Goal: Communication & Community: Answer question/provide support

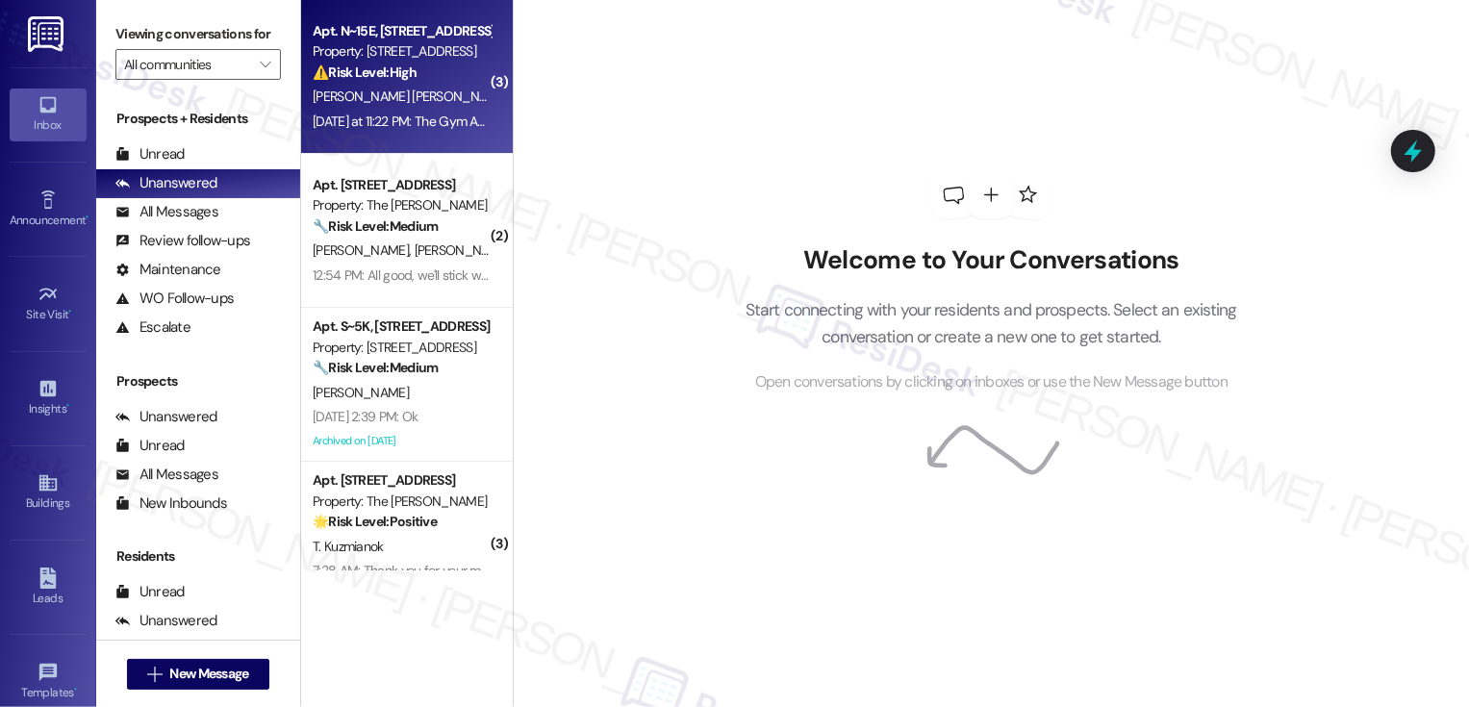
click at [398, 93] on span "[PERSON_NAME] [PERSON_NAME]" at bounding box center [413, 96] width 201 height 17
click at [422, 74] on div "⚠️ Risk Level: High The resident reports the gym AC has been out of order for 3…" at bounding box center [402, 73] width 178 height 20
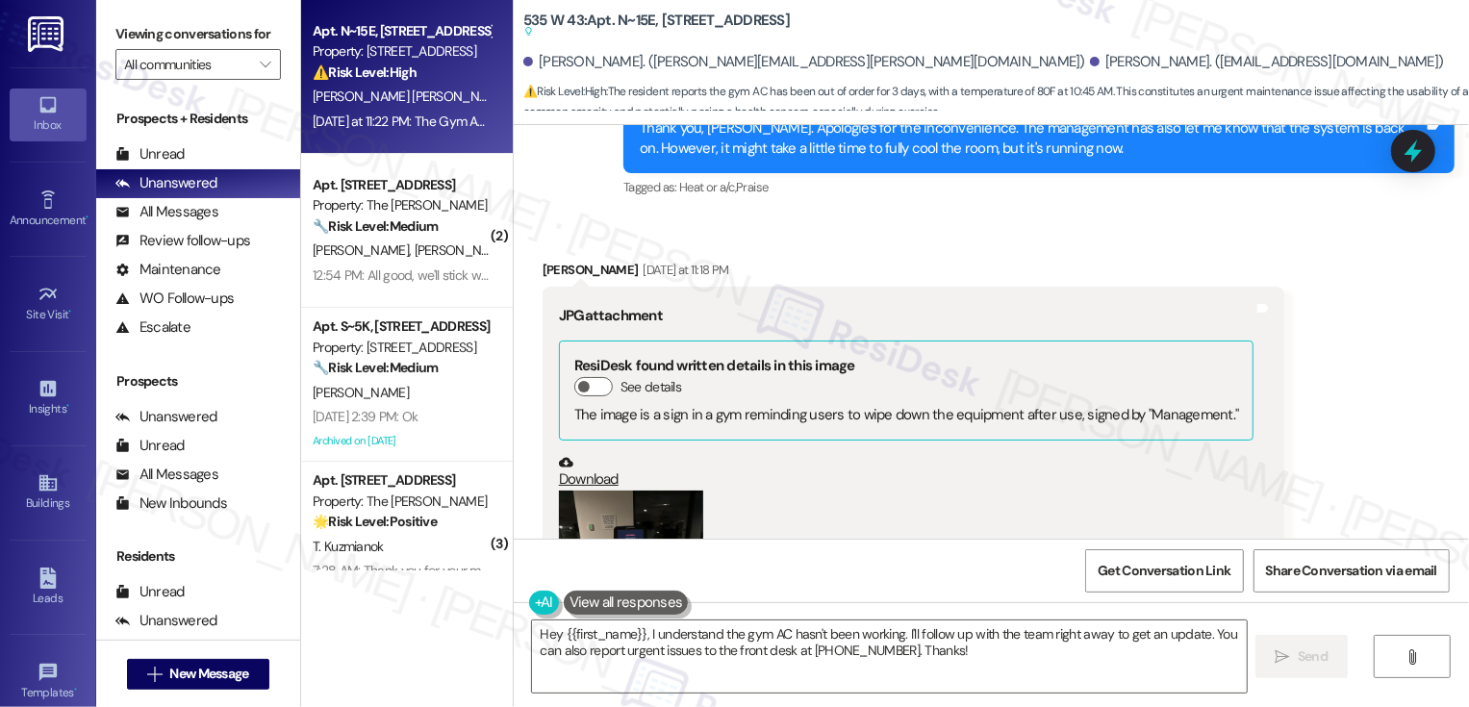
scroll to position [28737, 0]
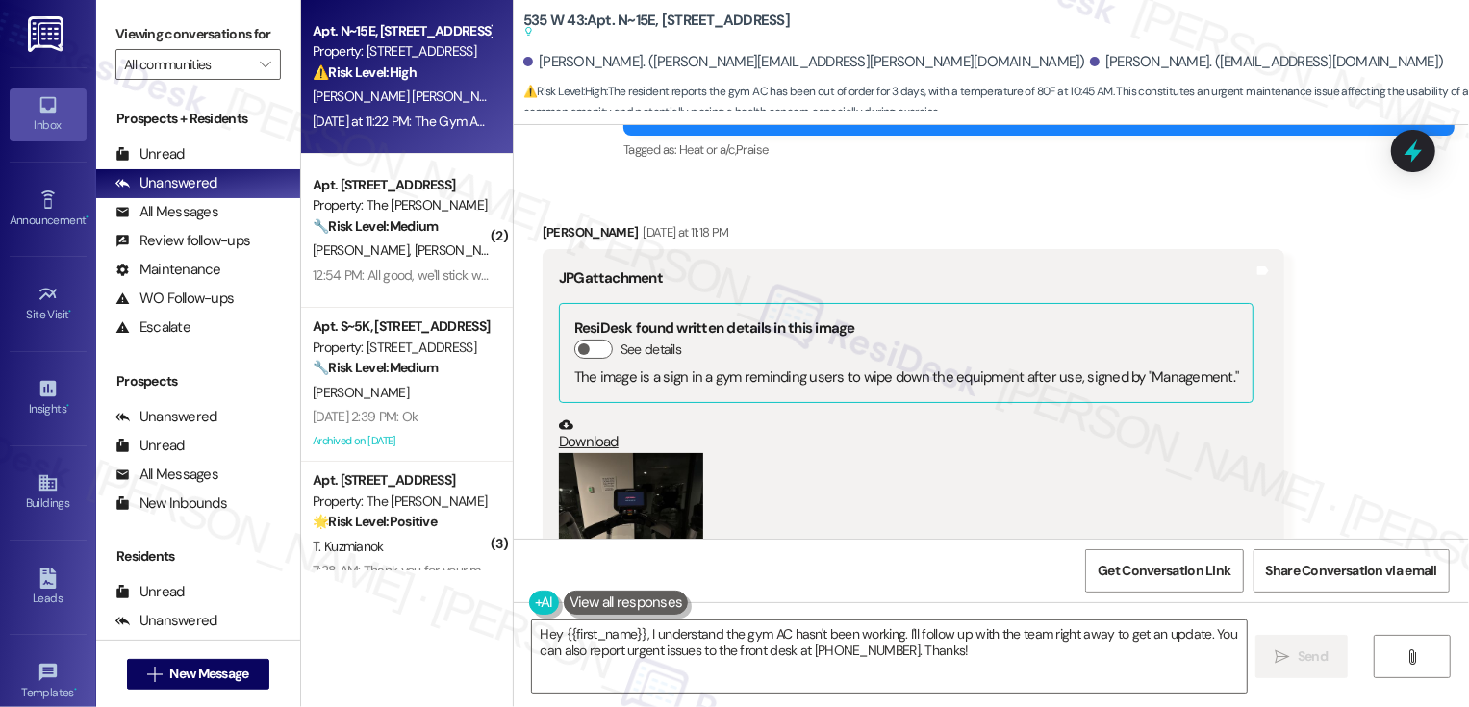
click at [648, 453] on button "Zoom image" at bounding box center [631, 549] width 144 height 192
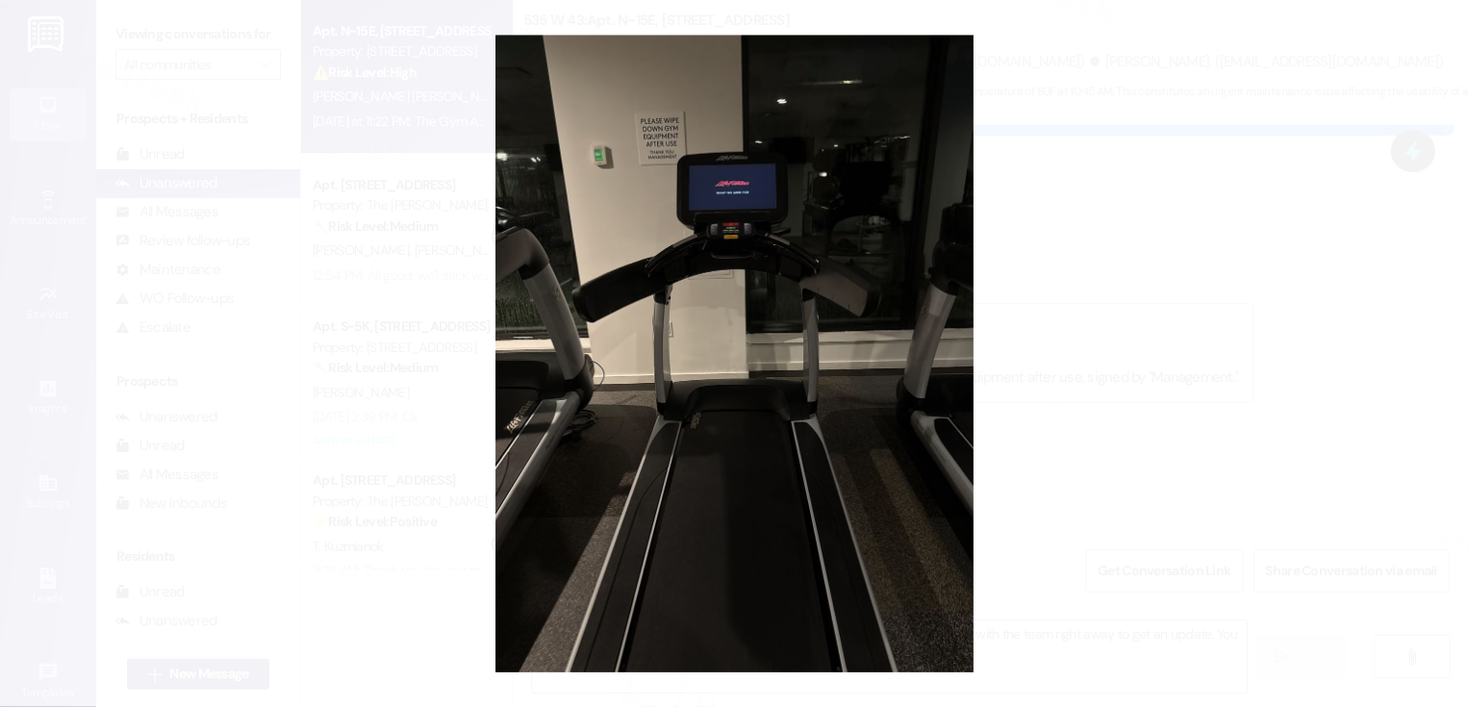
click at [1142, 350] on button "Unzoom image" at bounding box center [734, 353] width 1469 height 707
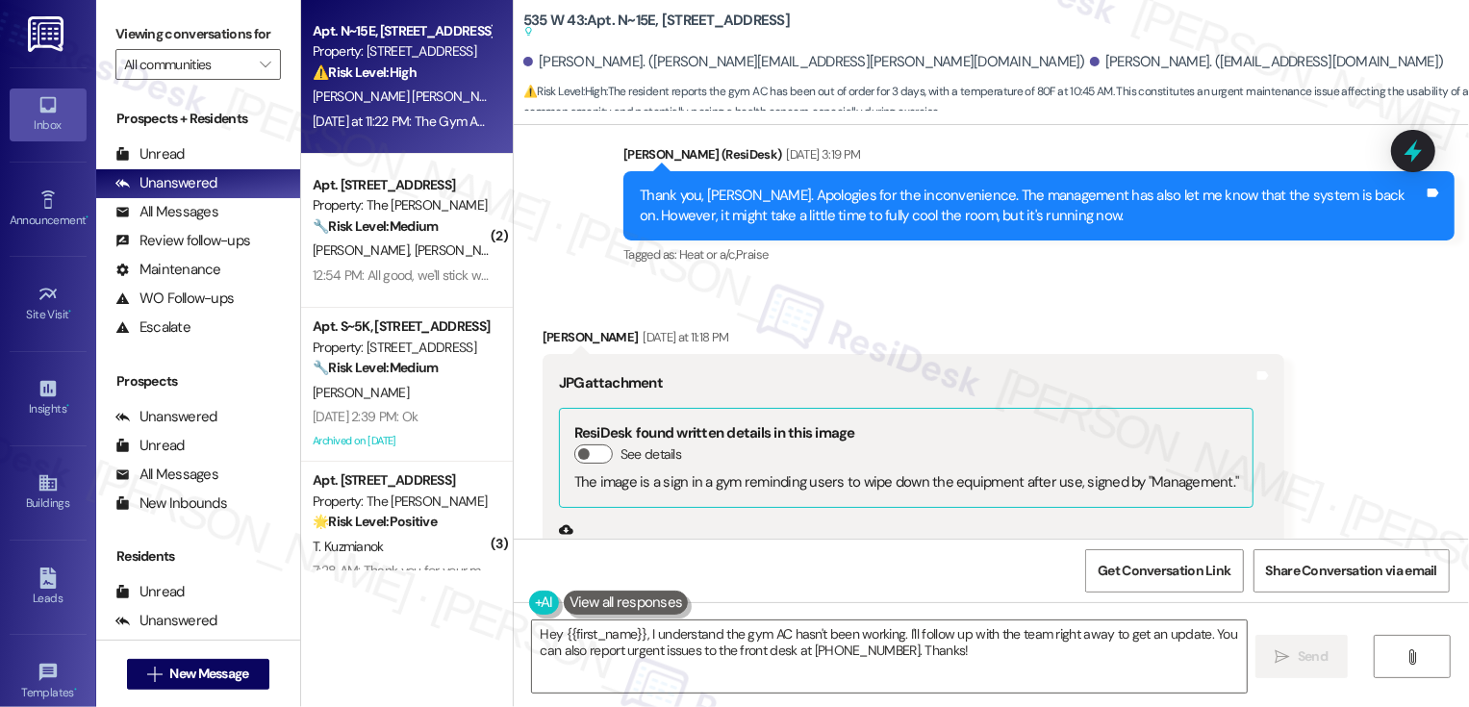
scroll to position [28544, 0]
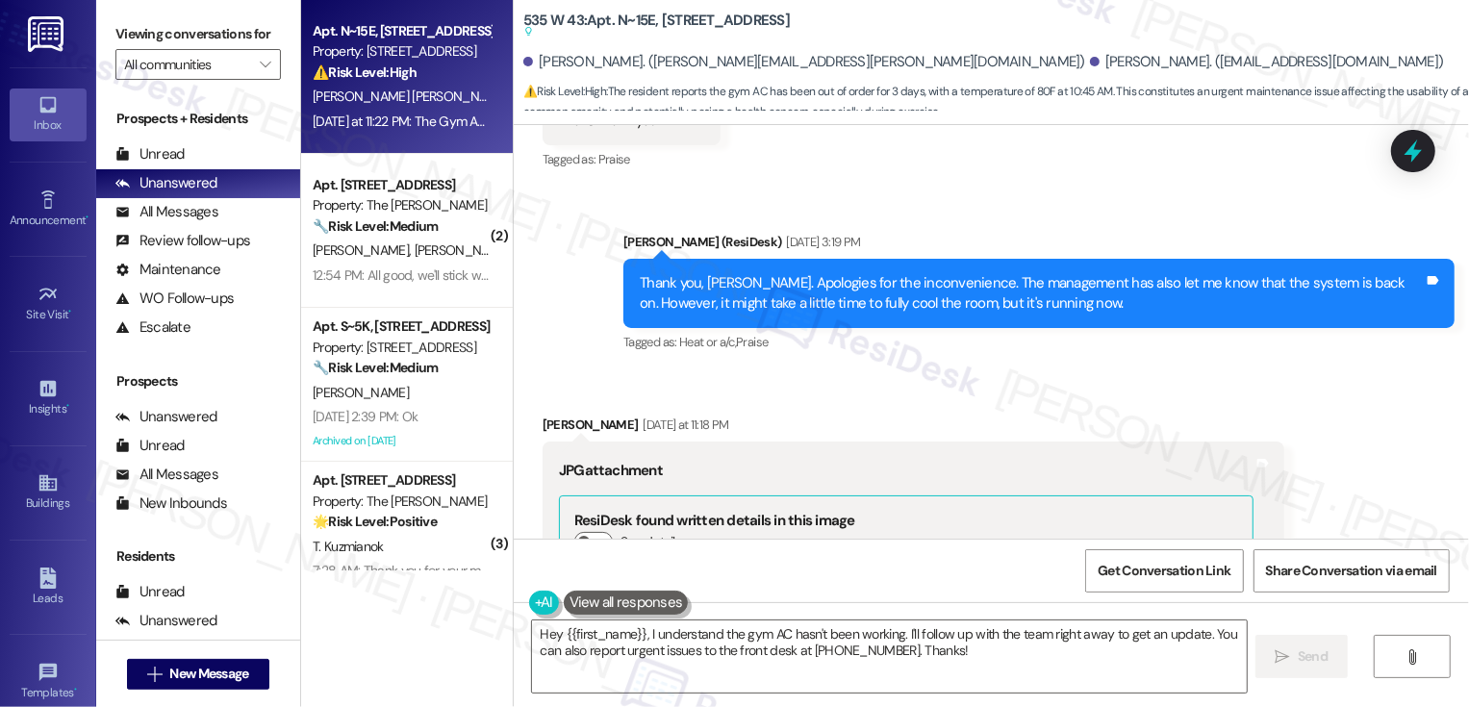
click at [546, 415] on div "[PERSON_NAME] [DATE] at 11:18 PM" at bounding box center [914, 428] width 743 height 27
copy div "Mario"
click at [656, 646] on textarea "Hey {{first_name}}, I understand the gym AC hasn't been working. I'll follow up…" at bounding box center [889, 657] width 715 height 72
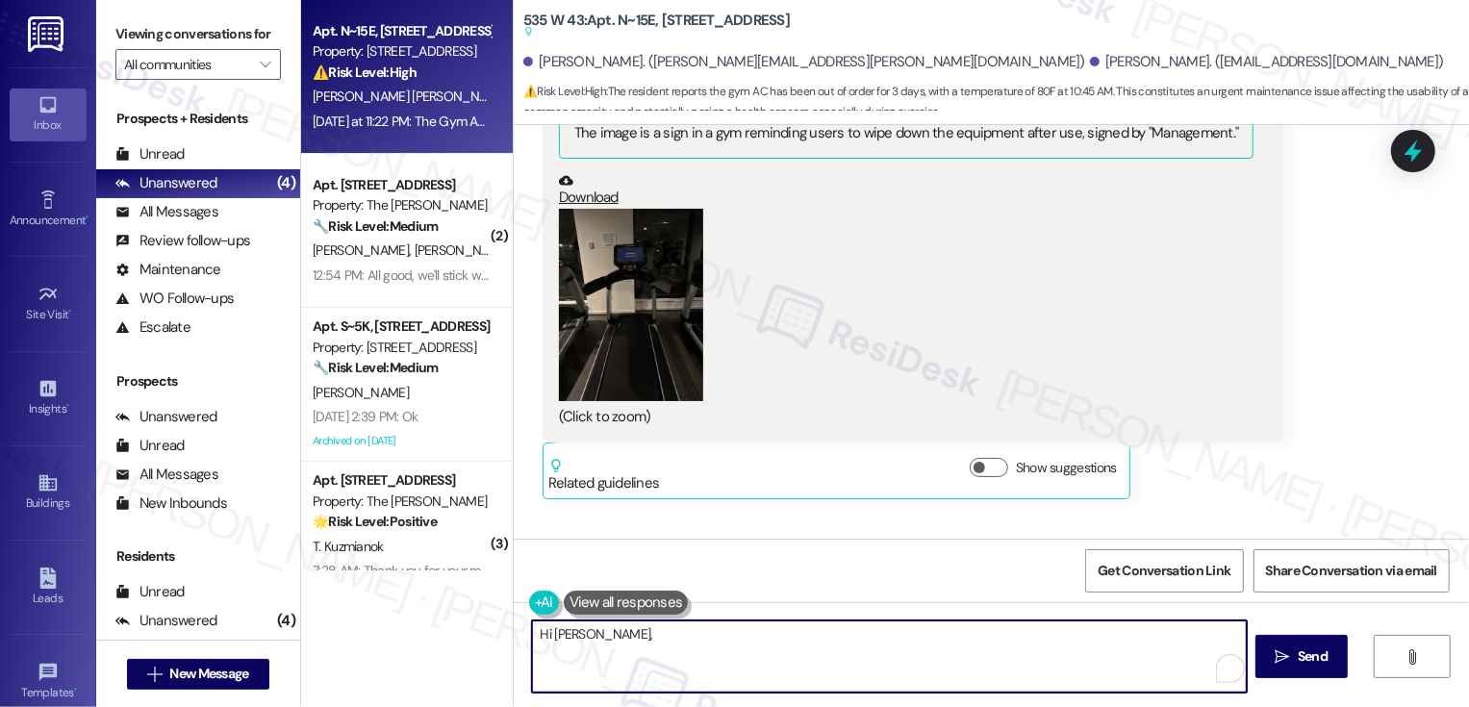
scroll to position [28994, 0]
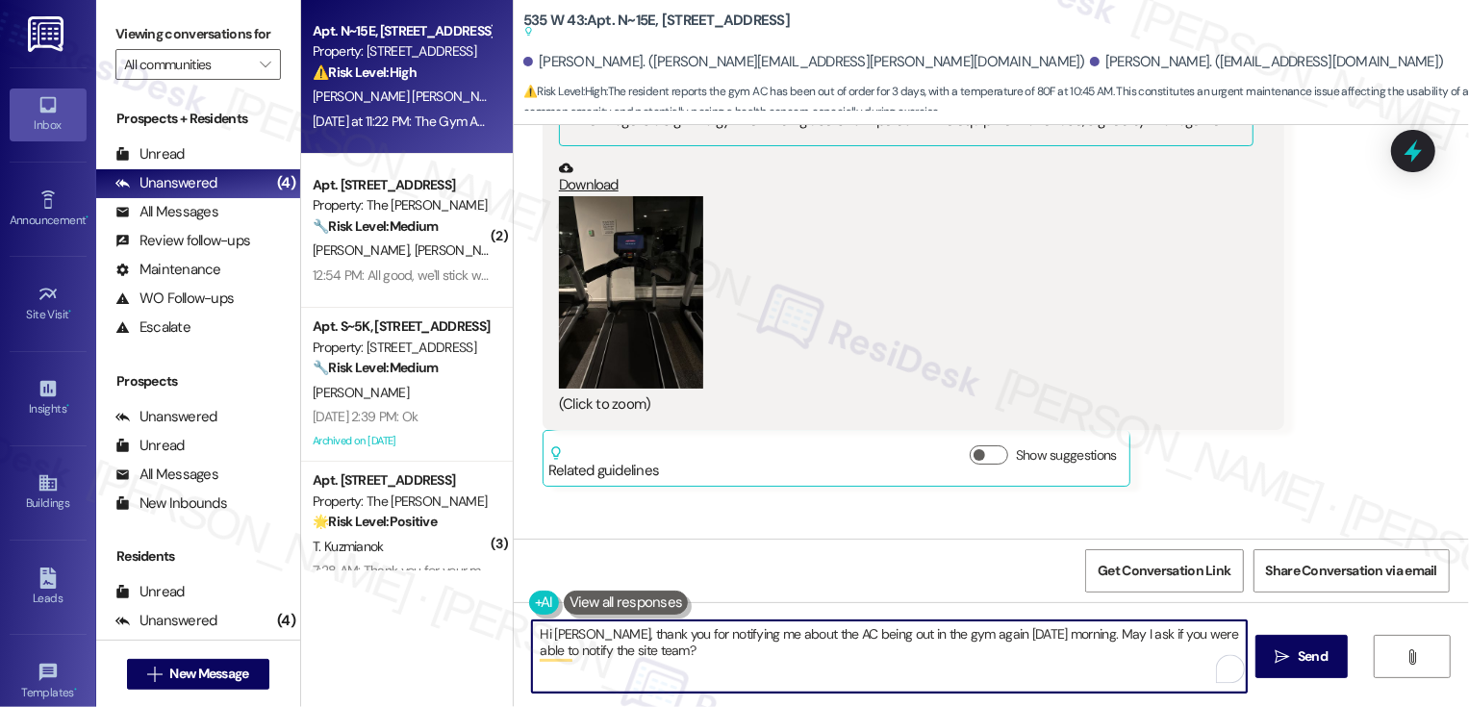
click at [599, 650] on textarea "Hi [PERSON_NAME], thank you for notifying me about the AC being out in the gym …" at bounding box center [889, 657] width 715 height 72
click at [1065, 620] on div "Hi [PERSON_NAME], thank you for notifying me about the AC being out in the gym …" at bounding box center [889, 657] width 717 height 74
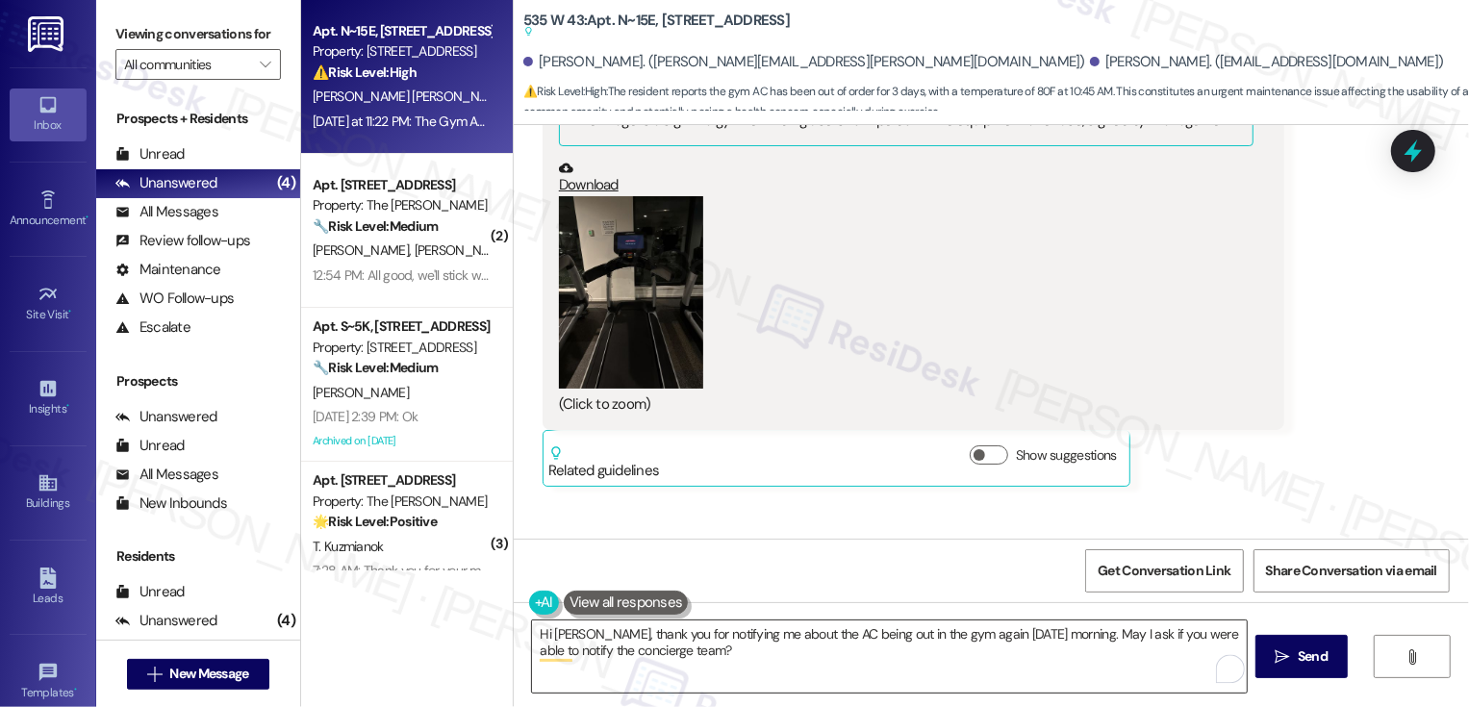
click at [1068, 631] on textarea "Hi [PERSON_NAME], thank you for notifying me about the AC being out in the gym …" at bounding box center [889, 657] width 715 height 72
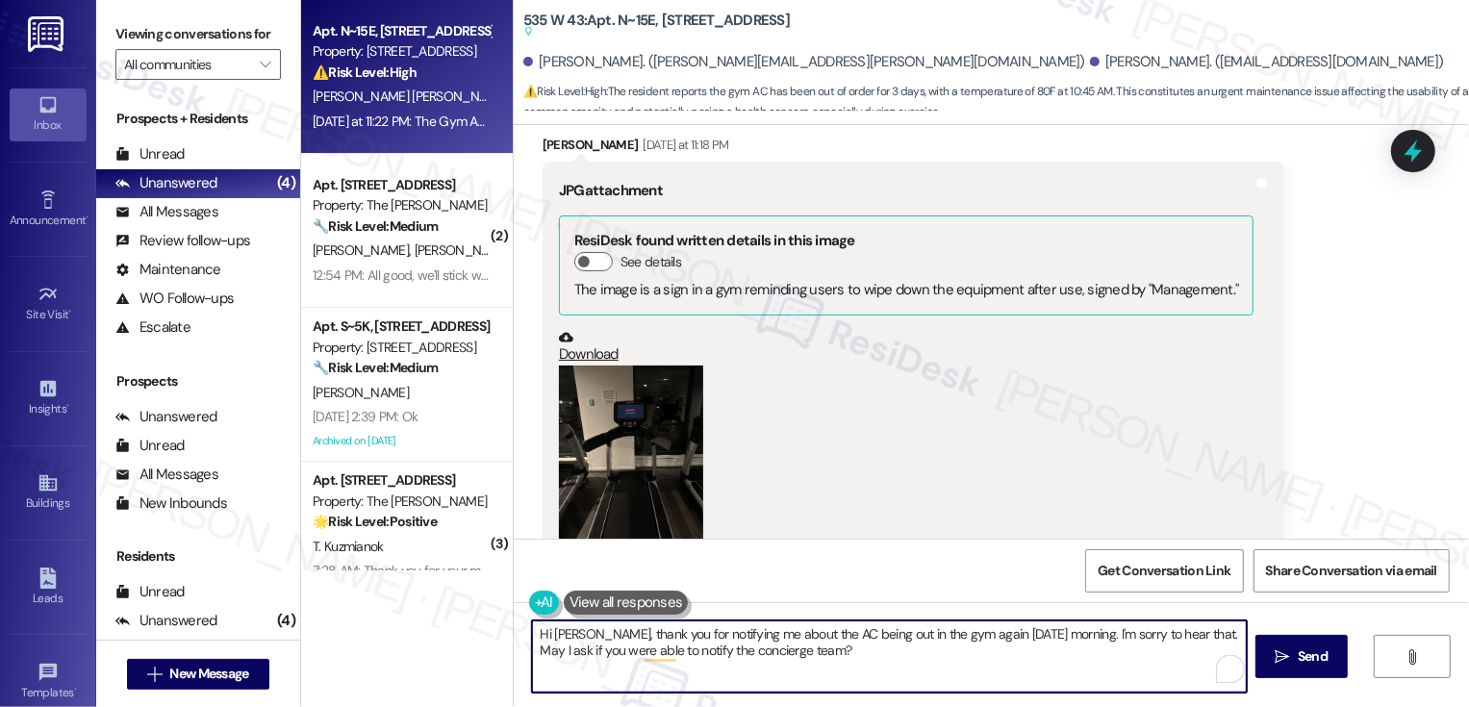
scroll to position [29001, 0]
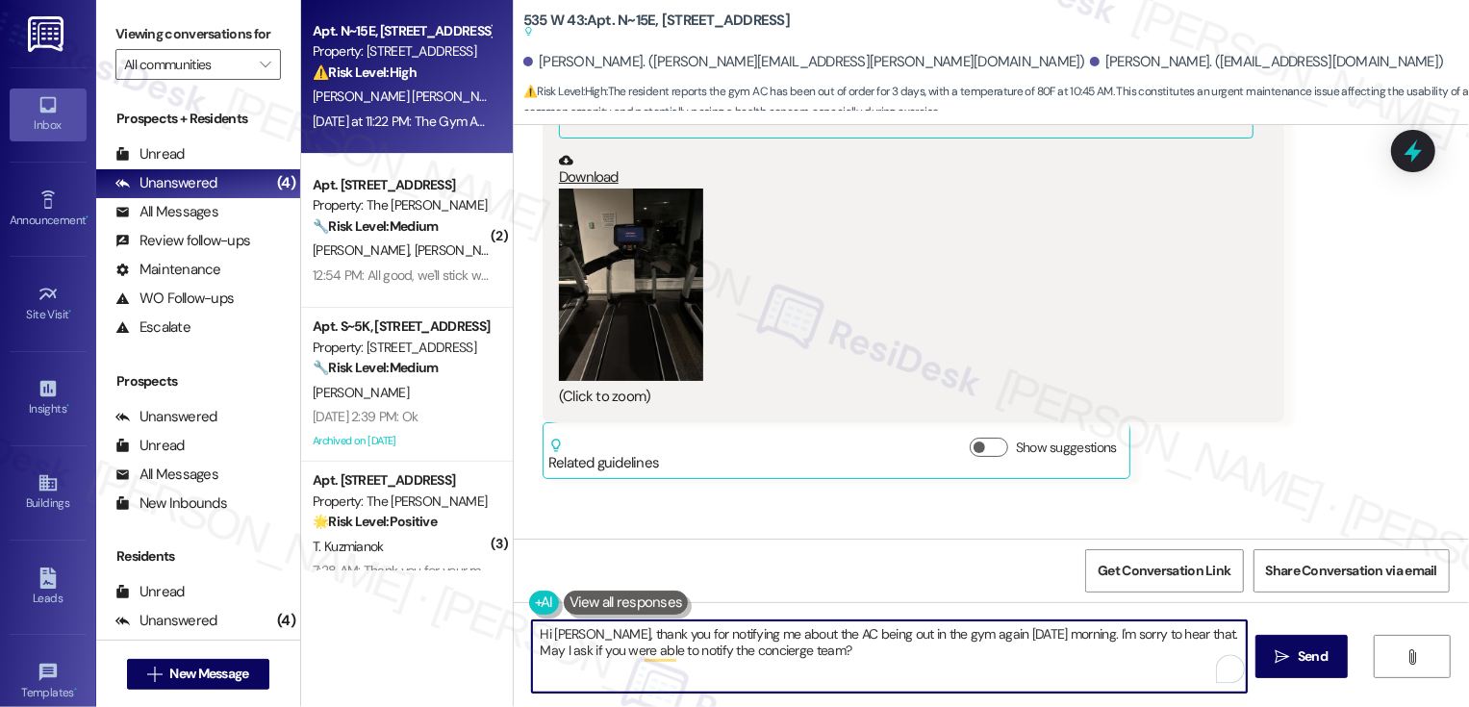
click at [833, 652] on textarea "Hi [PERSON_NAME], thank you for notifying me about the AC being out in the gym …" at bounding box center [889, 657] width 715 height 72
type textarea "Hi [PERSON_NAME], thank you for notifying me about the AC being out in the gym …"
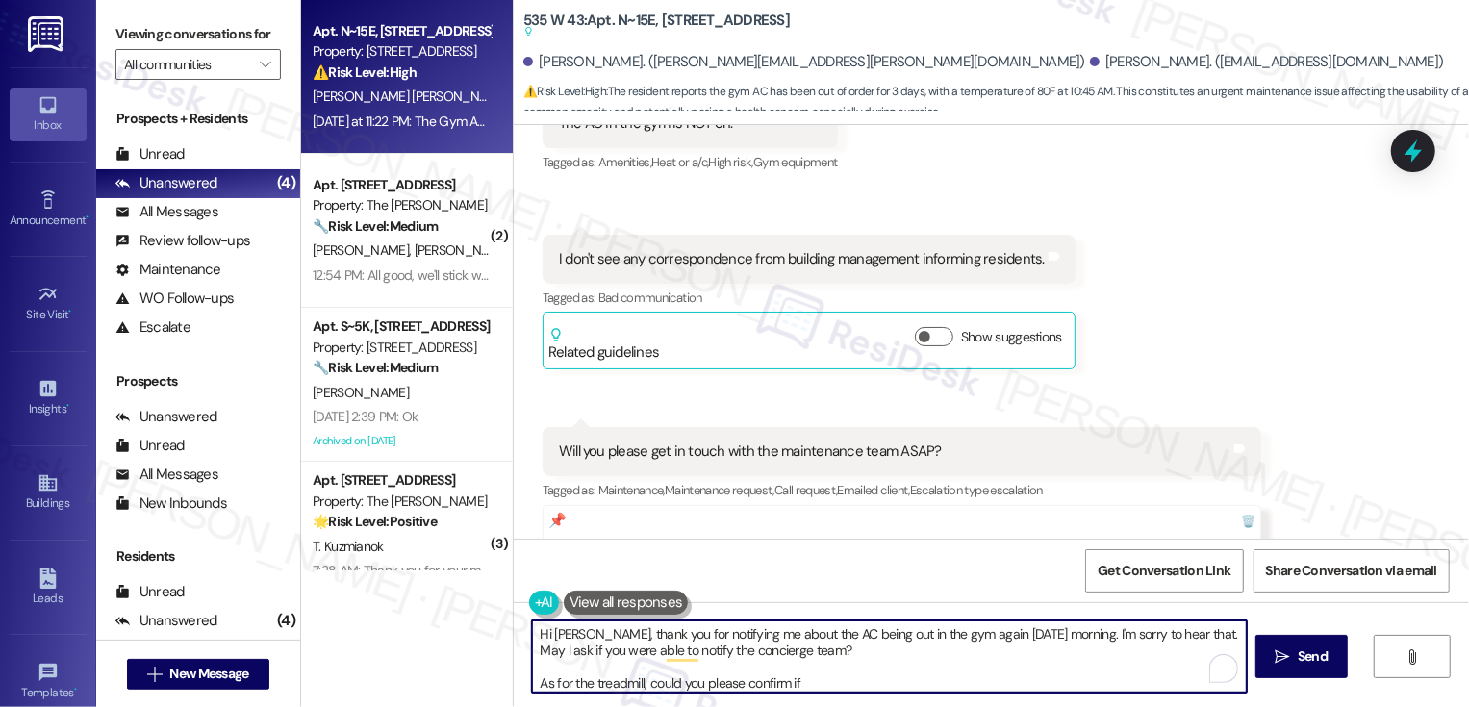
scroll to position [27400, 0]
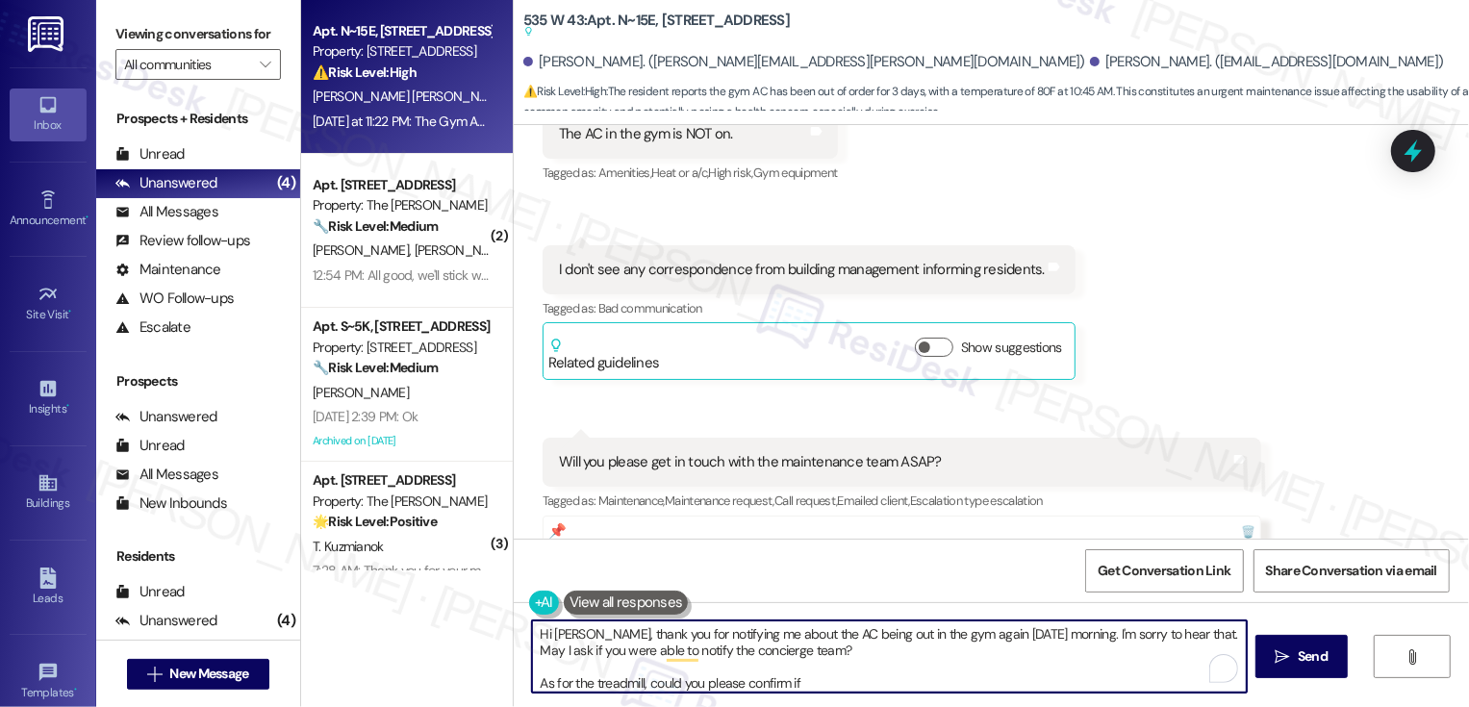
click at [605, 566] on div "WO 17639 ---- From [EMAIL_ADDRESS][PERSON_NAME][PERSON_NAME][DOMAIN_NAME] at 2:…" at bounding box center [903, 607] width 660 height 83
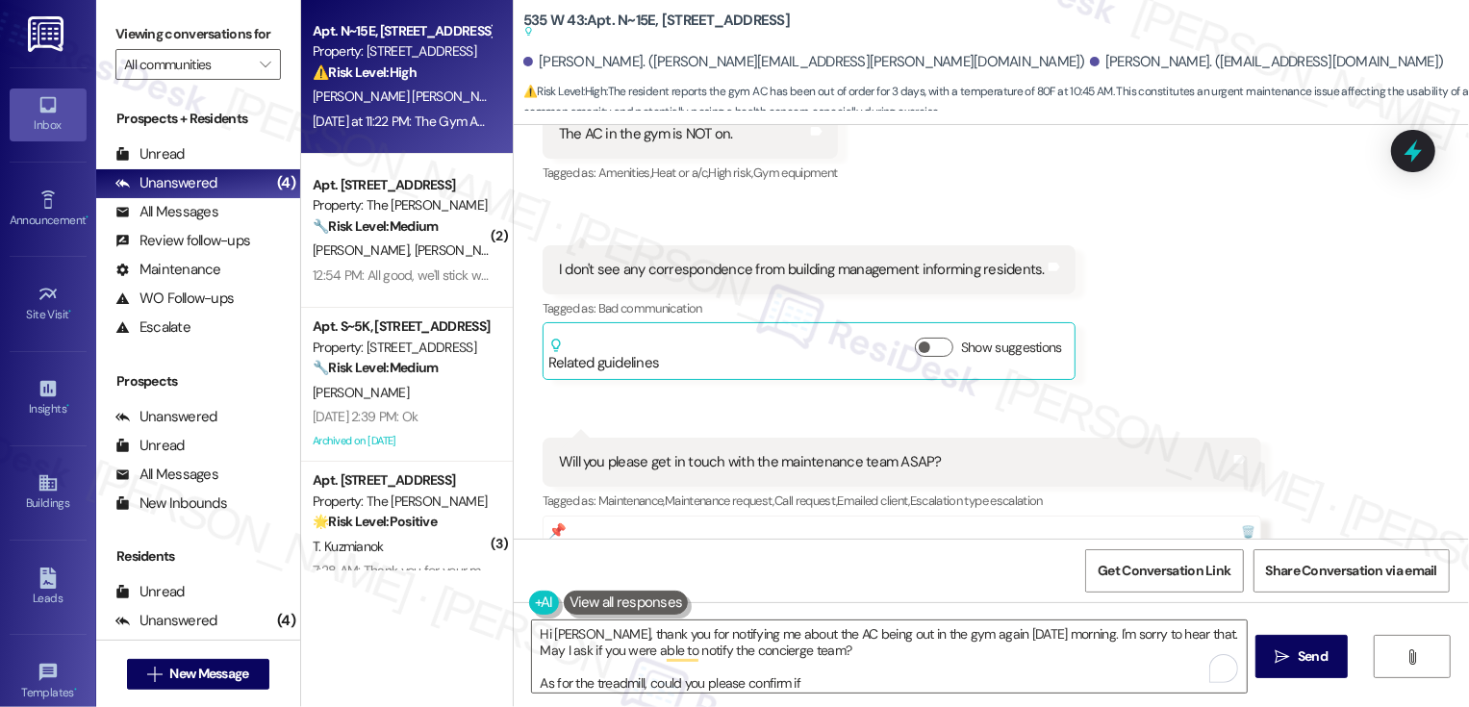
click at [605, 566] on div "WO 17639 ---- From [EMAIL_ADDRESS][PERSON_NAME][PERSON_NAME][DOMAIN_NAME] at 2:…" at bounding box center [903, 607] width 660 height 83
copy div "17639"
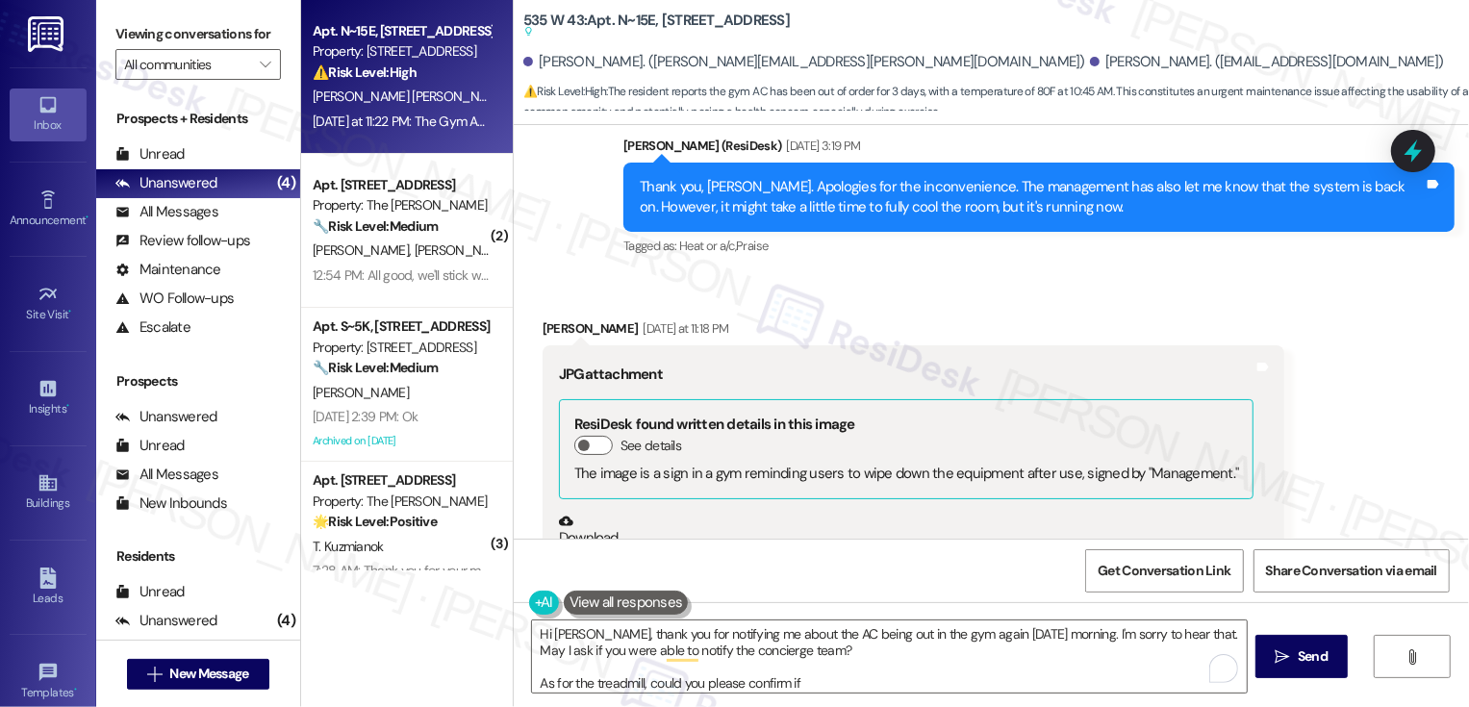
scroll to position [28652, 0]
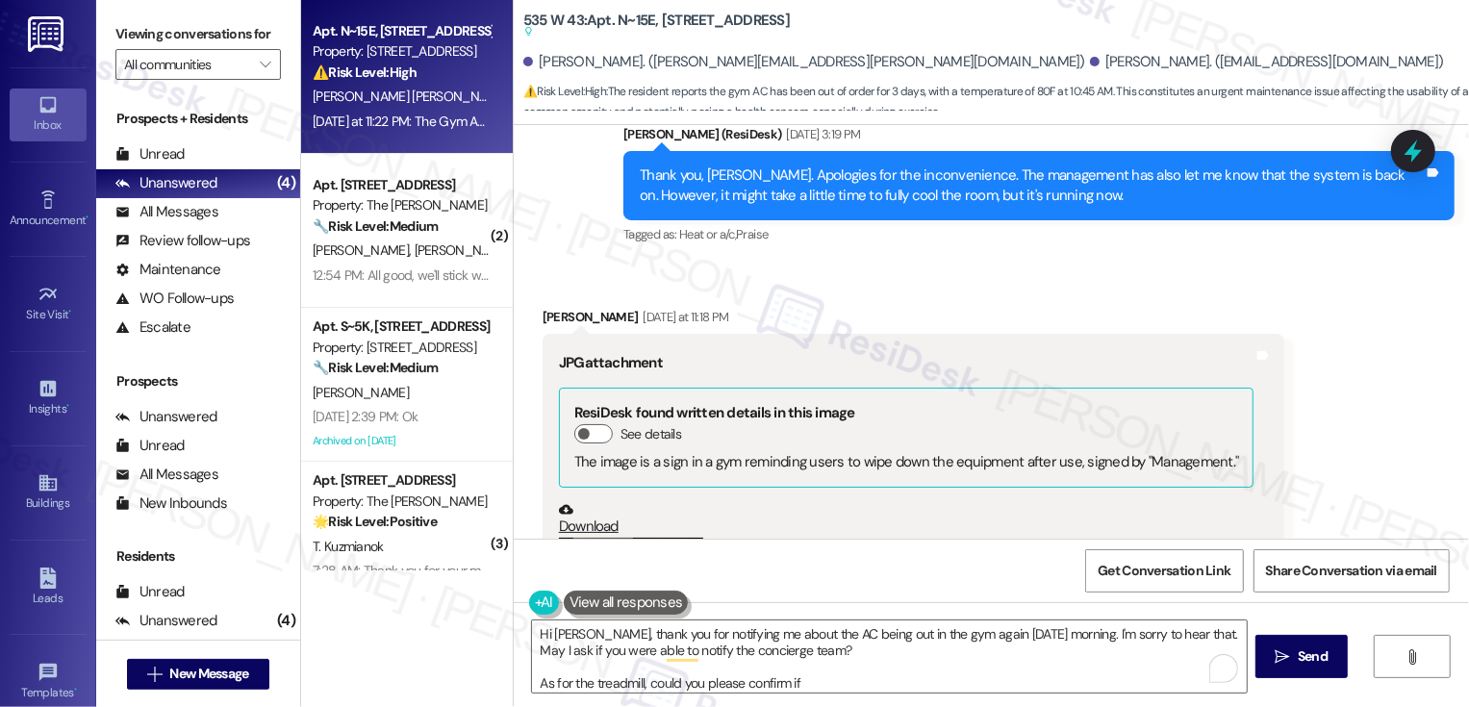
click at [626, 538] on button "Zoom image" at bounding box center [631, 634] width 144 height 192
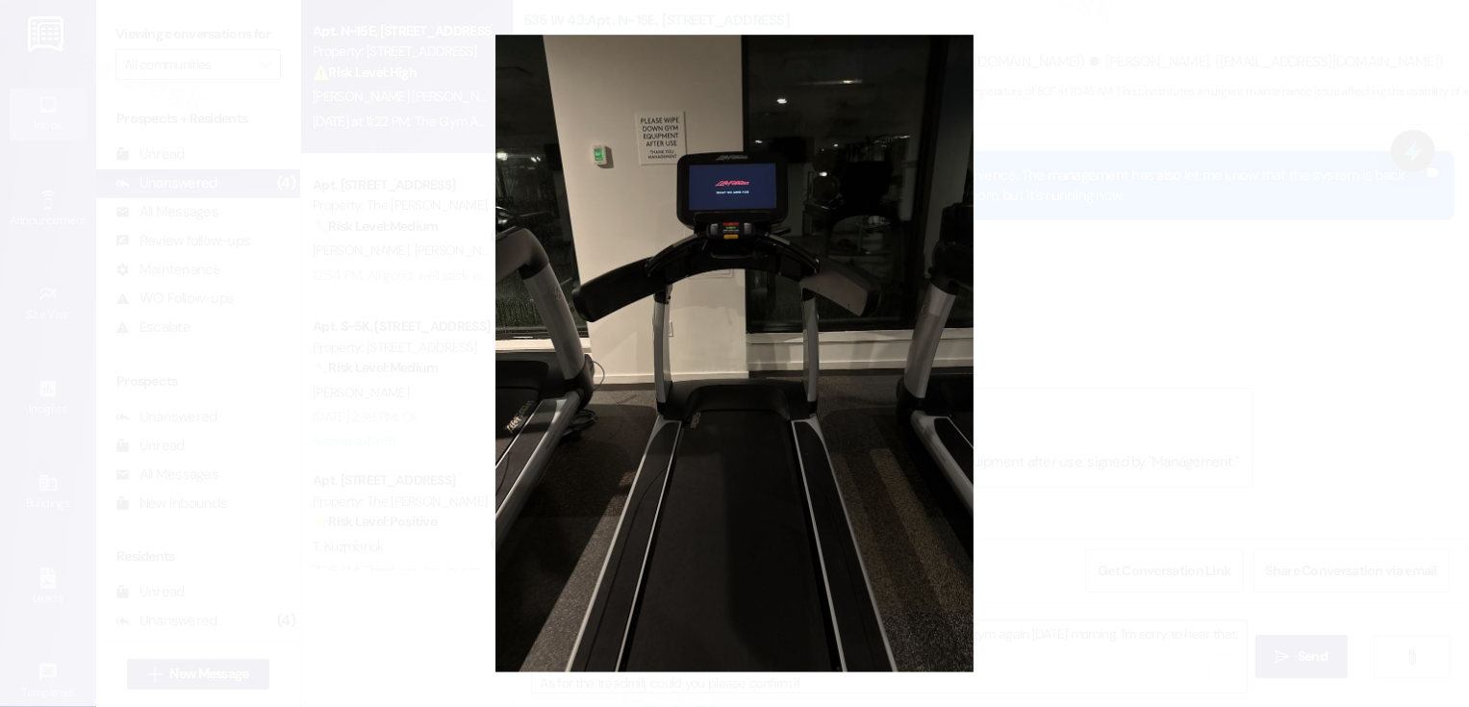
click at [1129, 271] on button "Unzoom image" at bounding box center [734, 353] width 1469 height 707
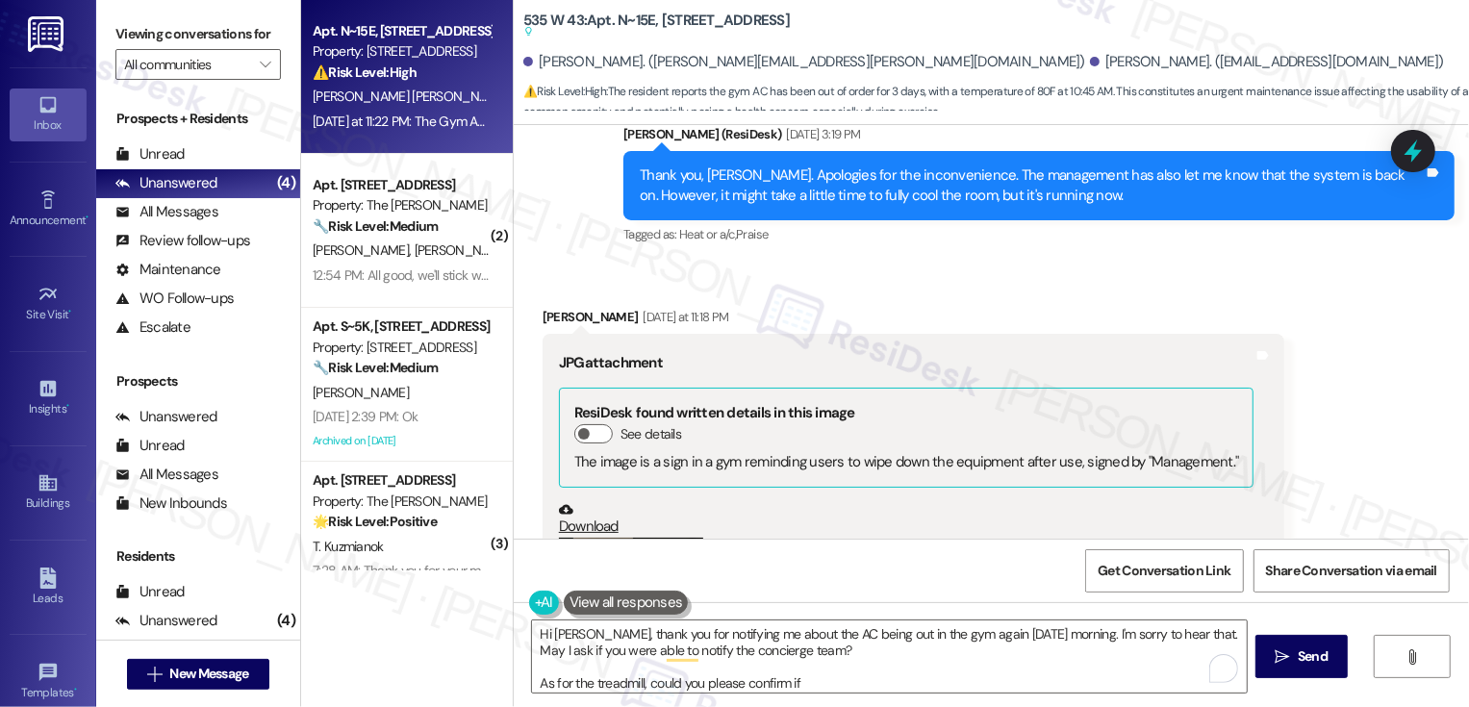
click at [573, 502] on link "Download" at bounding box center [907, 519] width 696 height 34
click at [1387, 384] on div "Received via SMS [PERSON_NAME] [DATE] at 11:18 PM JPG attachment ResiDesk found…" at bounding box center [992, 553] width 956 height 579
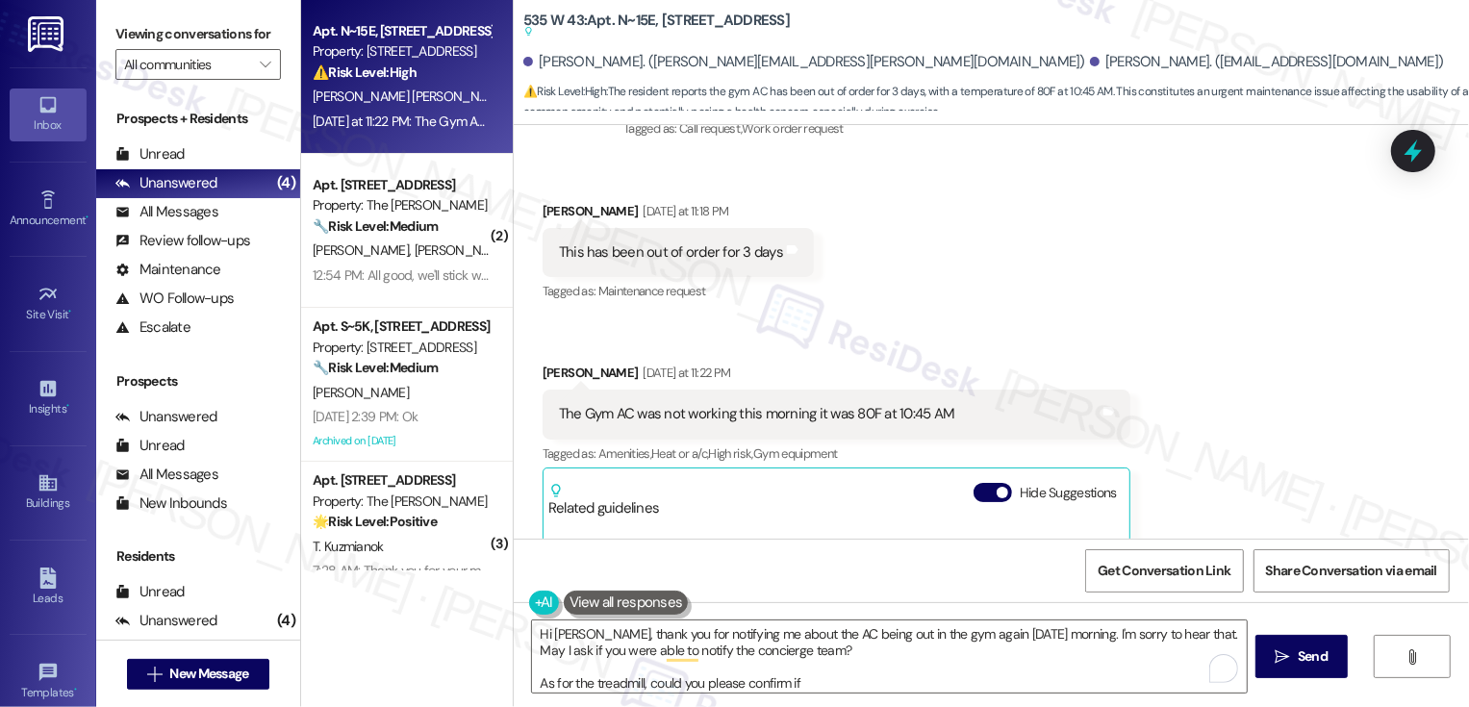
scroll to position [29594, 0]
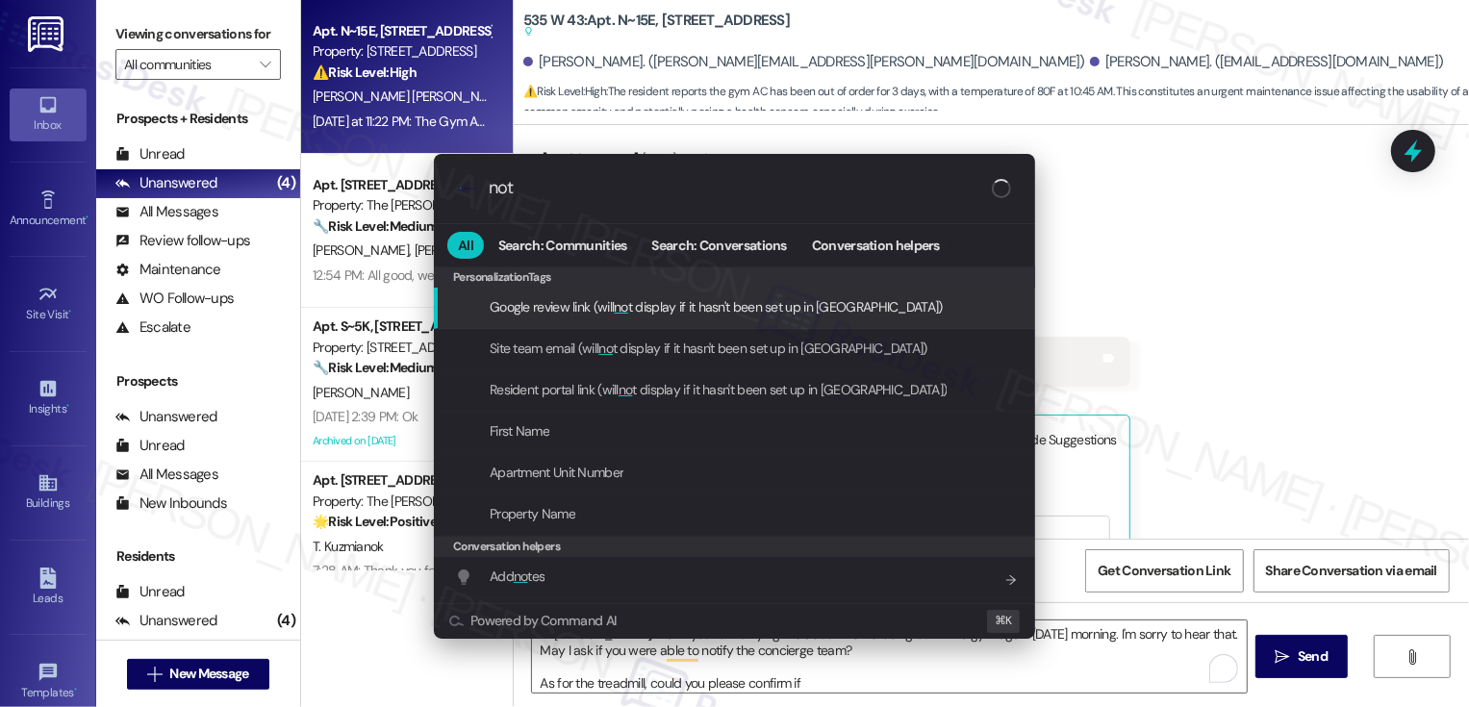
type input "note"
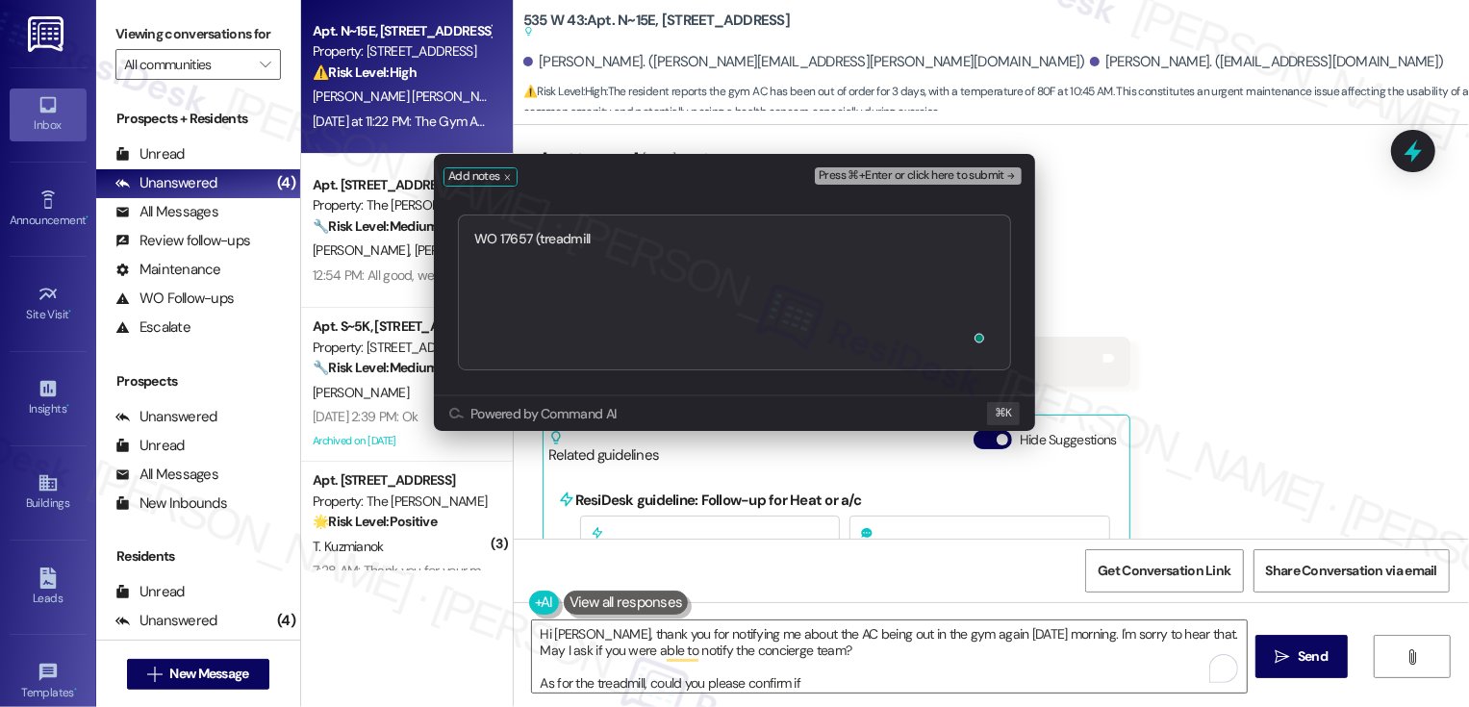
type textarea "WO 17657 (treadmill)"
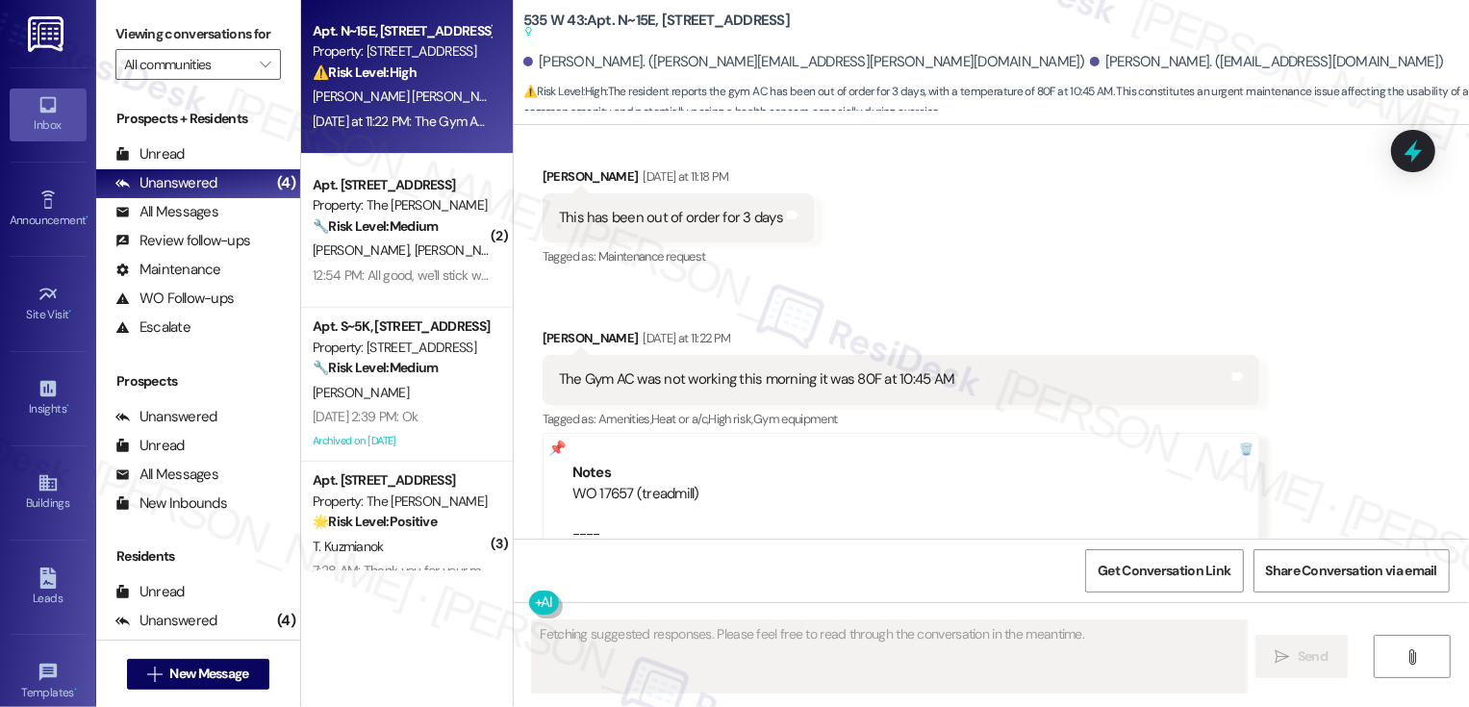
scroll to position [29757, 0]
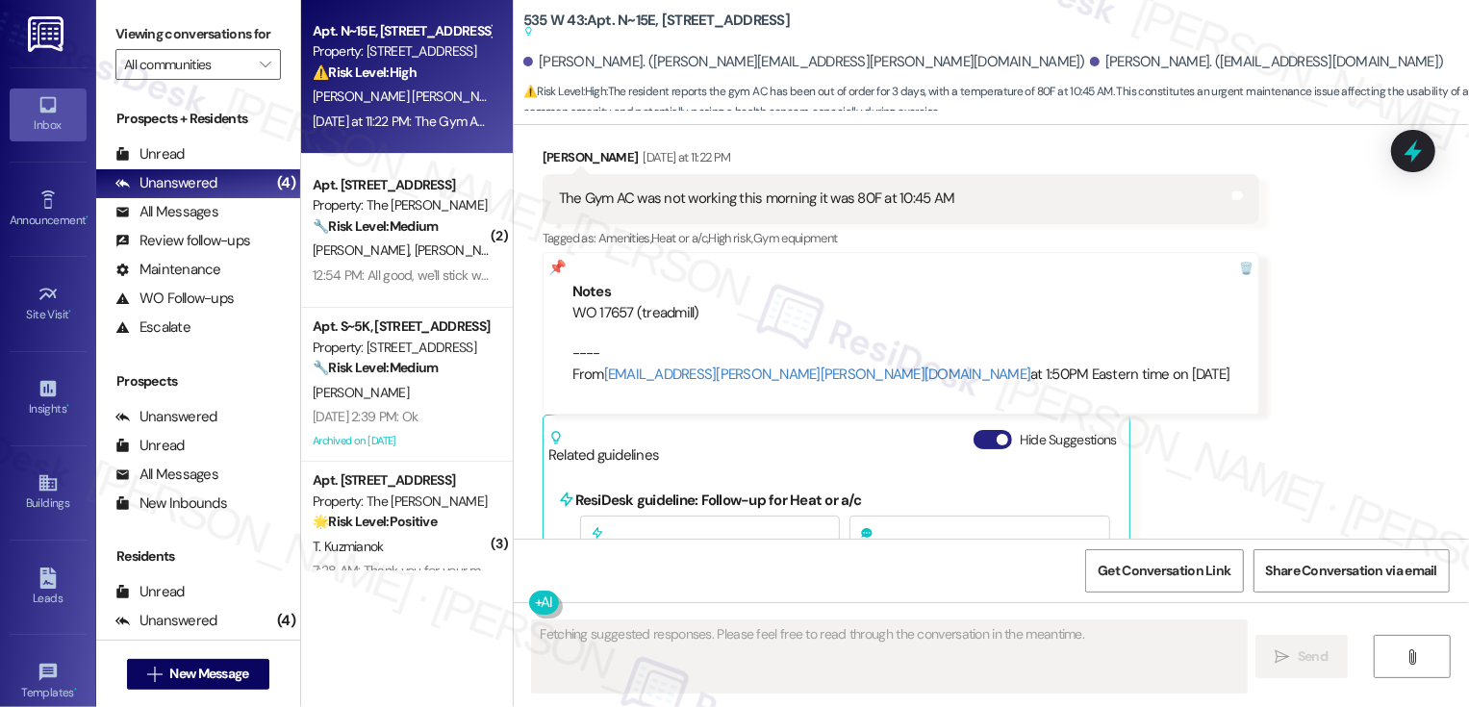
click at [977, 430] on button "Hide Suggestions" at bounding box center [993, 439] width 38 height 19
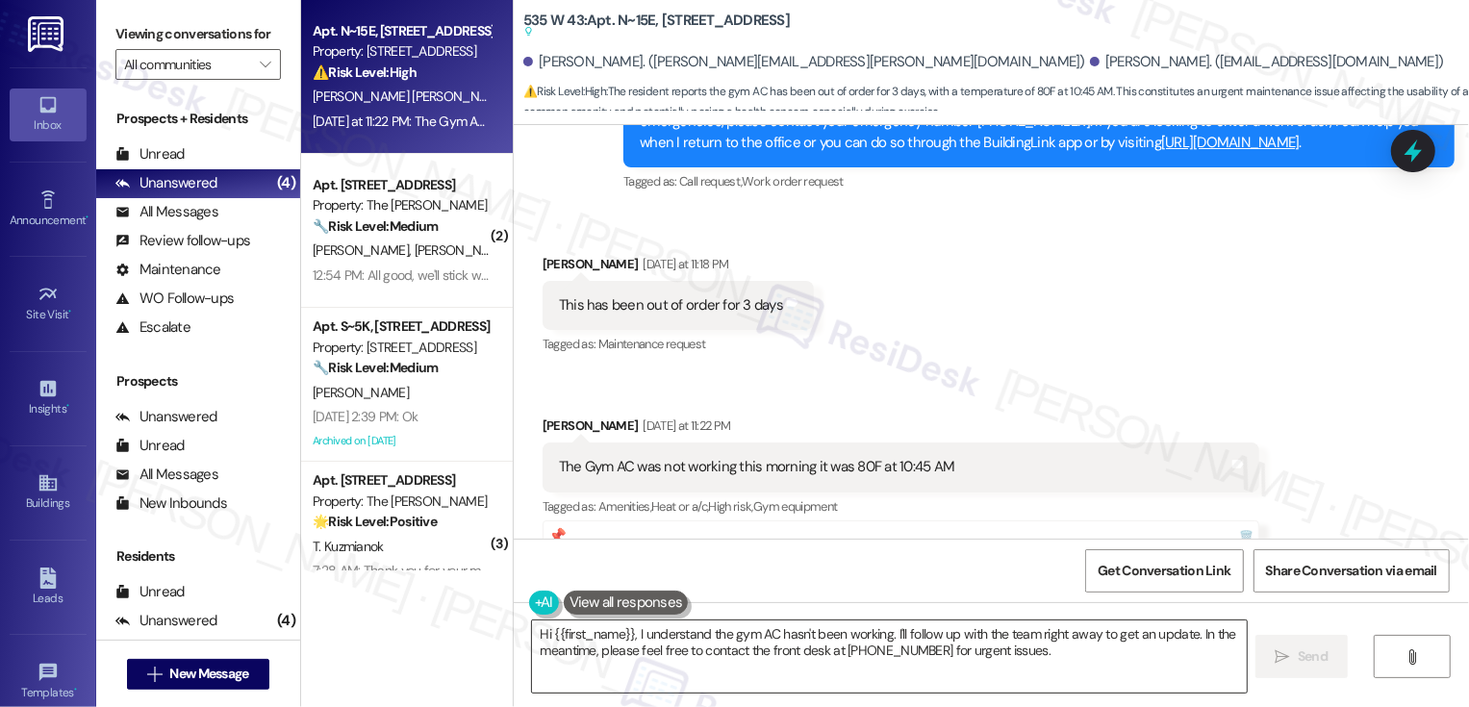
click at [594, 626] on textarea "Hi {{first_name}}, I understand the gym AC hasn't been working. I'll follow up …" at bounding box center [889, 657] width 715 height 72
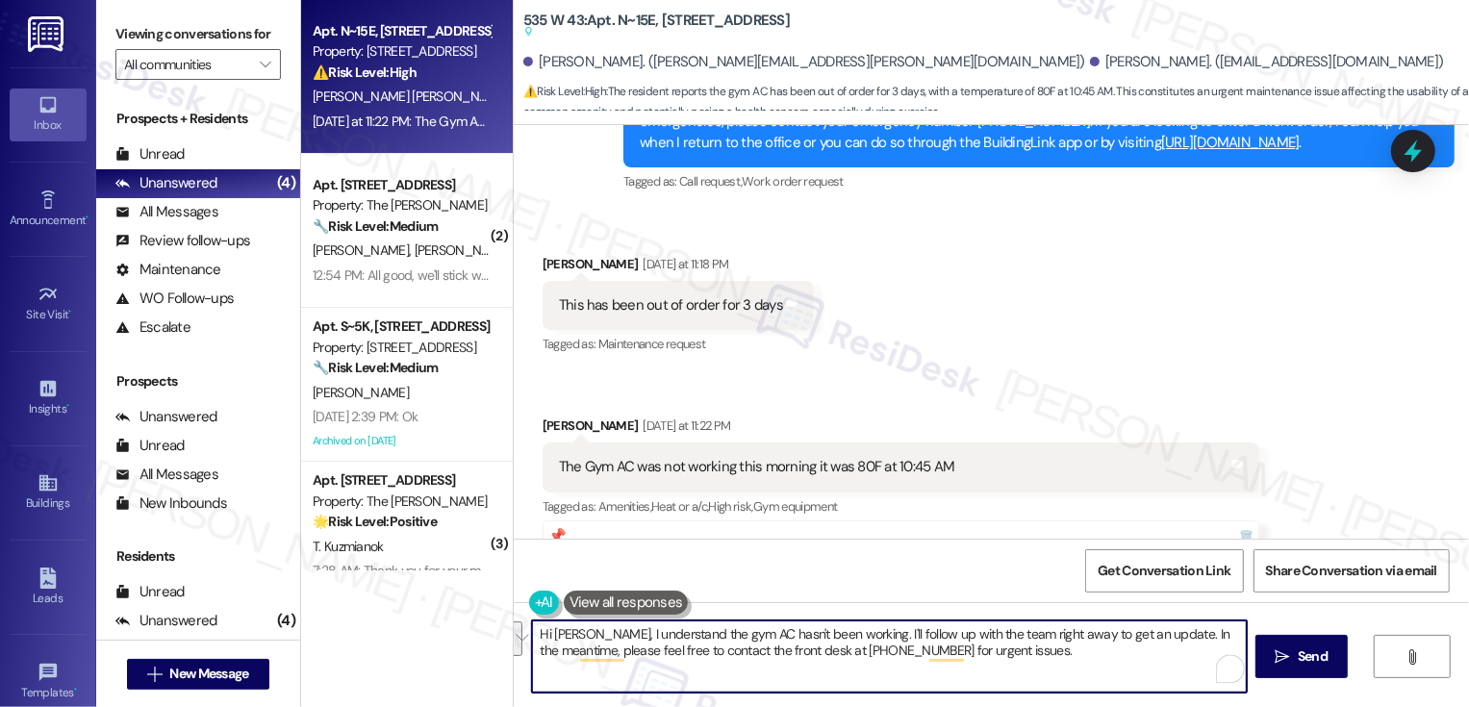
drag, startPoint x: 829, startPoint y: 632, endPoint x: 1003, endPoint y: 677, distance: 179.0
click at [1003, 679] on textarea "Hi [PERSON_NAME], I understand the gym AC hasn't been working. I'll follow up w…" at bounding box center [889, 657] width 715 height 72
click at [737, 637] on textarea "Hi [PERSON_NAME], I understand the gym AC hasn't been working again [DATE]. May…" at bounding box center [889, 657] width 715 height 72
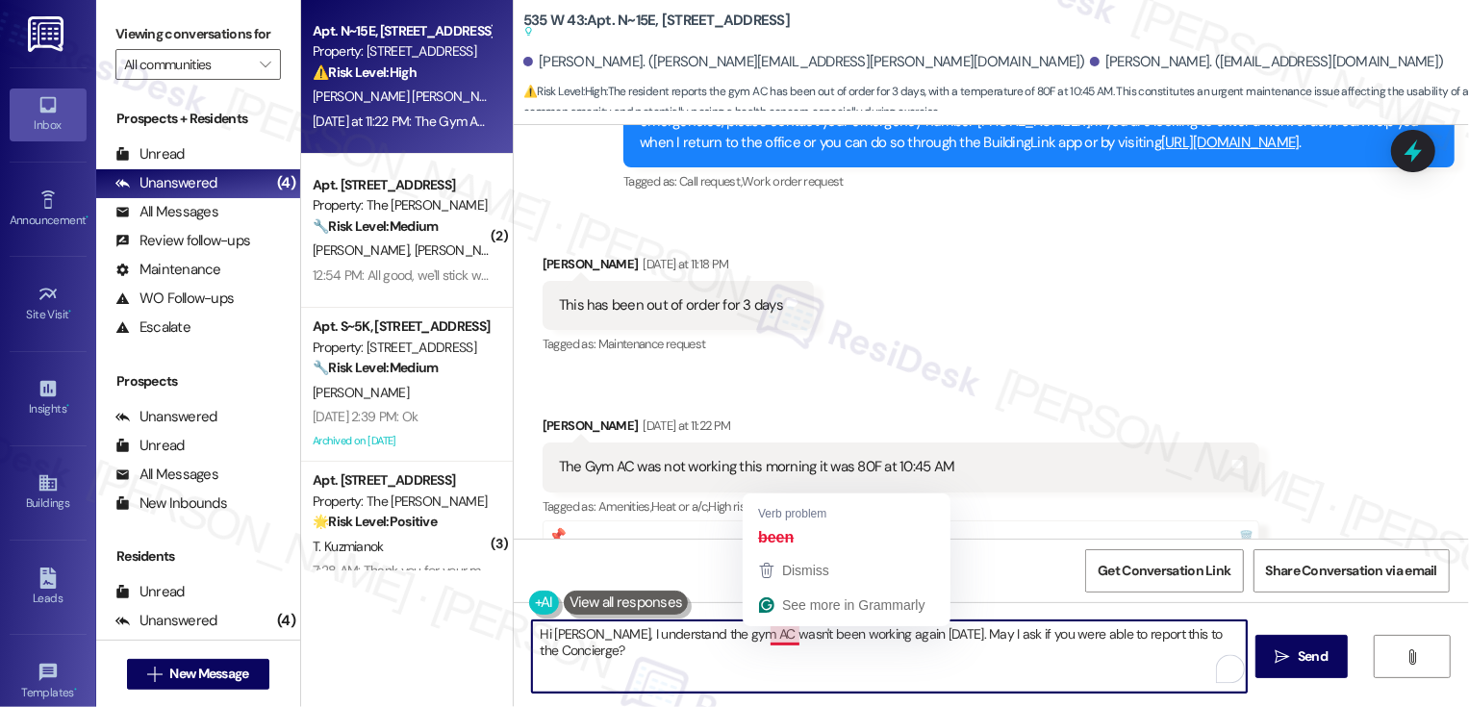
click at [773, 637] on textarea "Hi [PERSON_NAME], I understand the gym AC wasn't been working again [DATE]. May…" at bounding box center [889, 657] width 715 height 72
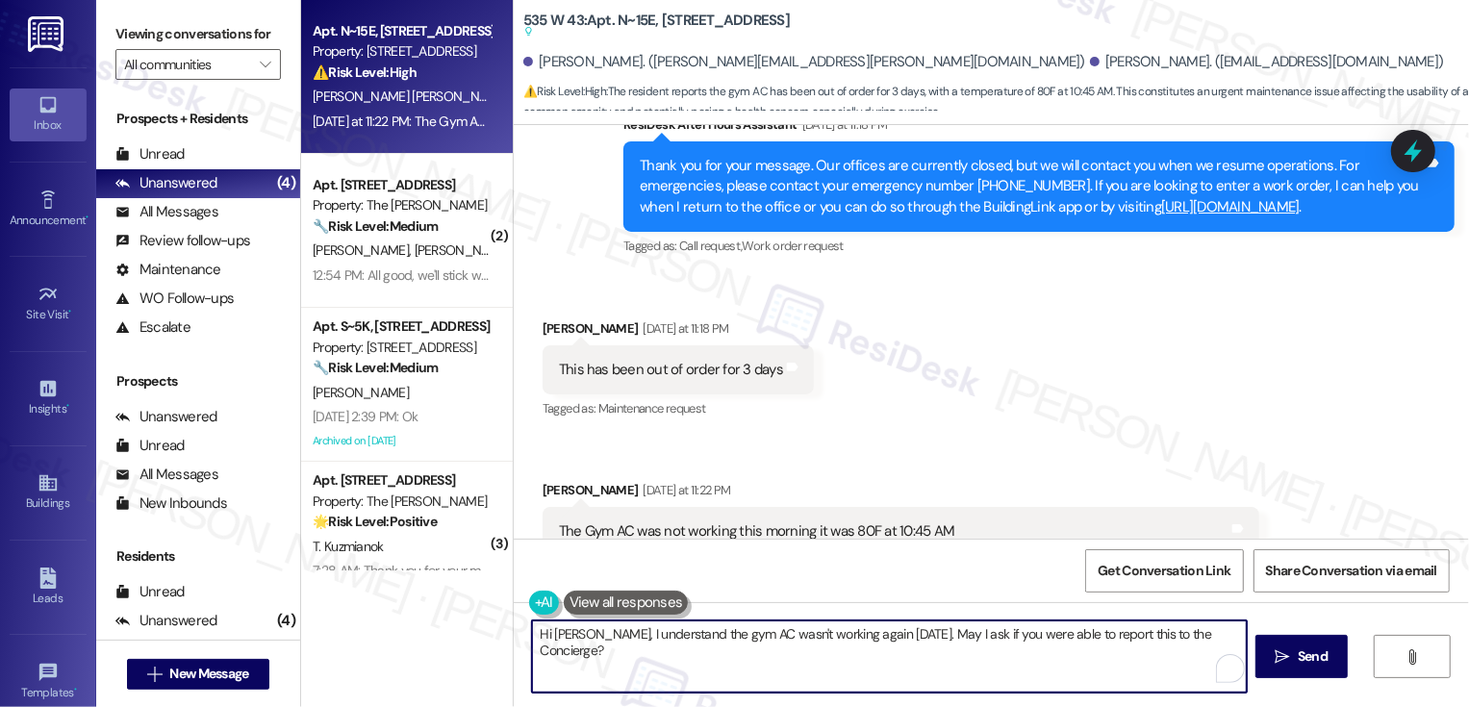
scroll to position [29429, 0]
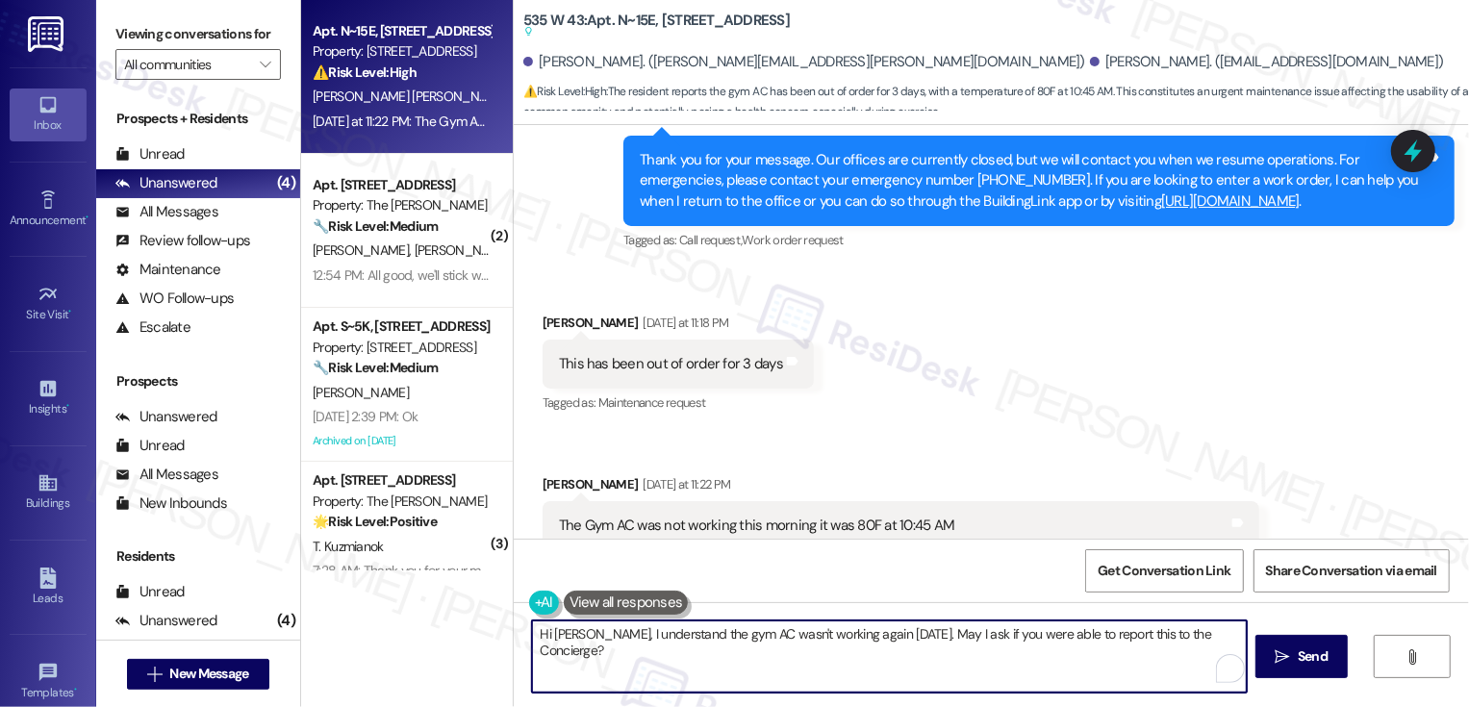
click at [896, 636] on textarea "Hi [PERSON_NAME], I understand the gym AC wasn't working again [DATE]. May I as…" at bounding box center [889, 657] width 715 height 72
click at [1074, 650] on textarea "Hi [PERSON_NAME], I understand the gym AC wasn't working again [DATE]. I'm so s…" at bounding box center [889, 657] width 715 height 72
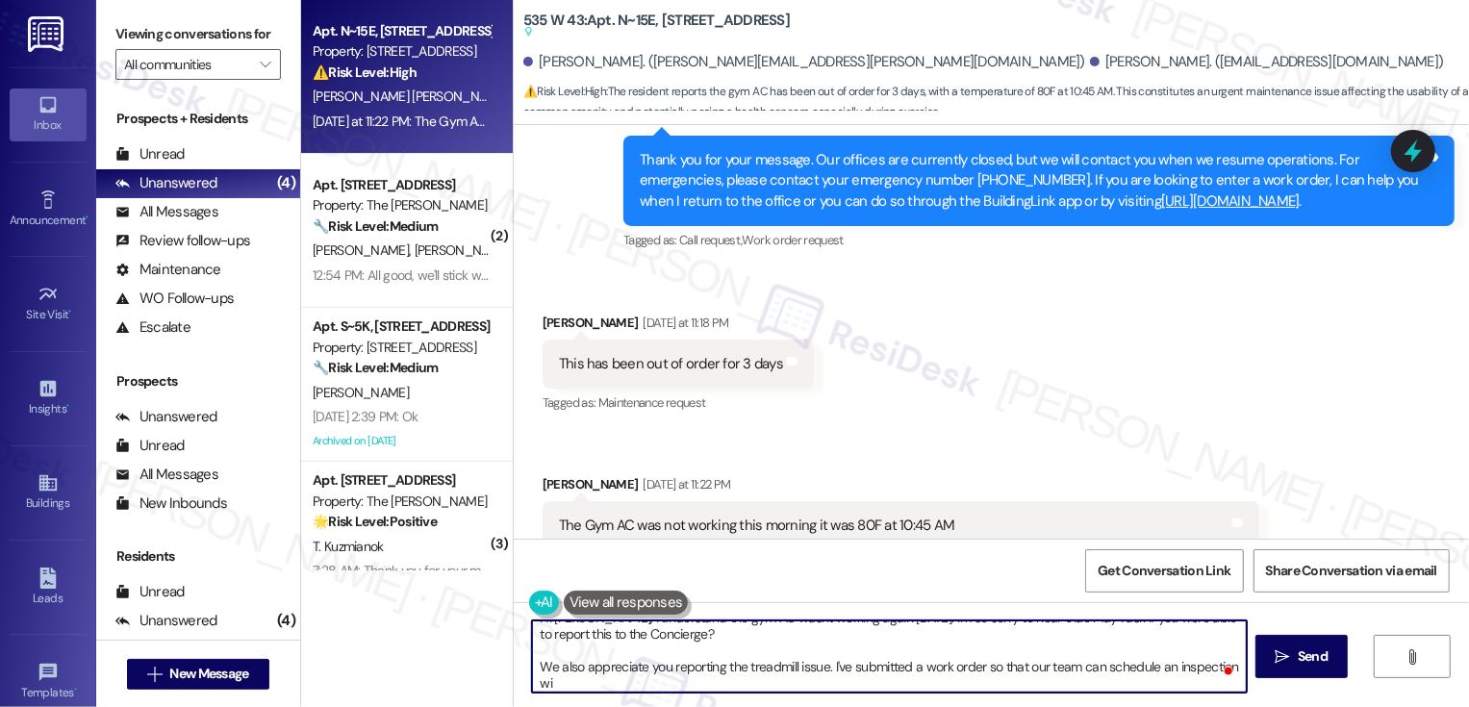
scroll to position [16, 0]
click at [650, 669] on textarea "Hi [PERSON_NAME], I understand the gym AC wasn't working again [DATE]. I'm so s…" at bounding box center [889, 657] width 715 height 72
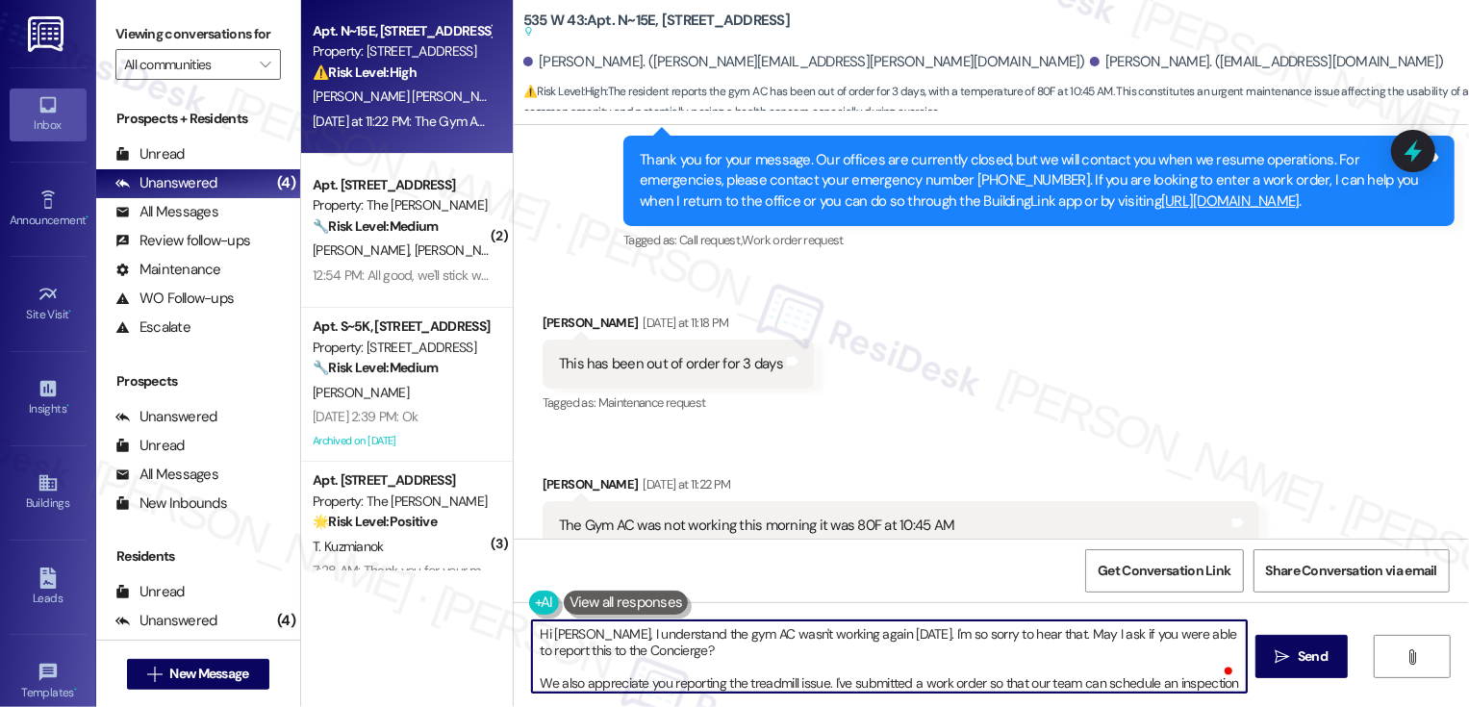
click at [616, 646] on textarea "Hi [PERSON_NAME], I understand the gym AC wasn't working again [DATE]. I'm so s…" at bounding box center [889, 657] width 715 height 72
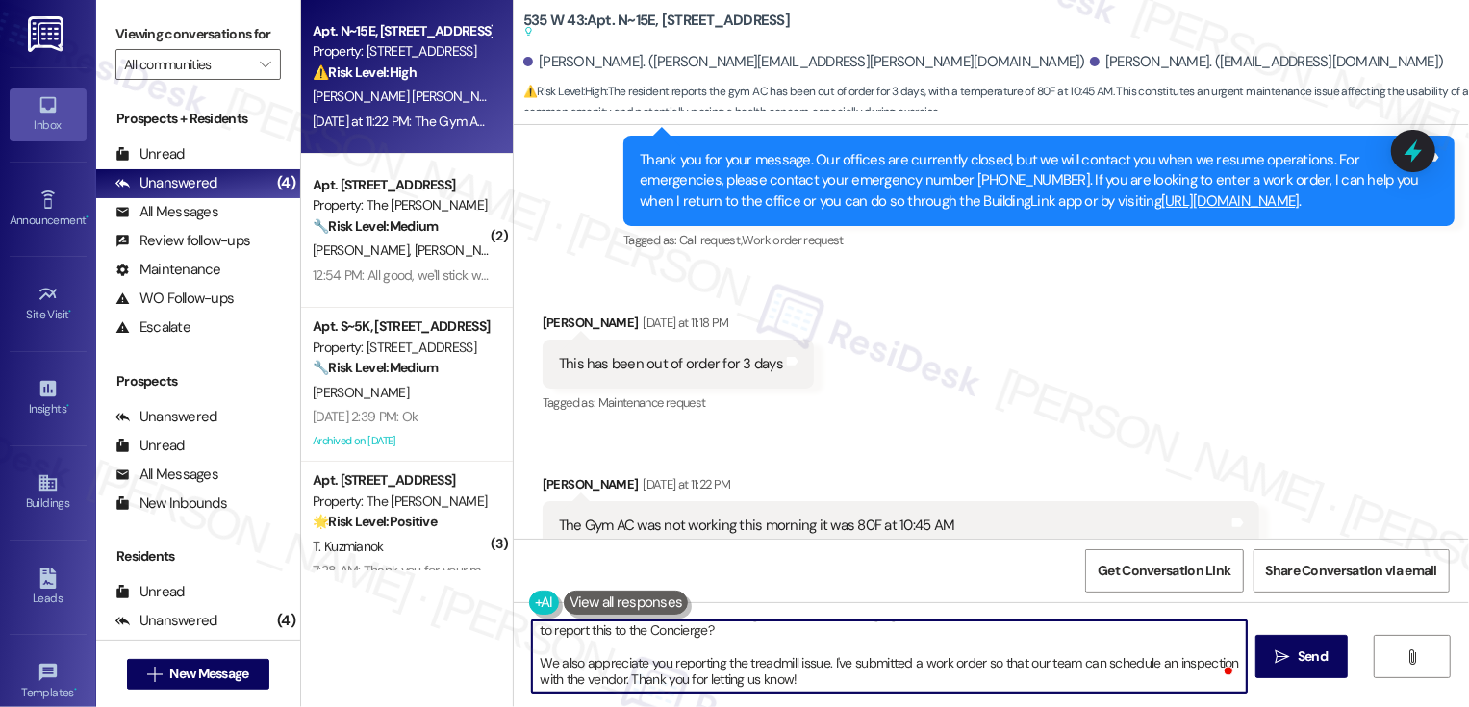
scroll to position [20, 0]
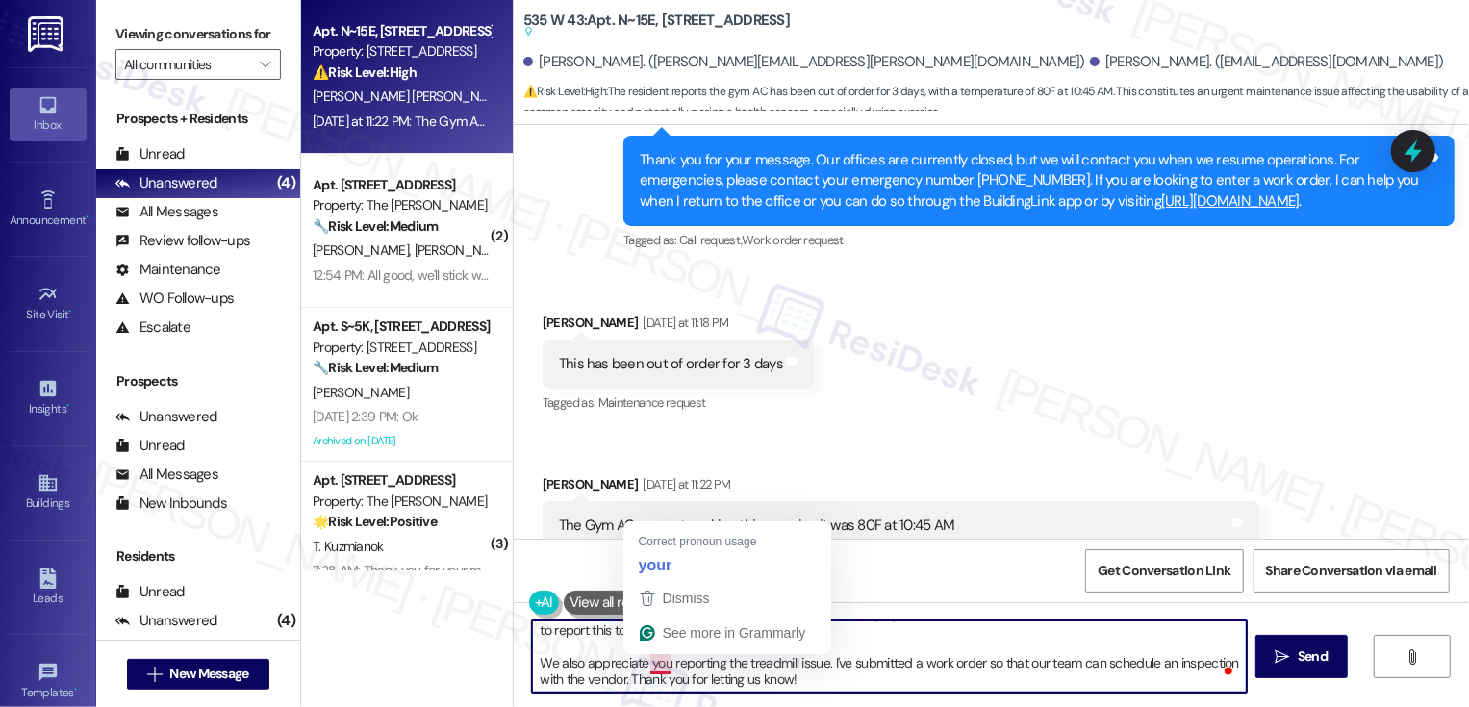
click at [691, 667] on textarea "Hi [PERSON_NAME], I understand the gym AC wasn't working again [DATE]. I'm so s…" at bounding box center [889, 657] width 715 height 72
click at [649, 665] on textarea "Hi [PERSON_NAME], I understand the gym AC wasn't working again [DATE]. I'm so s…" at bounding box center [889, 657] width 715 height 72
click at [724, 665] on textarea "Hi [PERSON_NAME], I understand the gym AC wasn't working again [DATE]. I'm so s…" at bounding box center [889, 657] width 715 height 72
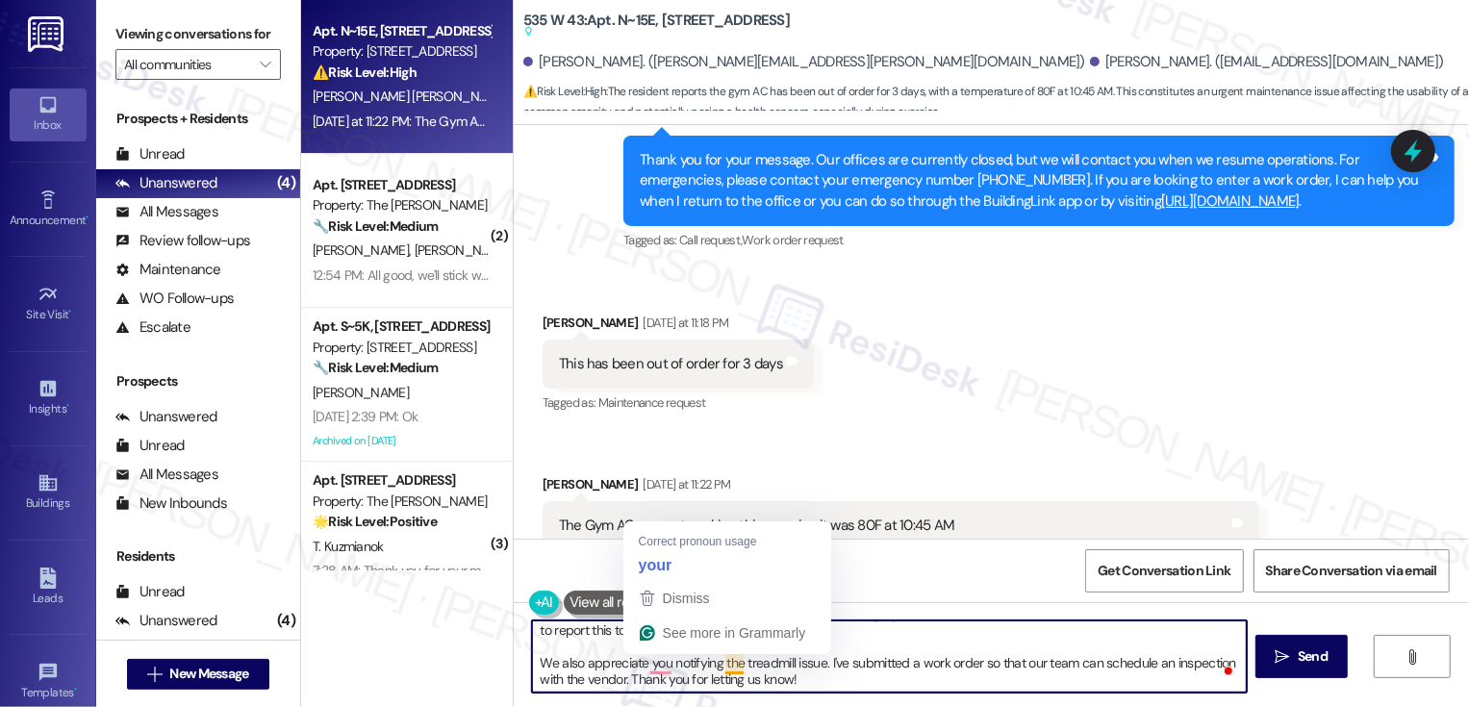
click at [724, 665] on textarea "Hi [PERSON_NAME], I understand the gym AC wasn't working again [DATE]. I'm so s…" at bounding box center [889, 657] width 715 height 72
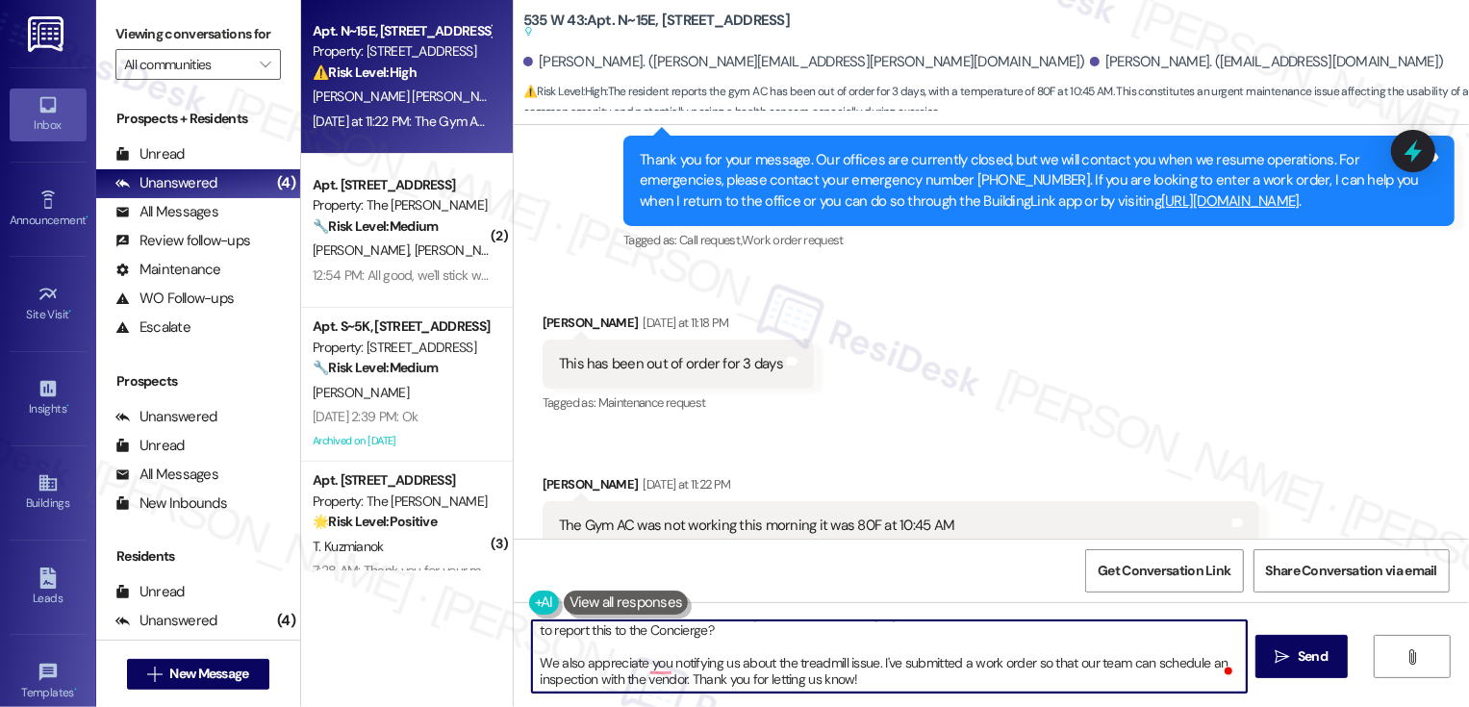
click at [896, 685] on textarea "Hi [PERSON_NAME], I understand the gym AC wasn't working again [DATE]. I'm so s…" at bounding box center [889, 657] width 715 height 72
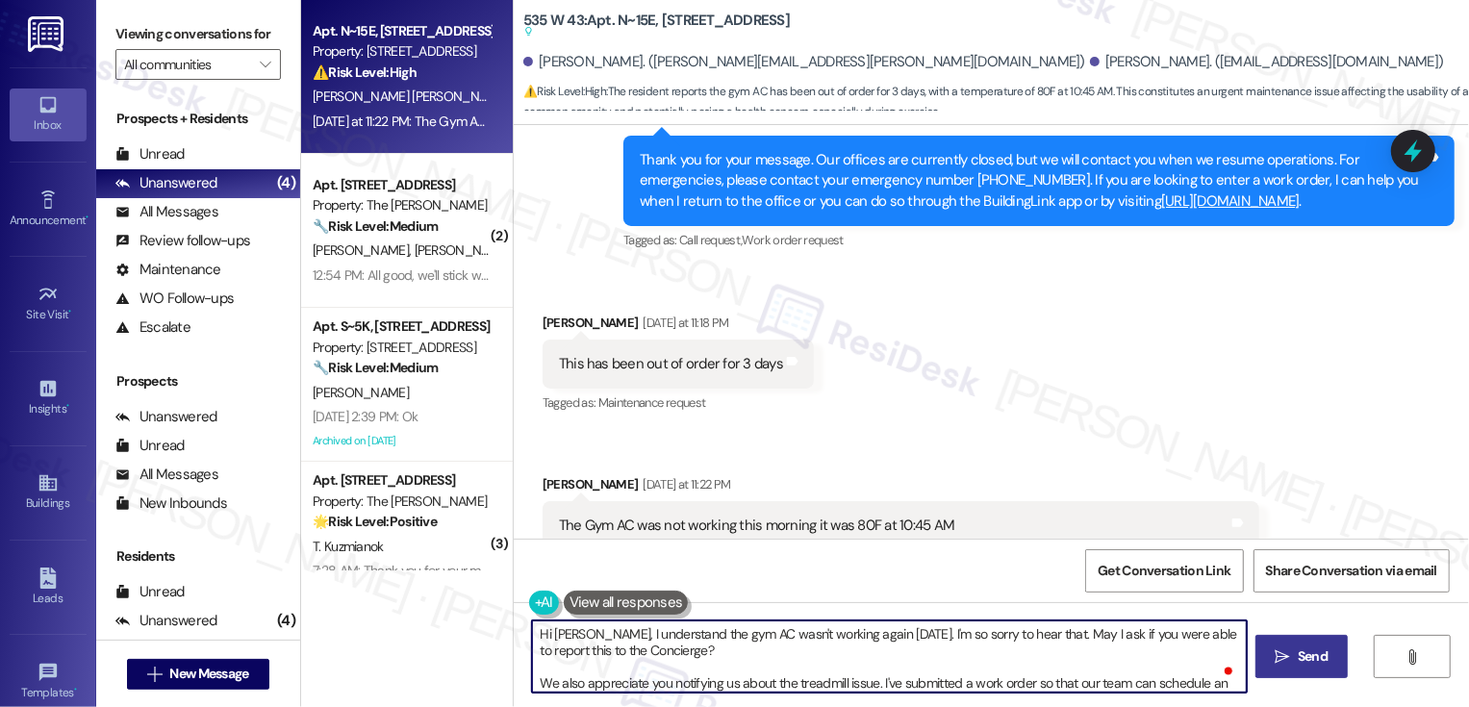
type textarea "Hi [PERSON_NAME], I understand the gym AC wasn't working again [DATE]. I'm so s…"
click at [1292, 642] on button " Send" at bounding box center [1302, 656] width 93 height 43
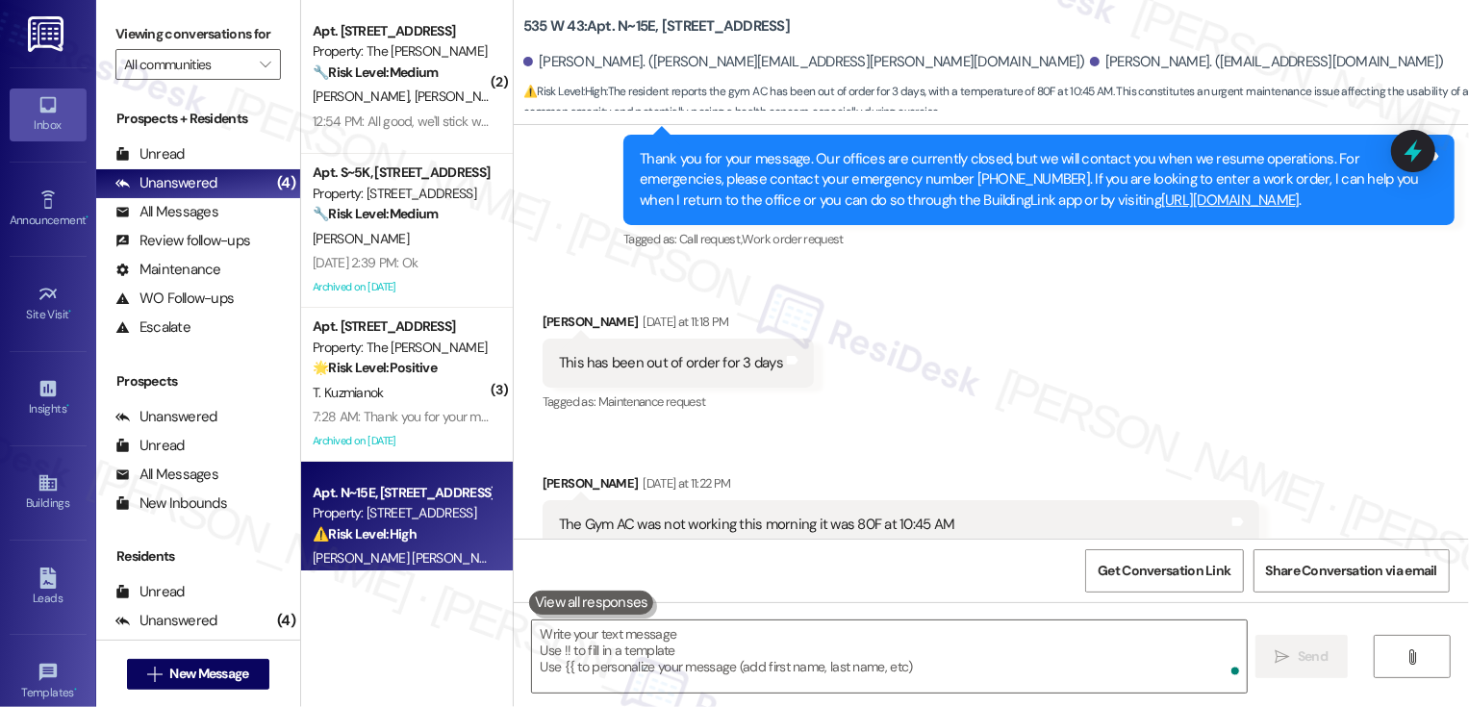
scroll to position [29648, 0]
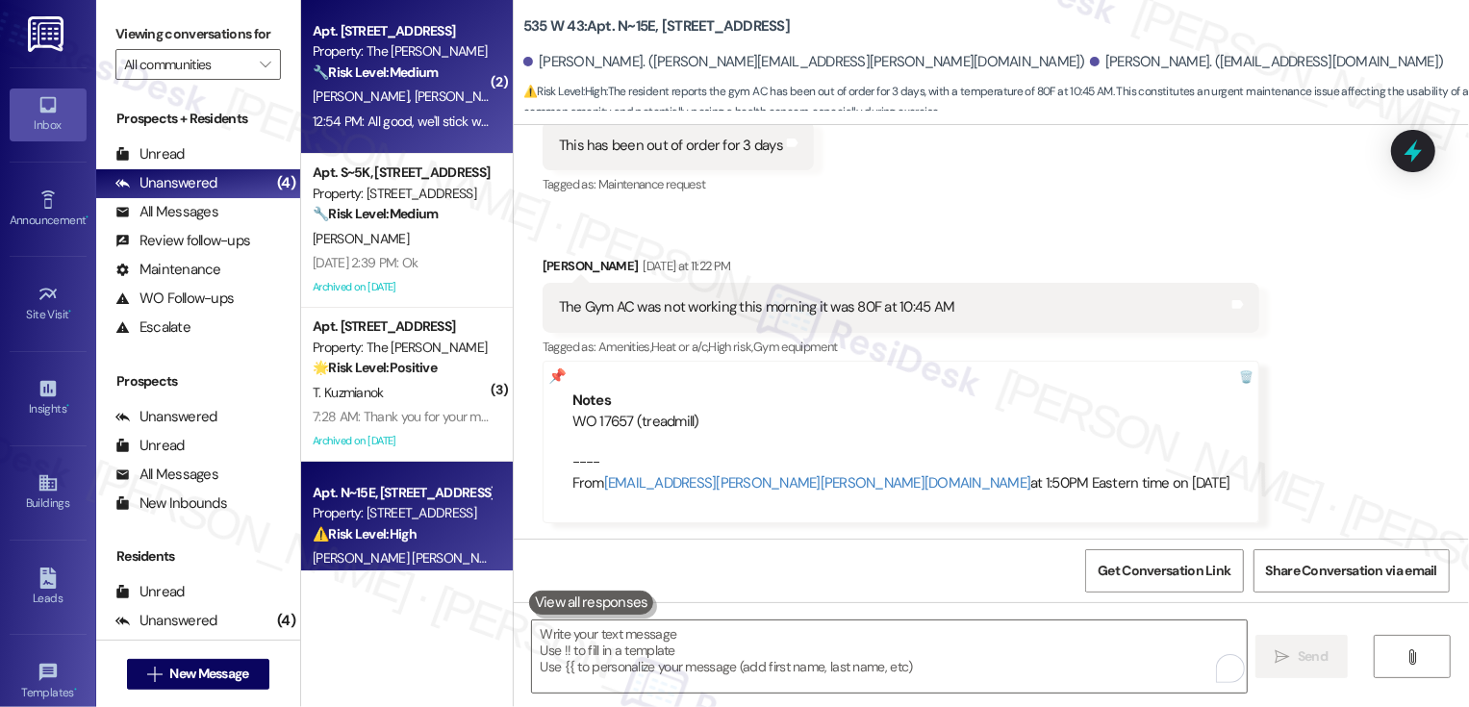
click at [414, 105] on span "[PERSON_NAME]" at bounding box center [462, 96] width 96 height 17
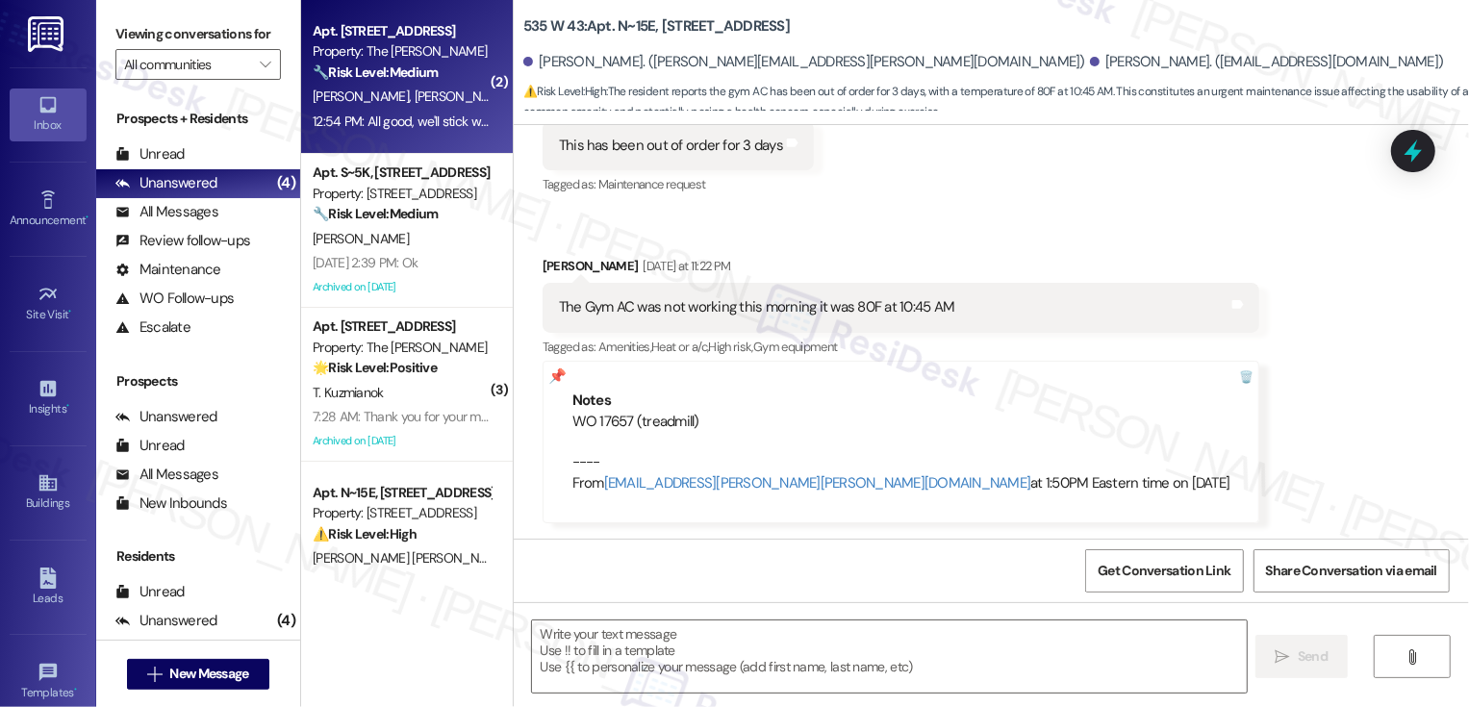
click at [414, 105] on span "[PERSON_NAME]" at bounding box center [462, 96] width 96 height 17
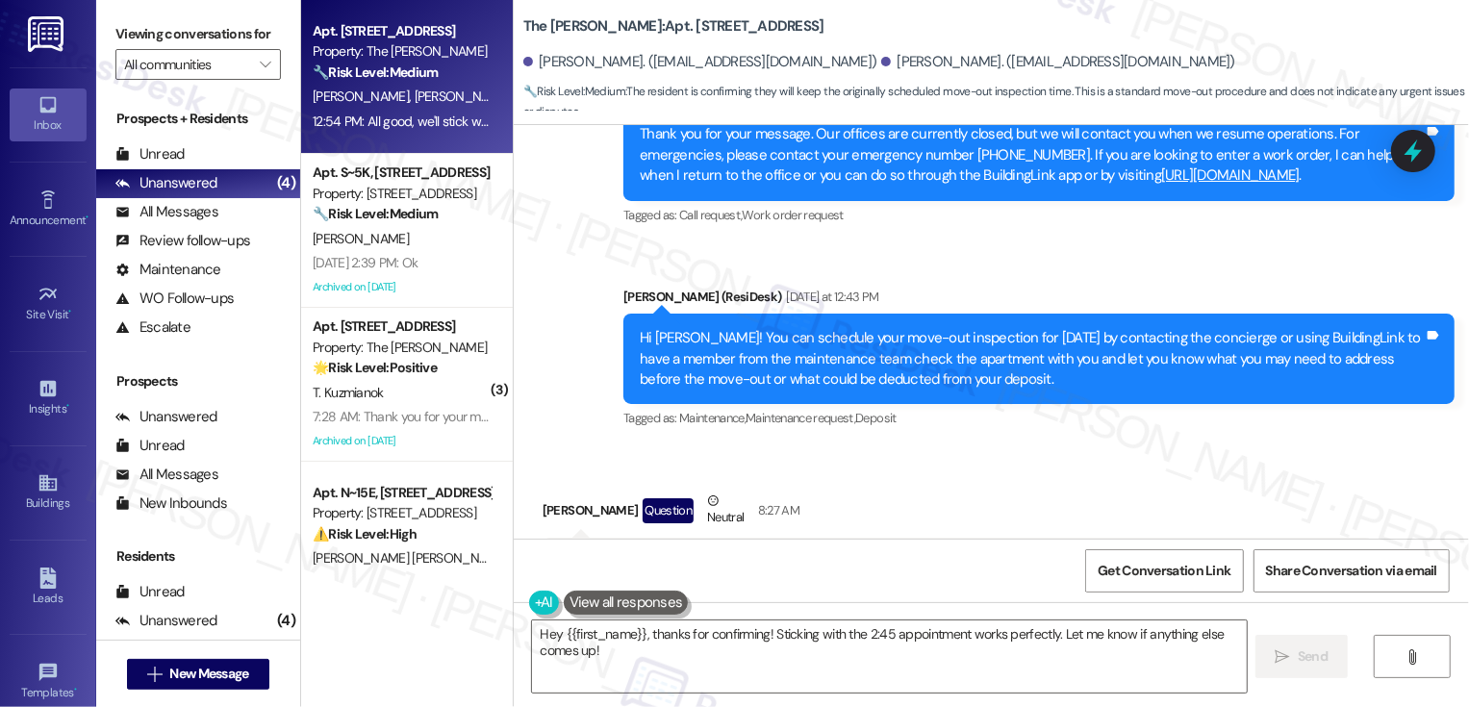
scroll to position [9989, 0]
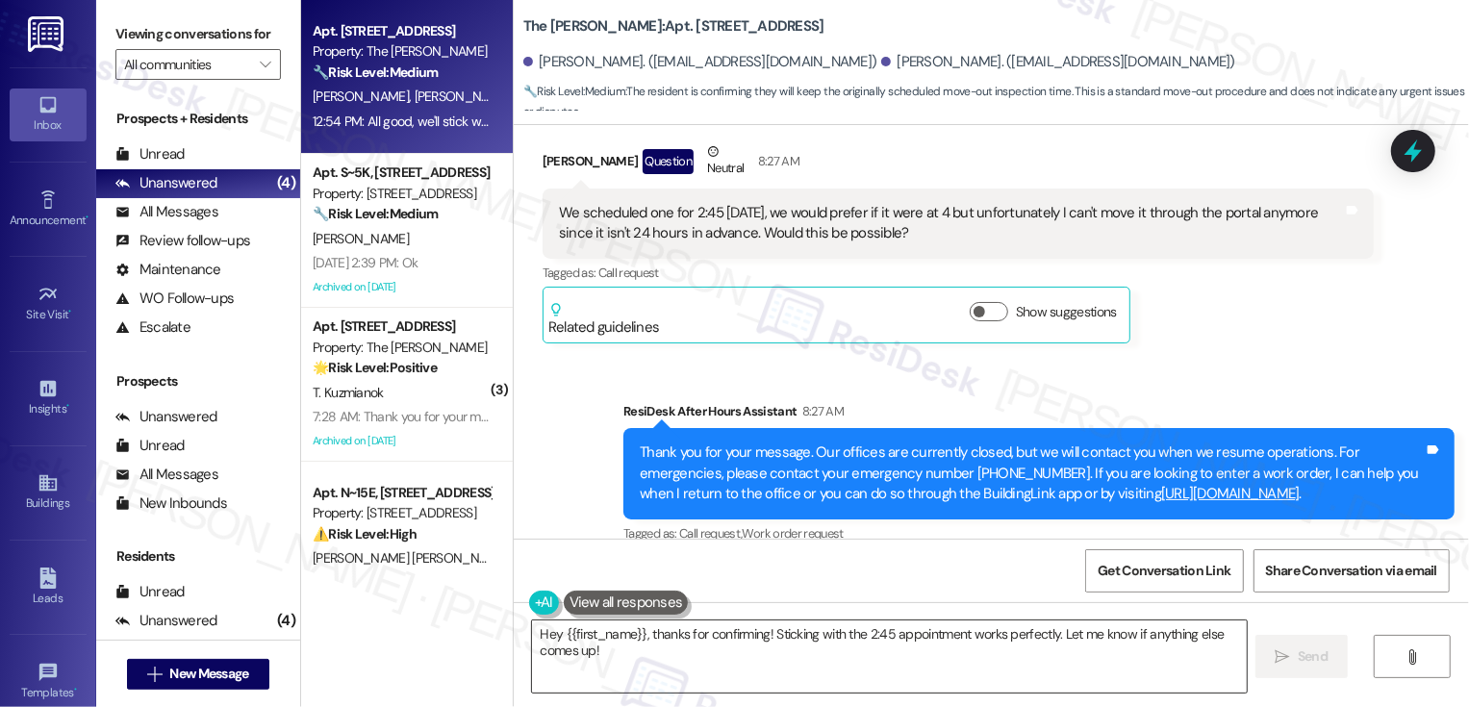
click at [609, 659] on textarea "Hey {{first_name}}, thanks for confirming! Sticking with the 2:45 appointment w…" at bounding box center [889, 657] width 715 height 72
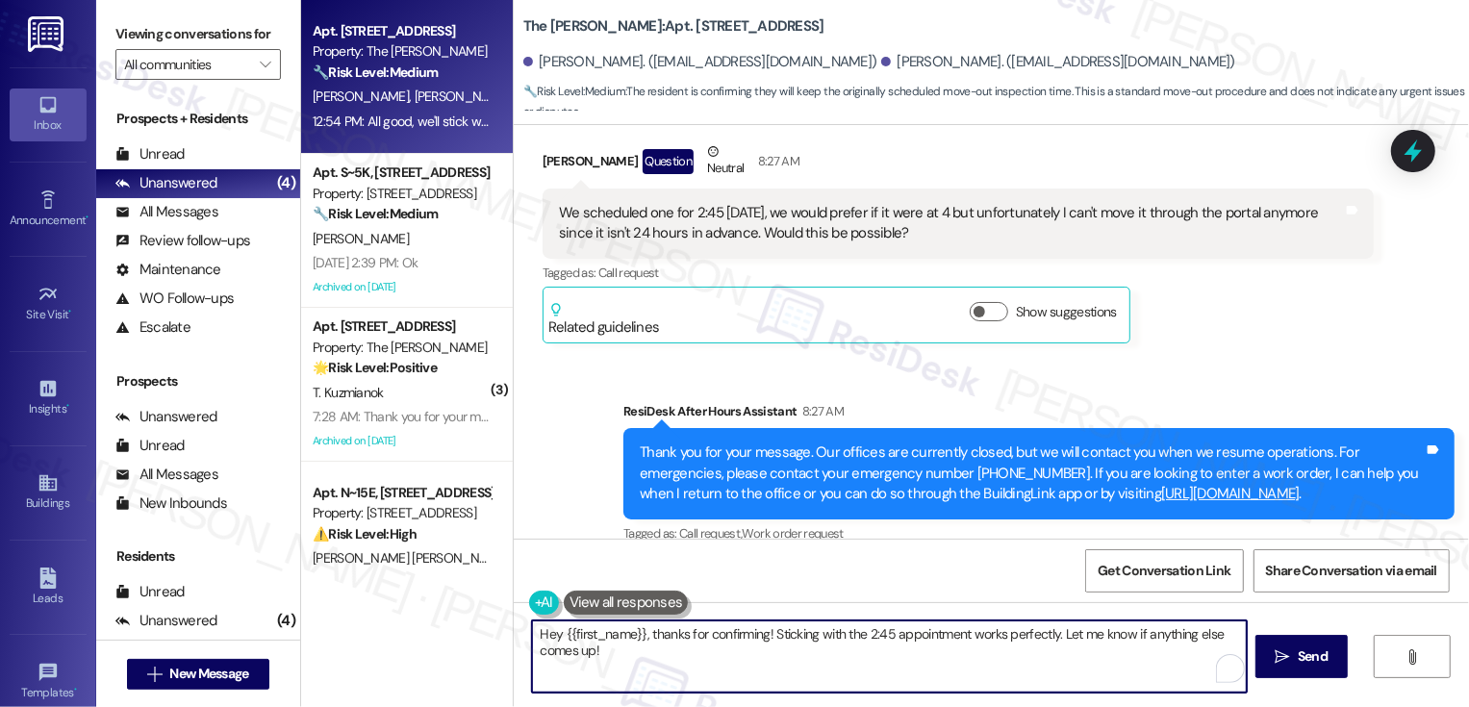
click at [548, 605] on div "[PERSON_NAME] 12:54 PM" at bounding box center [703, 618] width 320 height 27
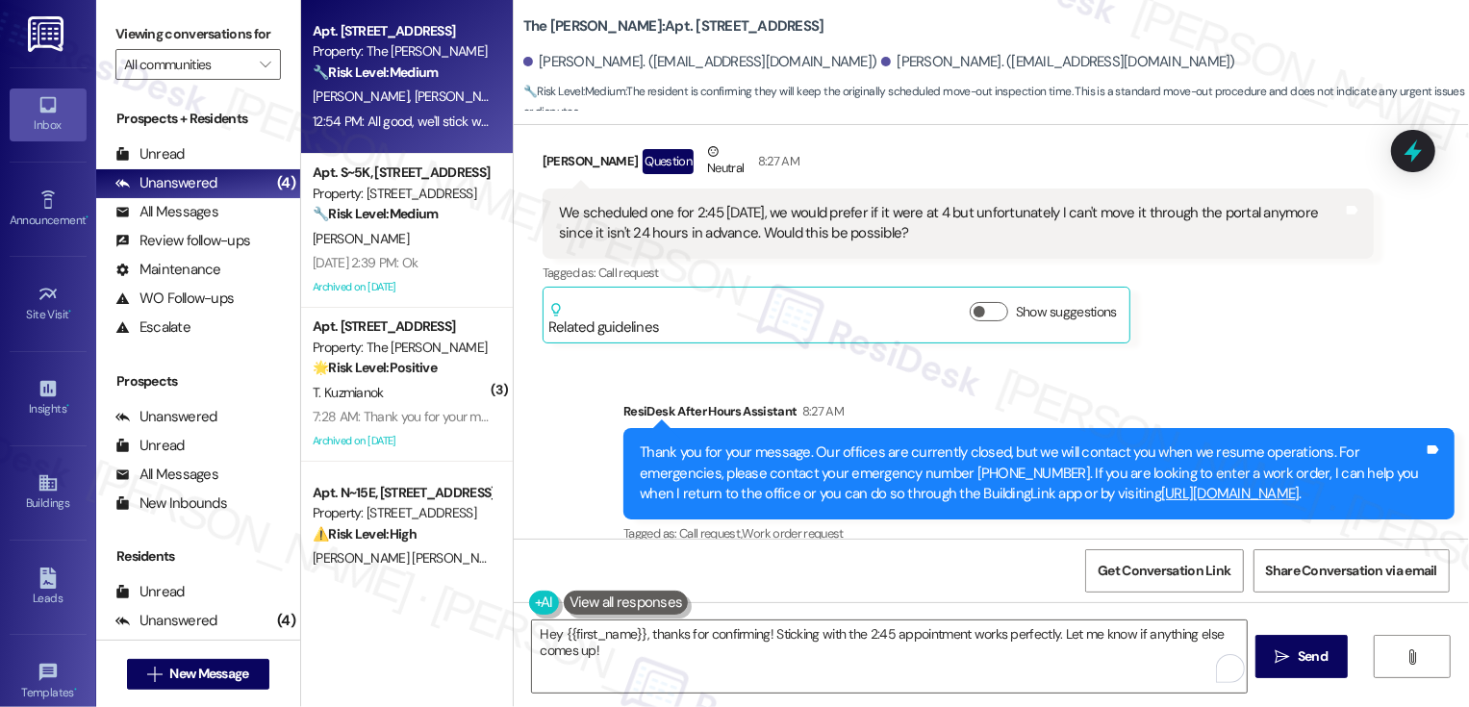
copy div "[PERSON_NAME]"
click at [610, 638] on textarea "Hey {{first_name}}, thanks for confirming! Sticking with the 2:45 appointment w…" at bounding box center [889, 657] width 715 height 72
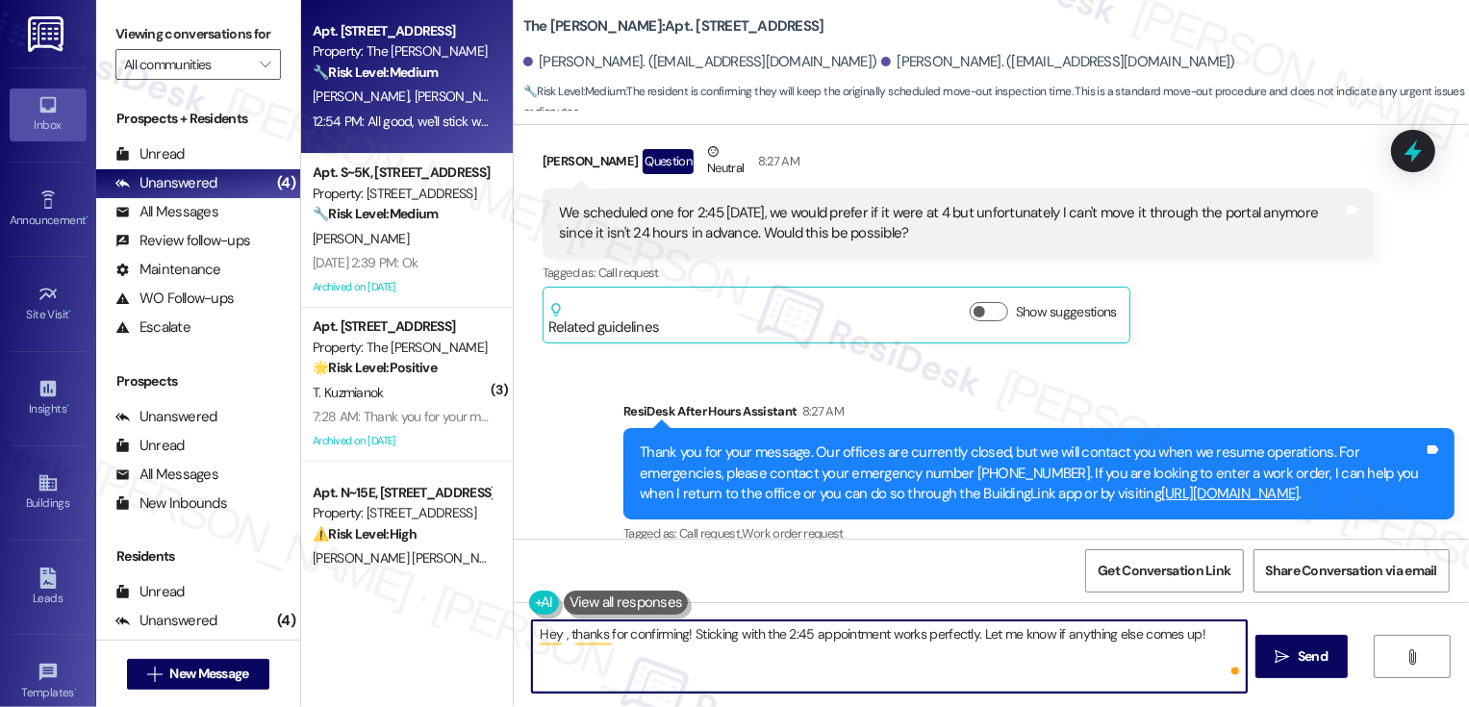
paste textarea "[PERSON_NAME]"
drag, startPoint x: 726, startPoint y: 633, endPoint x: 1012, endPoint y: 634, distance: 286.8
click at [1012, 634] on textarea "Hey [PERSON_NAME], thanks for confirming! Sticking with the 2:45 appointment wo…" at bounding box center [889, 657] width 715 height 72
type textarea "Hey [PERSON_NAME], thanks for confirming! Let us know if anything else comes up!"
click at [744, 636] on textarea "Hey [PERSON_NAME], thanks for confirming! Let us know if anything else comes up!" at bounding box center [889, 657] width 715 height 72
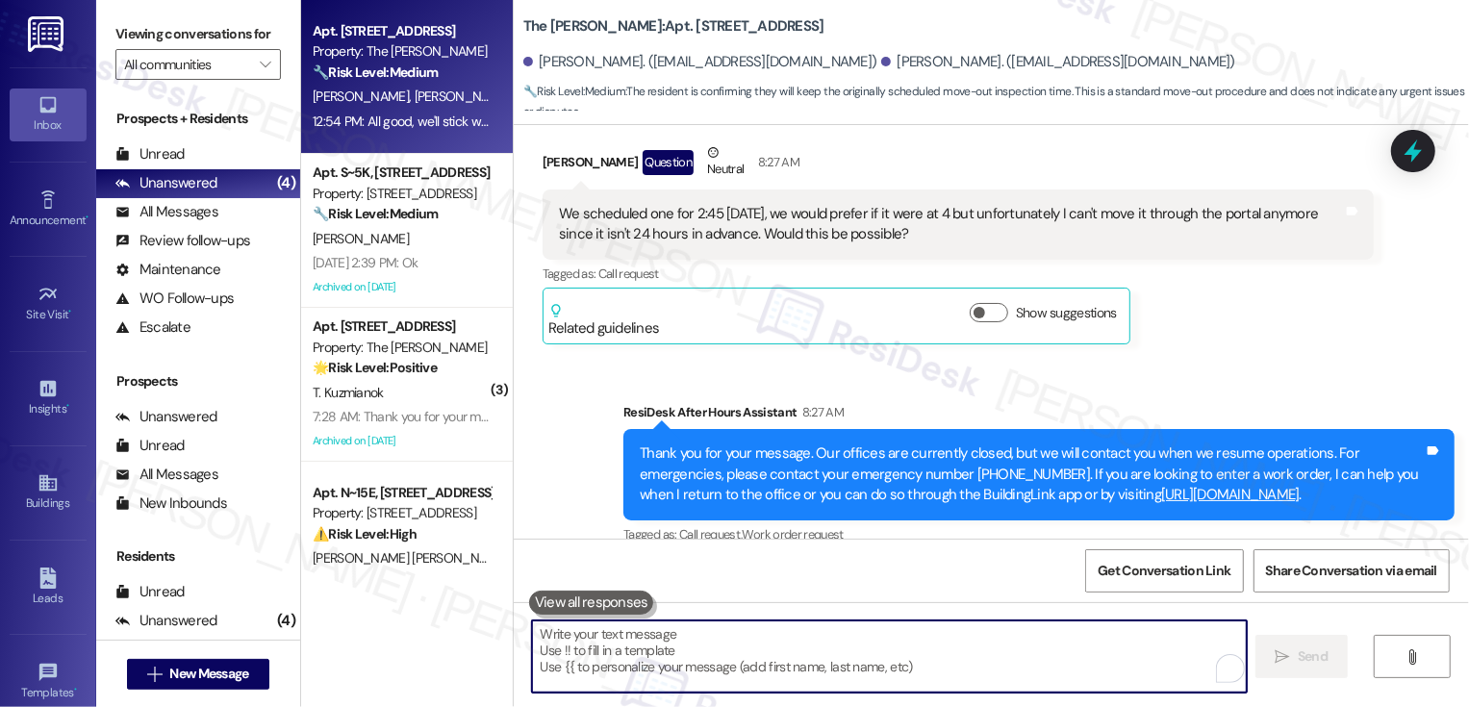
scroll to position [10124, 0]
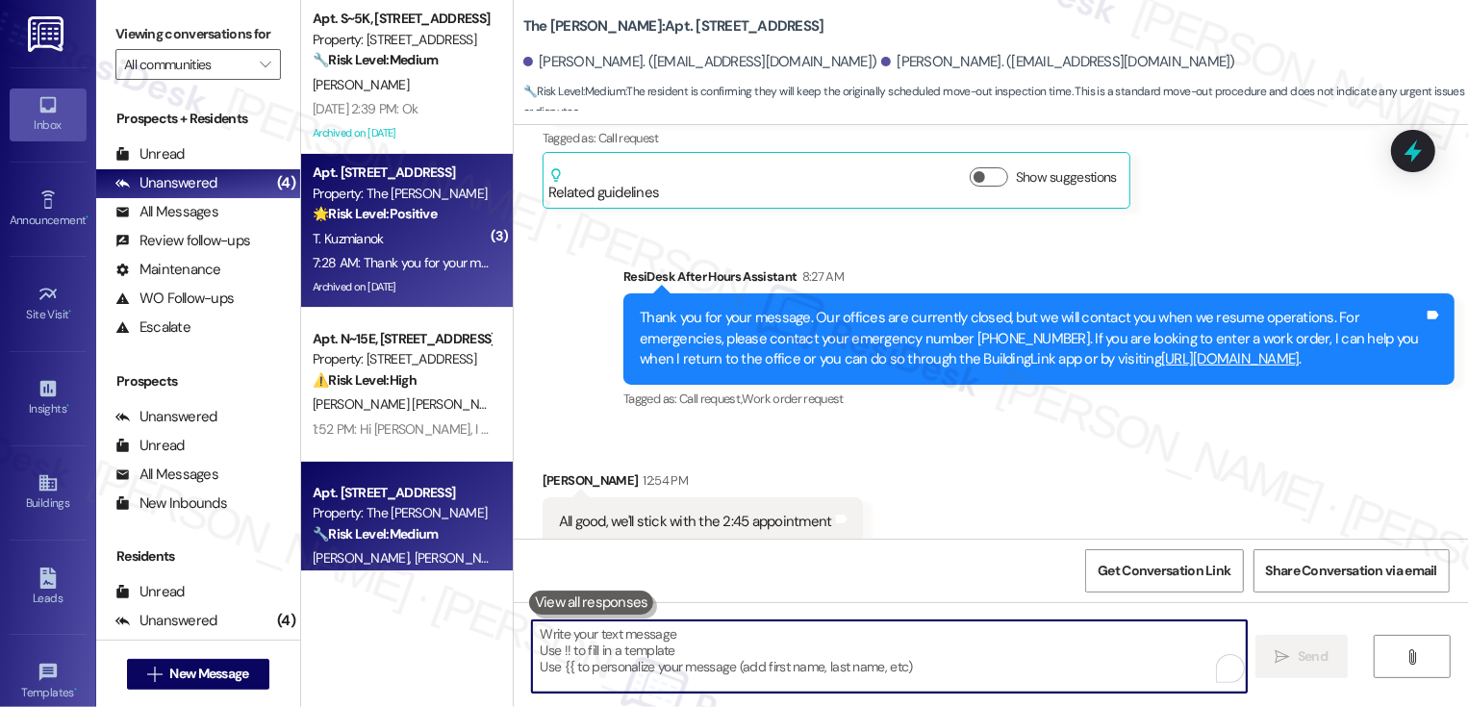
click at [421, 221] on strong "🌟 Risk Level: Positive" at bounding box center [375, 213] width 124 height 17
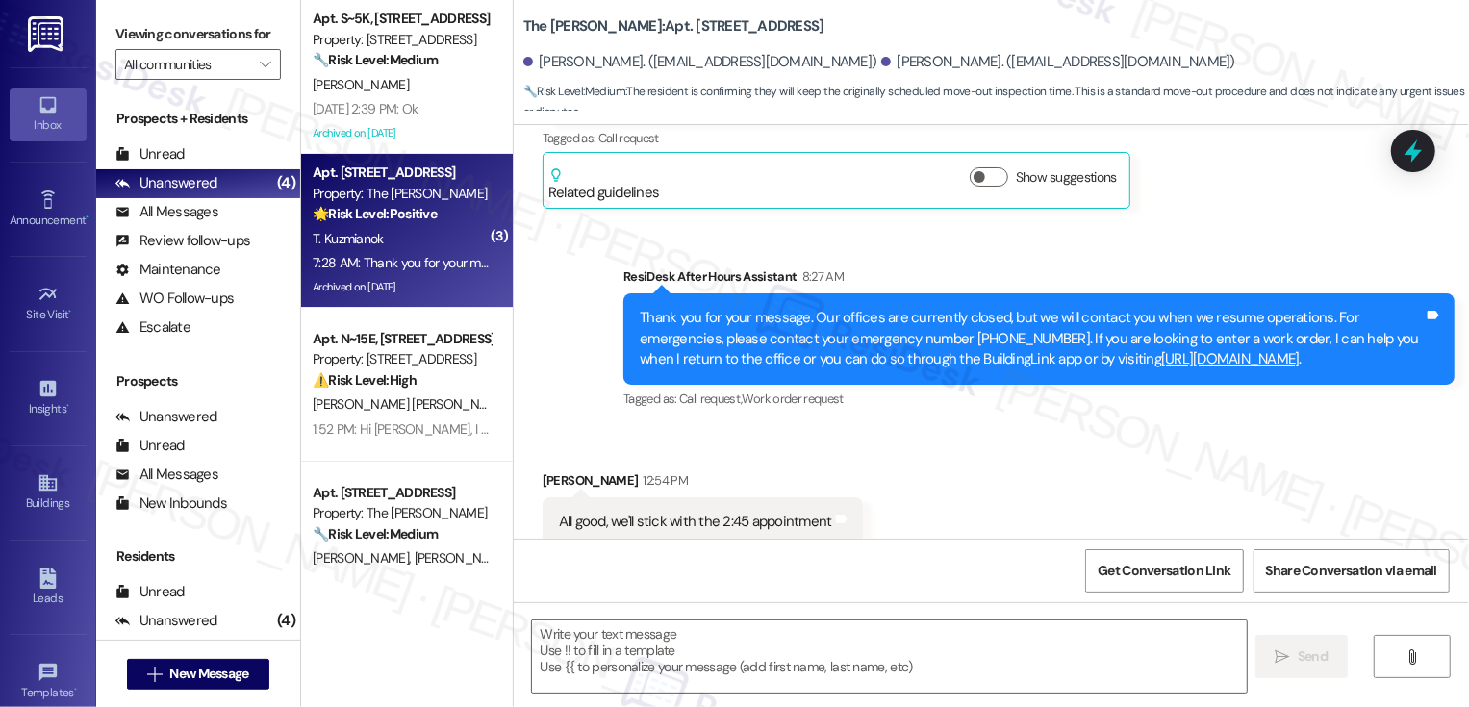
click at [421, 221] on strong "🌟 Risk Level: Positive" at bounding box center [375, 213] width 124 height 17
type textarea "Fetching suggested responses. Please feel free to read through the conversation…"
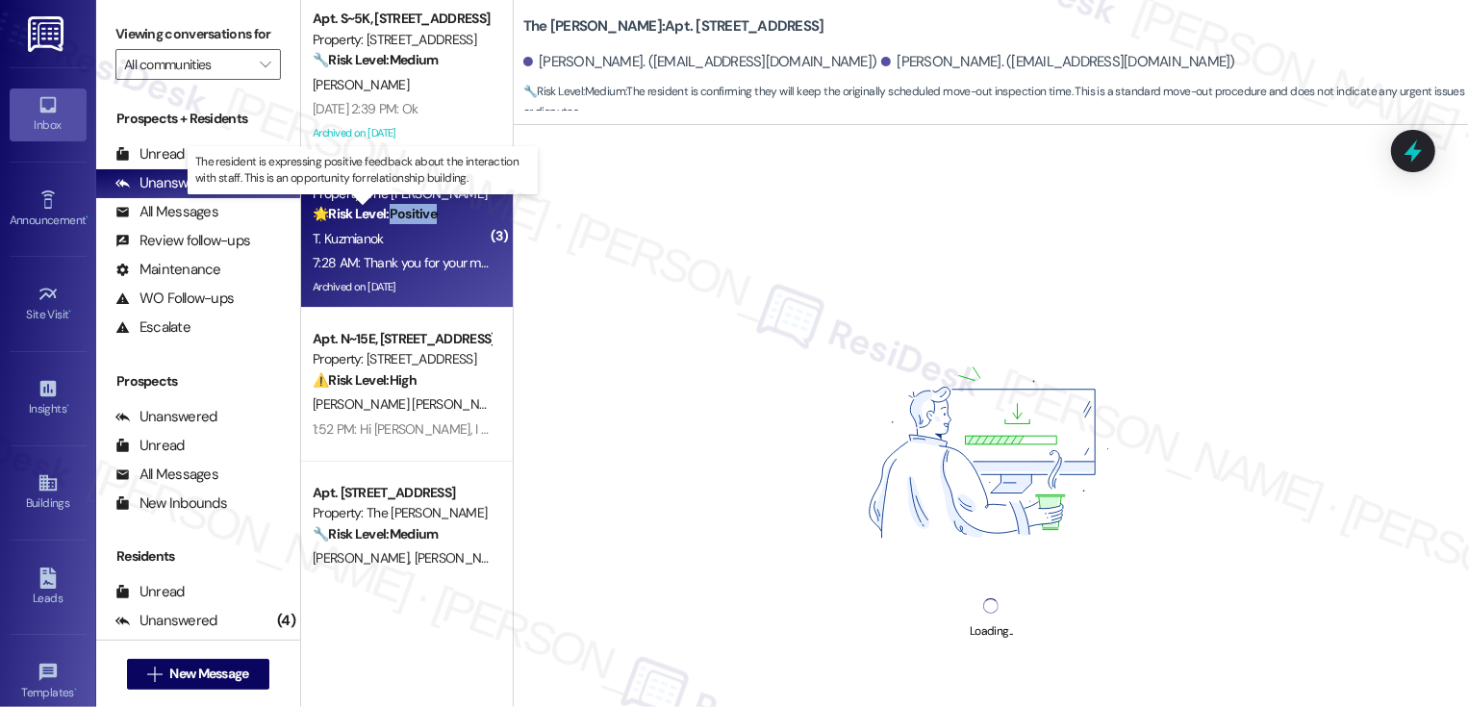
click at [421, 221] on strong "🌟 Risk Level: Positive" at bounding box center [375, 213] width 124 height 17
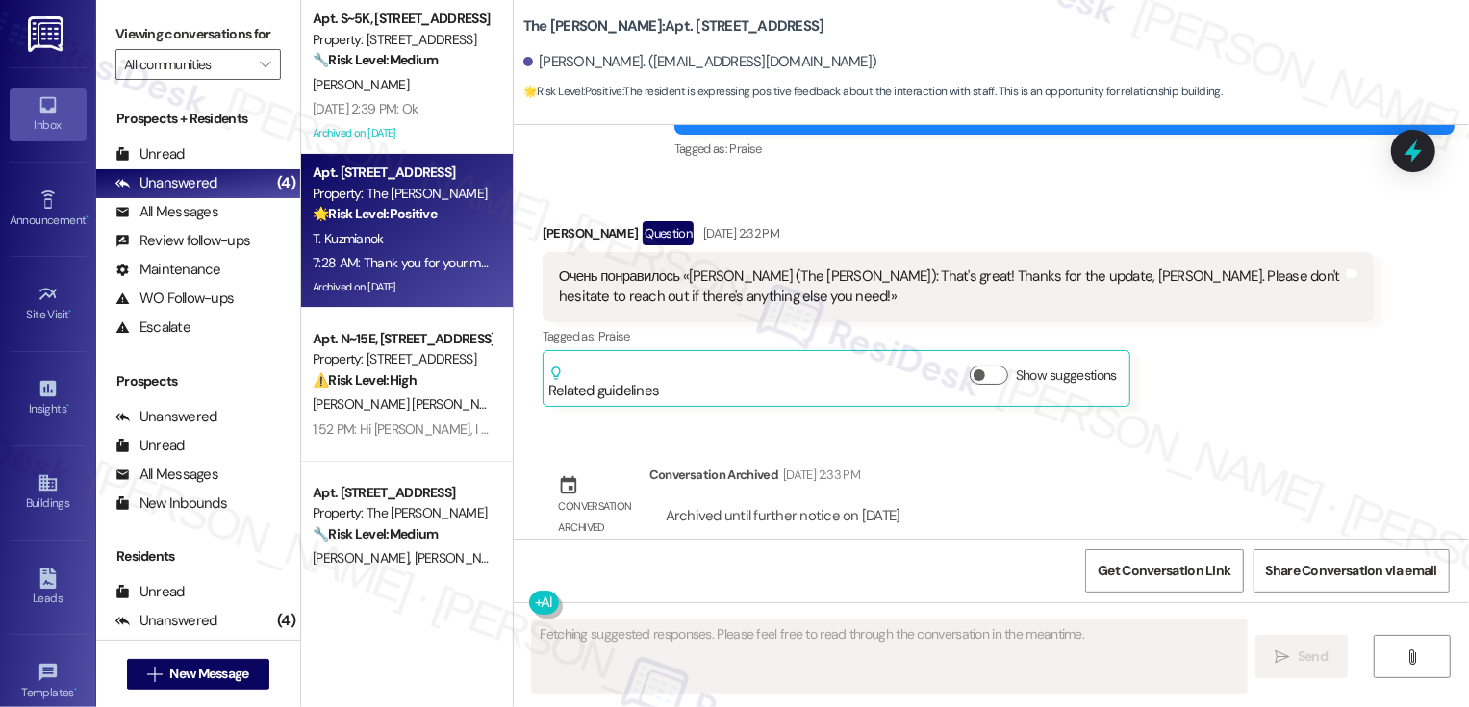
scroll to position [20826, 0]
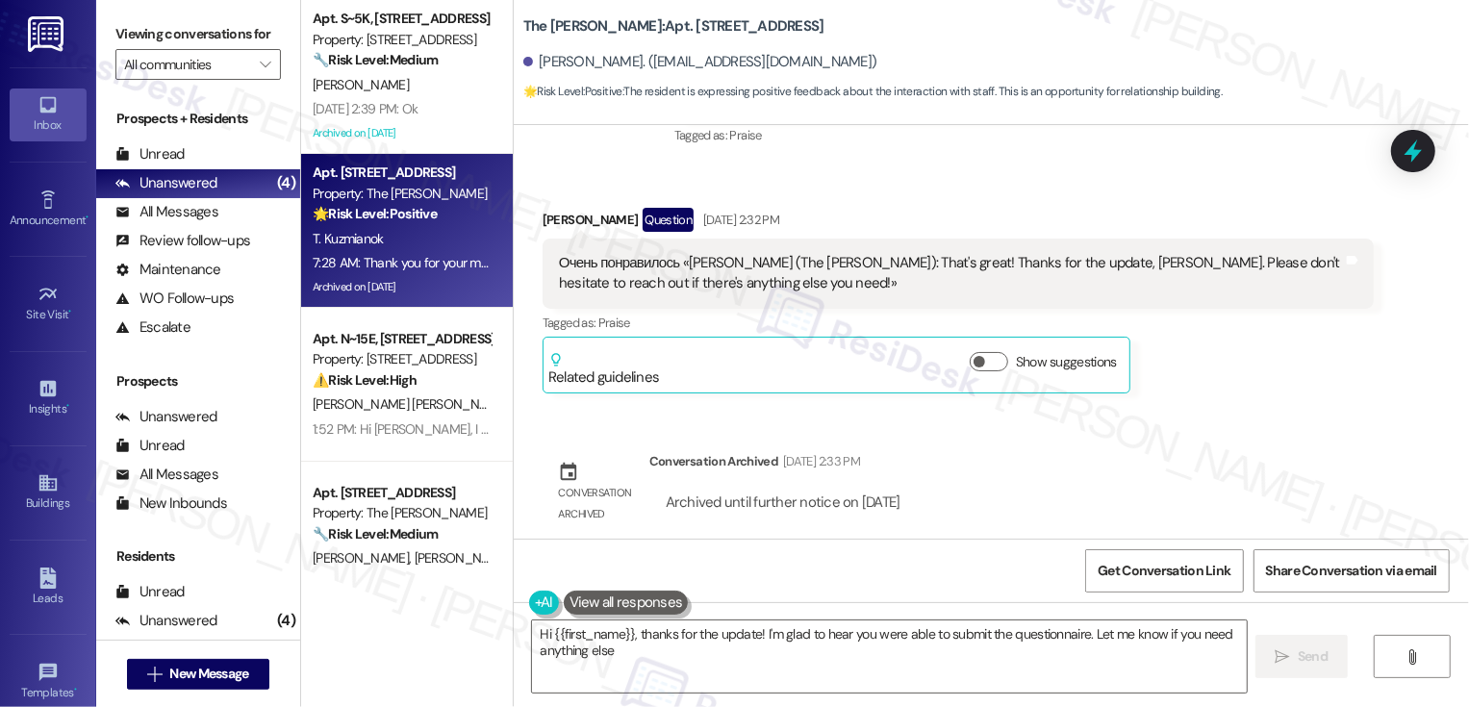
type textarea "Hi {{first_name}}, thanks for the update! I'm glad to hear you were able to sub…"
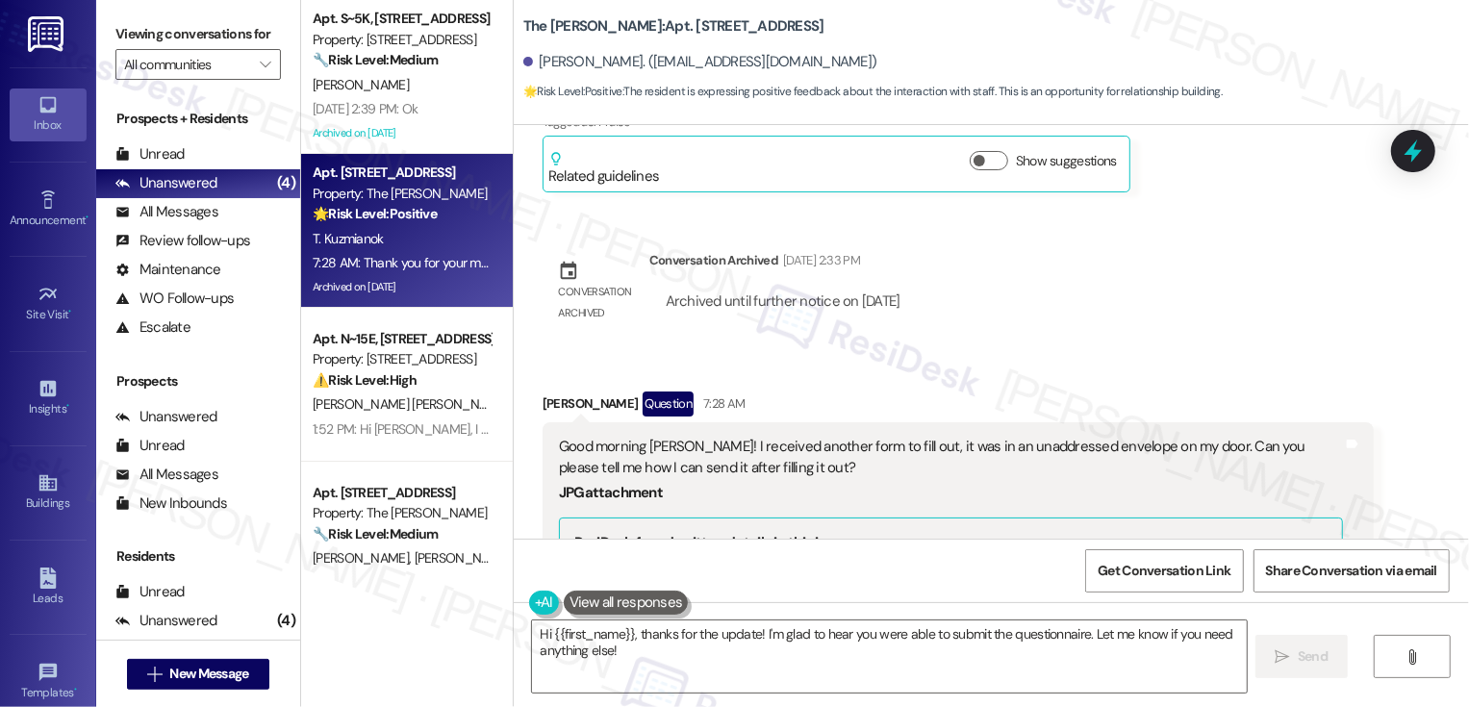
scroll to position [21024, 0]
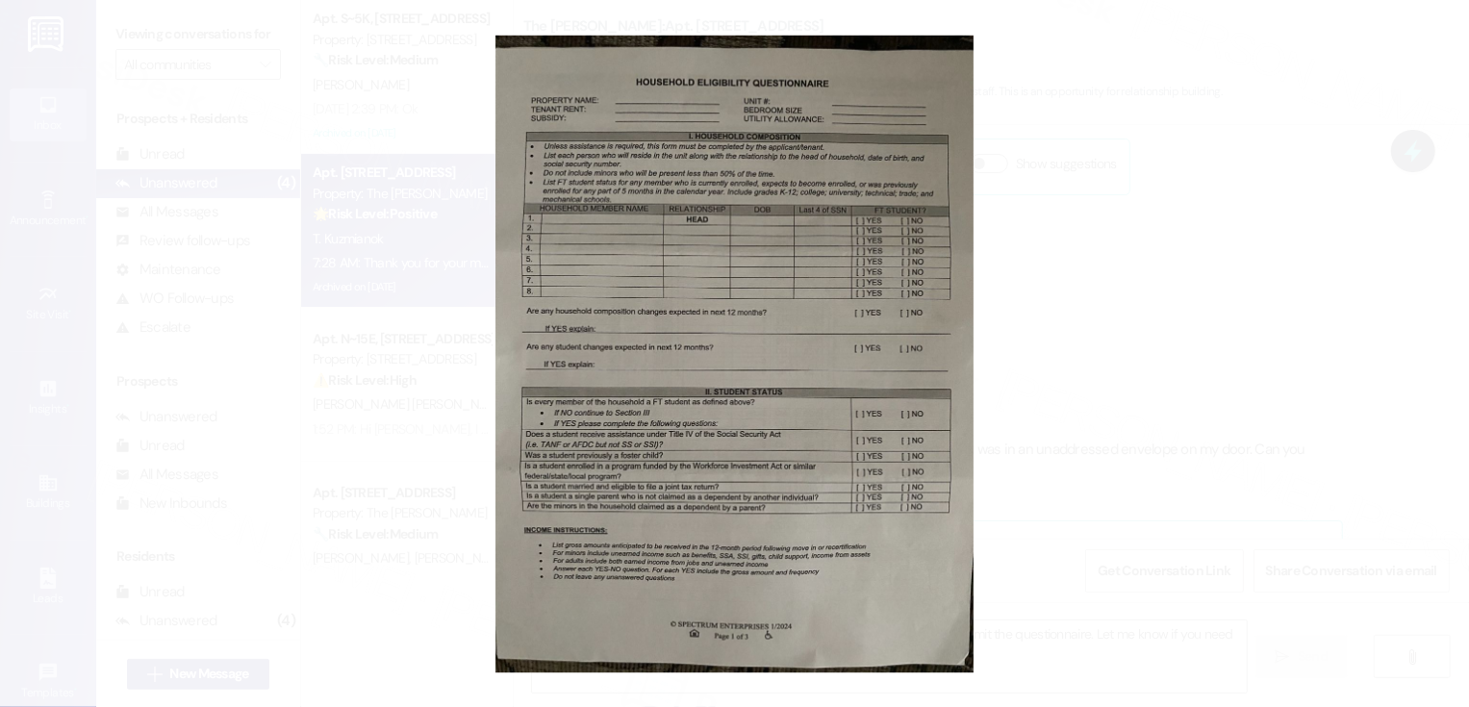
click at [1109, 522] on button "Unzoom image" at bounding box center [734, 353] width 1469 height 707
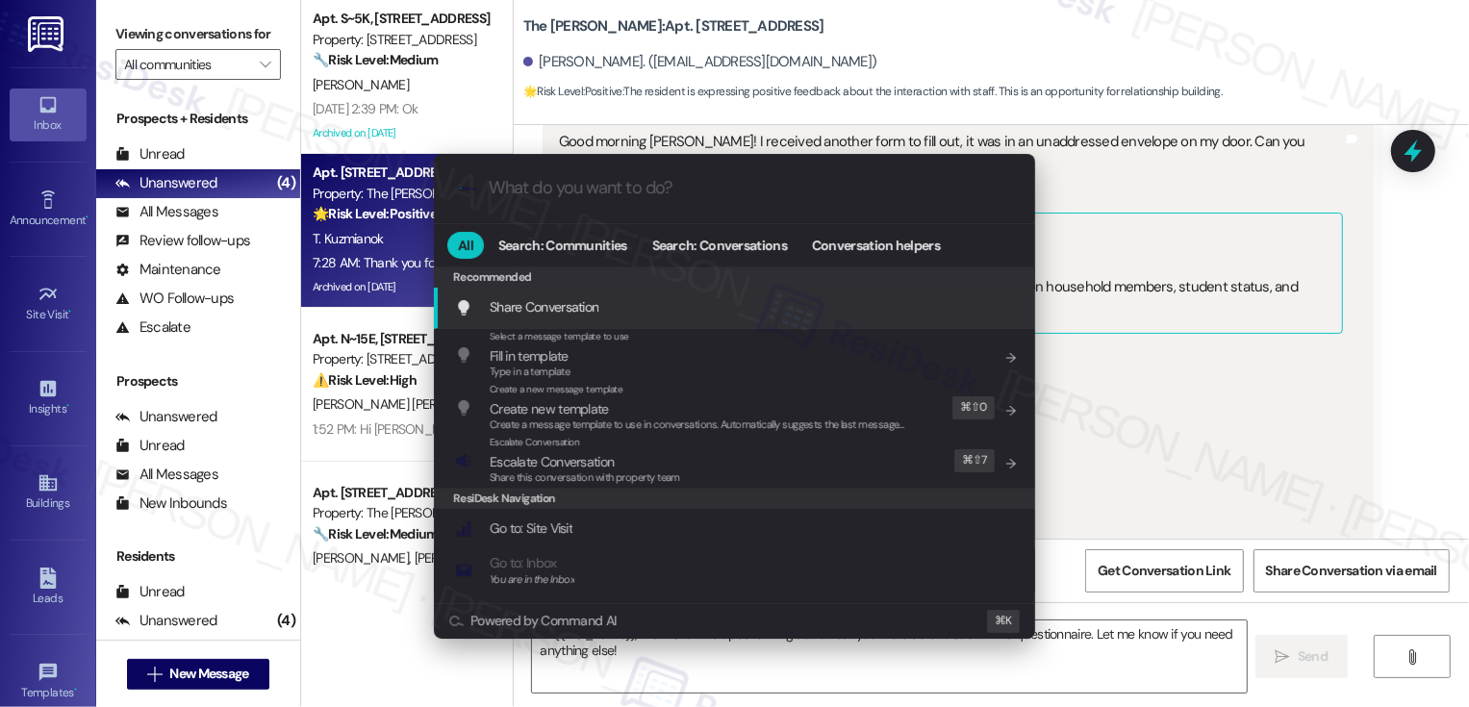
scroll to position [21232, 0]
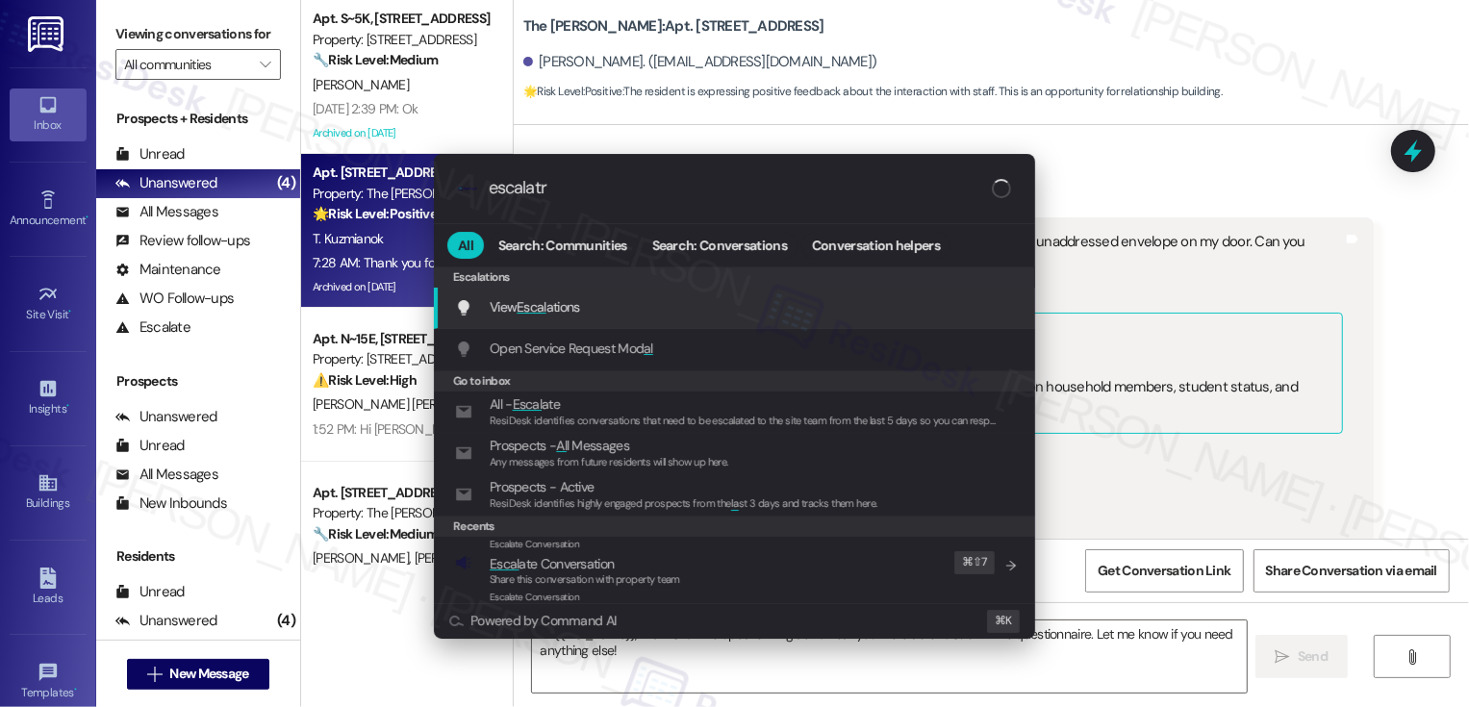
type input "escalatre"
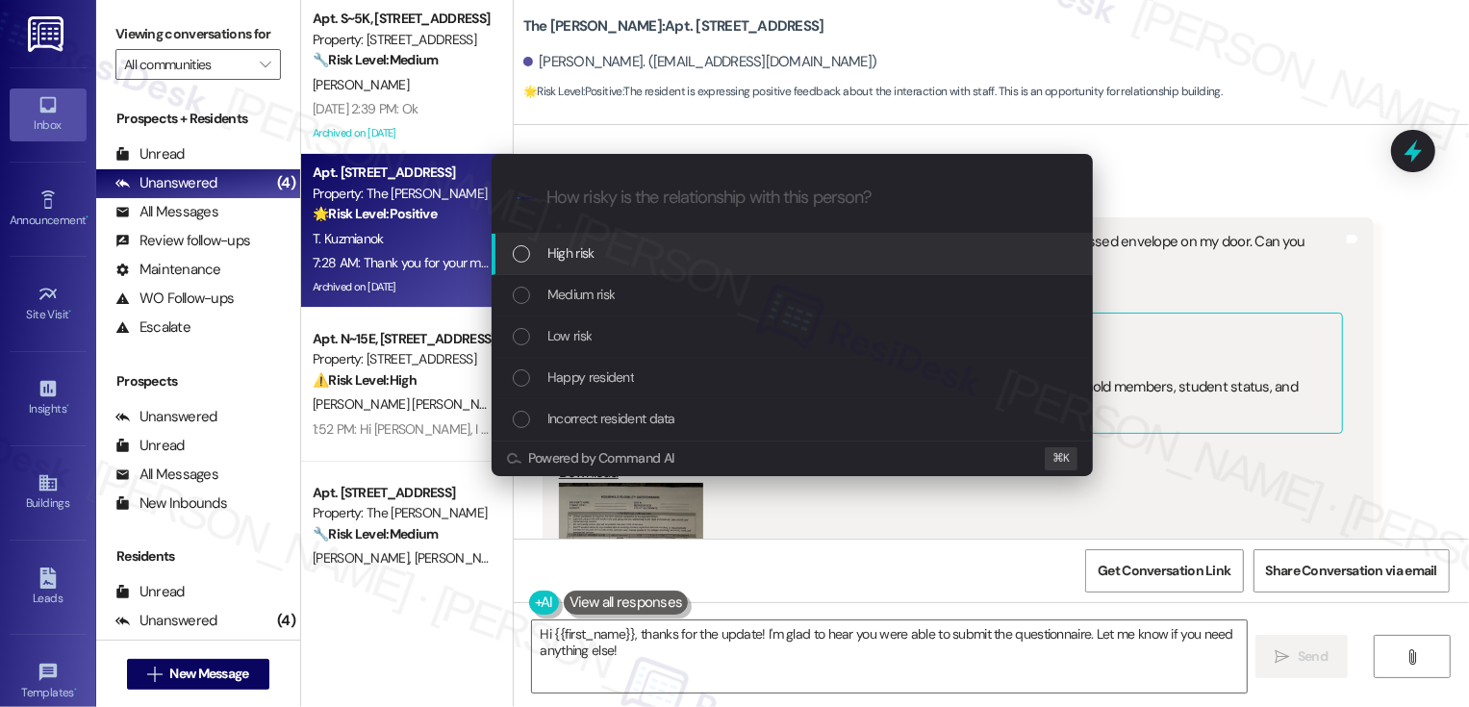
click at [1334, 287] on div "Escalate Conversation How risky is the relationship with this person? Topics (e…" at bounding box center [734, 353] width 1469 height 707
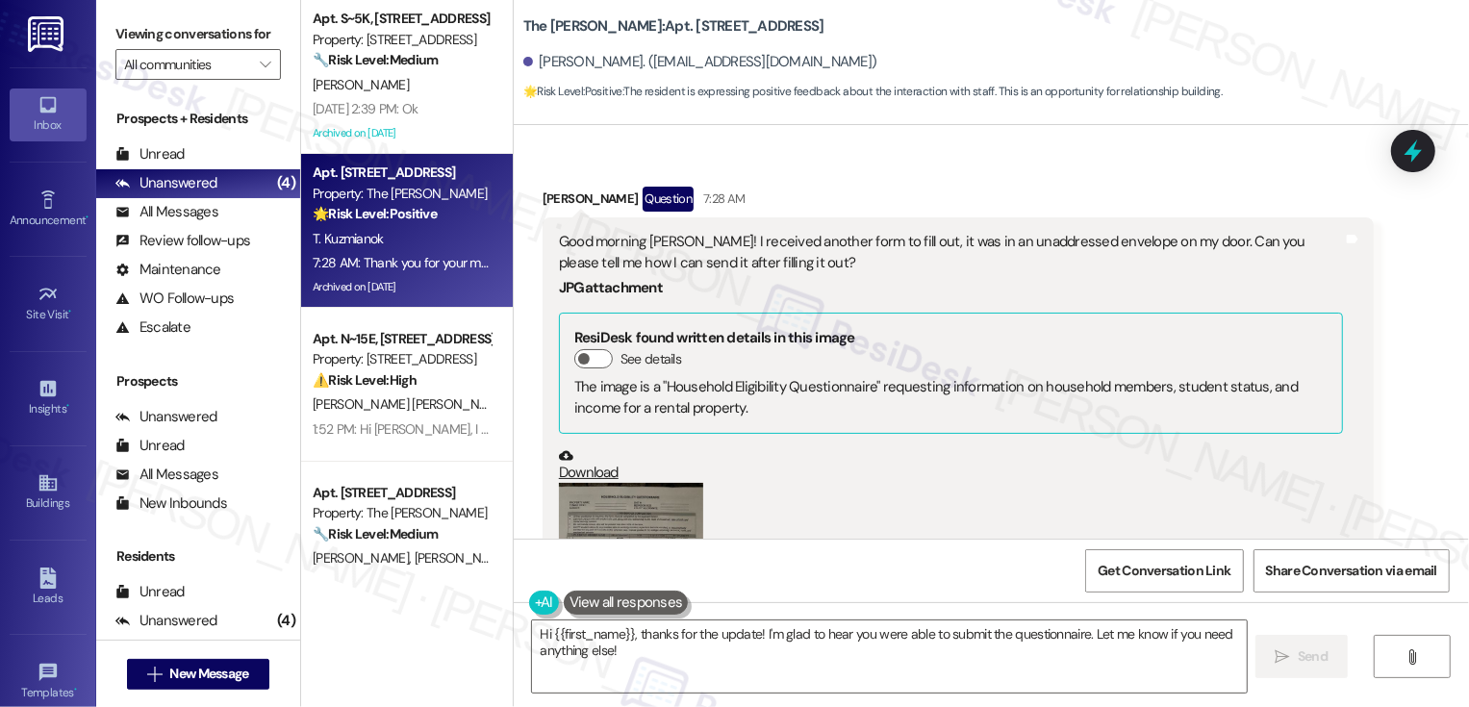
scroll to position [21028, 0]
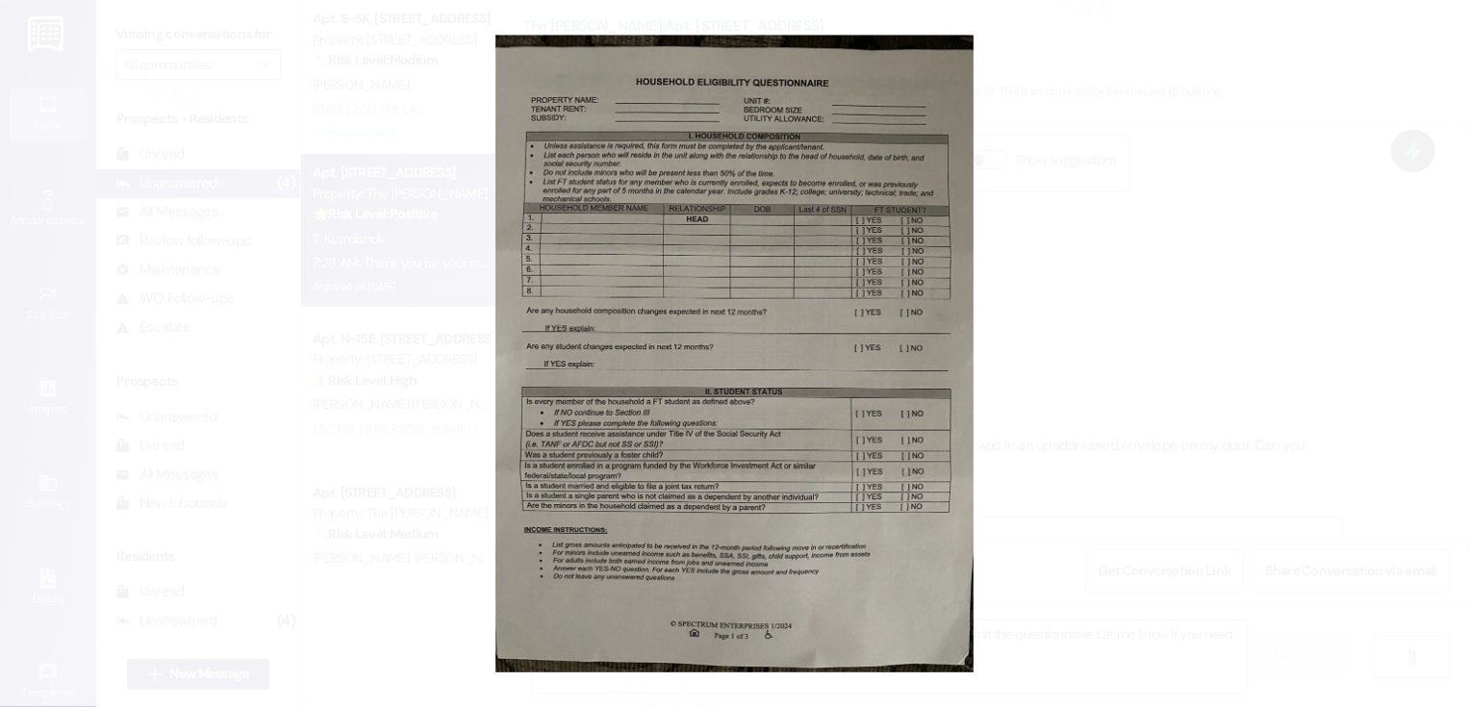
click at [1101, 389] on button "Unzoom image" at bounding box center [734, 353] width 1469 height 707
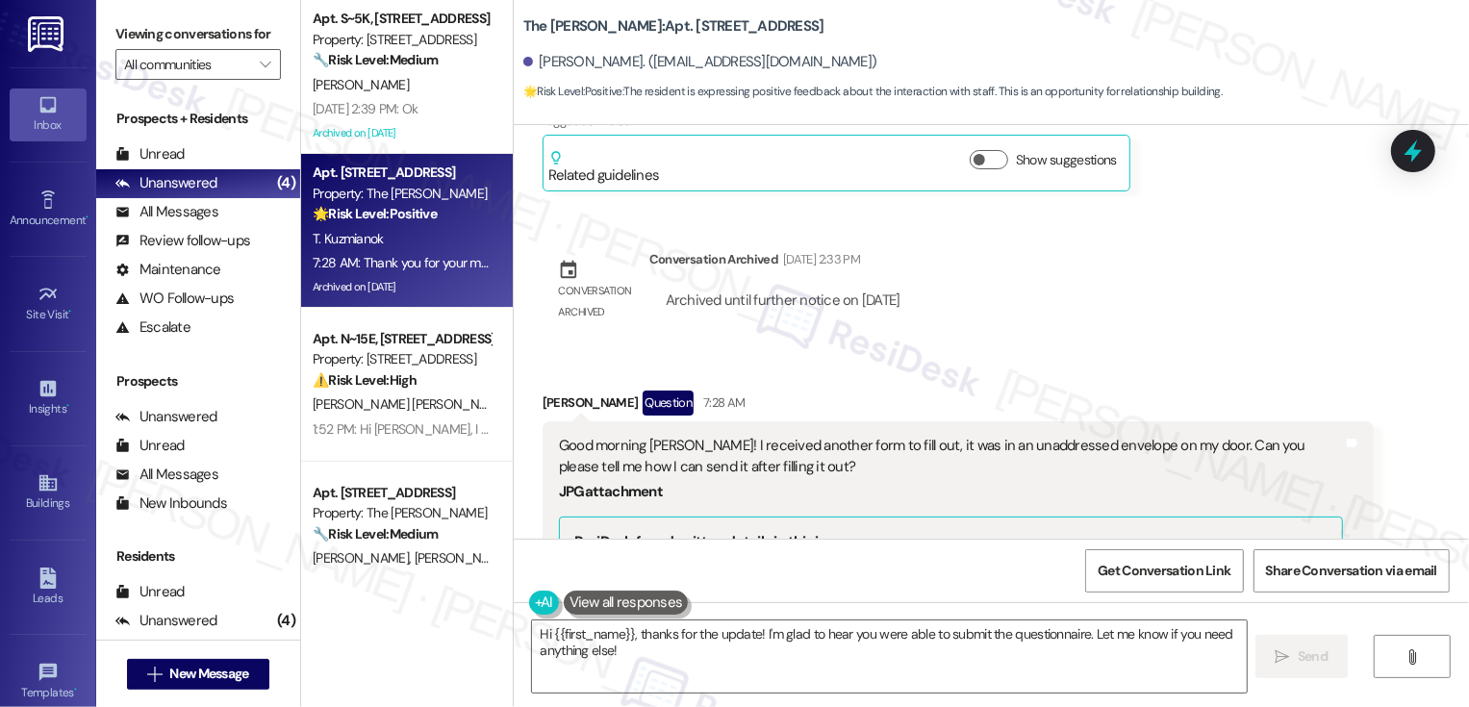
drag, startPoint x: 653, startPoint y: 317, endPoint x: 856, endPoint y: 319, distance: 203.0
click at [857, 581] on div "The image is a "Household Eligibility Questionnaire" requesting information on …" at bounding box center [950, 601] width 753 height 41
copy div "Household Eligibility Questionnaire"
click at [882, 652] on div "Download" at bounding box center [951, 669] width 784 height 35
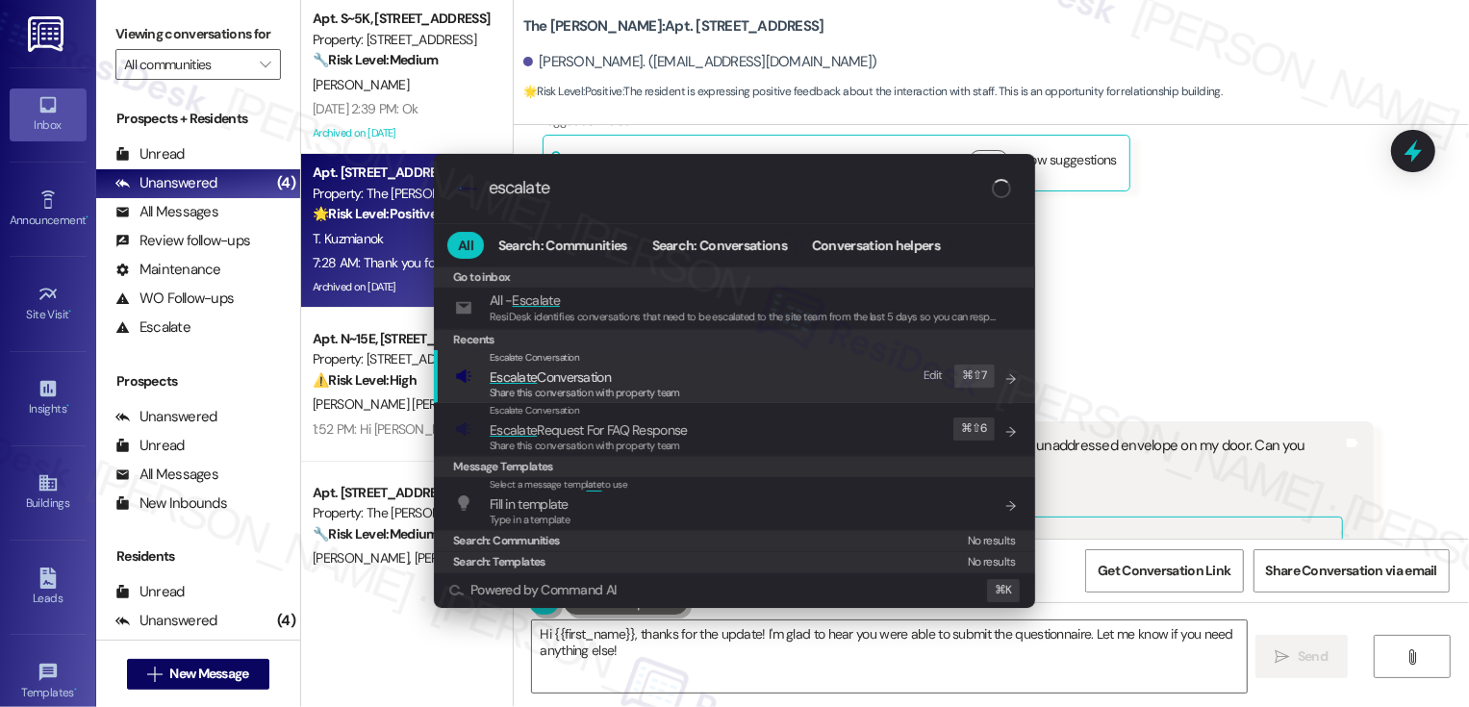
type input "escalate"
click at [571, 369] on span "Escalate Conversation" at bounding box center [550, 377] width 121 height 17
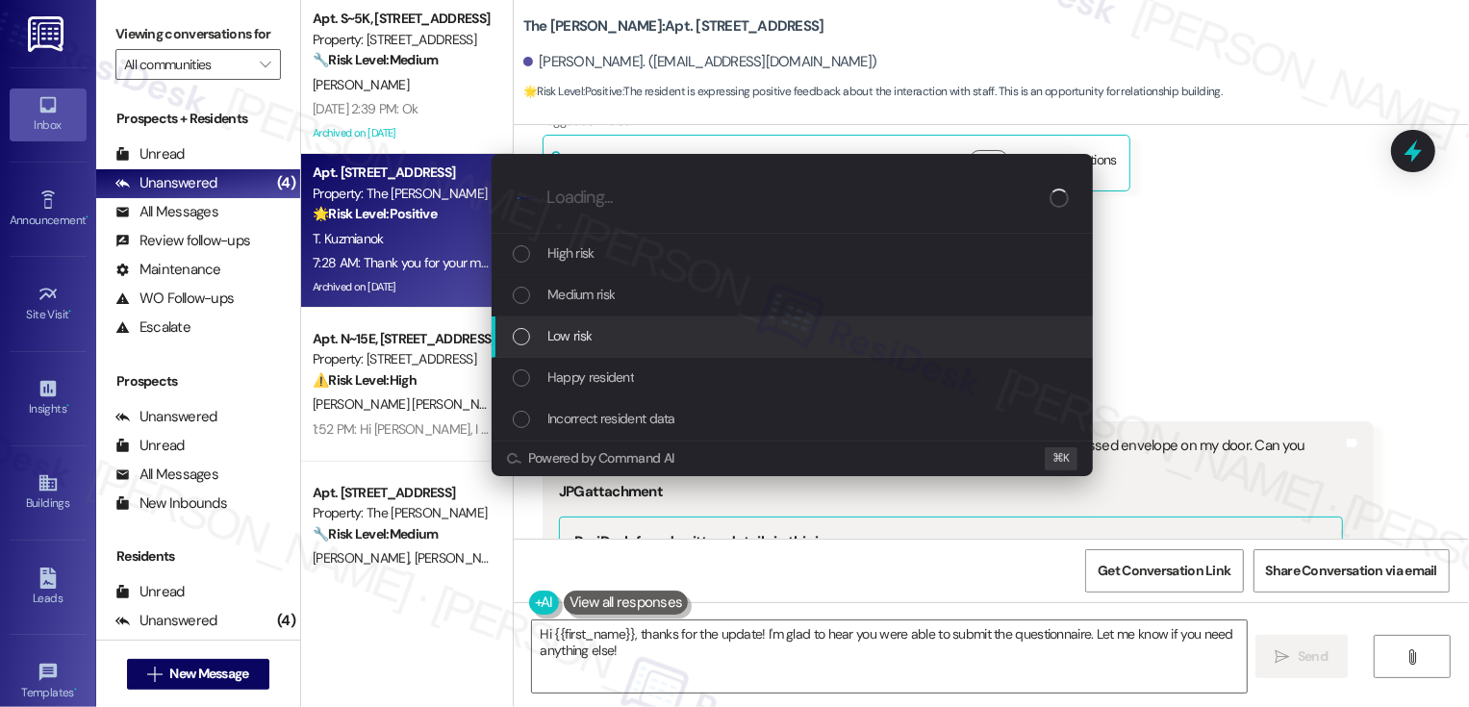
click at [571, 338] on span "Low risk" at bounding box center [570, 335] width 44 height 21
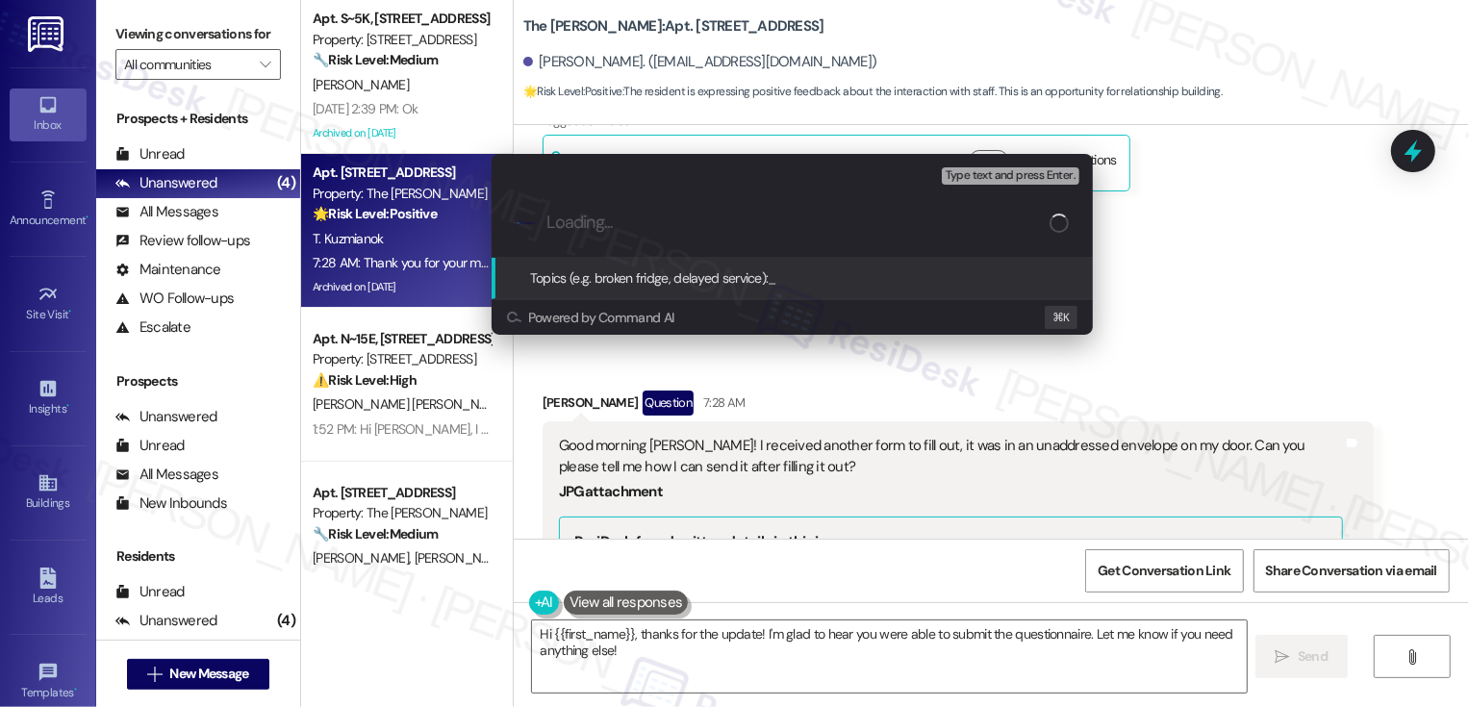
paste input "Household Eligibility Questionnaire"
type input "Household Eligibility Questionnaire"
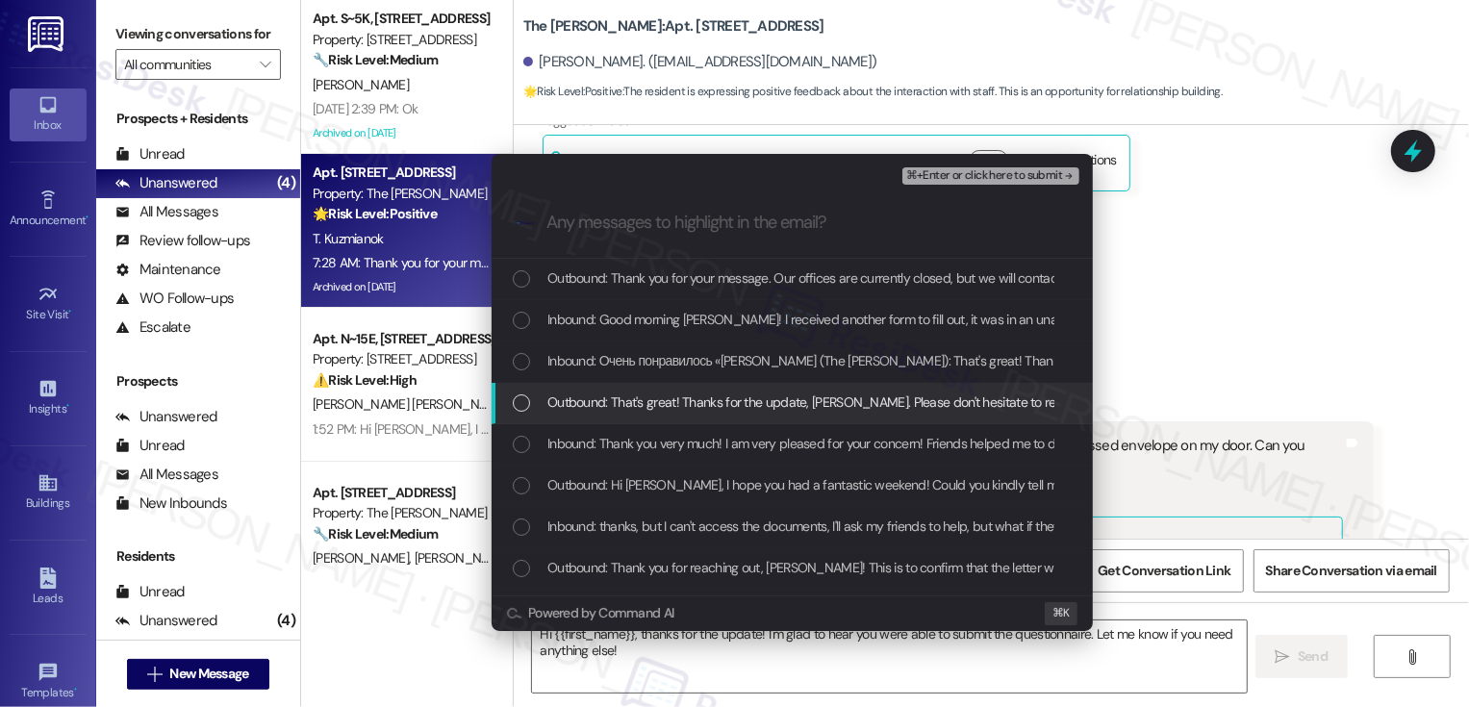
click at [1211, 414] on div "Escalate Conversation Low risk Household Eligibility Questionnaire Any messages…" at bounding box center [734, 353] width 1469 height 707
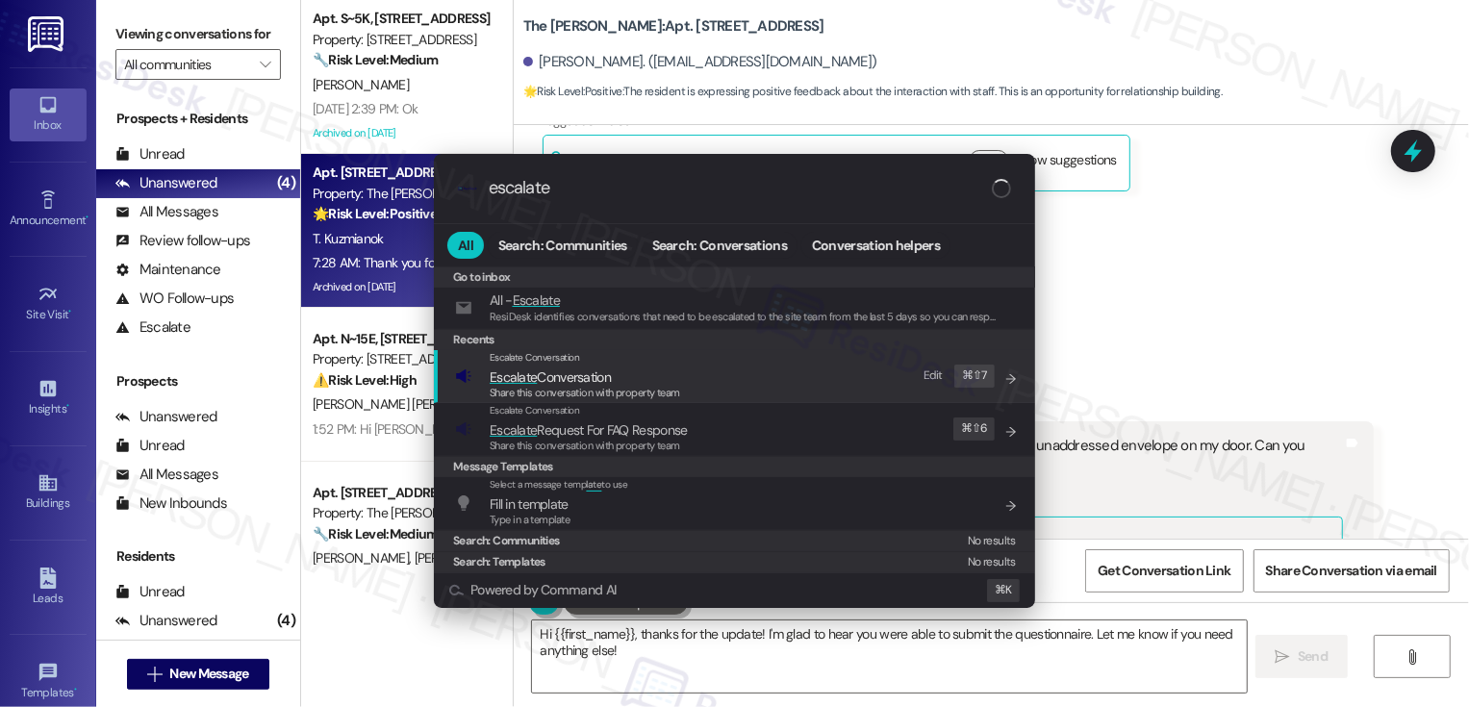
type input "escalate"
click at [652, 382] on span "Escalate Conversation" at bounding box center [585, 377] width 191 height 21
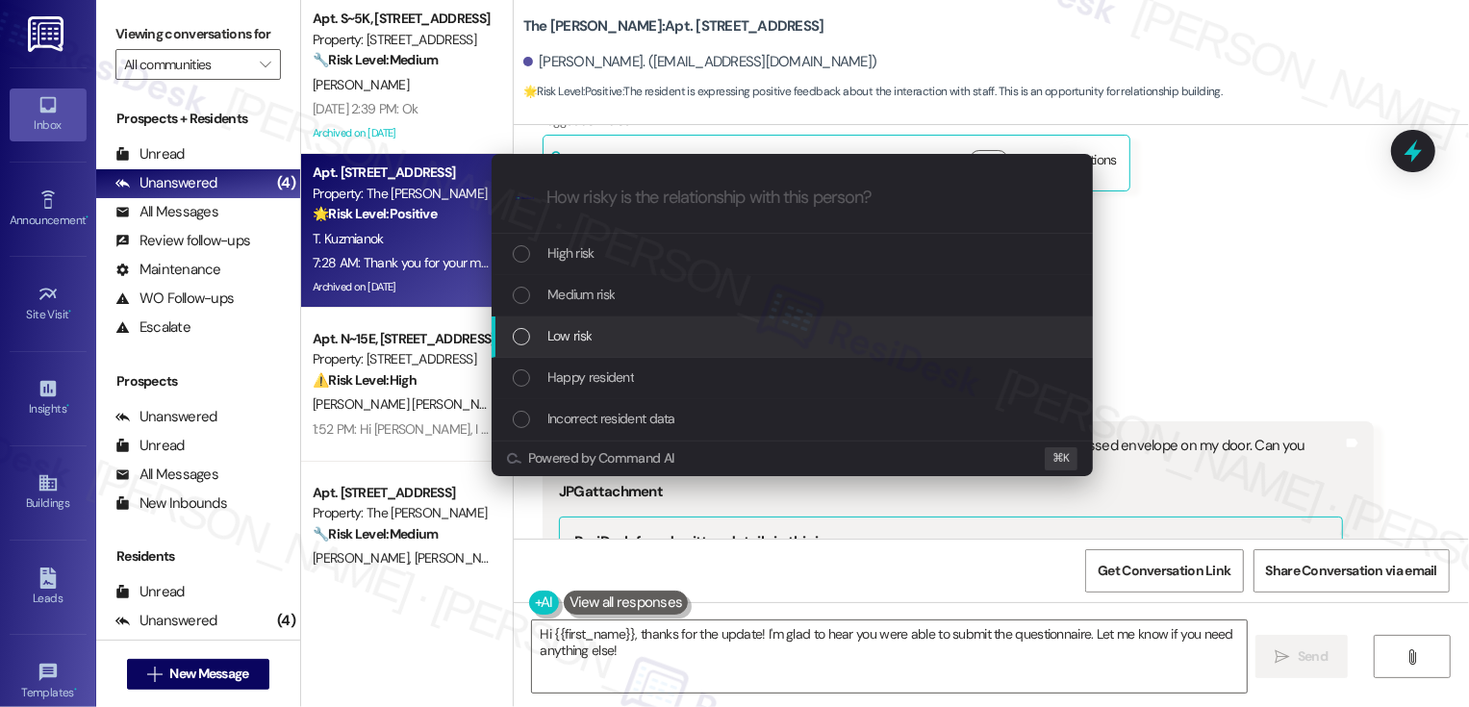
click at [604, 327] on div "Low risk" at bounding box center [794, 335] width 563 height 21
paste input "Household Eligibility Questionnaire"
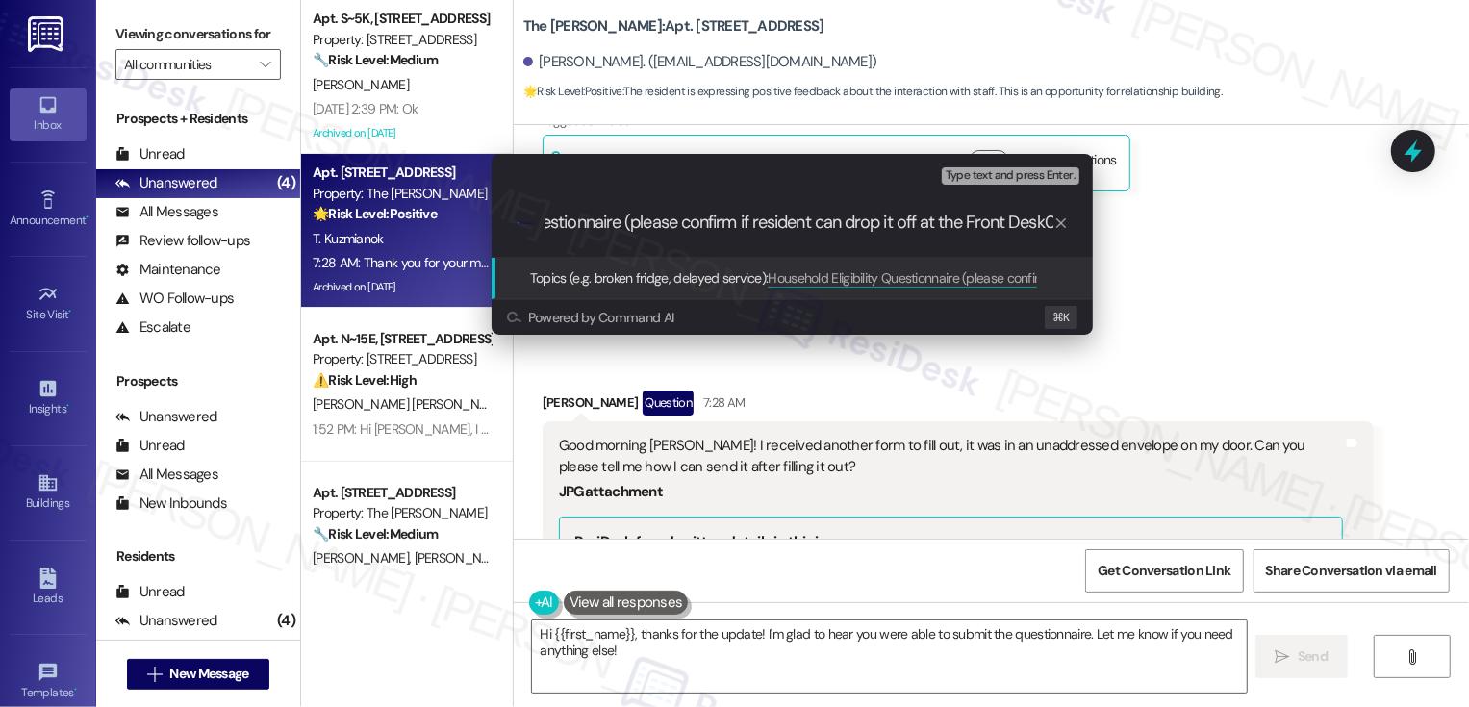
scroll to position [0, 182]
type input "Household Eligibility Questionnaire (please confirm if resident can drop it off…"
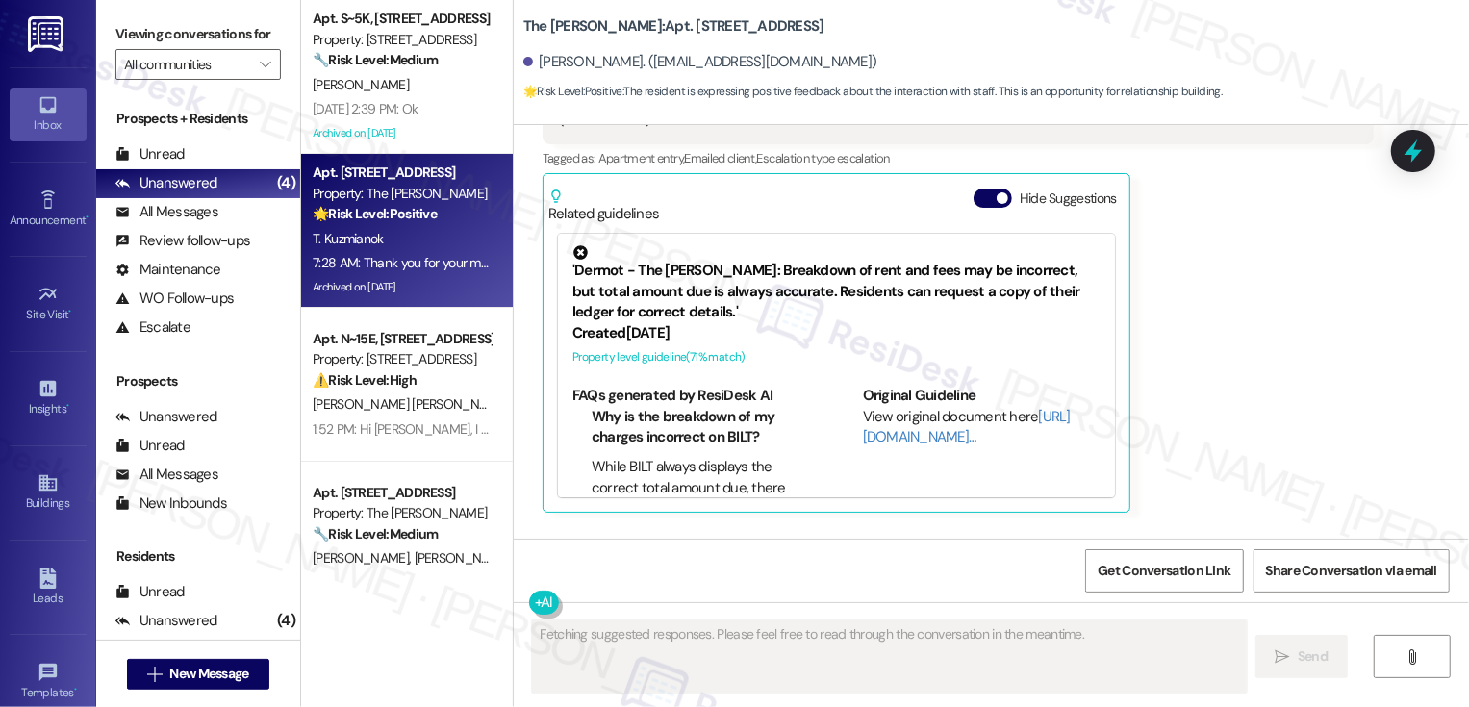
scroll to position [21517, 0]
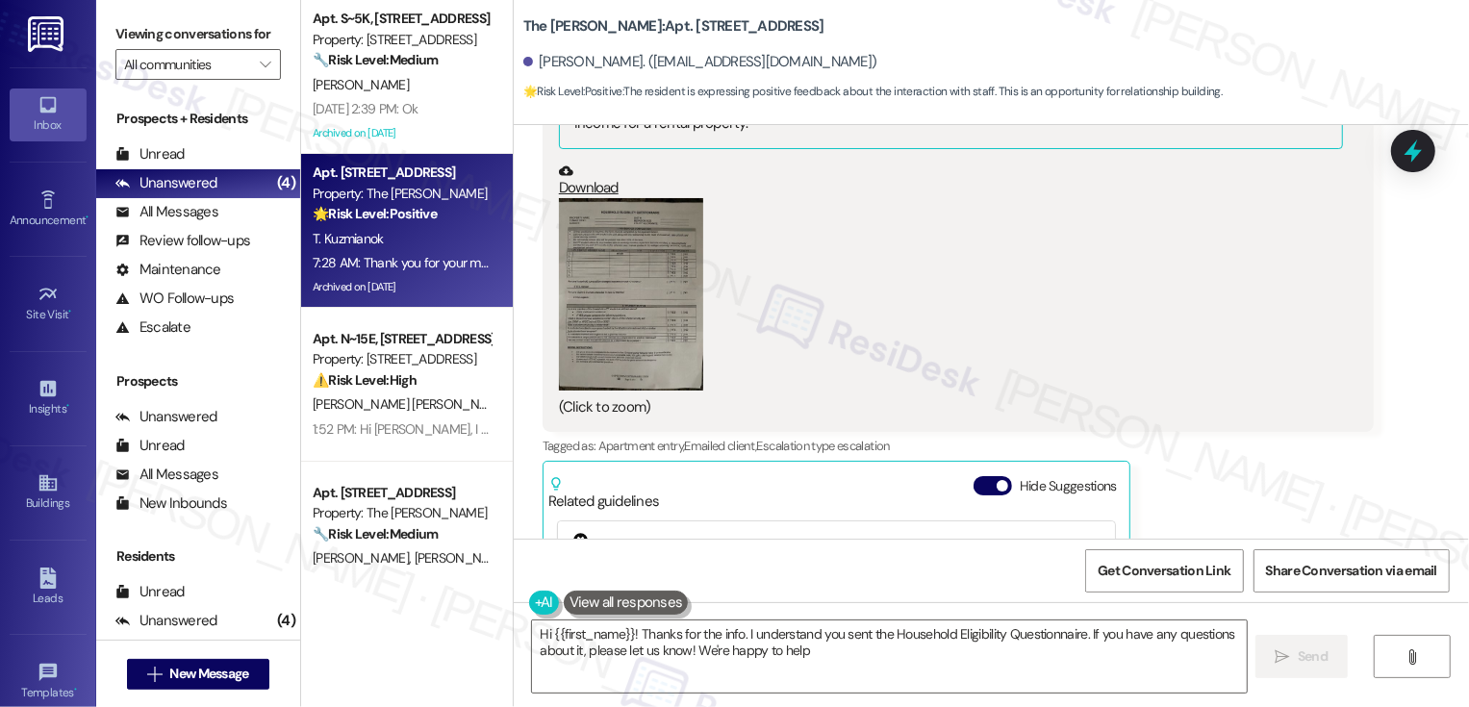
type textarea "Hi {{first_name}}! Thanks for the info. I understand you sent the Household Eli…"
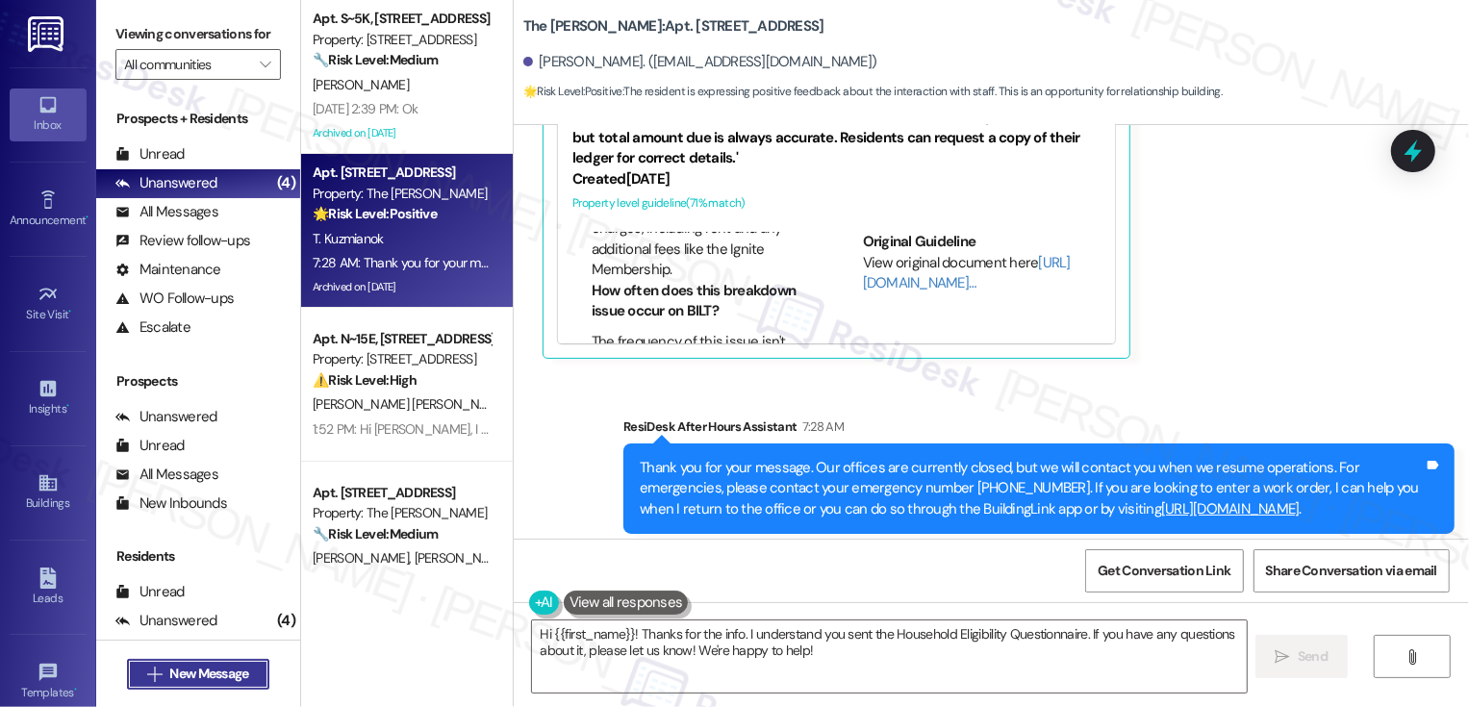
click at [209, 670] on span "New Message" at bounding box center [208, 674] width 79 height 20
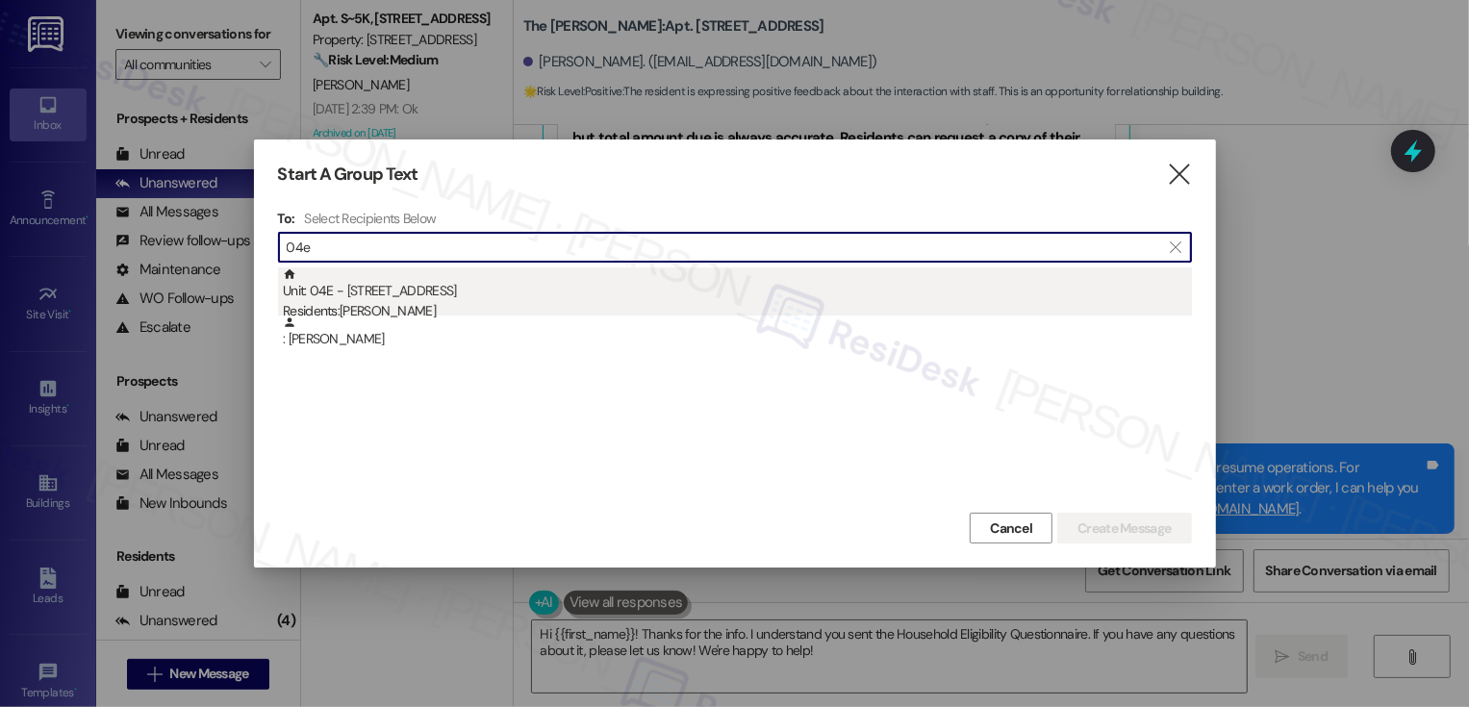
type input "04e"
click at [493, 300] on div "Unit: 04E - [STREET_ADDRESS] Residents: [PERSON_NAME]" at bounding box center [737, 295] width 909 height 55
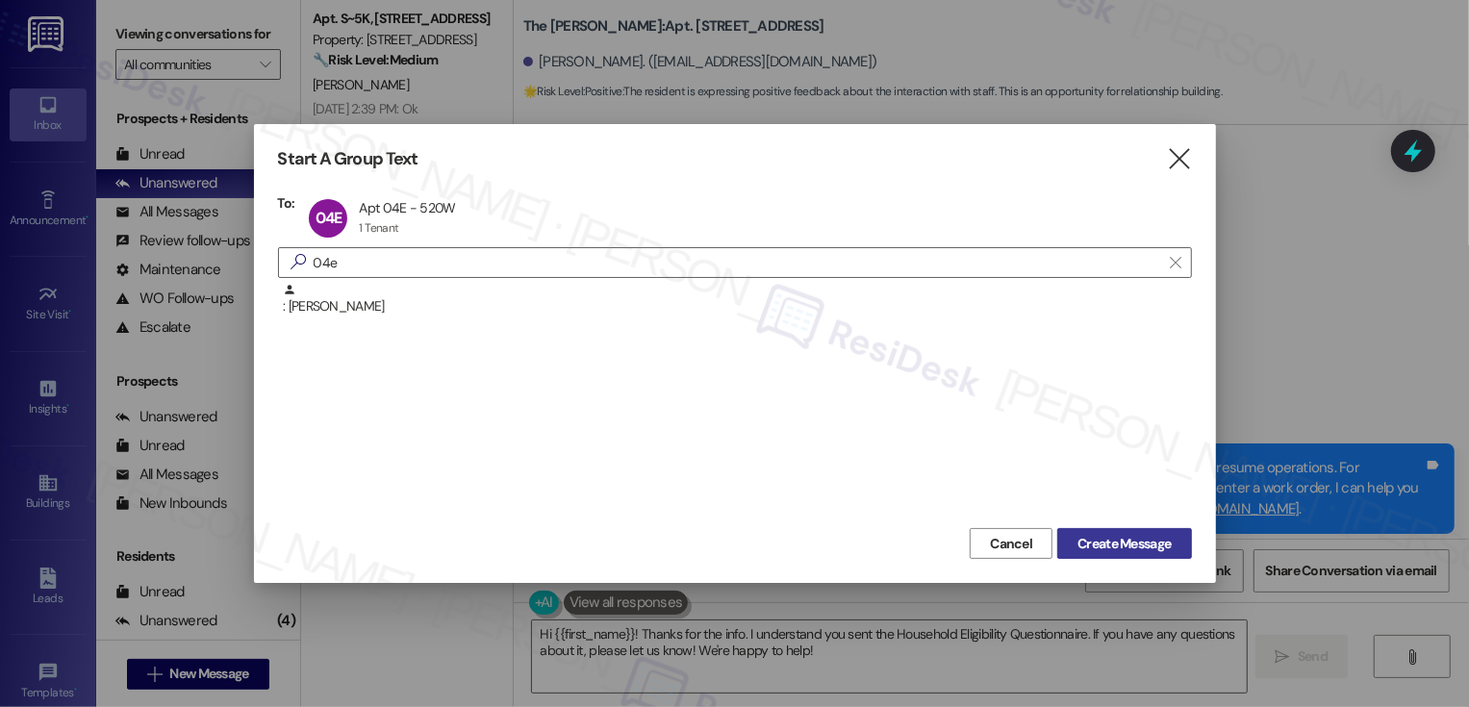
click at [1114, 543] on span "Create Message" at bounding box center [1124, 544] width 93 height 20
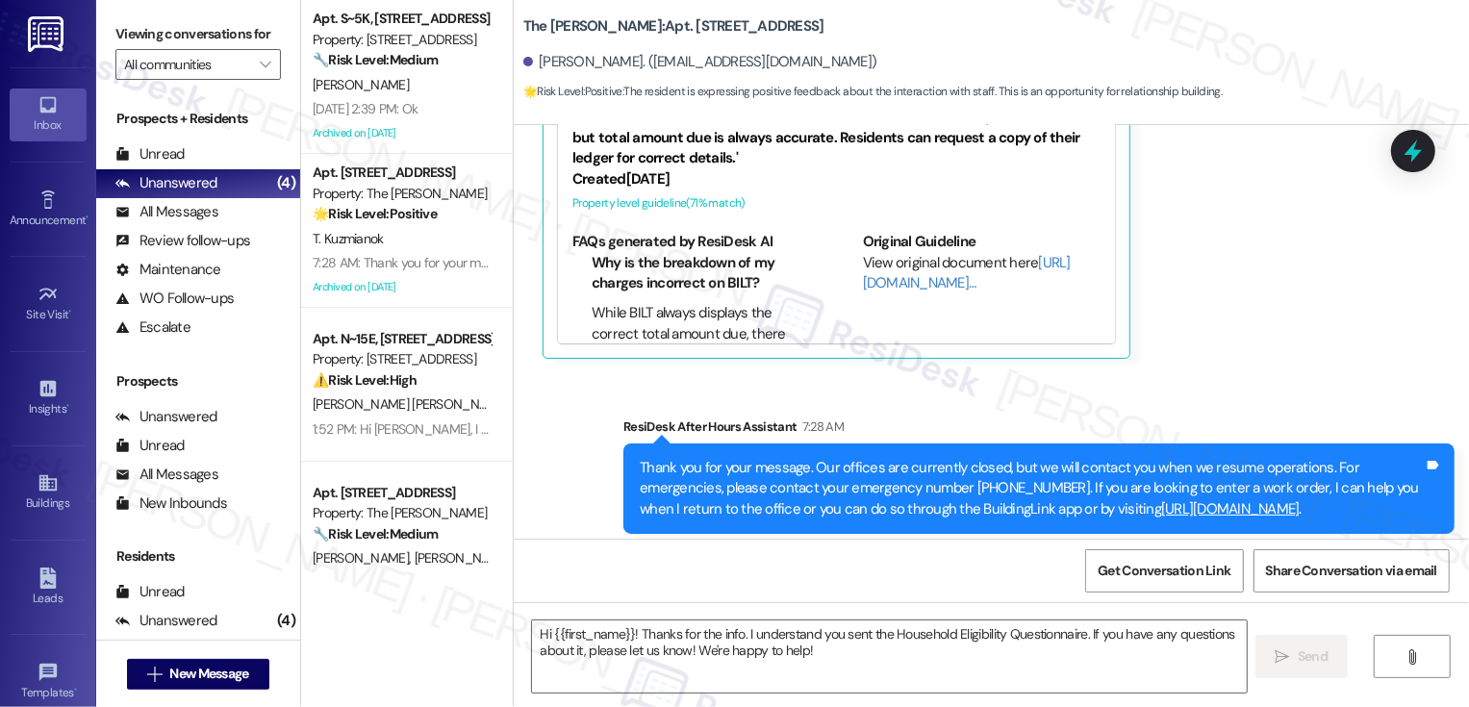
type textarea "Fetching suggested responses. Please feel free to read through the conversation…"
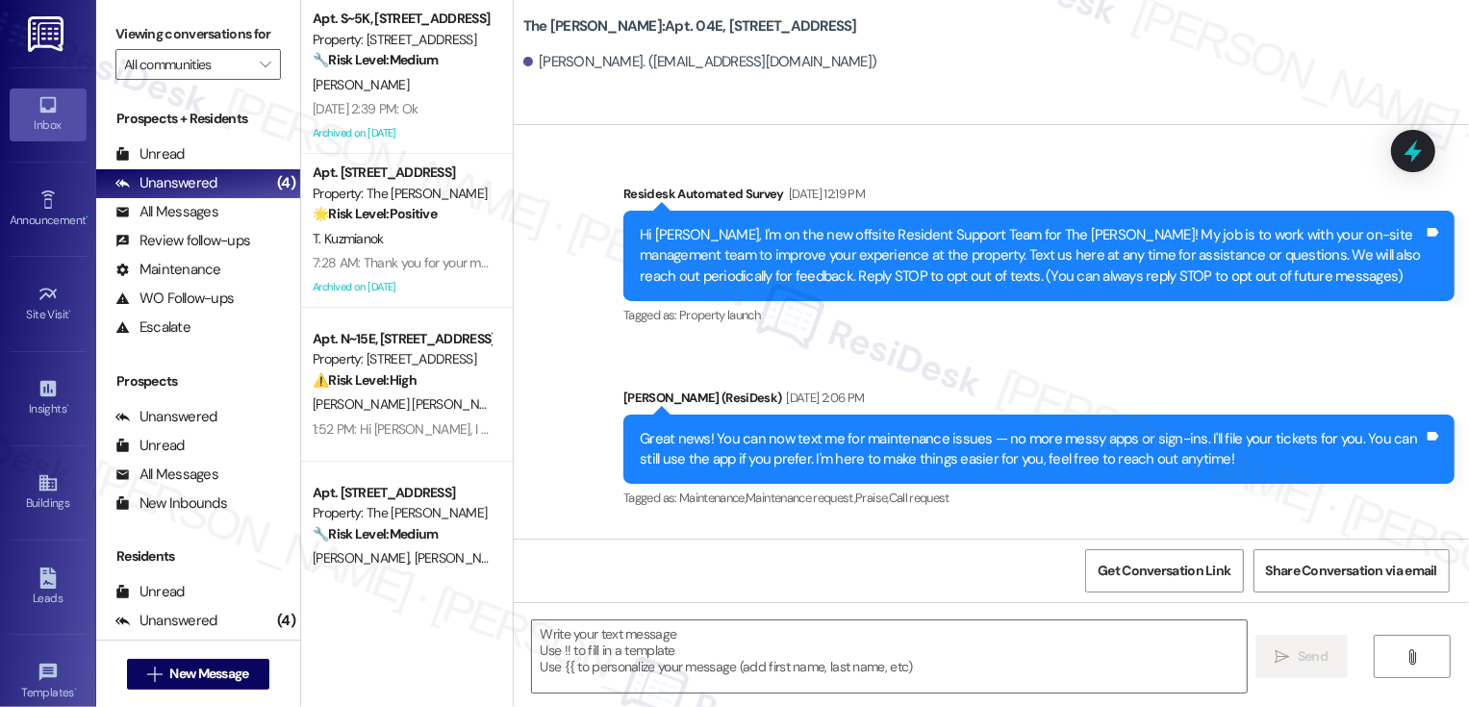
type textarea "Fetching suggested responses. Please feel free to read through the conversation…"
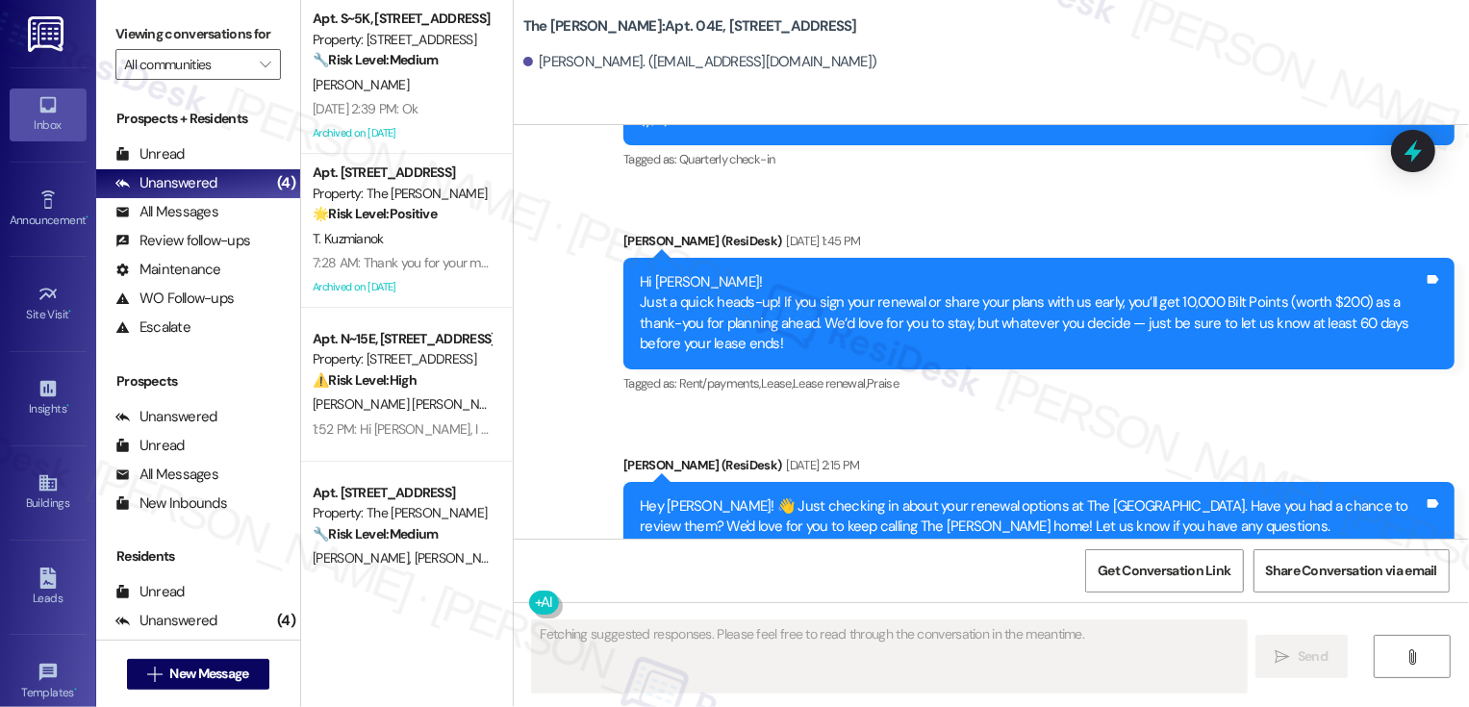
scroll to position [7813, 0]
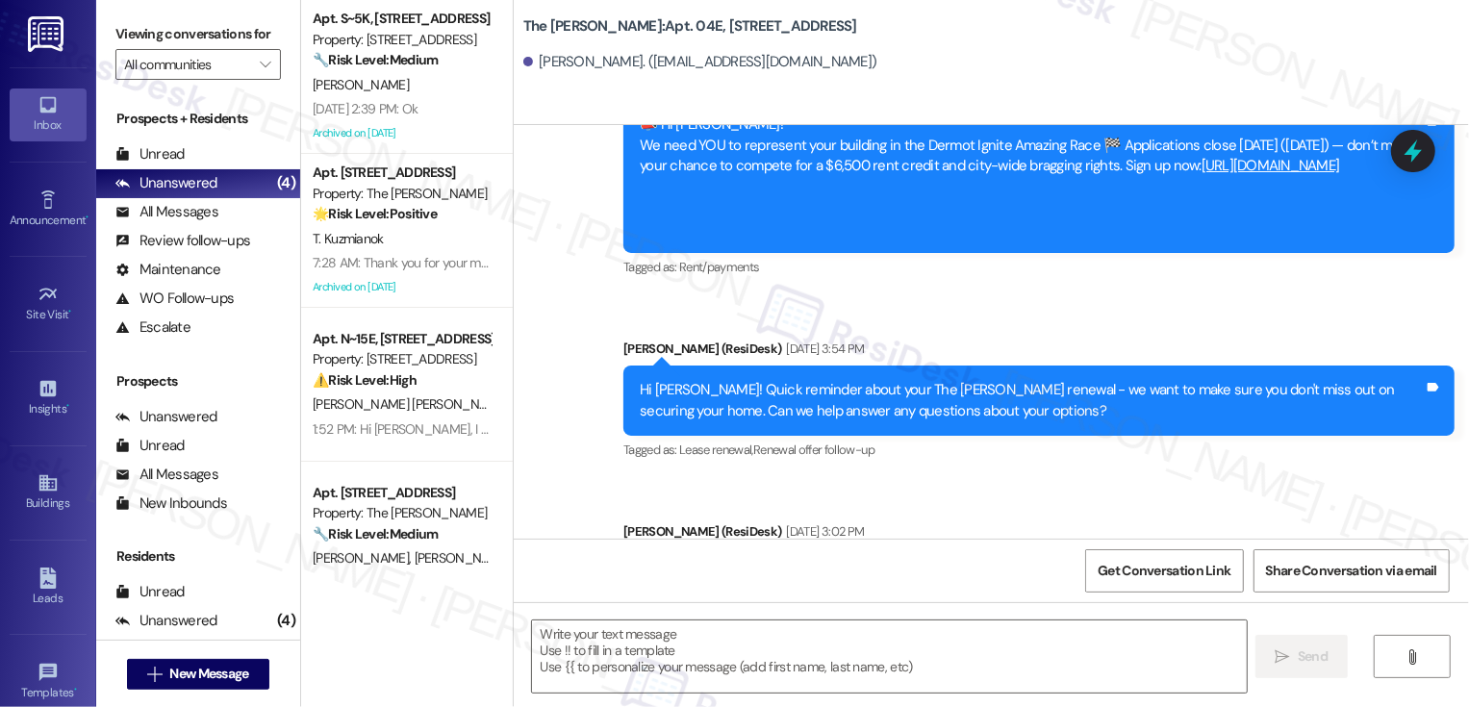
drag, startPoint x: 627, startPoint y: 448, endPoint x: 968, endPoint y: 473, distance: 341.6
click at [968, 563] on div "Hi [PERSON_NAME]! Quick reminder about your The [PERSON_NAME] renewal - we want…" at bounding box center [1032, 583] width 784 height 41
copy div "Hi [PERSON_NAME]! Quick reminder about your The [PERSON_NAME] renewal - we want…"
click at [868, 649] on textarea at bounding box center [889, 657] width 715 height 72
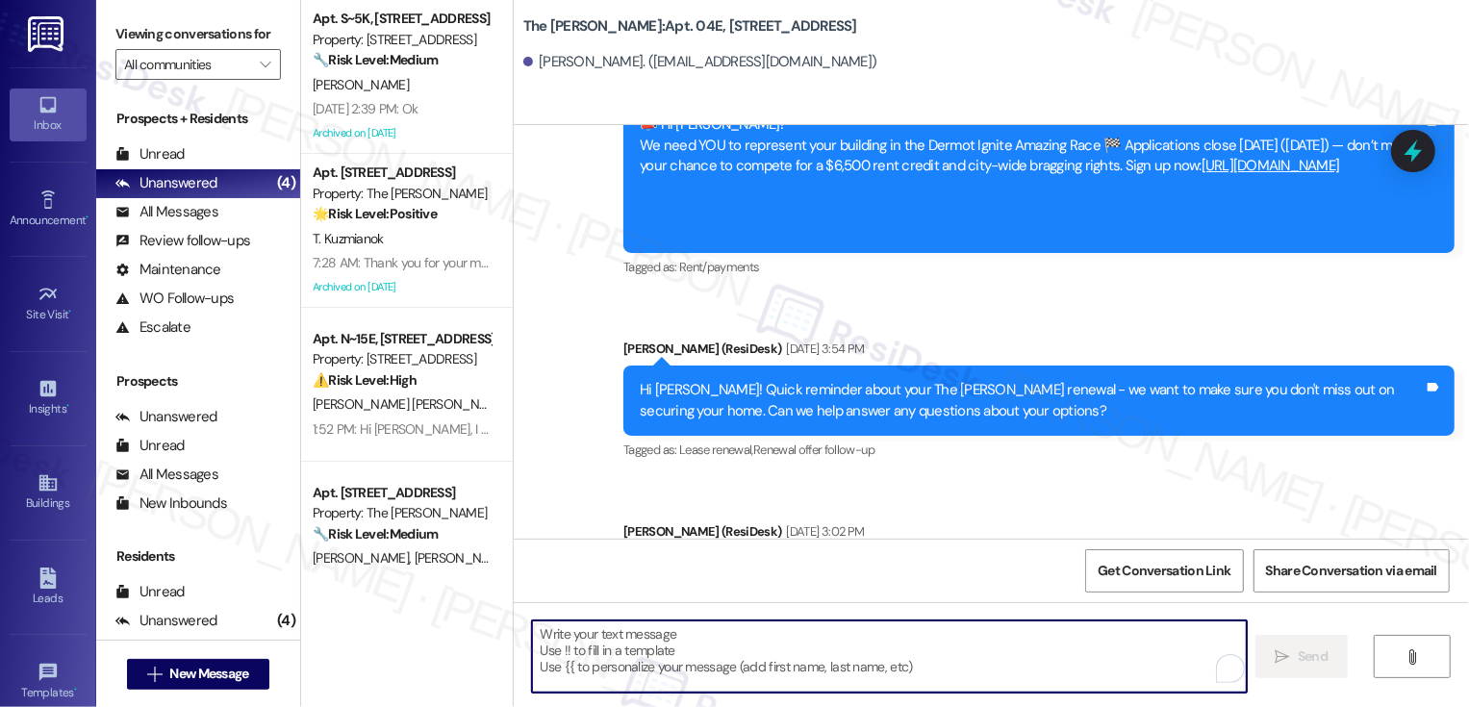
paste textarea "Hi [PERSON_NAME]! Quick reminder about your The [PERSON_NAME] renewal - we want…"
type textarea "Hi [PERSON_NAME]! Quick reminder about your The [PERSON_NAME] renewal - we want…"
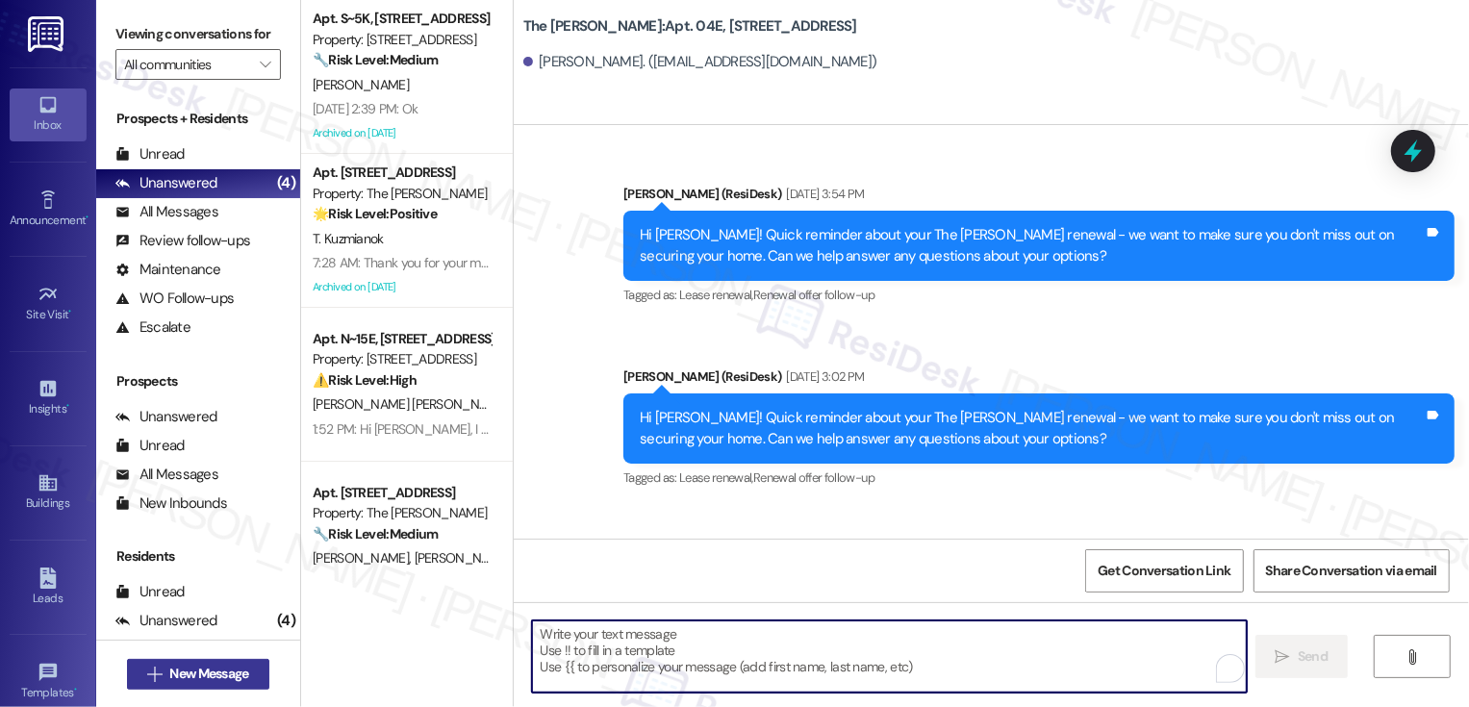
click at [236, 671] on span "New Message" at bounding box center [208, 674] width 79 height 20
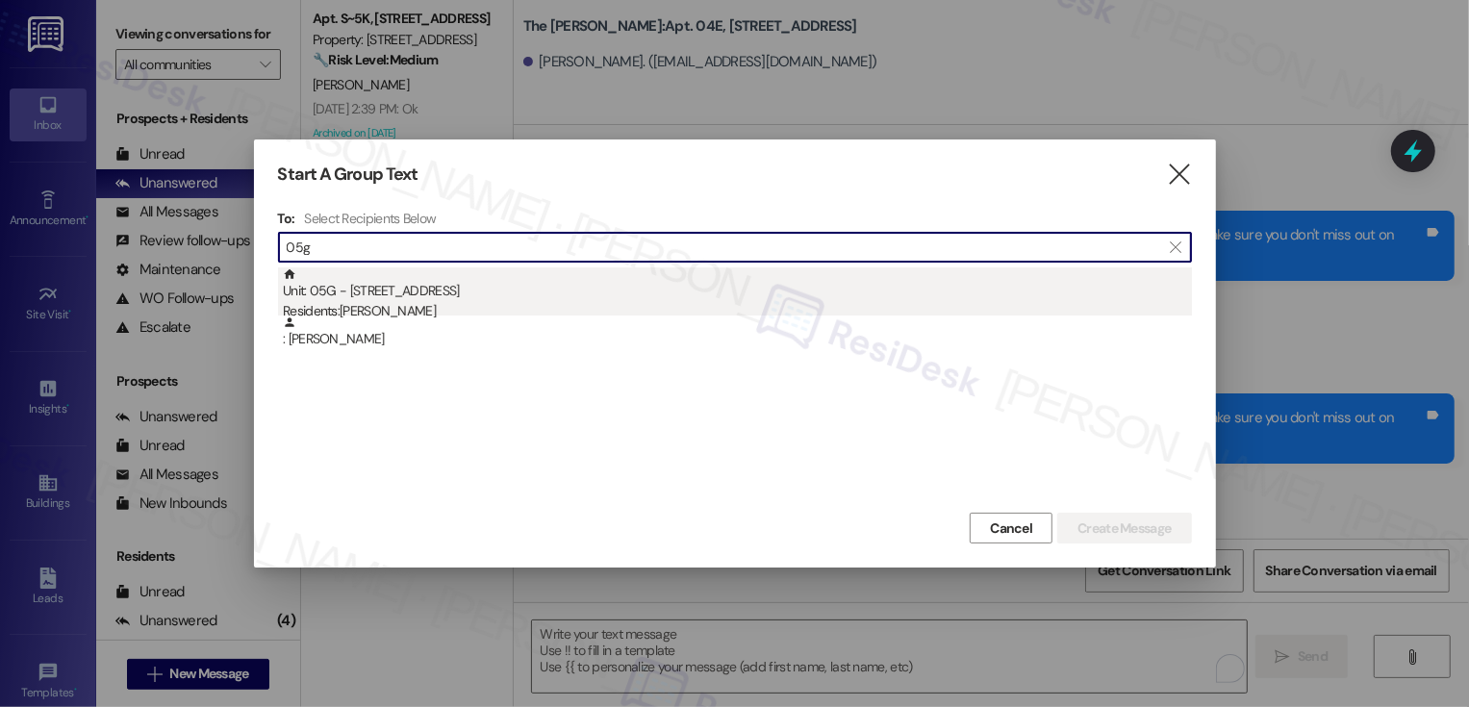
type input "05g"
click at [455, 310] on div "Residents: George Kramarski" at bounding box center [737, 311] width 909 height 20
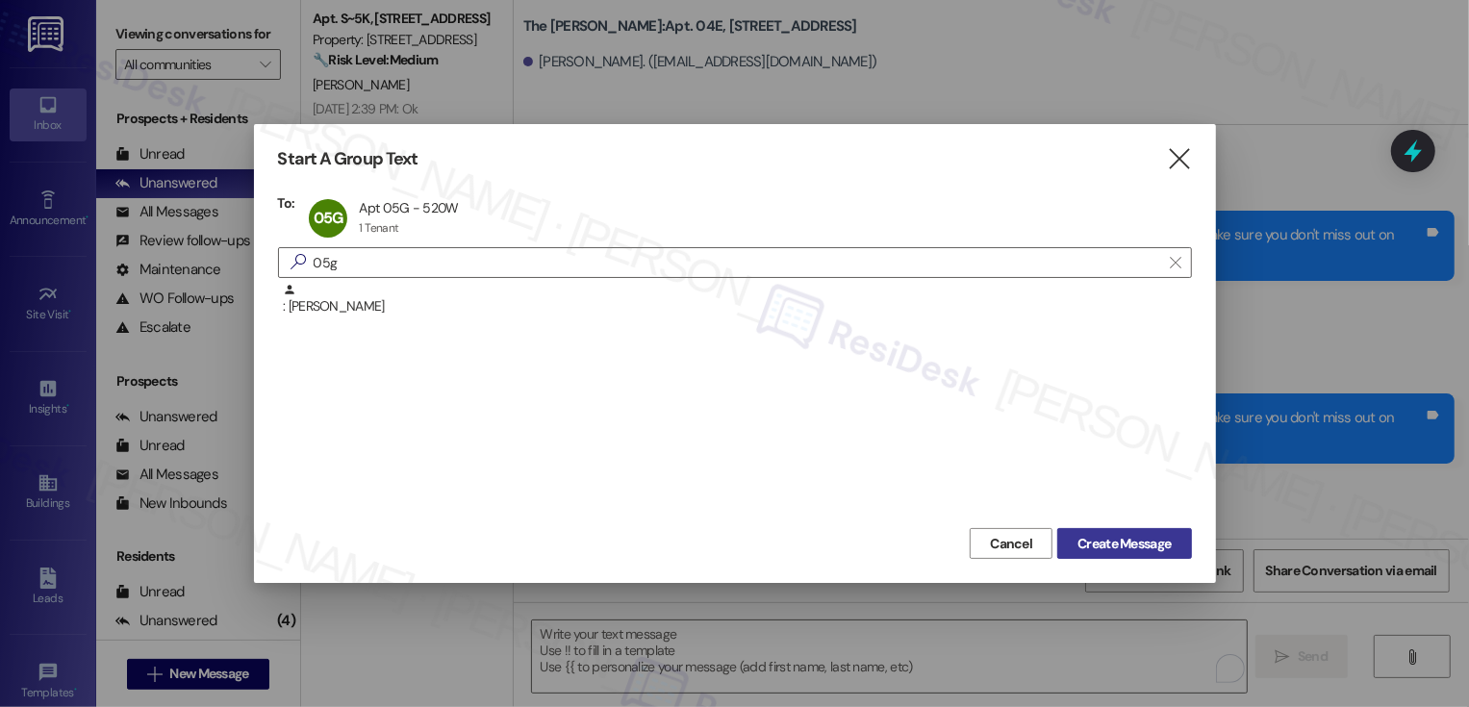
click at [1134, 547] on span "Create Message" at bounding box center [1124, 544] width 93 height 20
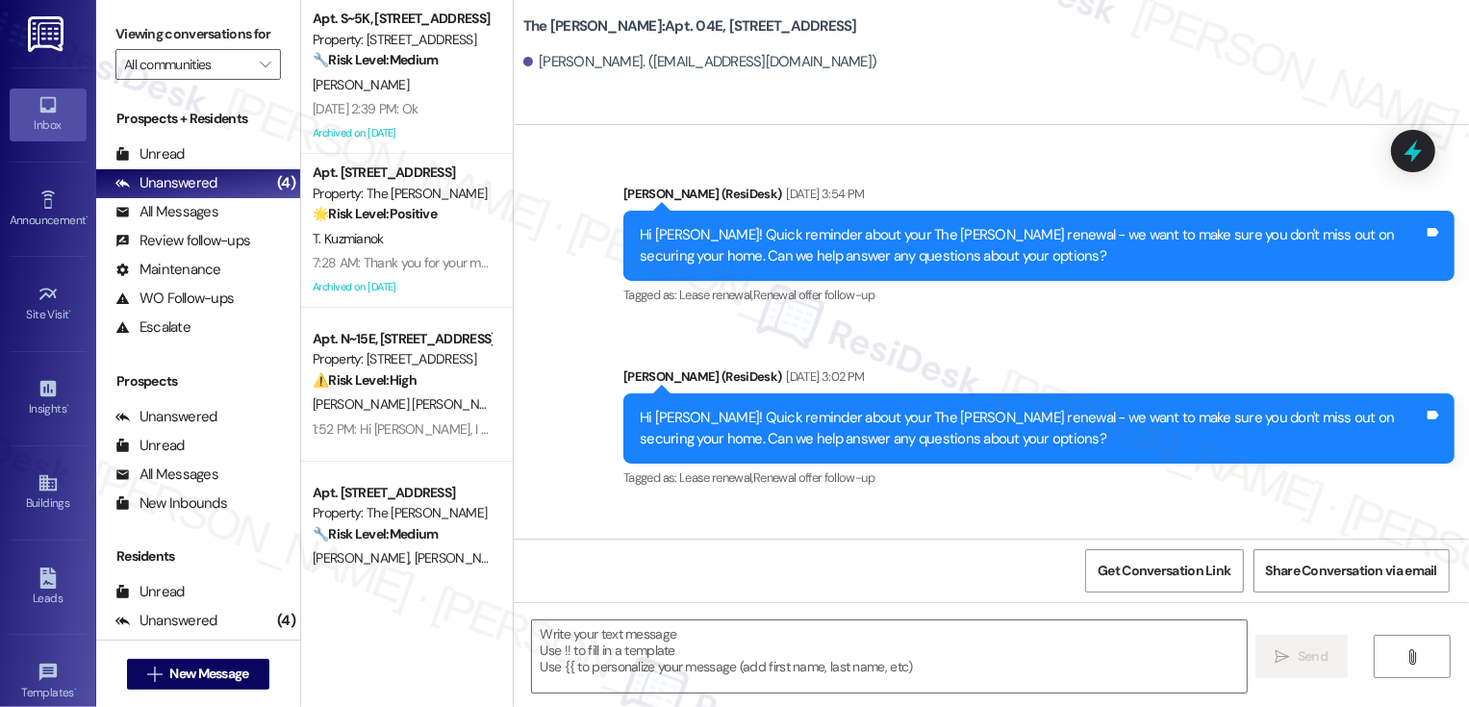
type textarea "Fetching suggested responses. Please feel free to read through the conversation…"
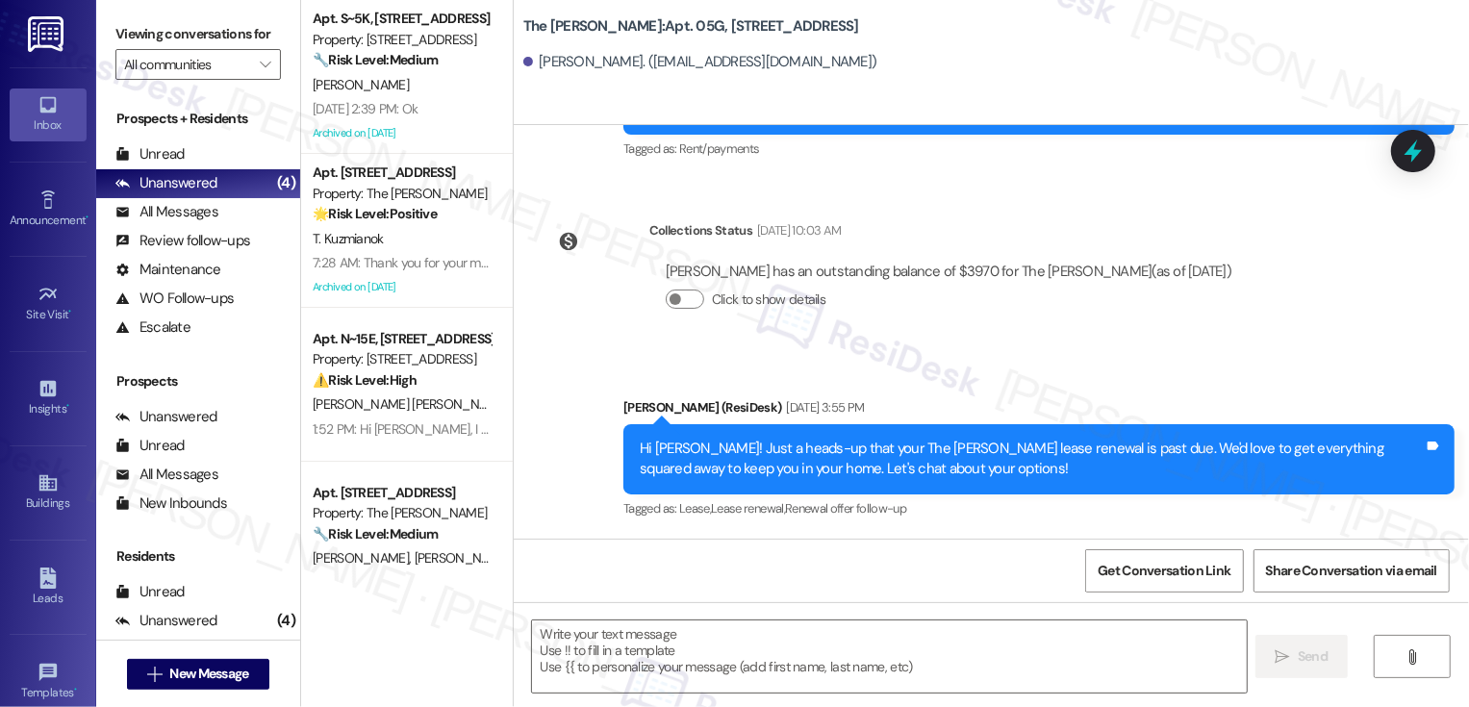
scroll to position [7338, 0]
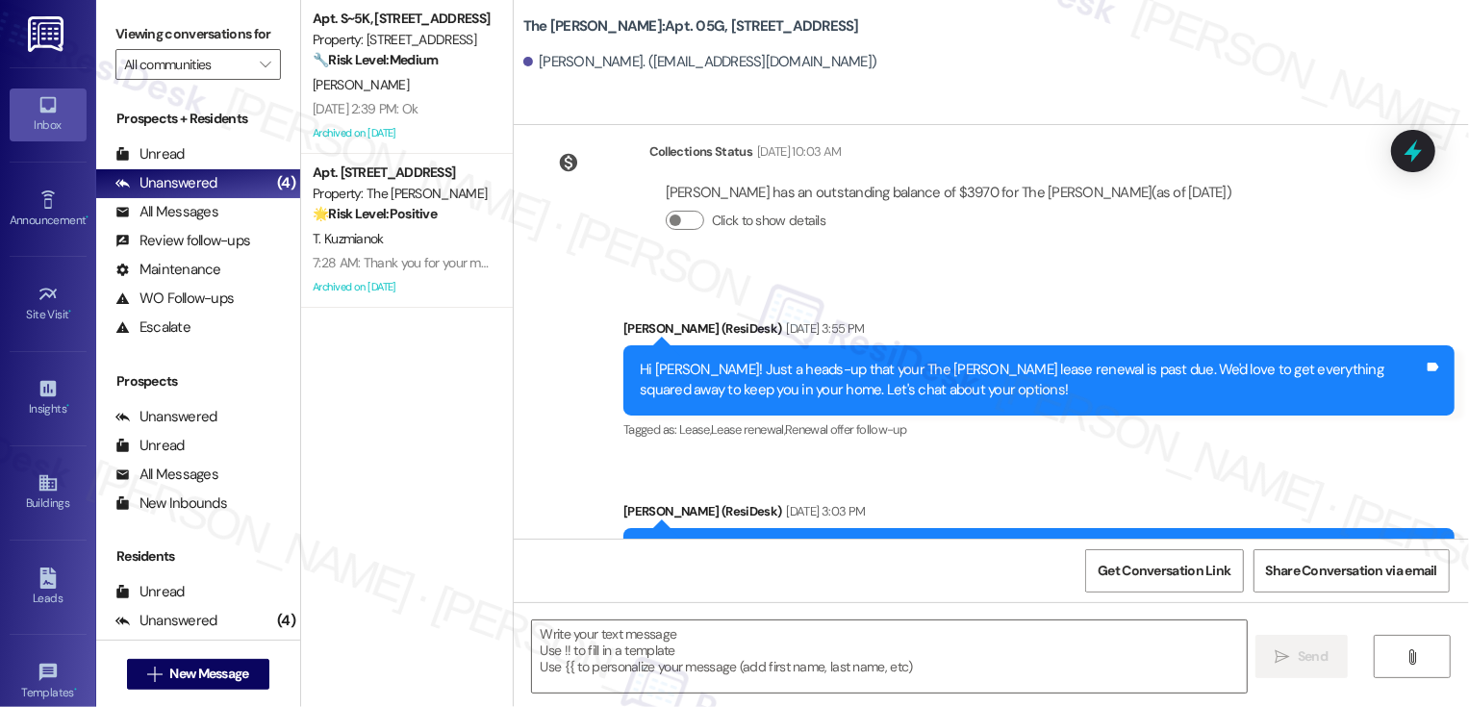
drag, startPoint x: 629, startPoint y: 451, endPoint x: 943, endPoint y: 472, distance: 314.4
click at [944, 543] on div "Hi George! Quick reminder about your The Landon renewal - we want to make sure …" at bounding box center [1032, 563] width 784 height 41
copy div "Hi George! Quick reminder about your The Landon renewal - we want to make sure …"
click at [791, 683] on textarea at bounding box center [889, 657] width 715 height 72
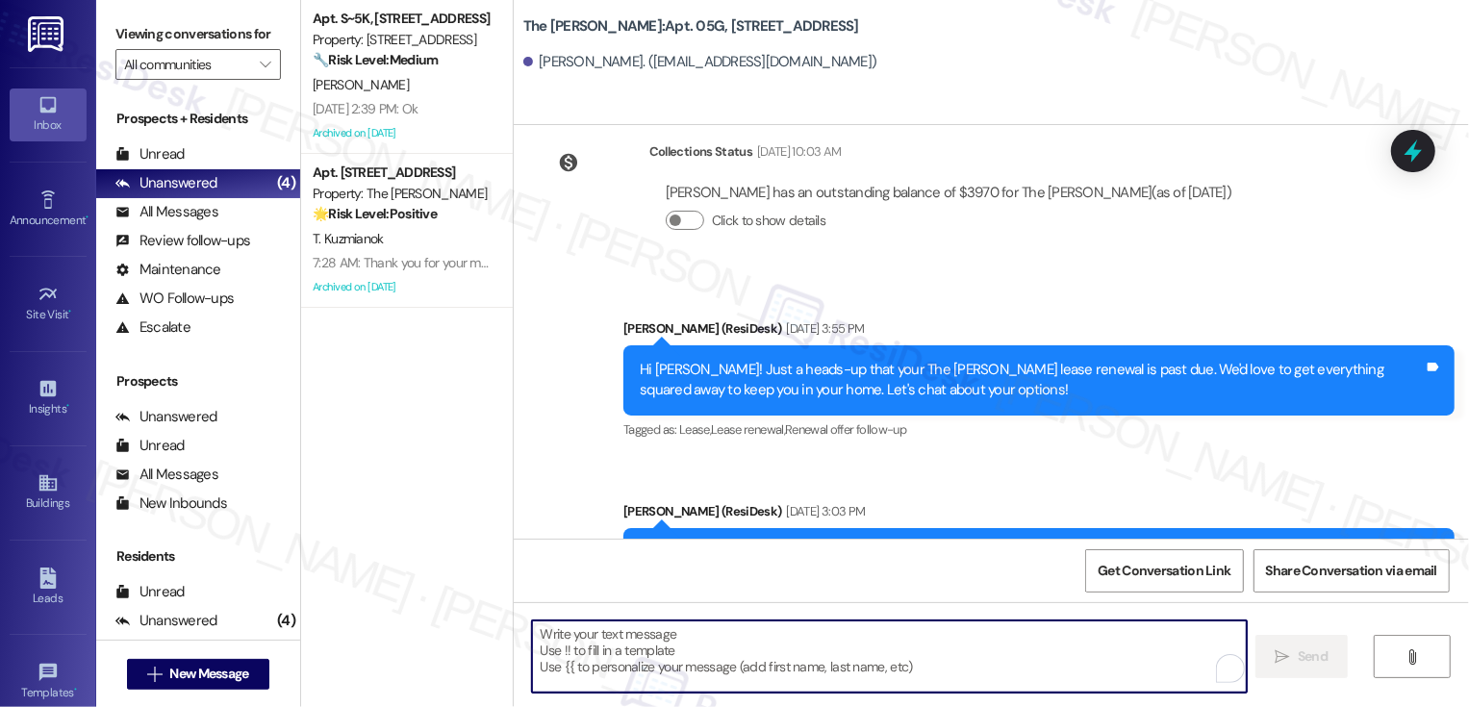
paste textarea "Hi George! Quick reminder about your The Landon renewal - we want to make sure …"
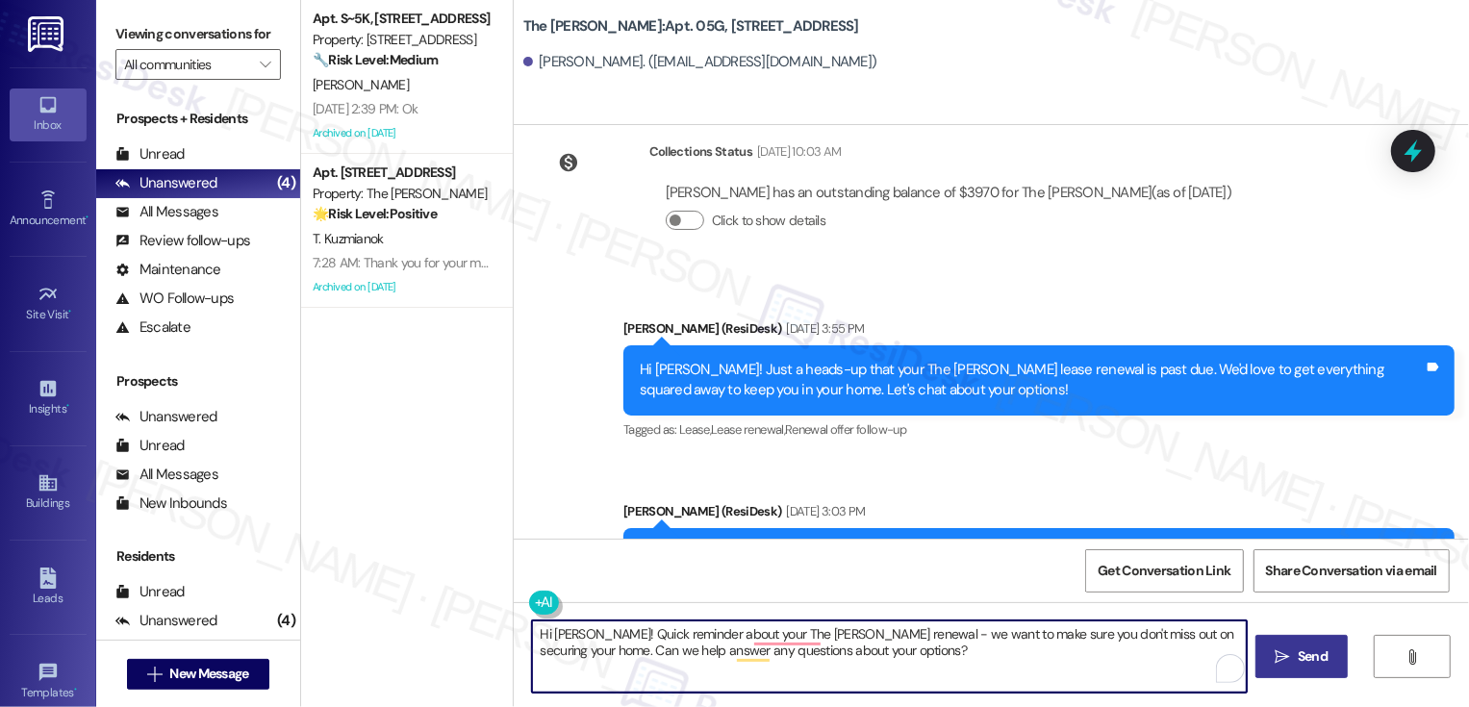
type textarea "Hi George! Quick reminder about your The Landon renewal - we want to make sure …"
click at [1315, 655] on span "Send" at bounding box center [1313, 657] width 30 height 20
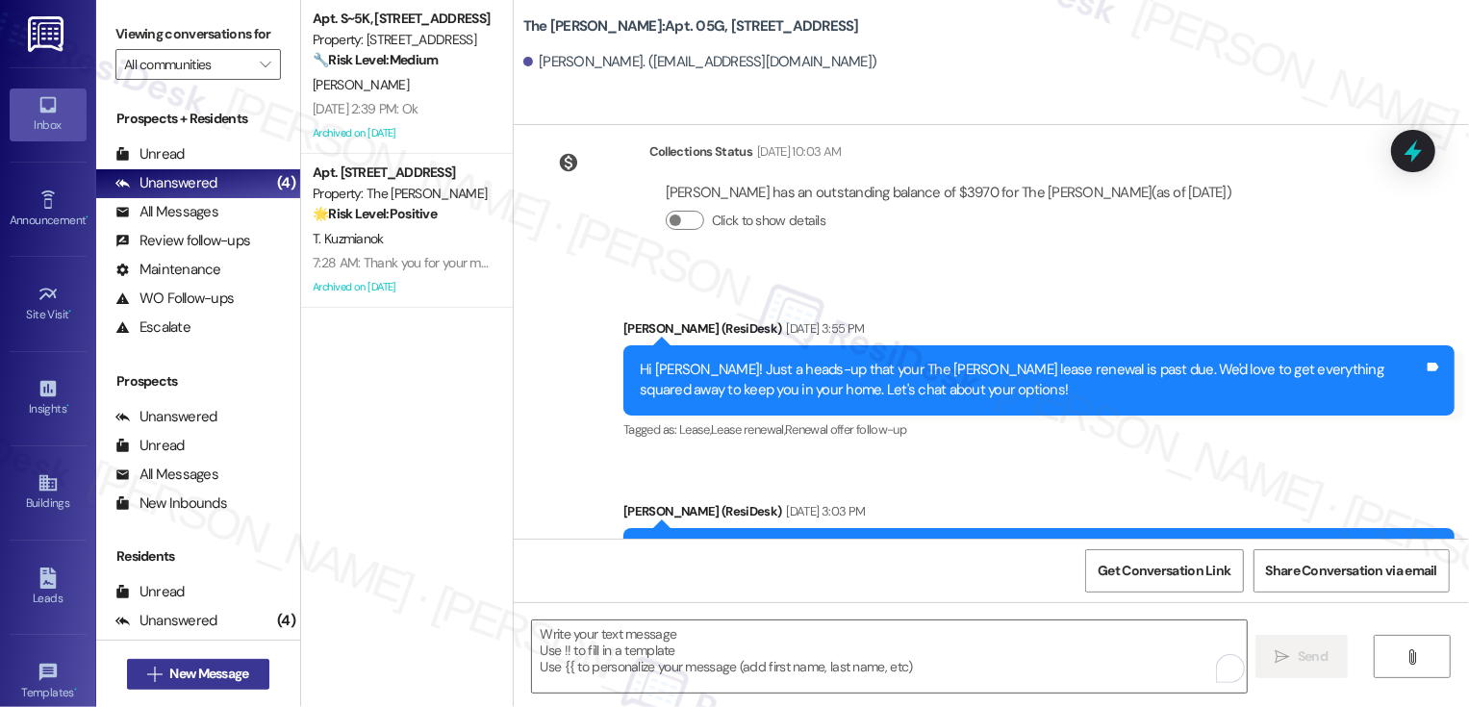
click at [225, 674] on span "New Message" at bounding box center [208, 674] width 79 height 20
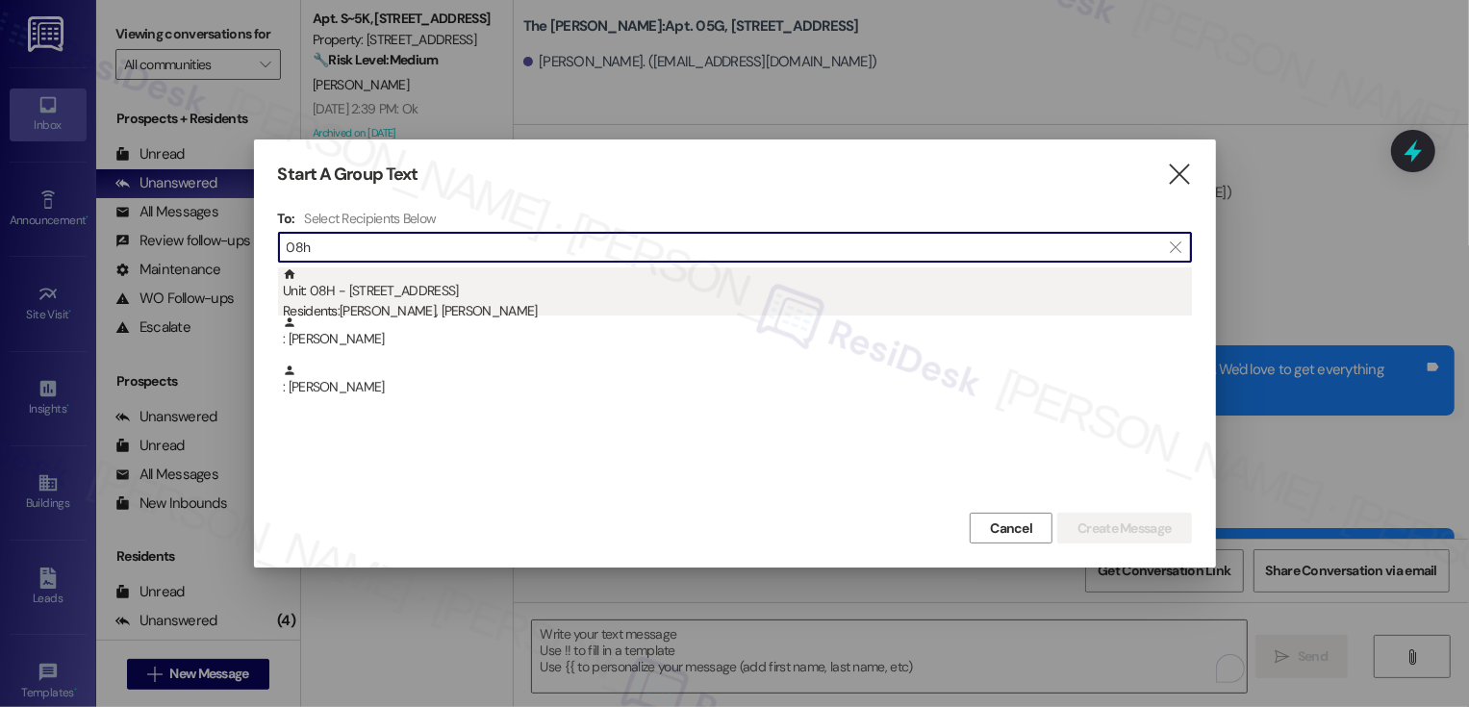
type input "08h"
click at [398, 298] on div "Unit: 08H - 520 W 43rd St Residents: Diana Engels, Alex Haduch" at bounding box center [737, 295] width 909 height 55
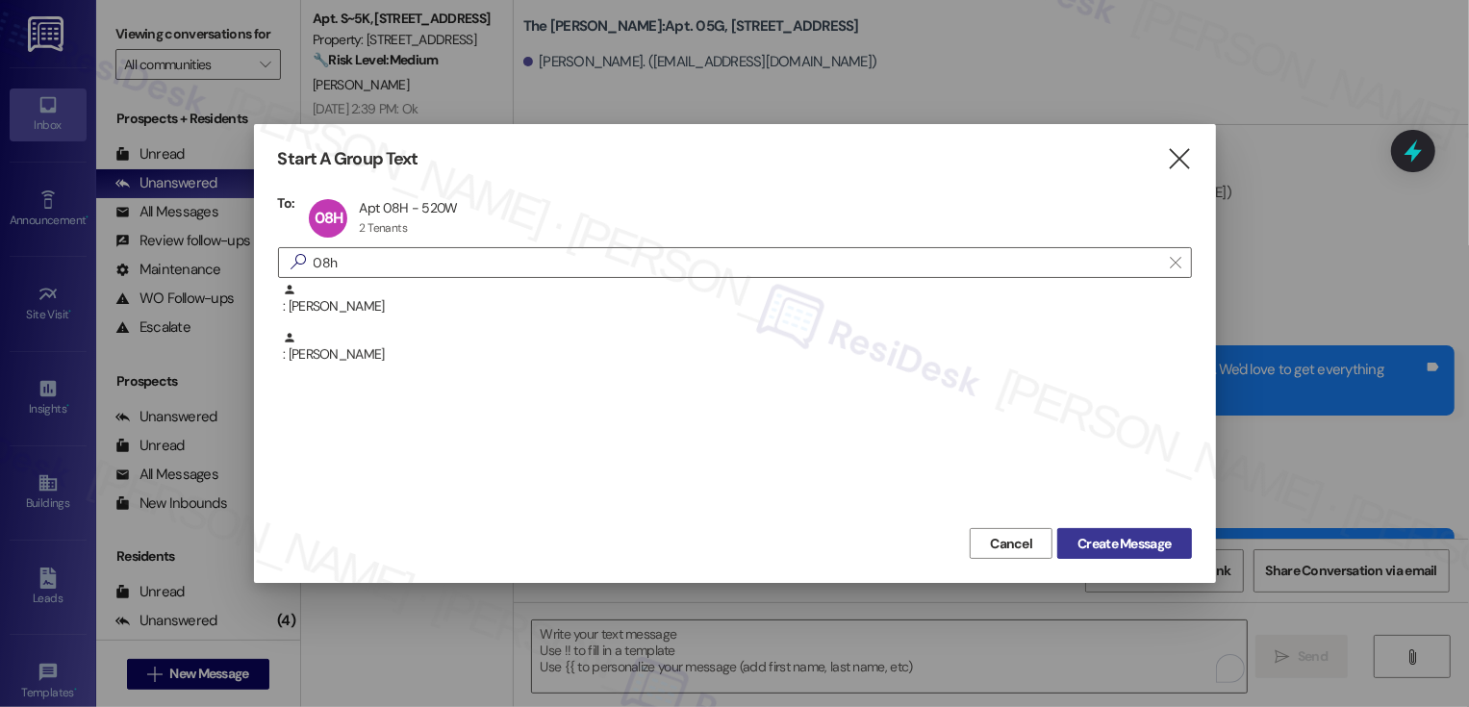
click at [1097, 544] on span "Create Message" at bounding box center [1124, 544] width 93 height 20
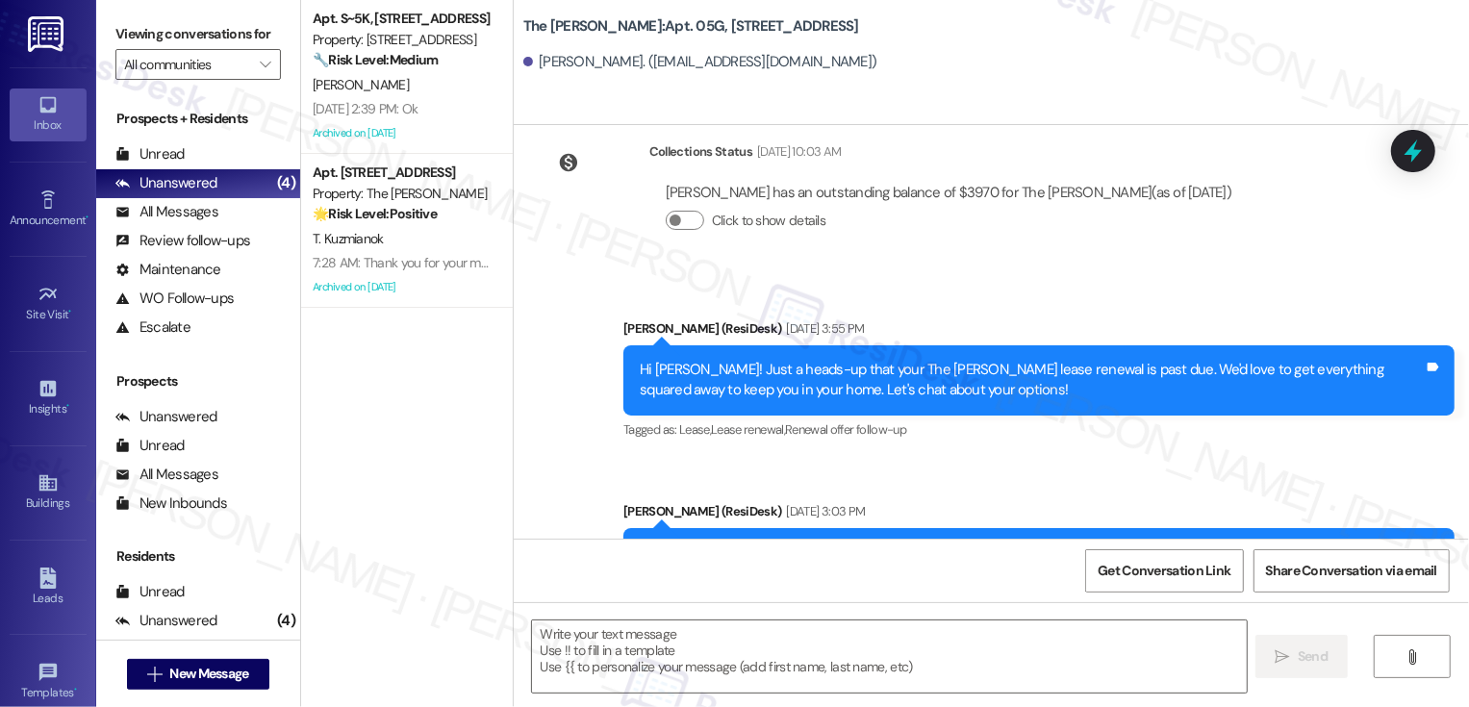
type textarea "Fetching suggested responses. Please feel free to read through the conversation…"
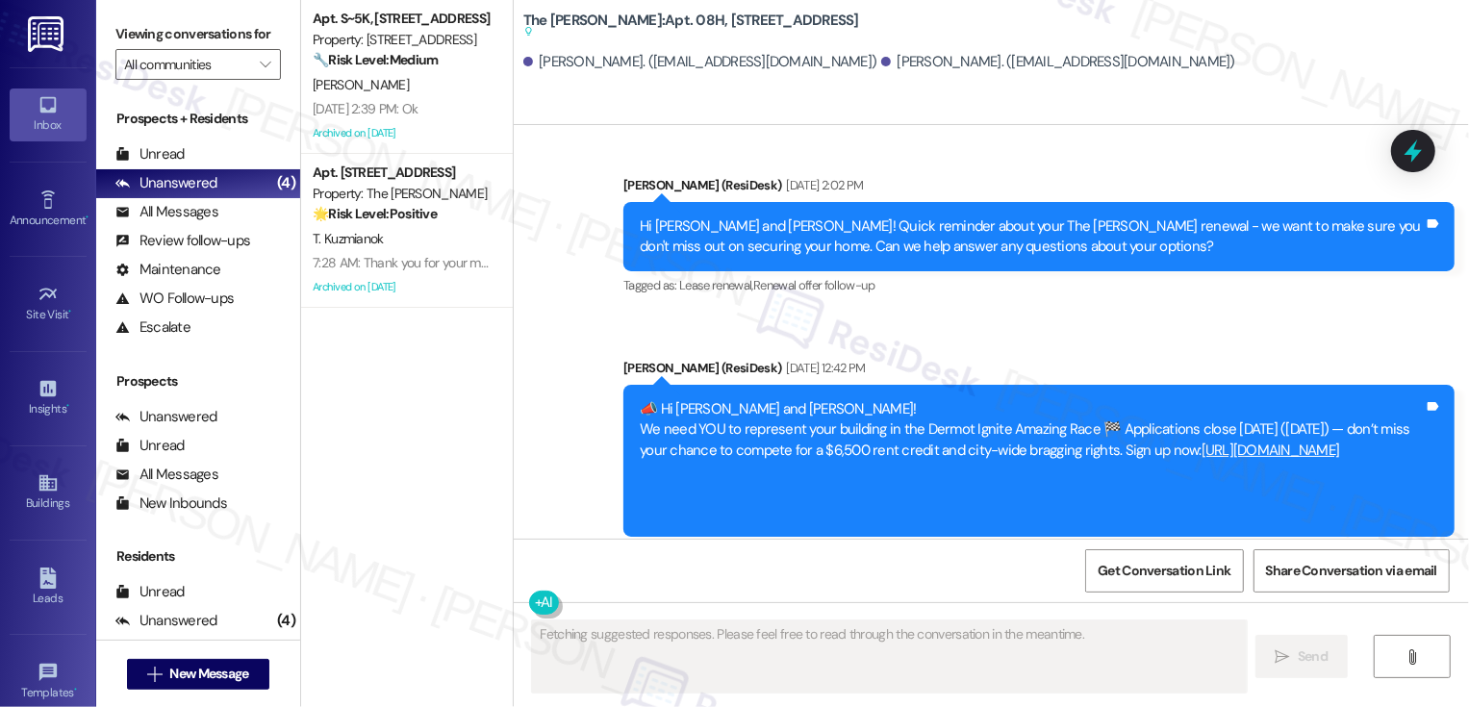
scroll to position [12806, 0]
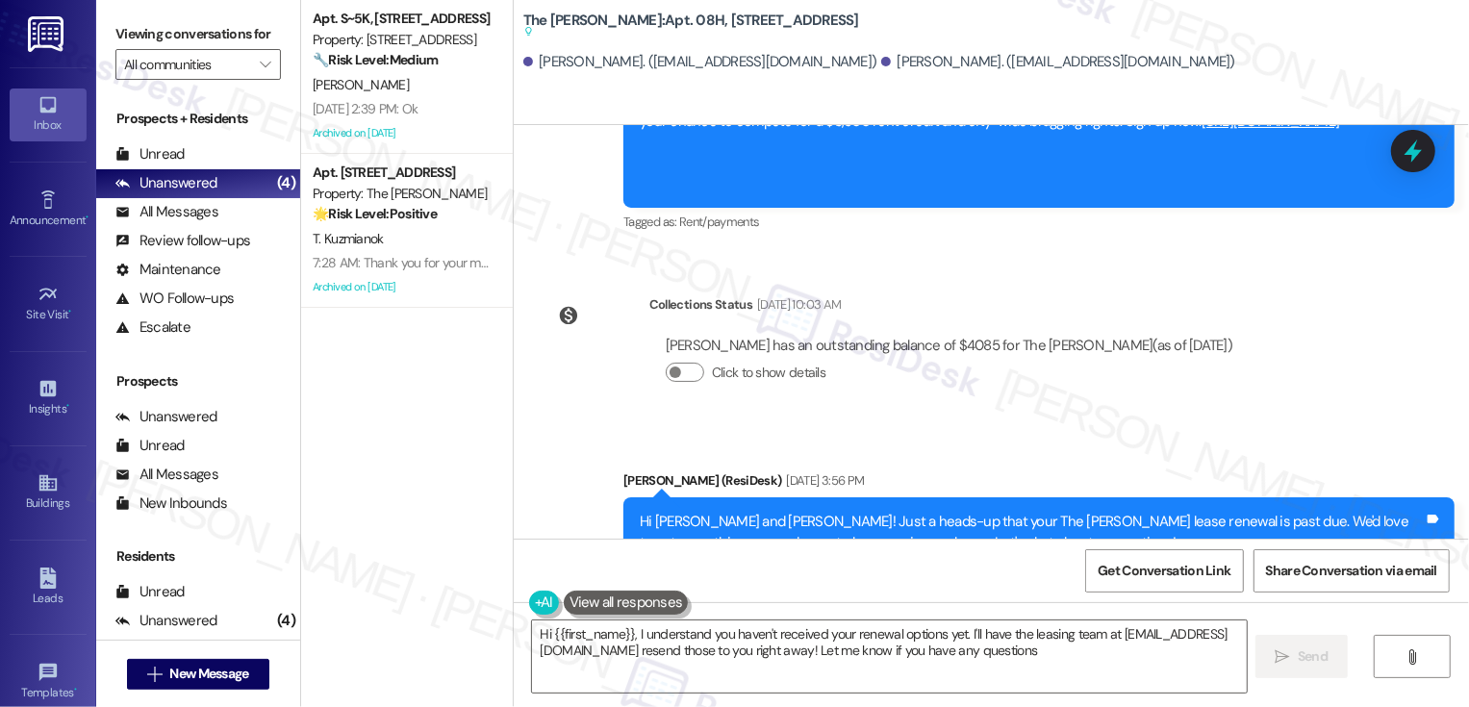
type textarea "Hi {{first_name}}, I understand you haven't received your renewal options yet. …"
drag, startPoint x: 630, startPoint y: 476, endPoint x: 1048, endPoint y: 514, distance: 419.3
click at [1048, 681] on div "Hi Diana and Alex! Quick reminder about your The Landon renewal - we want to ma…" at bounding box center [1039, 716] width 831 height 70
copy div "Hi Diana and Alex! Quick reminder about your The Landon renewal - we want to ma…"
click at [671, 650] on textarea "Hi {{first_name}}, I understand you haven't received your renewal options yet. …" at bounding box center [889, 657] width 715 height 72
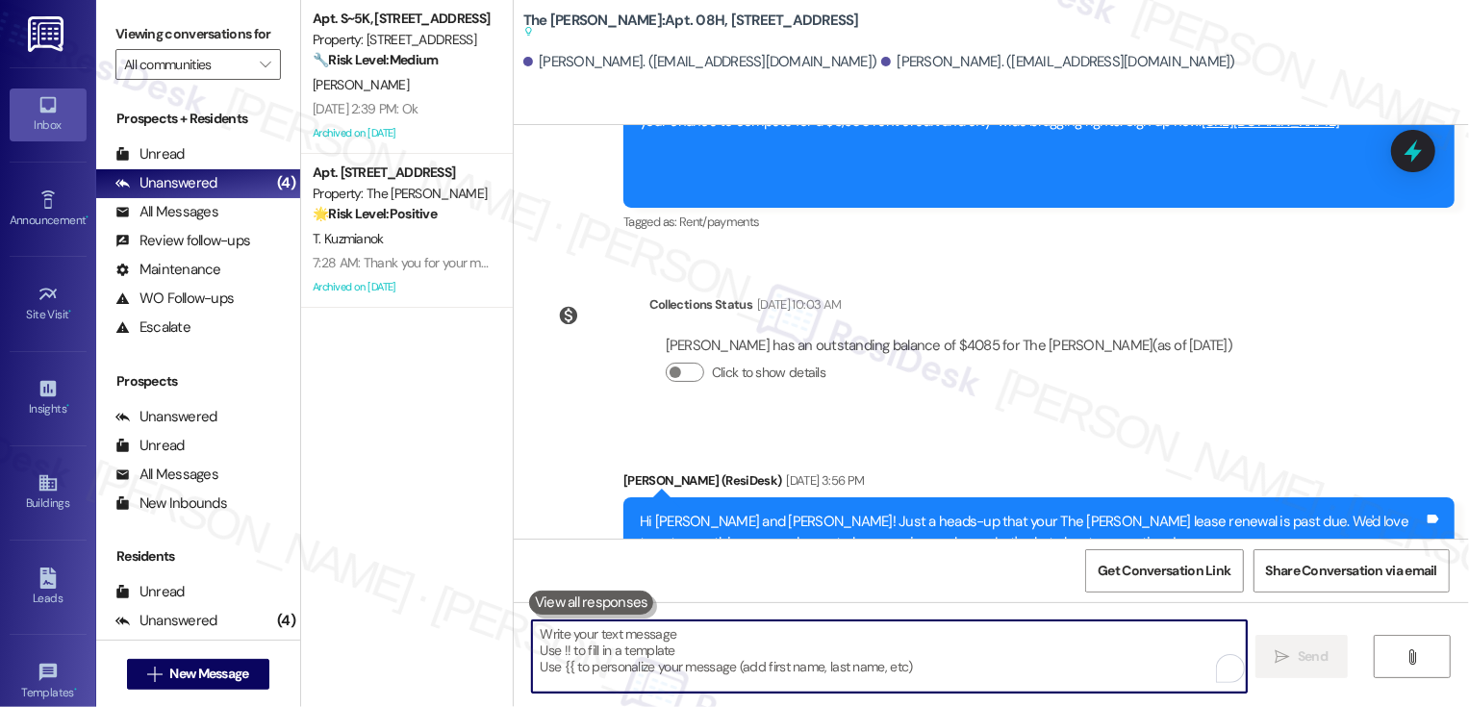
paste textarea "Hi Diana and Alex! Quick reminder about your The Landon renewal - we want to ma…"
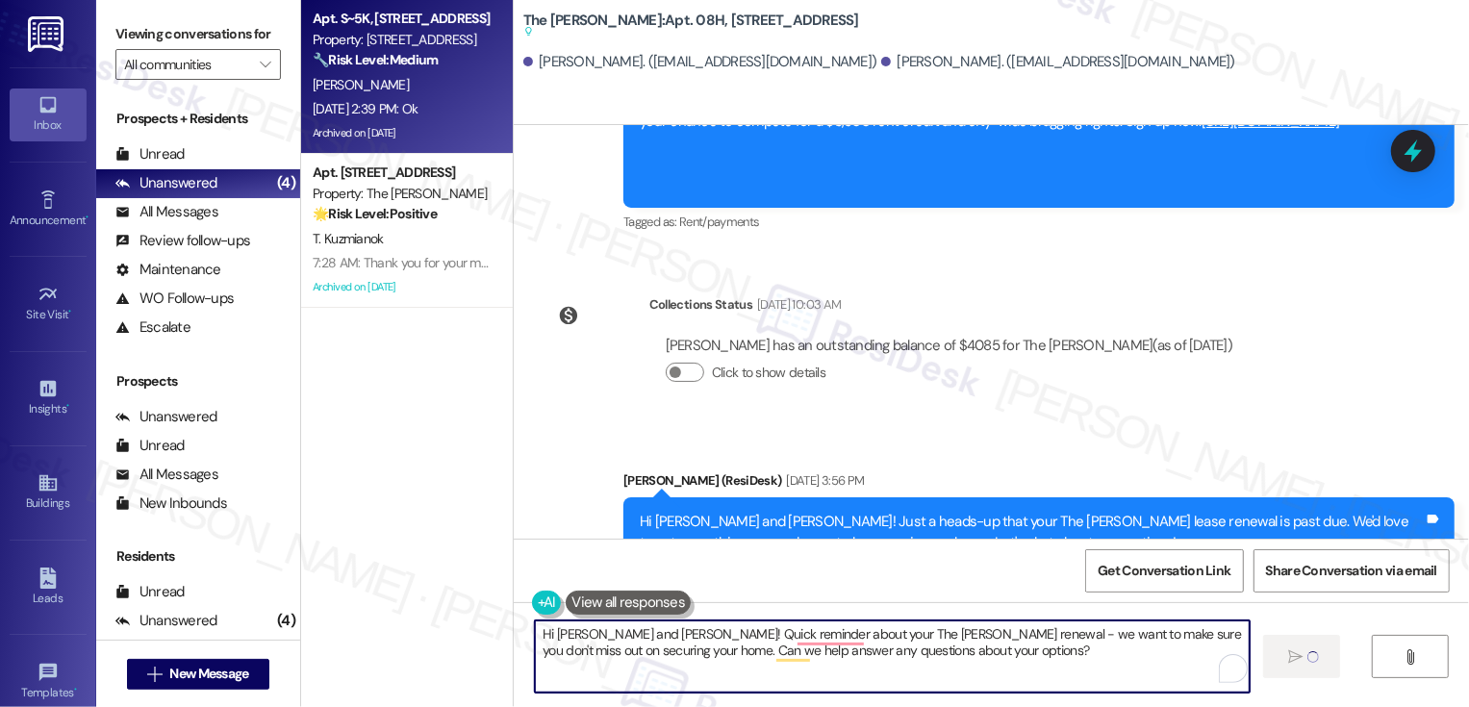
type textarea "Hi Diana and Alex! Quick reminder about your The Landon renewal - we want to ma…"
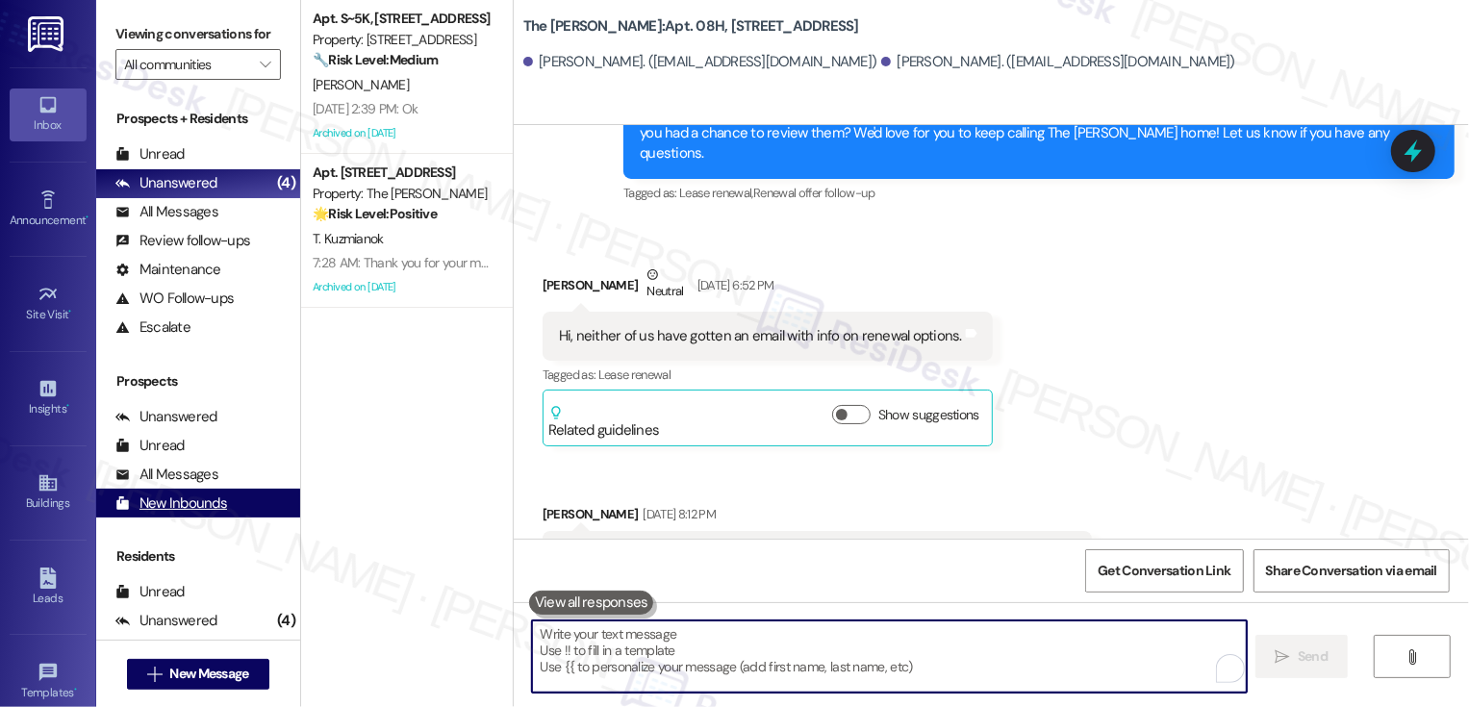
scroll to position [10894, 0]
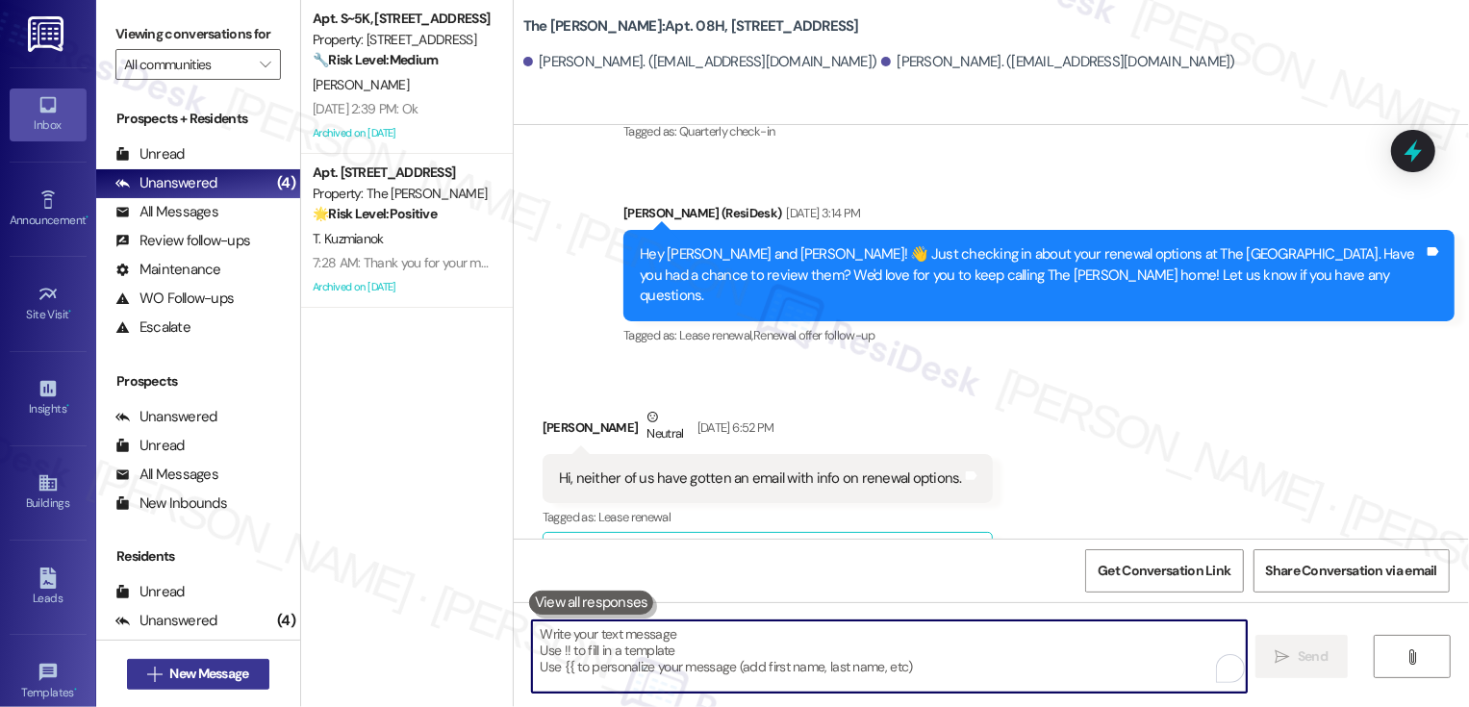
click at [237, 674] on span "New Message" at bounding box center [208, 674] width 79 height 20
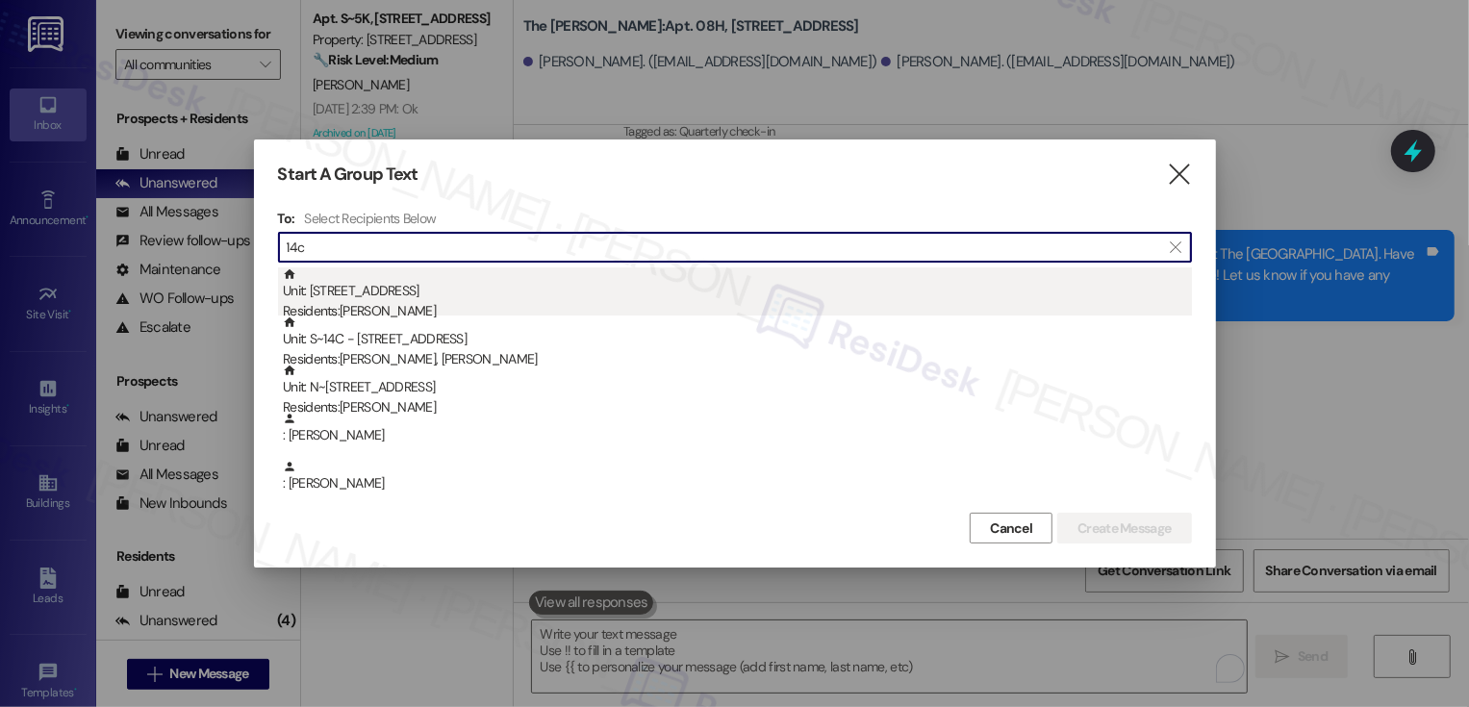
type input "14c"
click at [420, 293] on div "Unit: 14C - 520 W 43rd St Residents: Siddhant Kothari" at bounding box center [737, 295] width 909 height 55
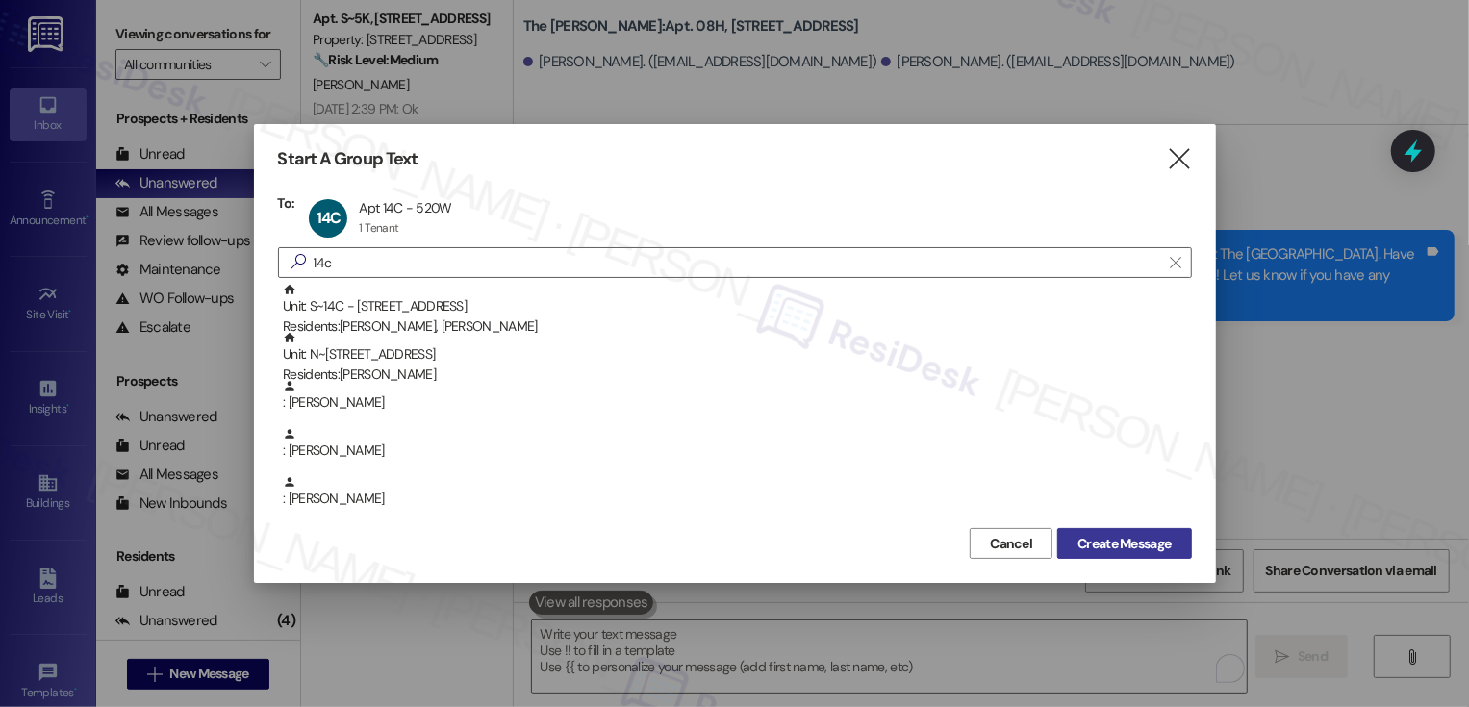
click at [1132, 547] on span "Create Message" at bounding box center [1124, 544] width 93 height 20
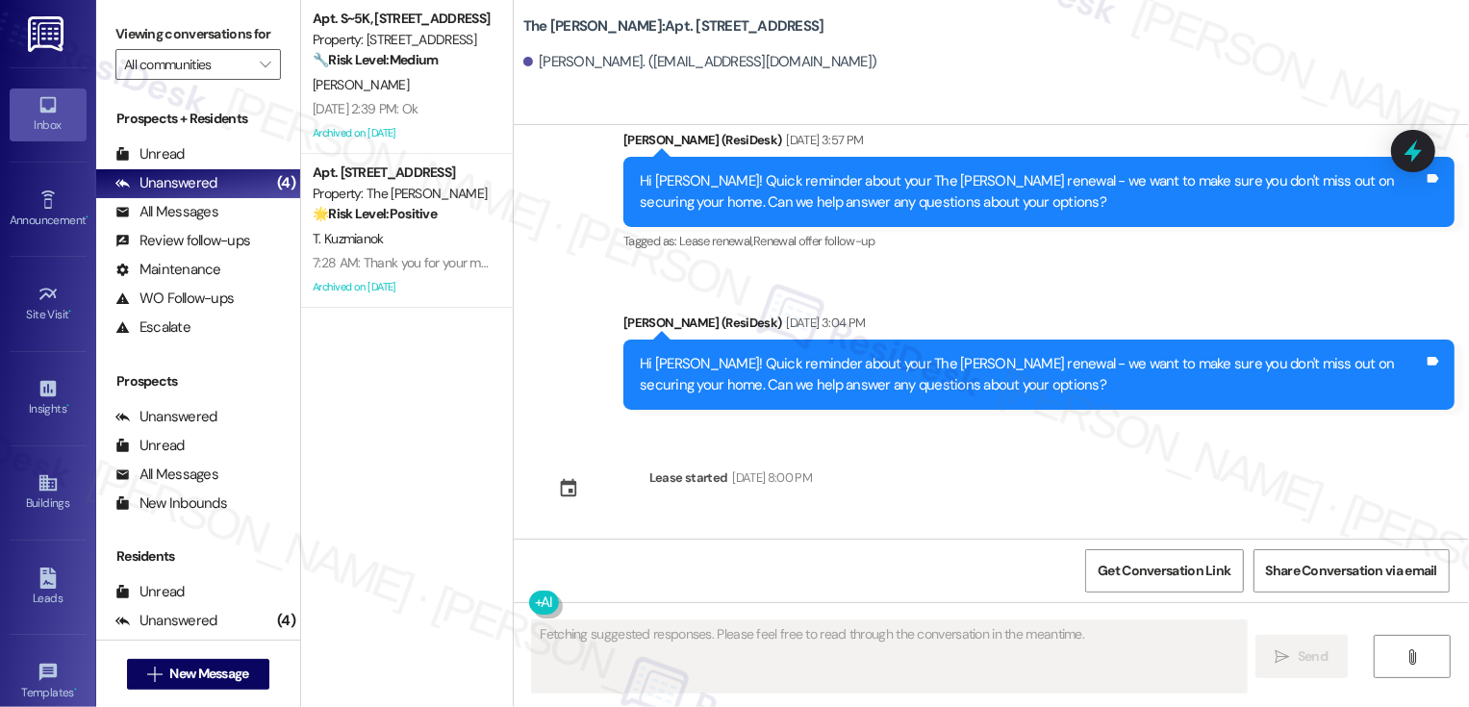
scroll to position [9655, 0]
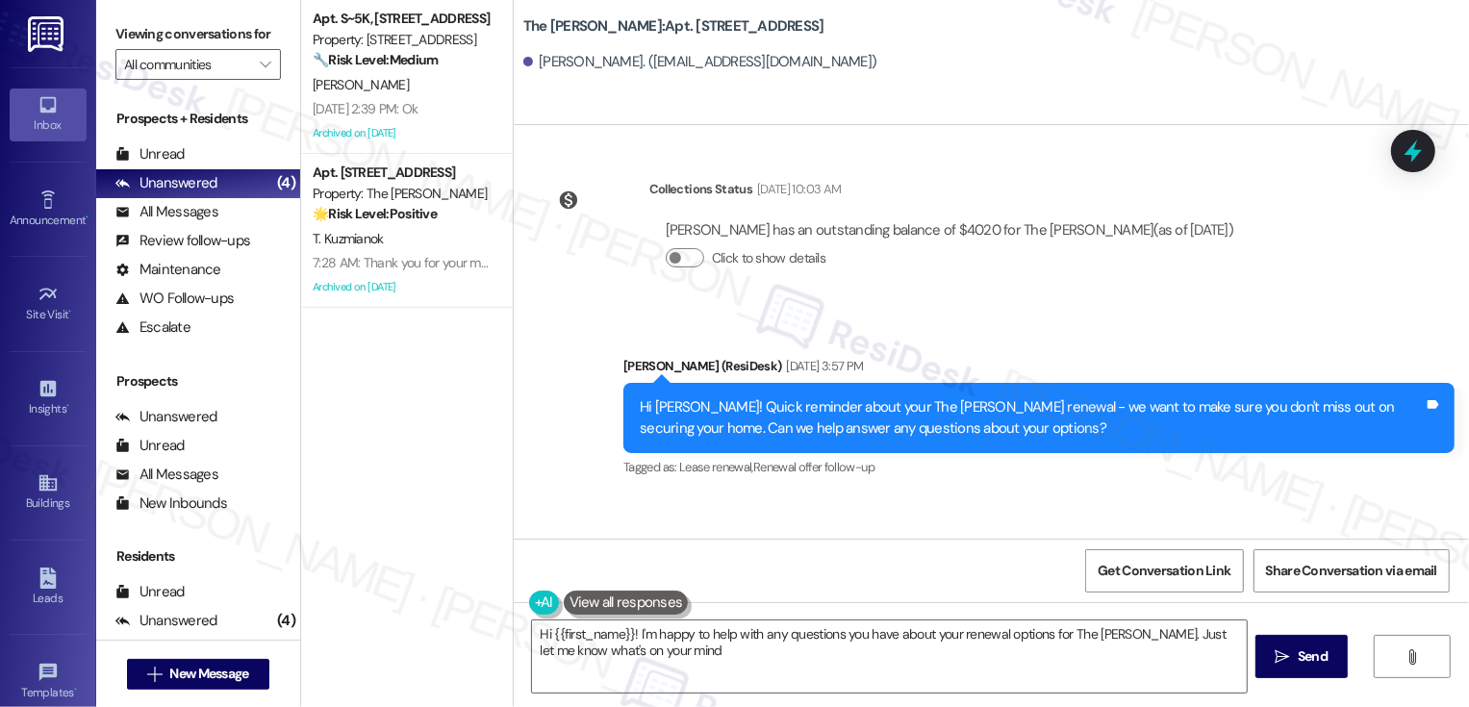
type textarea "Hi {{first_name}}! I'm happy to help with any questions you have about your ren…"
click at [693, 667] on textarea "Hi {{first_name}}! I'm happy to help with any questions you have about your ren…" at bounding box center [889, 657] width 715 height 72
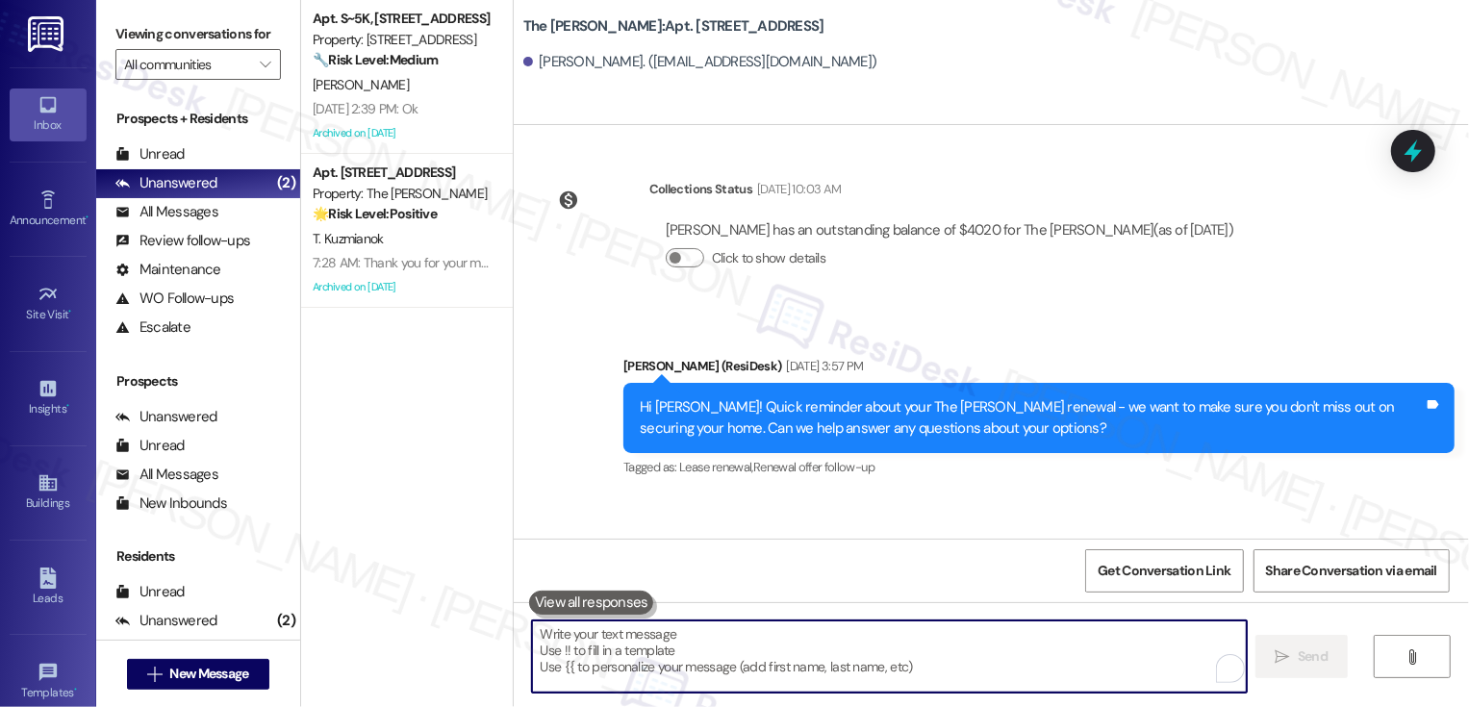
paste textarea "Hi {{first_name}}! Just a heads-up that your {{property}} lease renewal is past…"
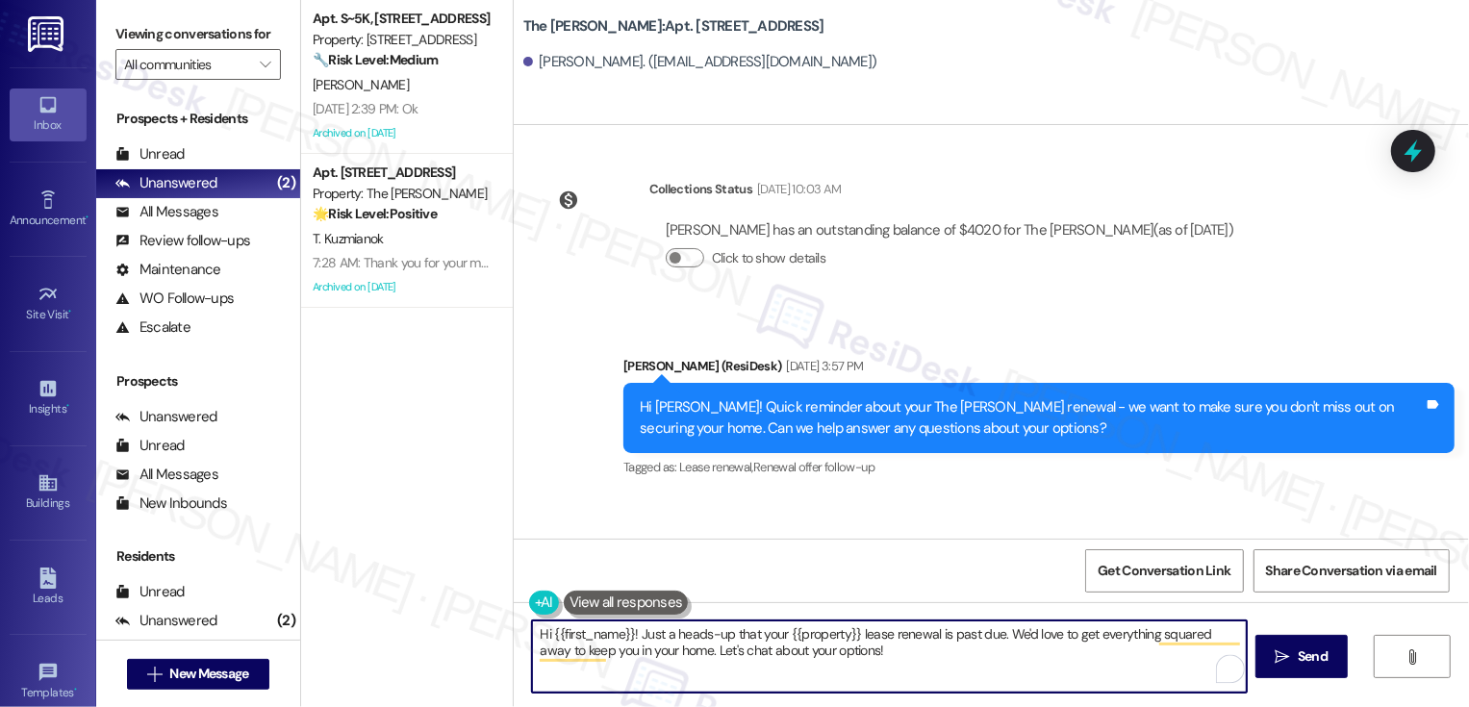
type textarea "Hi {{first_name}}! Just a heads-up that your {{property}} lease renewal is past…"
click at [1295, 654] on span "Send" at bounding box center [1313, 657] width 38 height 20
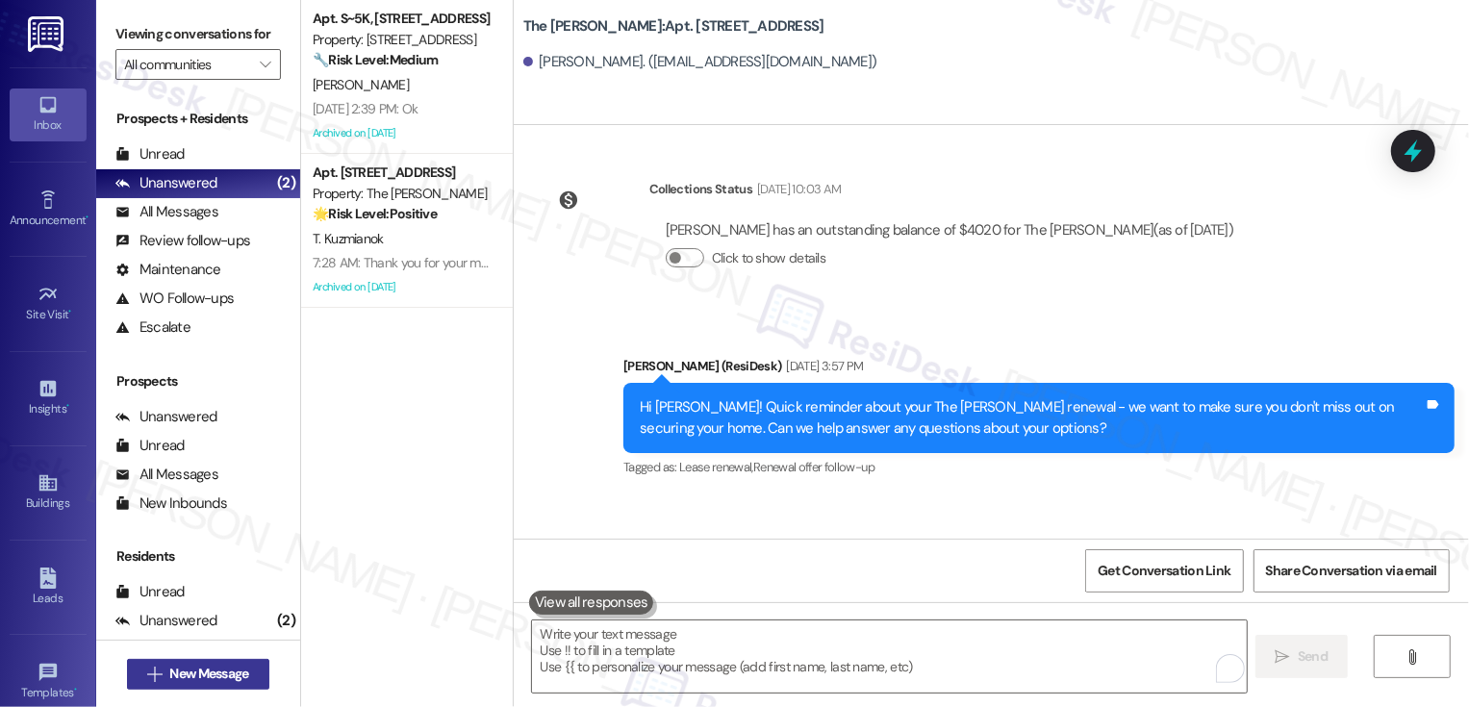
click at [212, 676] on span "New Message" at bounding box center [208, 674] width 79 height 20
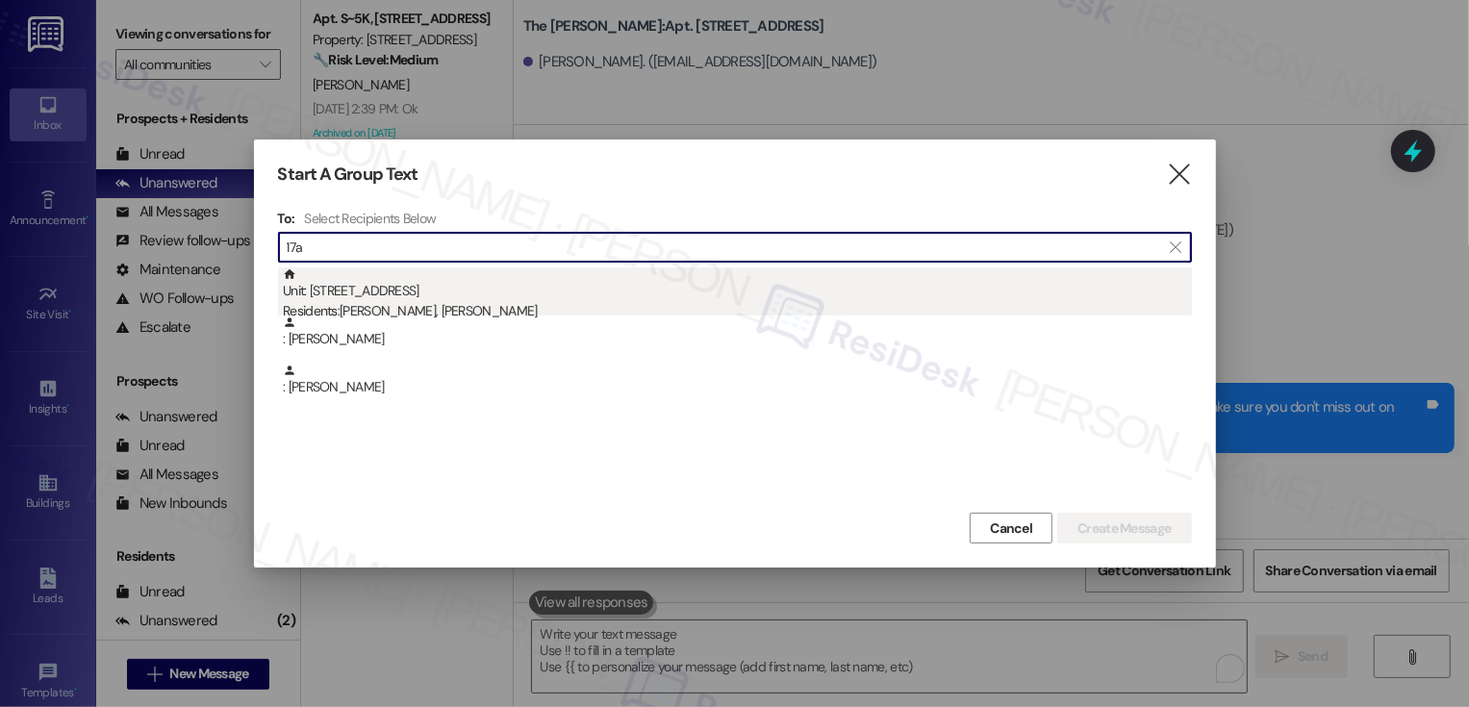
type input "17a"
click at [502, 308] on div "Residents: Katherine Giordano, Christopher Lim" at bounding box center [737, 311] width 909 height 20
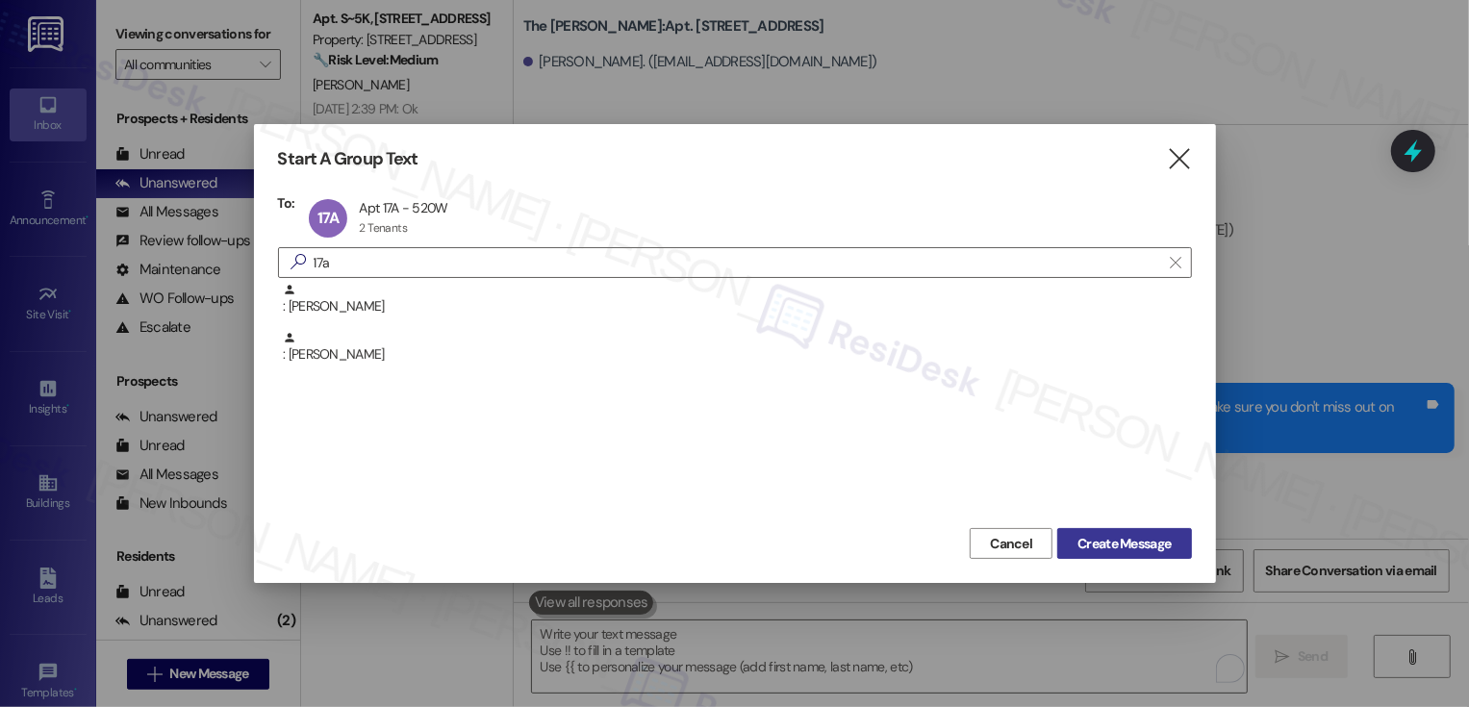
click at [1146, 548] on span "Create Message" at bounding box center [1124, 544] width 93 height 20
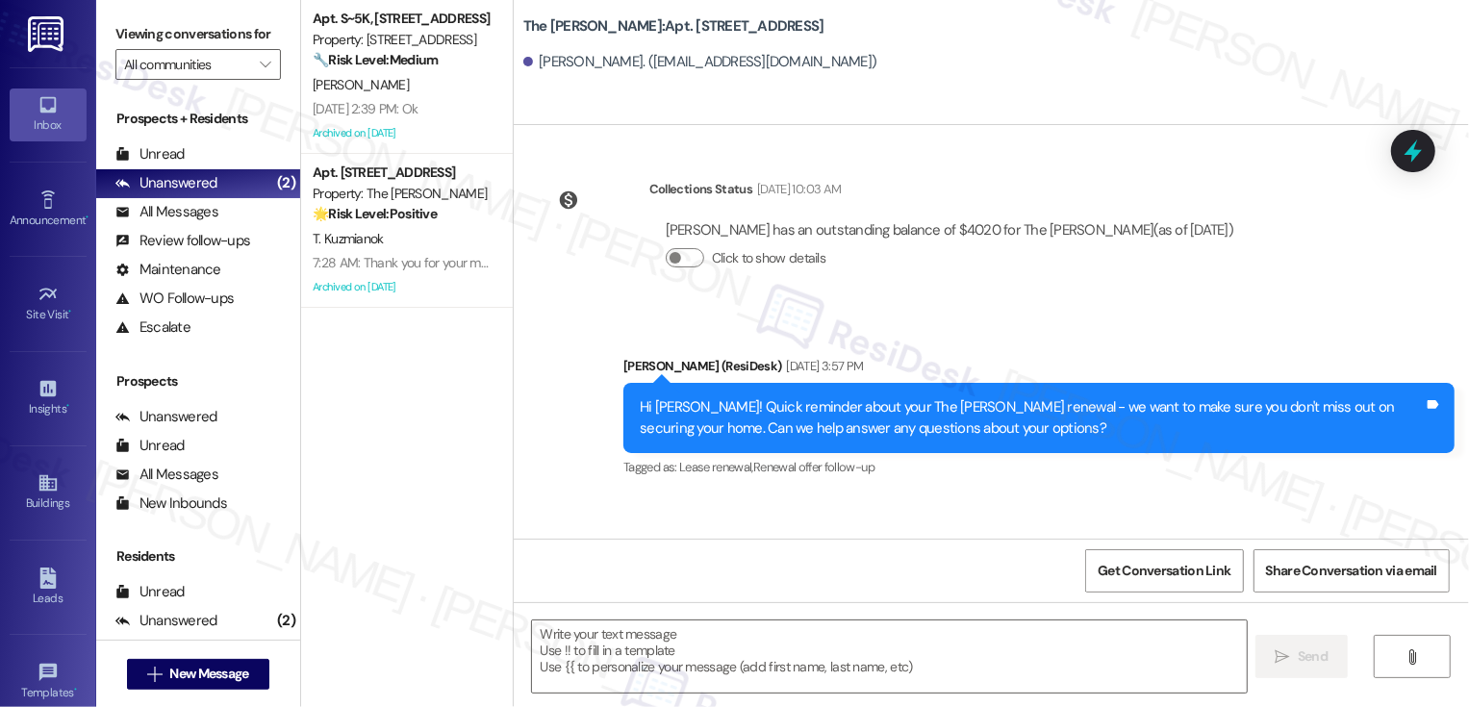
type textarea "Fetching suggested responses. Please feel free to read through the conversation…"
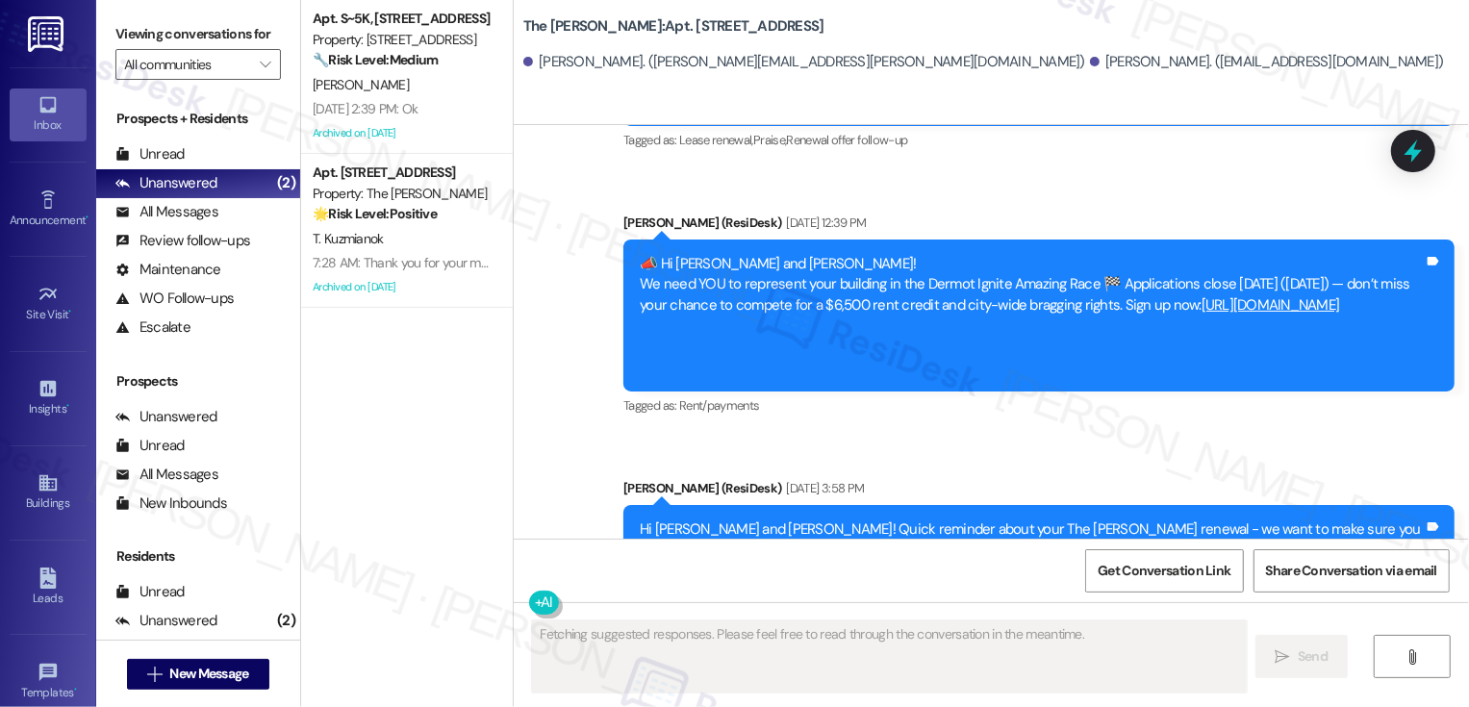
scroll to position [8786, 0]
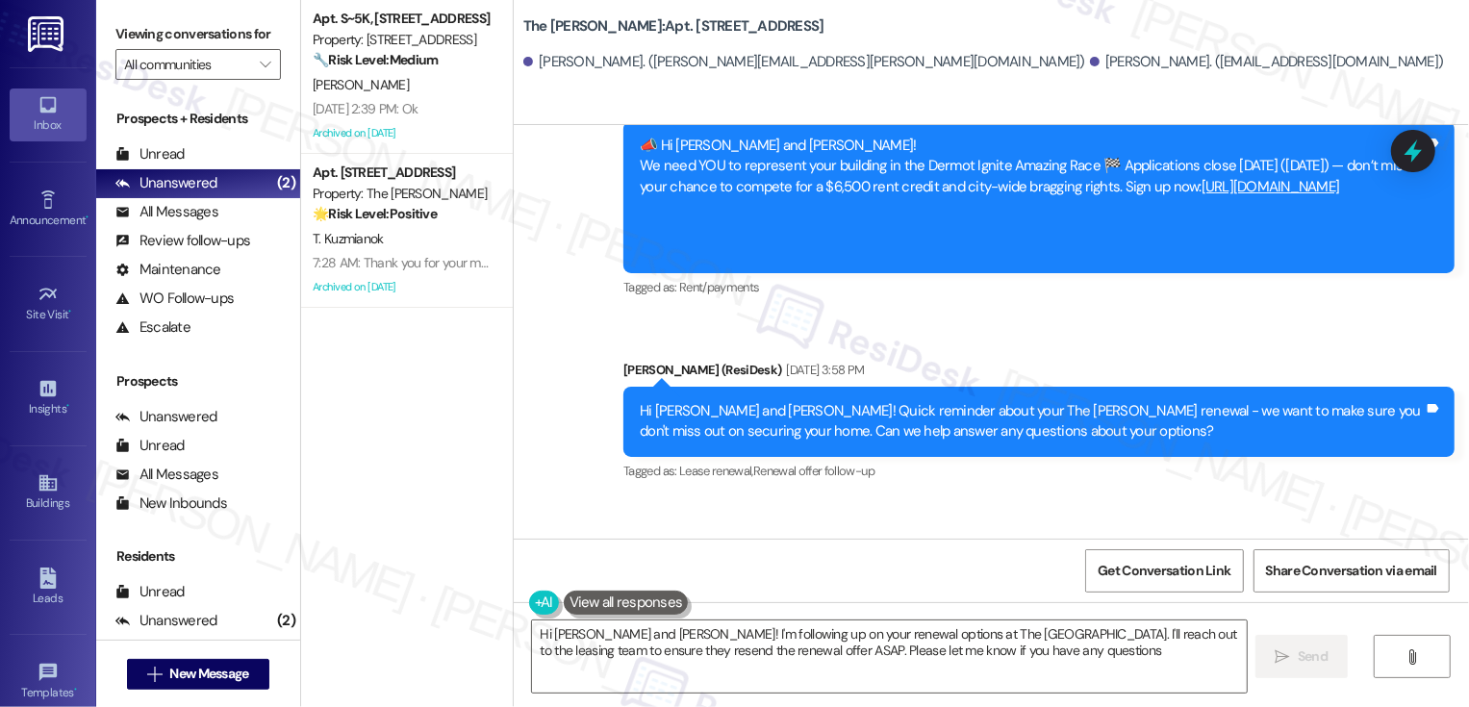
type textarea "Hi Katherine and Christopher! I'm following up on your renewal options at The L…"
drag, startPoint x: 629, startPoint y: 449, endPoint x: 1095, endPoint y: 477, distance: 466.6
click at [1095, 584] on div "Hi Katherine and Christopher! Quick reminder about your The Landon renewal - we…" at bounding box center [1032, 604] width 784 height 41
copy div "Hi Katherine and Christopher! Quick reminder about your The Landon renewal - we…"
click at [902, 650] on textarea "Hi Katherine and Christopher! I'm following up on your renewal options at The L…" at bounding box center [889, 657] width 715 height 72
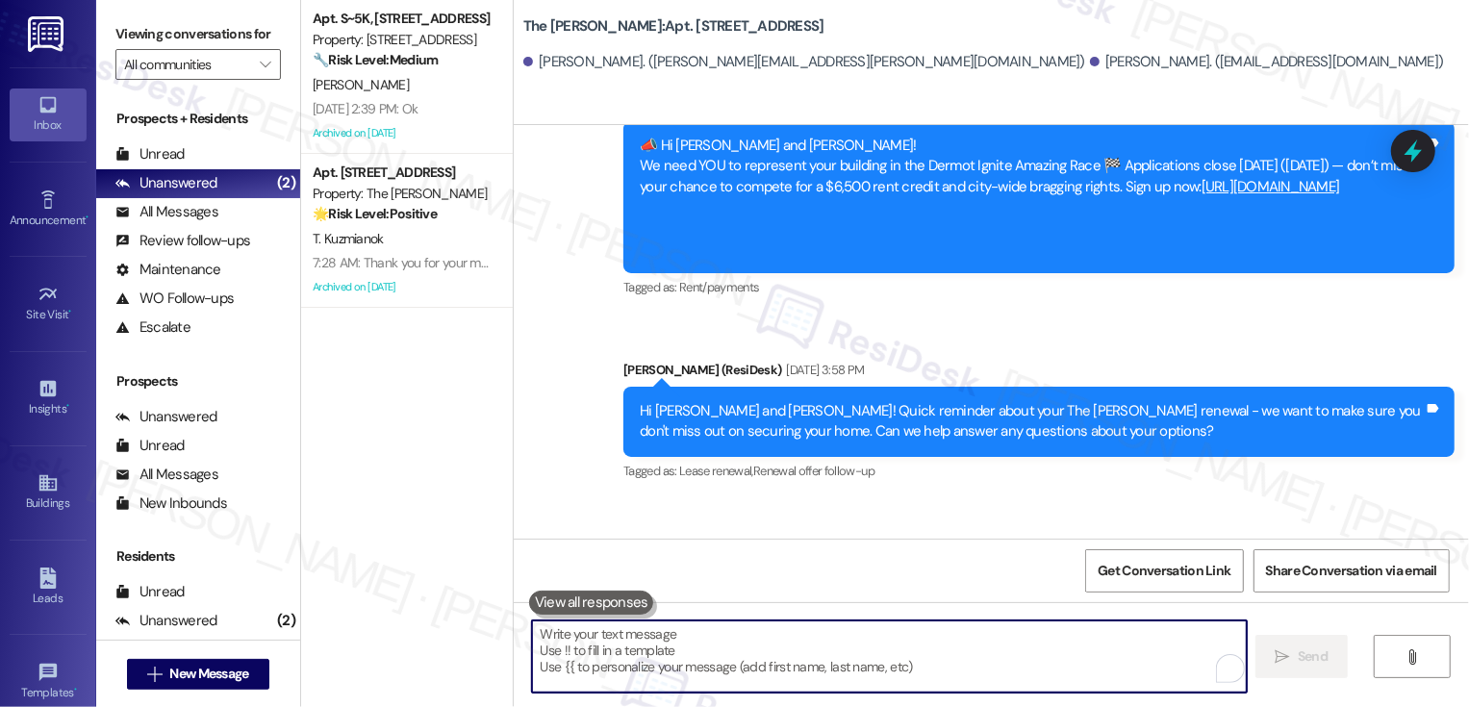
paste textarea "Hi Katherine and Christopher! Quick reminder about your The Landon renewal - we…"
type textarea "Hi Katherine and Christopher! Quick reminder about your The Landon renewal - we…"
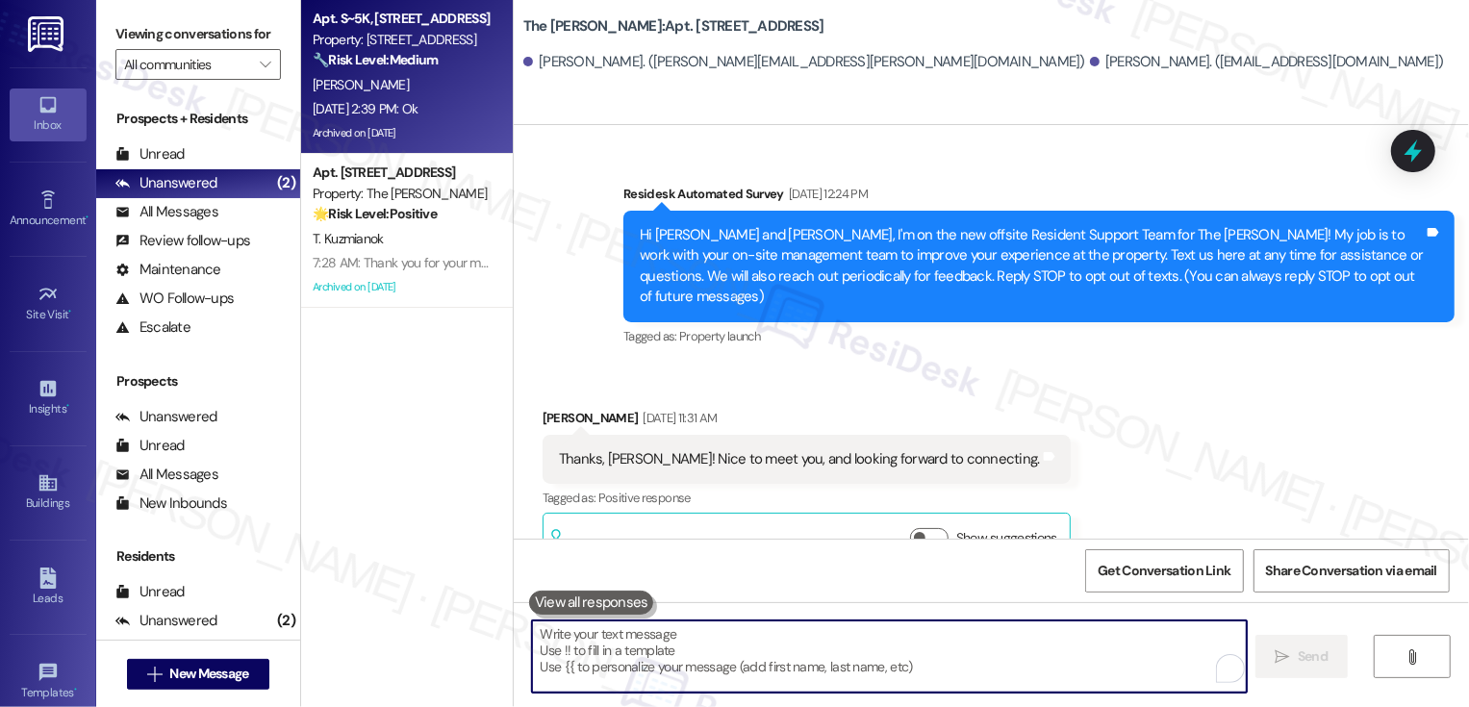
scroll to position [7233, 0]
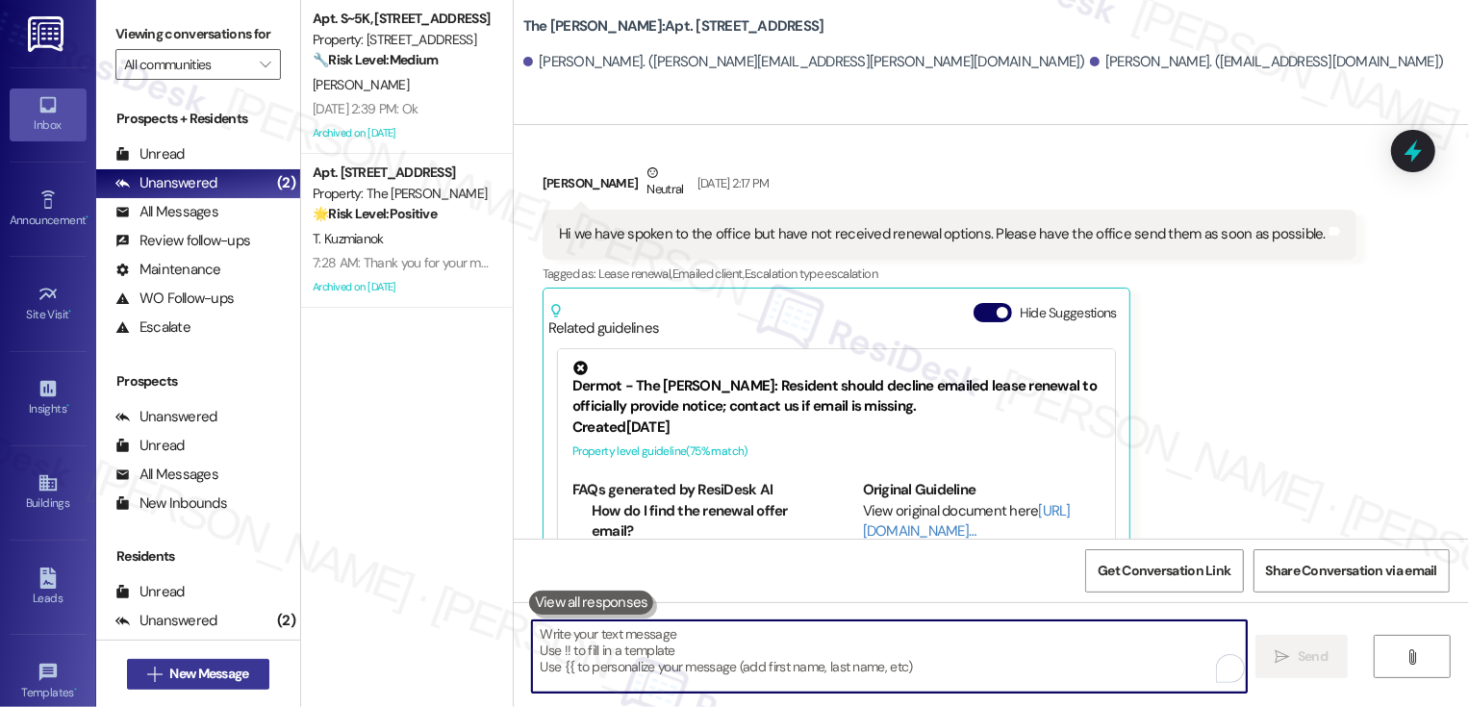
click at [243, 672] on span "New Message" at bounding box center [208, 674] width 79 height 20
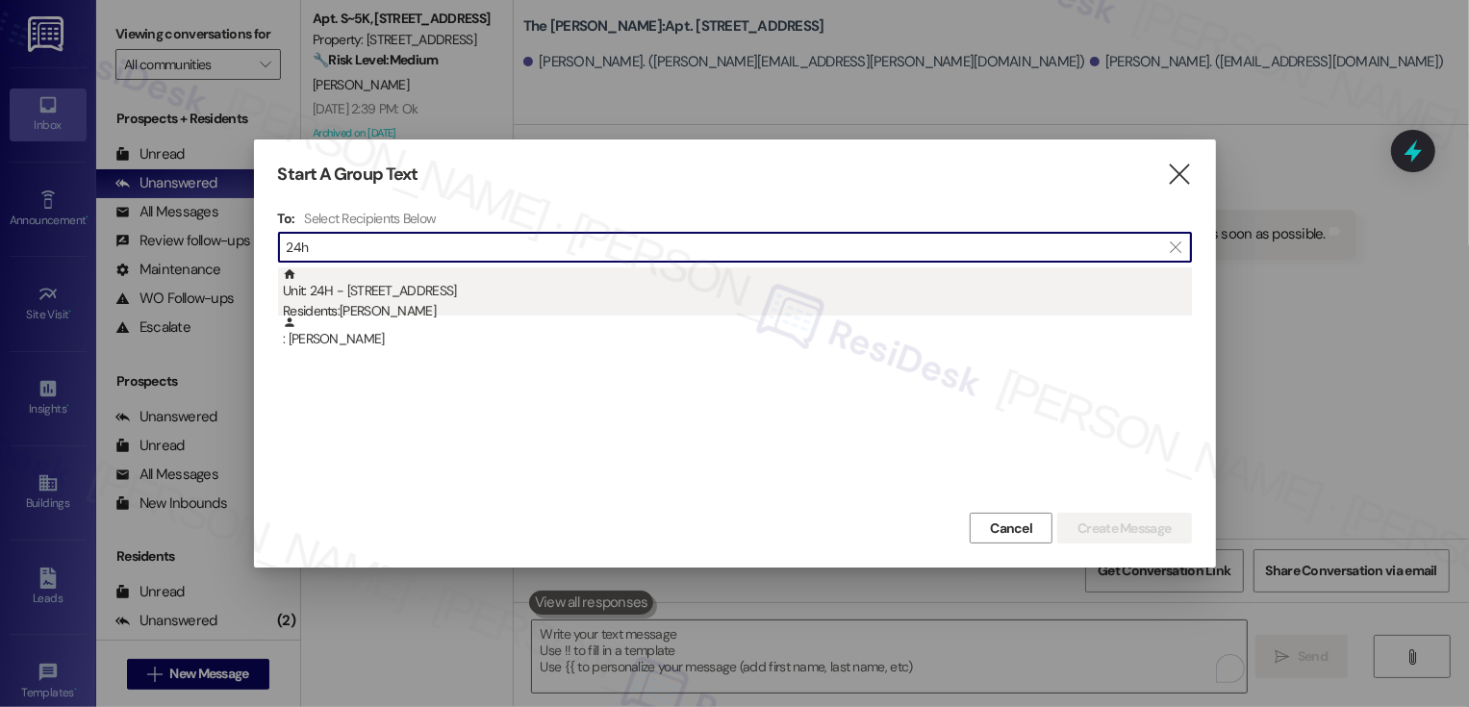
type input "24h"
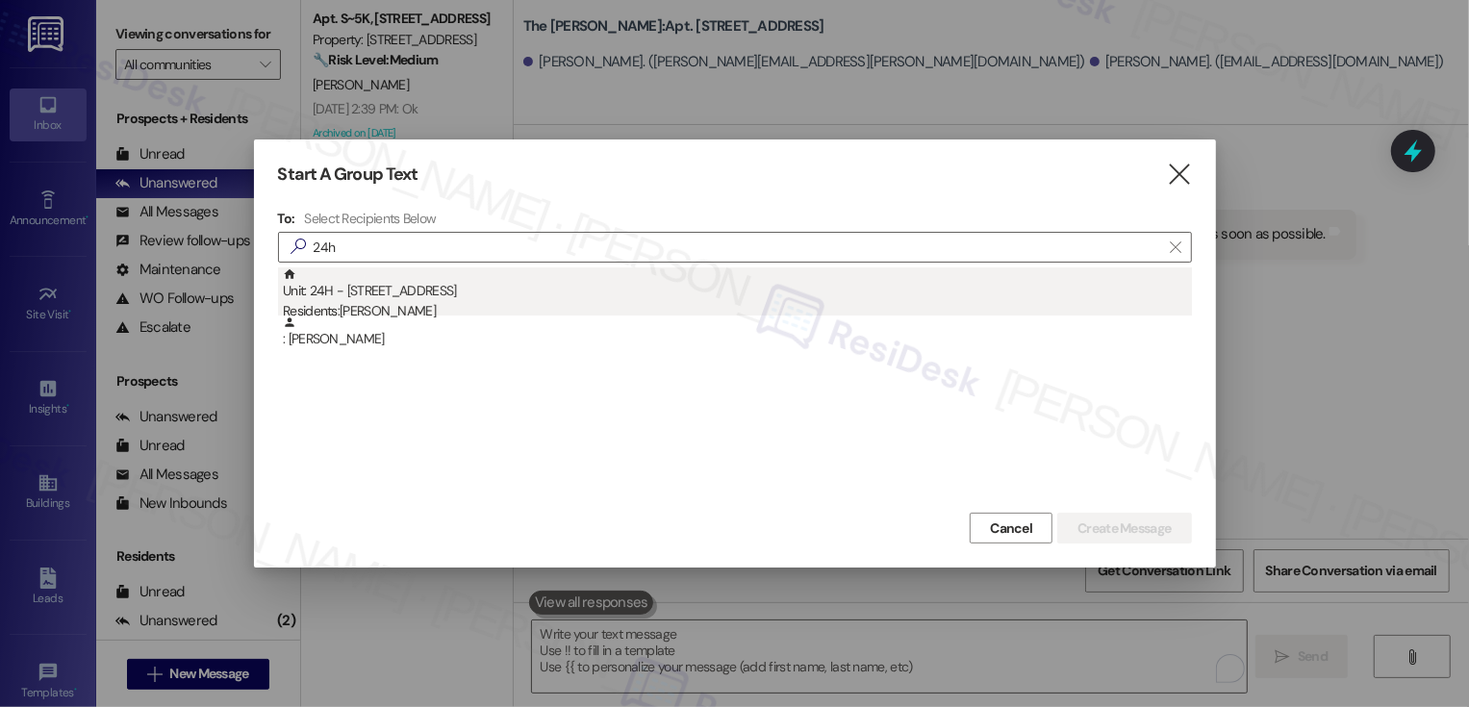
click at [398, 305] on div "Residents: Yoyo Li" at bounding box center [737, 311] width 909 height 20
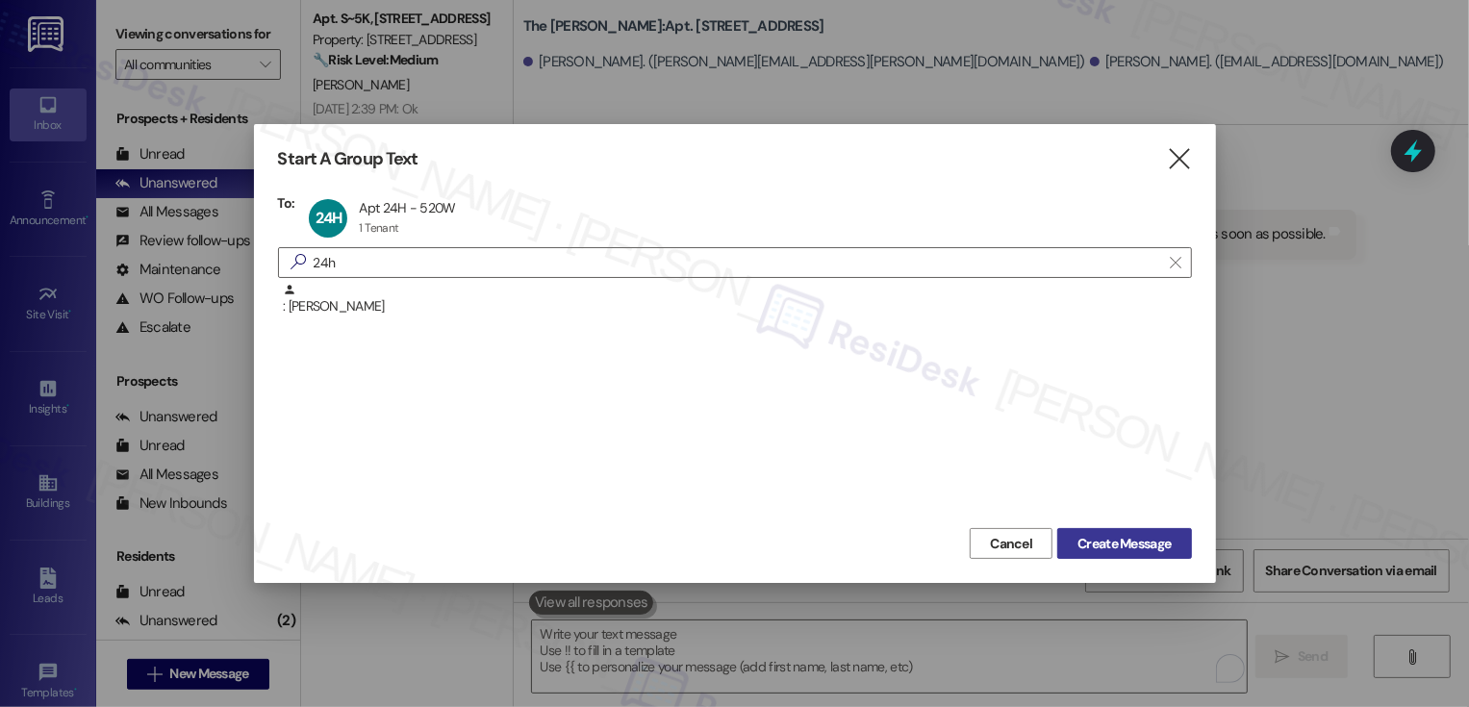
click at [1104, 540] on span "Create Message" at bounding box center [1124, 544] width 93 height 20
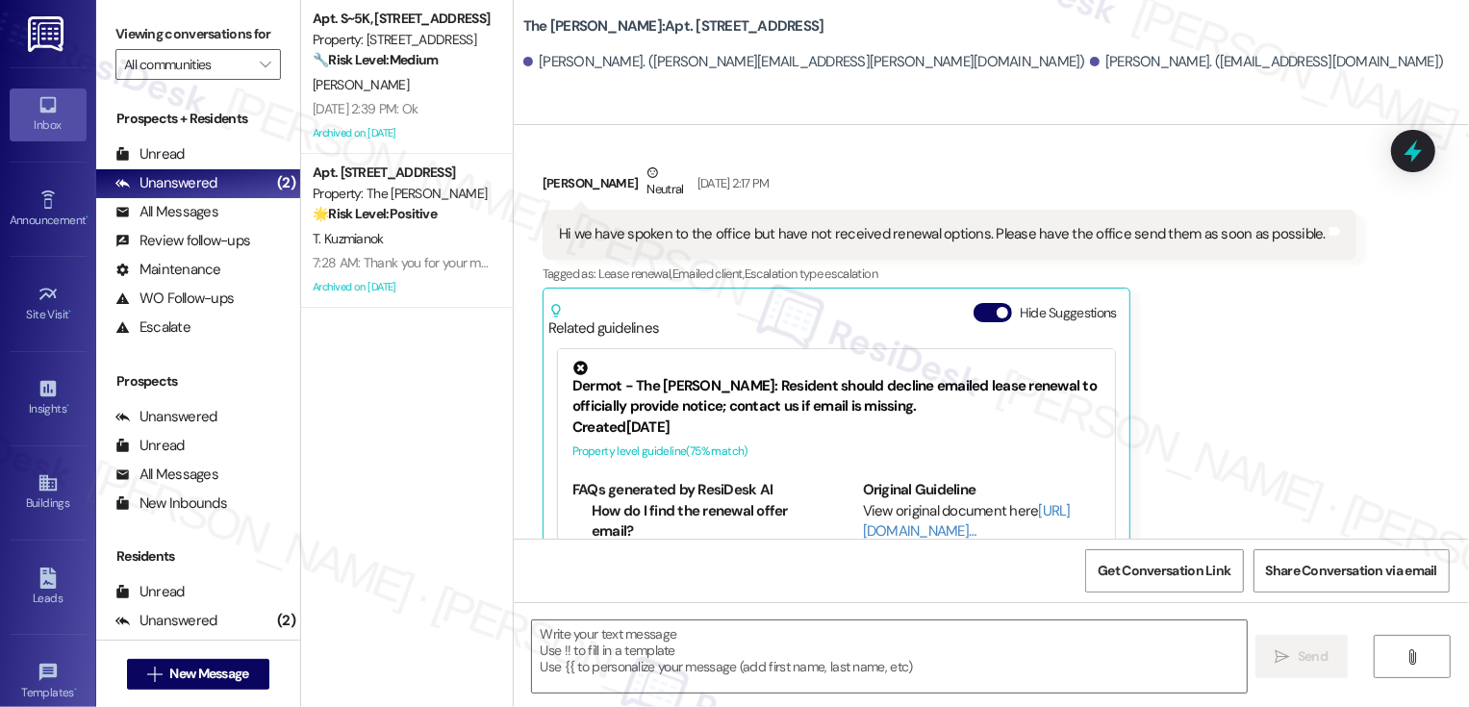
type textarea "Fetching suggested responses. Please feel free to read through the conversation…"
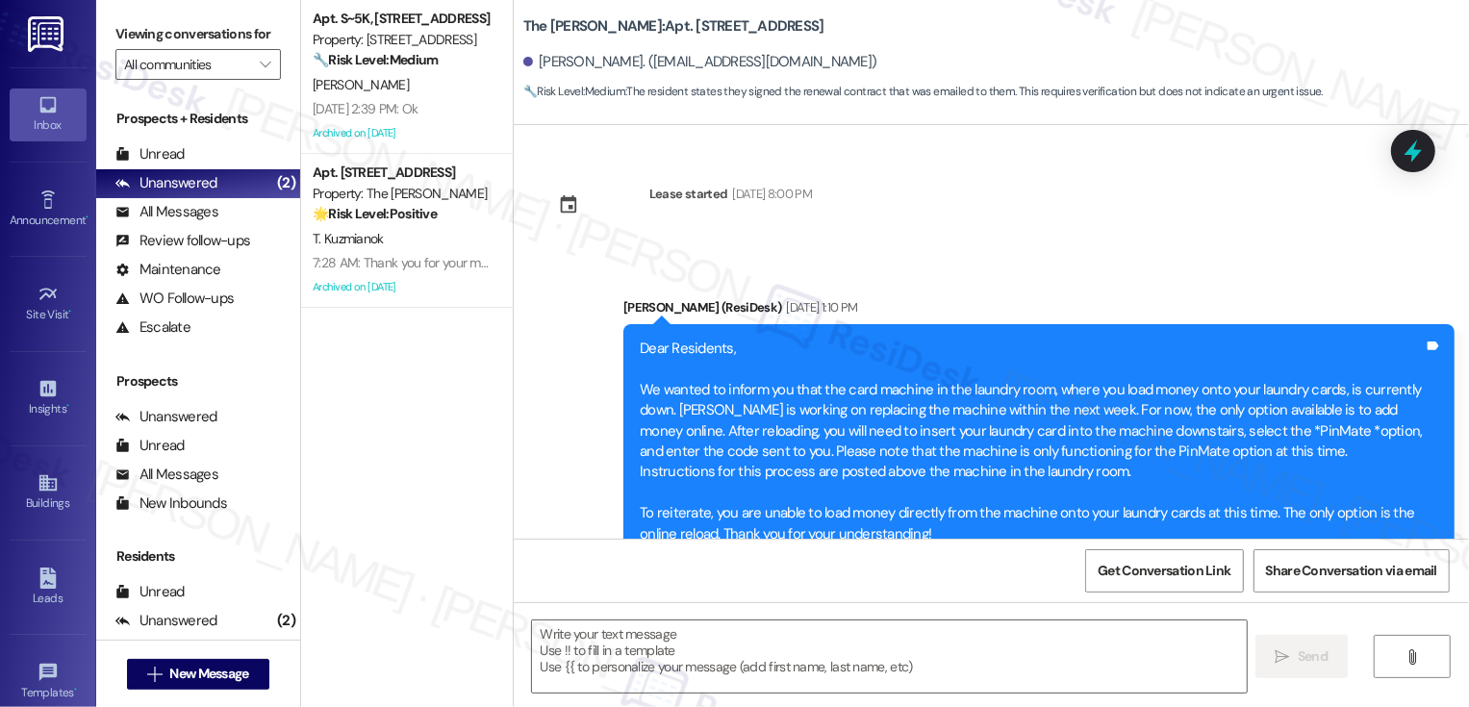
type textarea "Fetching suggested responses. Please feel free to read through the conversation…"
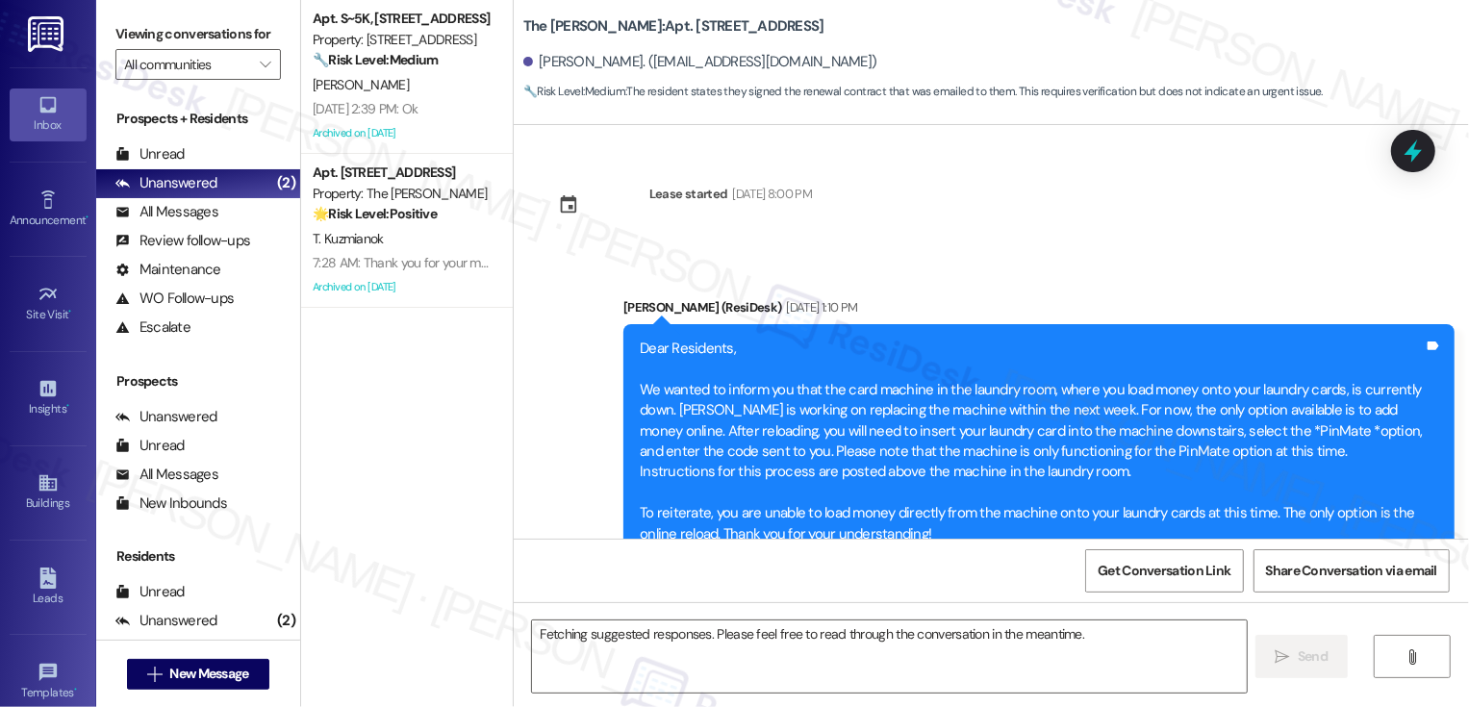
scroll to position [16955, 0]
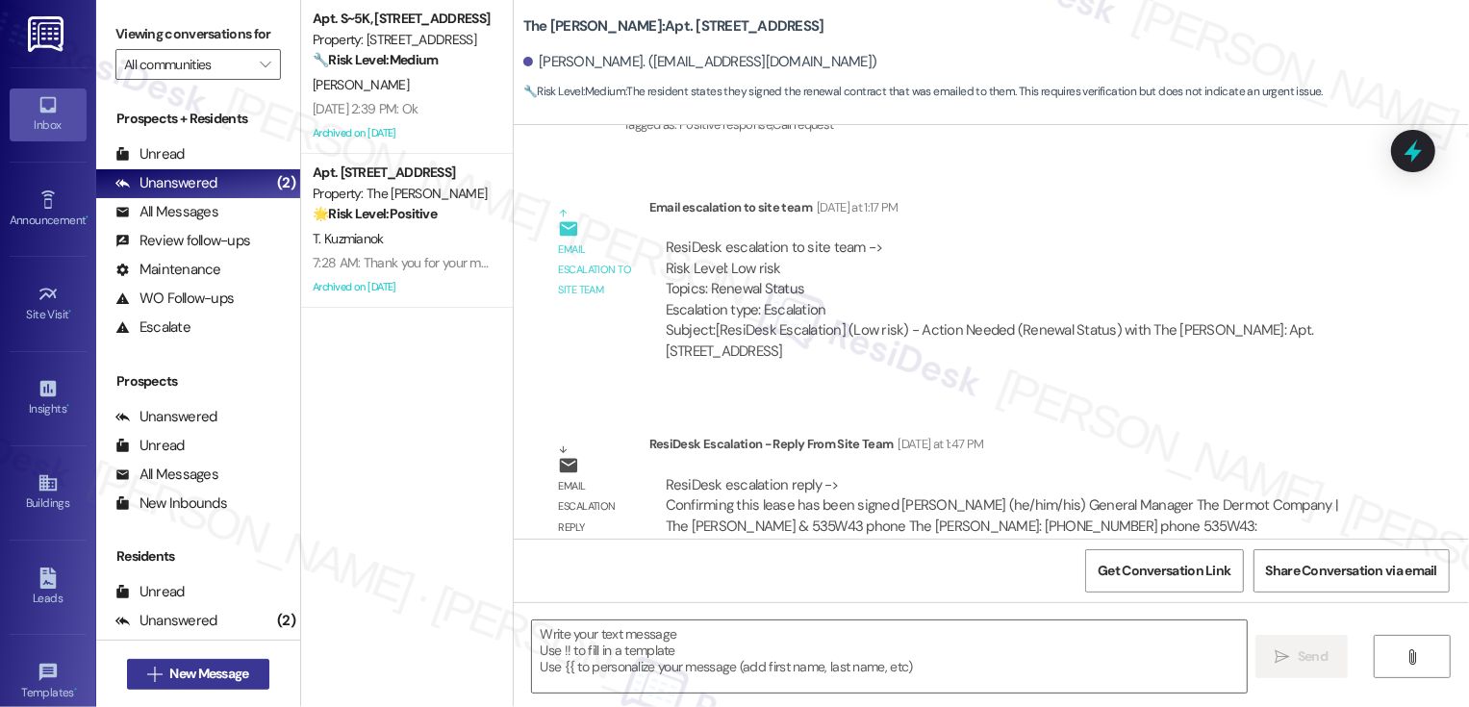
click at [229, 672] on span "New Message" at bounding box center [208, 674] width 79 height 20
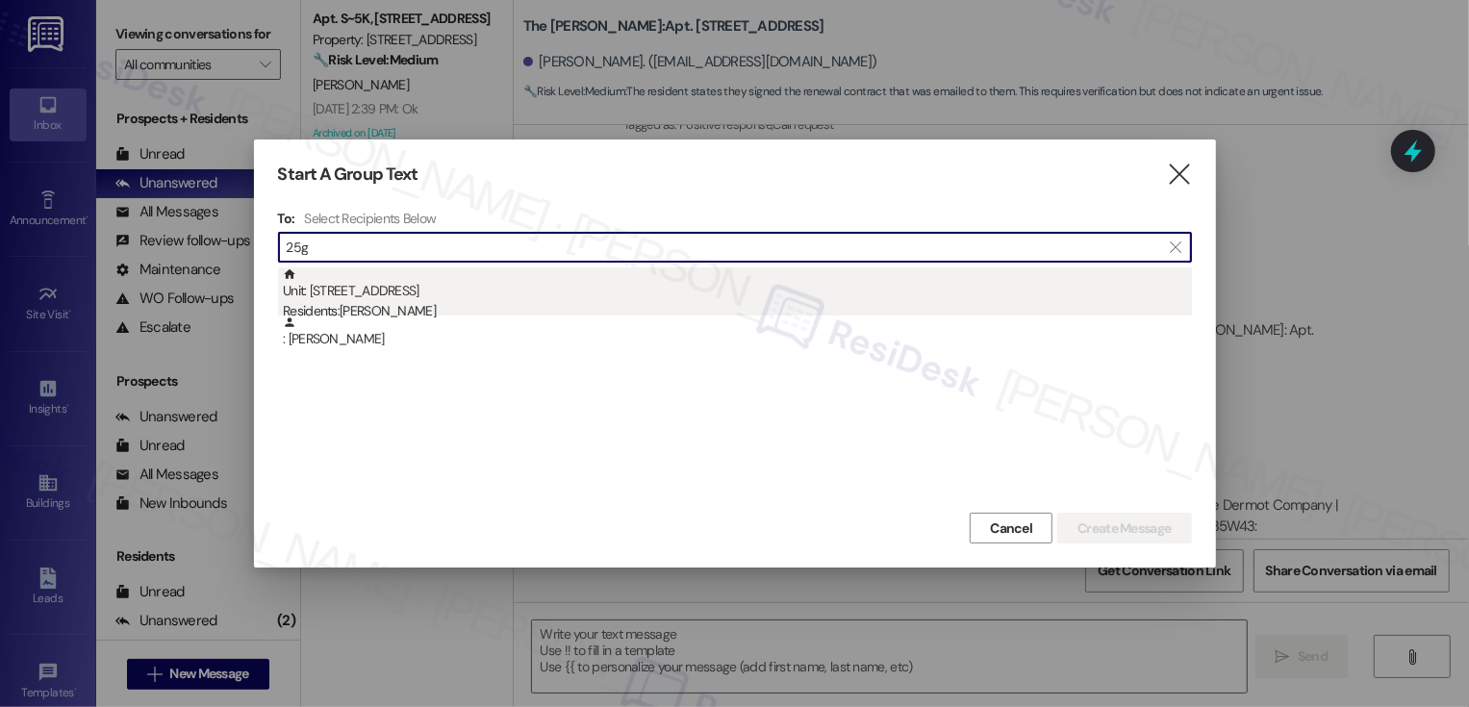
type input "25g"
click at [421, 300] on div "Unit: 25G - 520 W 43rd St Residents: Kunal Arora" at bounding box center [737, 295] width 909 height 55
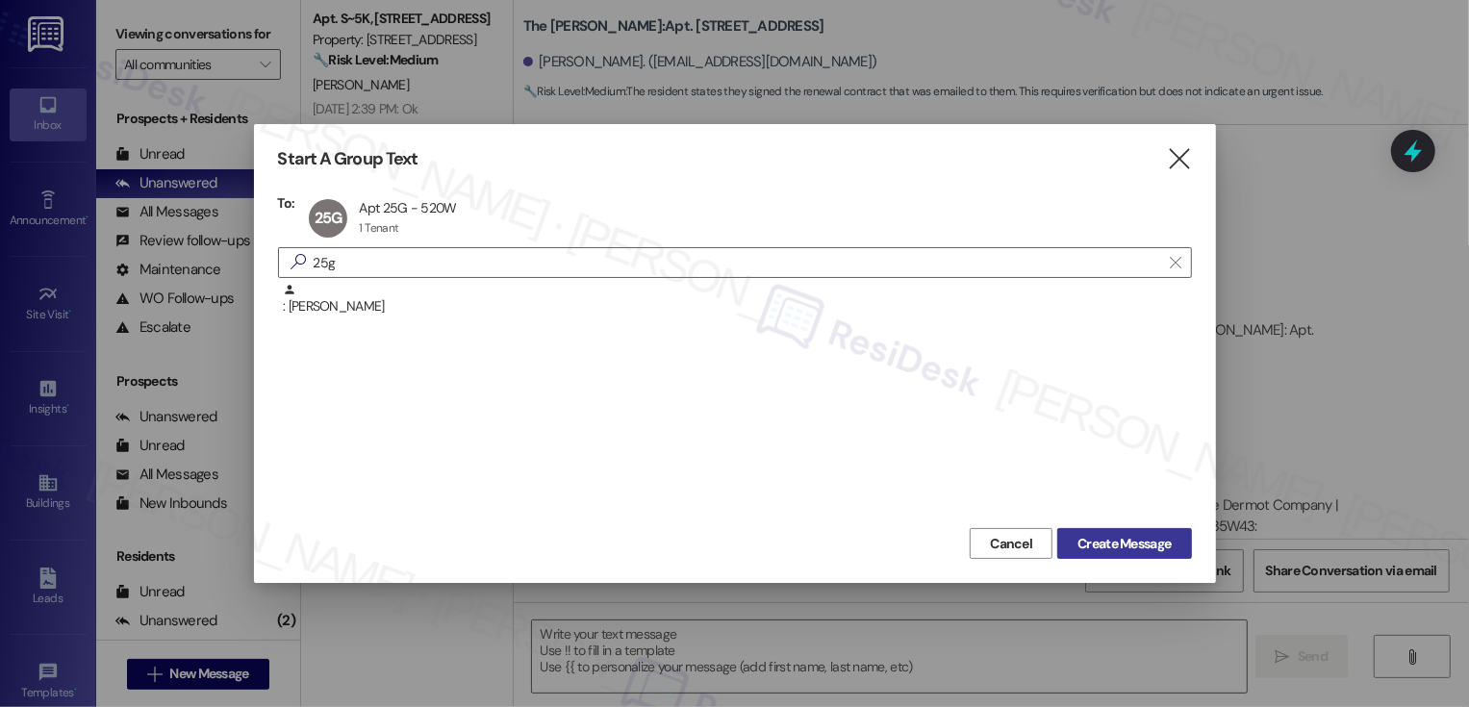
click at [1112, 543] on span "Create Message" at bounding box center [1124, 544] width 93 height 20
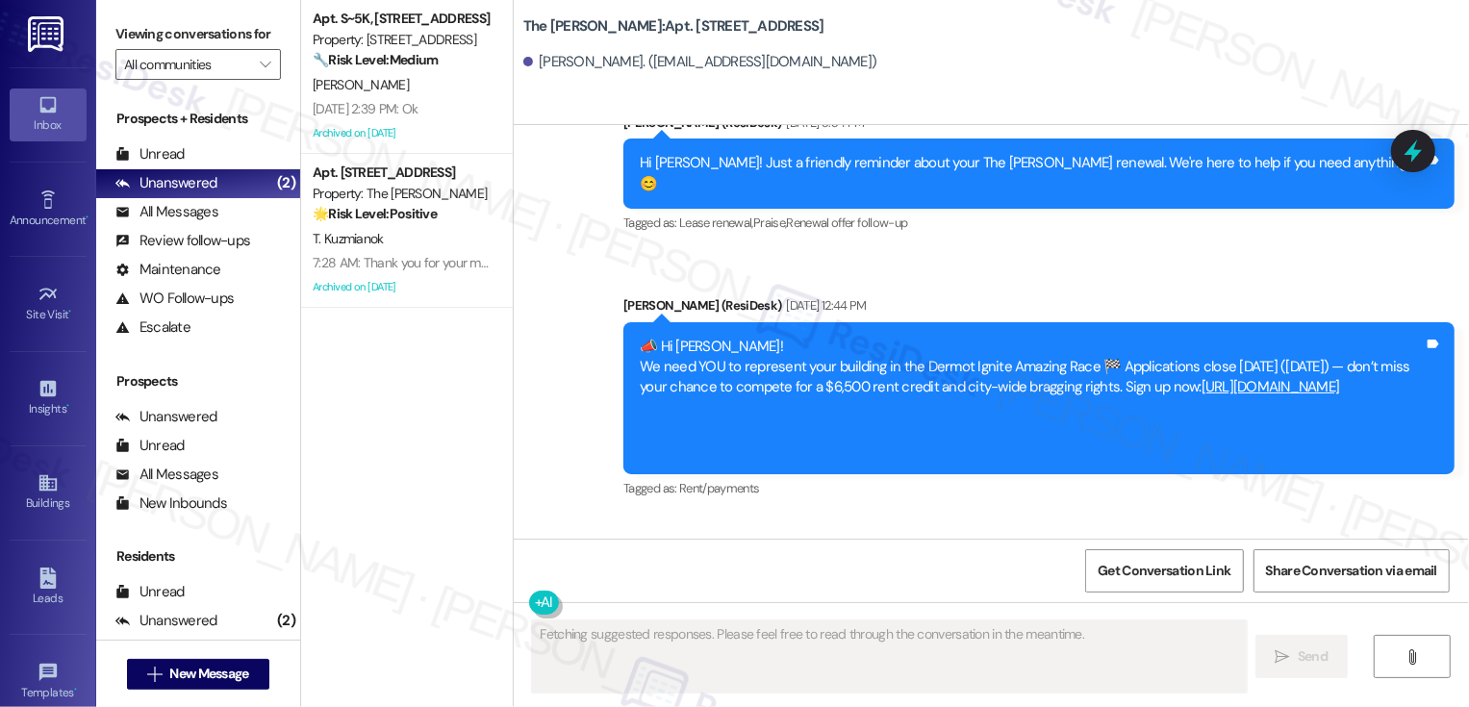
scroll to position [6335, 0]
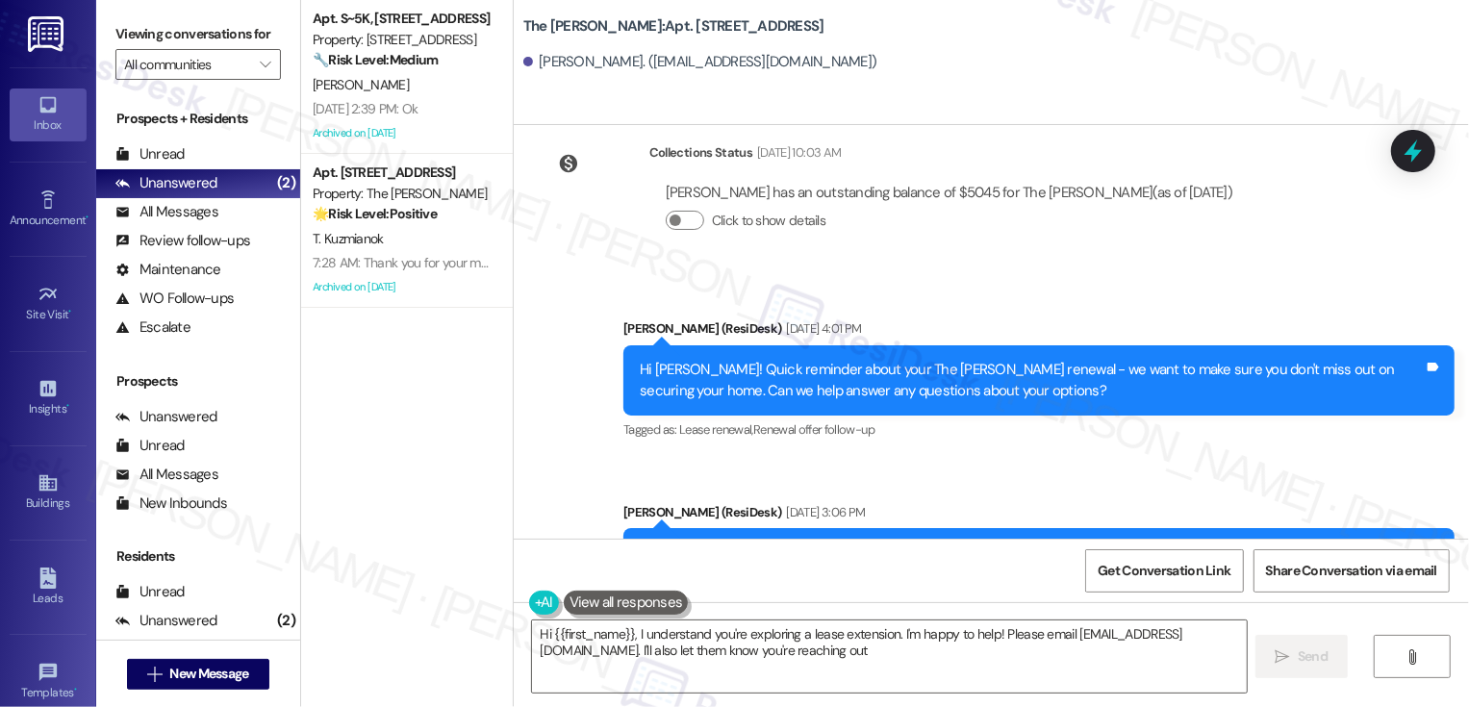
type textarea "Hi {{first_name}}, I understand you're exploring a lease extension. I'm happy t…"
click at [685, 645] on textarea "Hi {{first_name}}, I understand you're exploring a lease extension. I'm happy t…" at bounding box center [889, 657] width 715 height 72
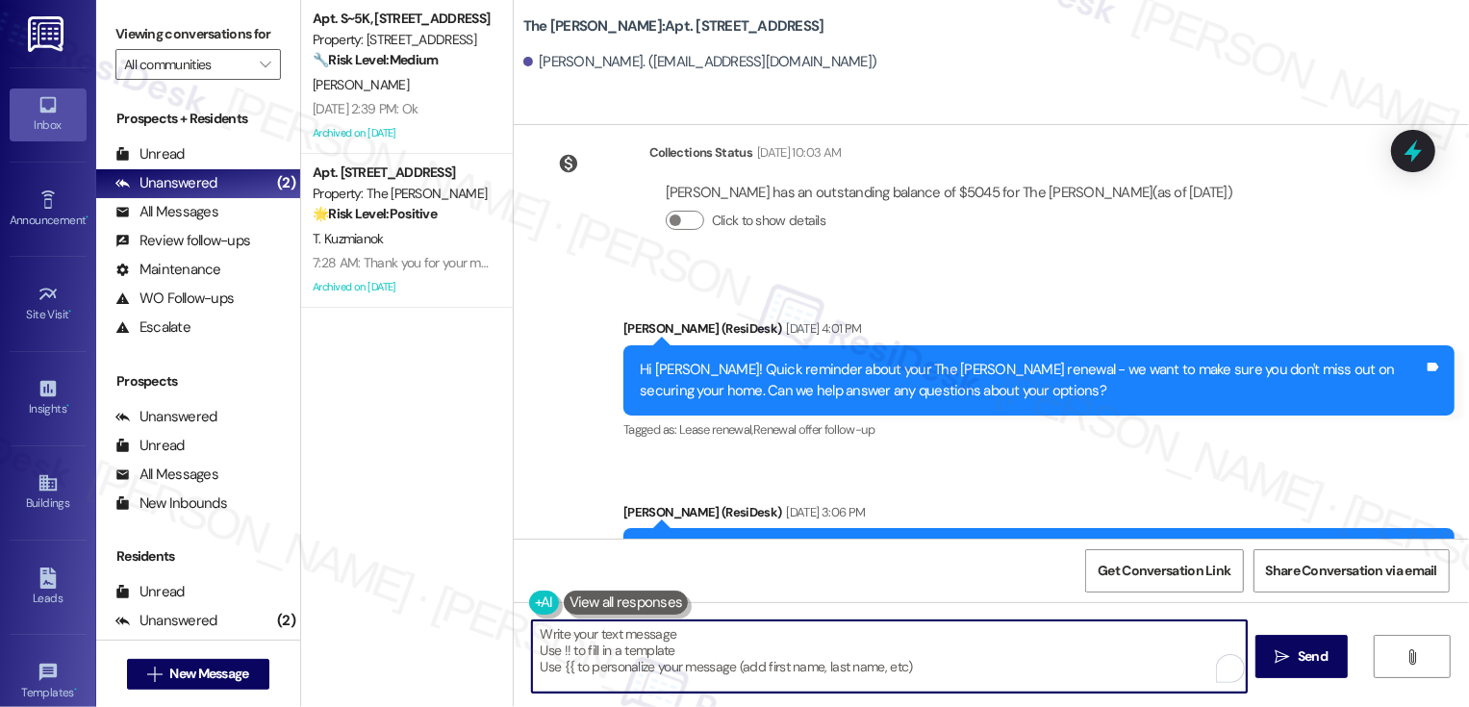
paste textarea "Hi {{first_name}}! Just a heads-up that your {{property}} lease renewal is past…"
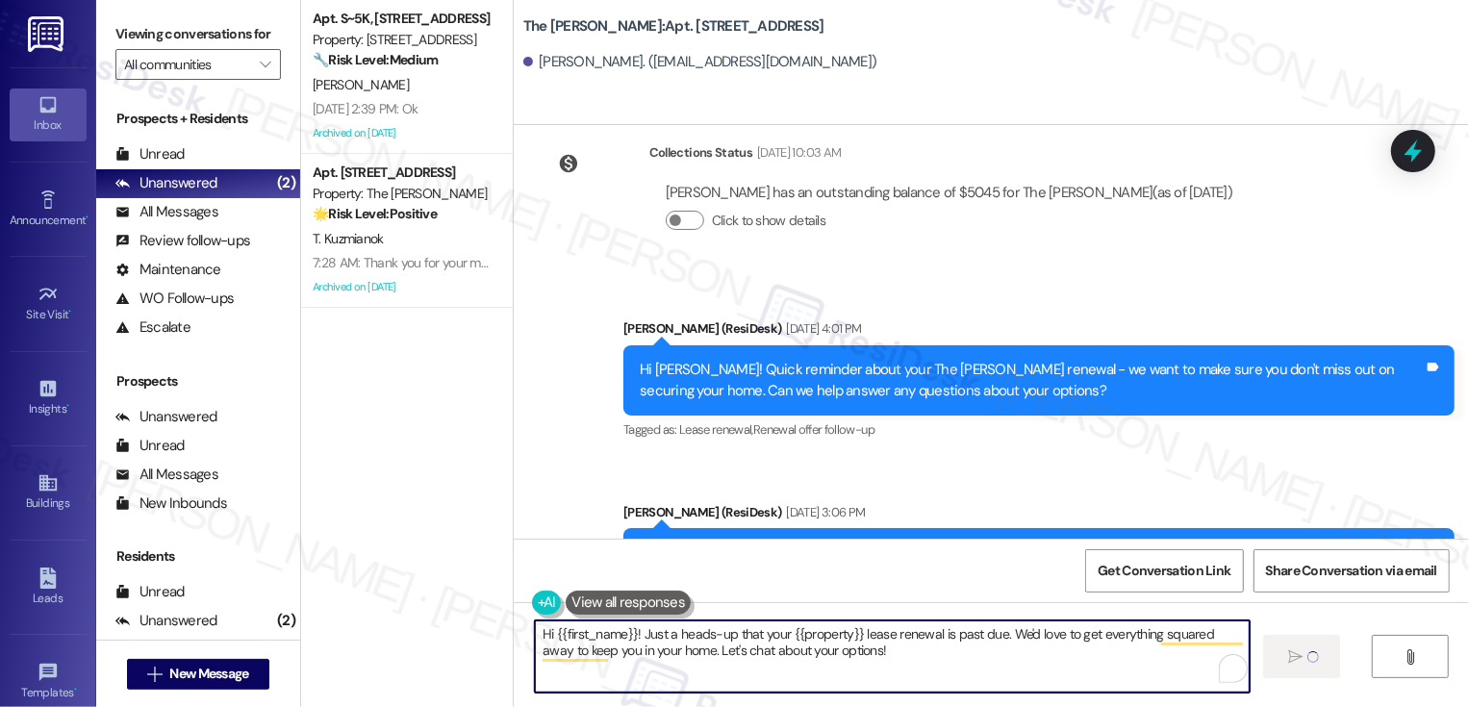
type textarea "Hi {{first_name}}! Just a heads-up that your {{property}} lease renewal is past…"
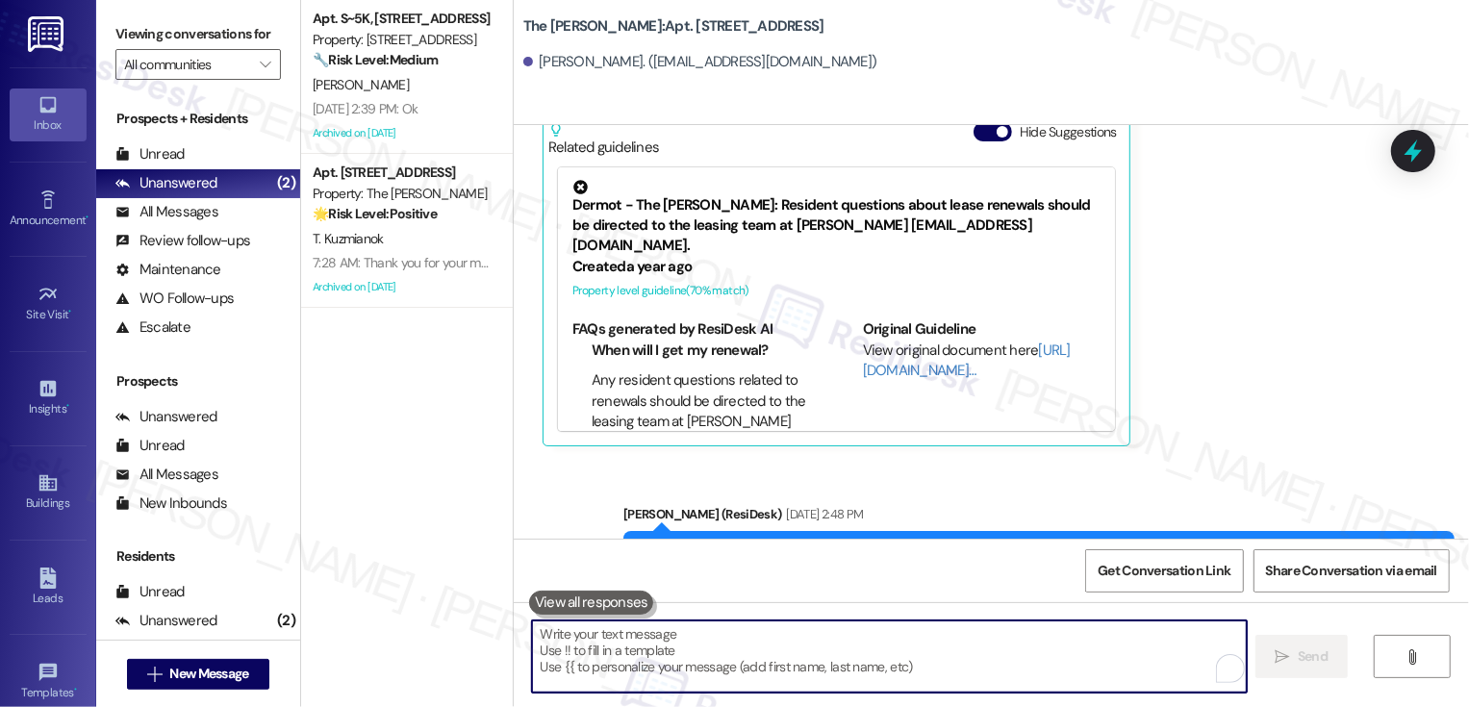
scroll to position [5181, 0]
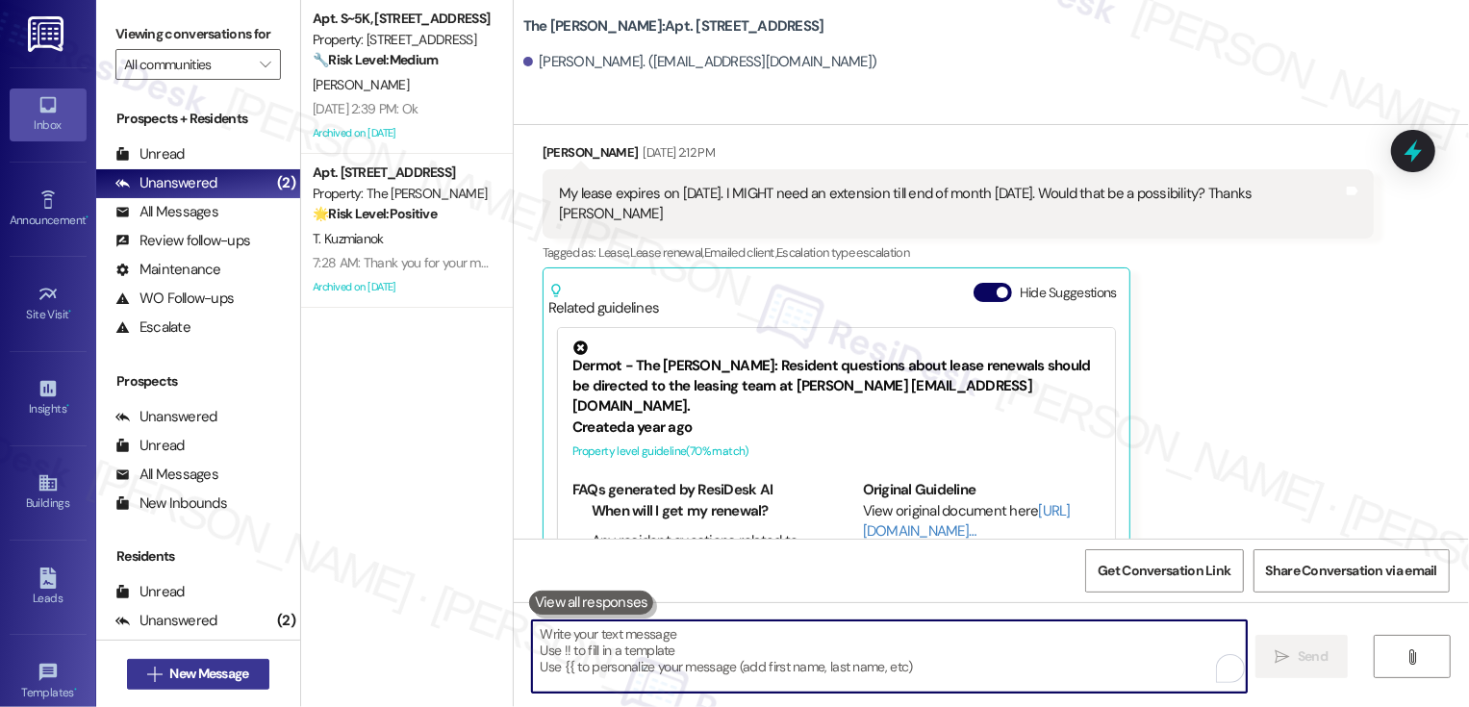
click at [226, 673] on span "New Message" at bounding box center [208, 674] width 79 height 20
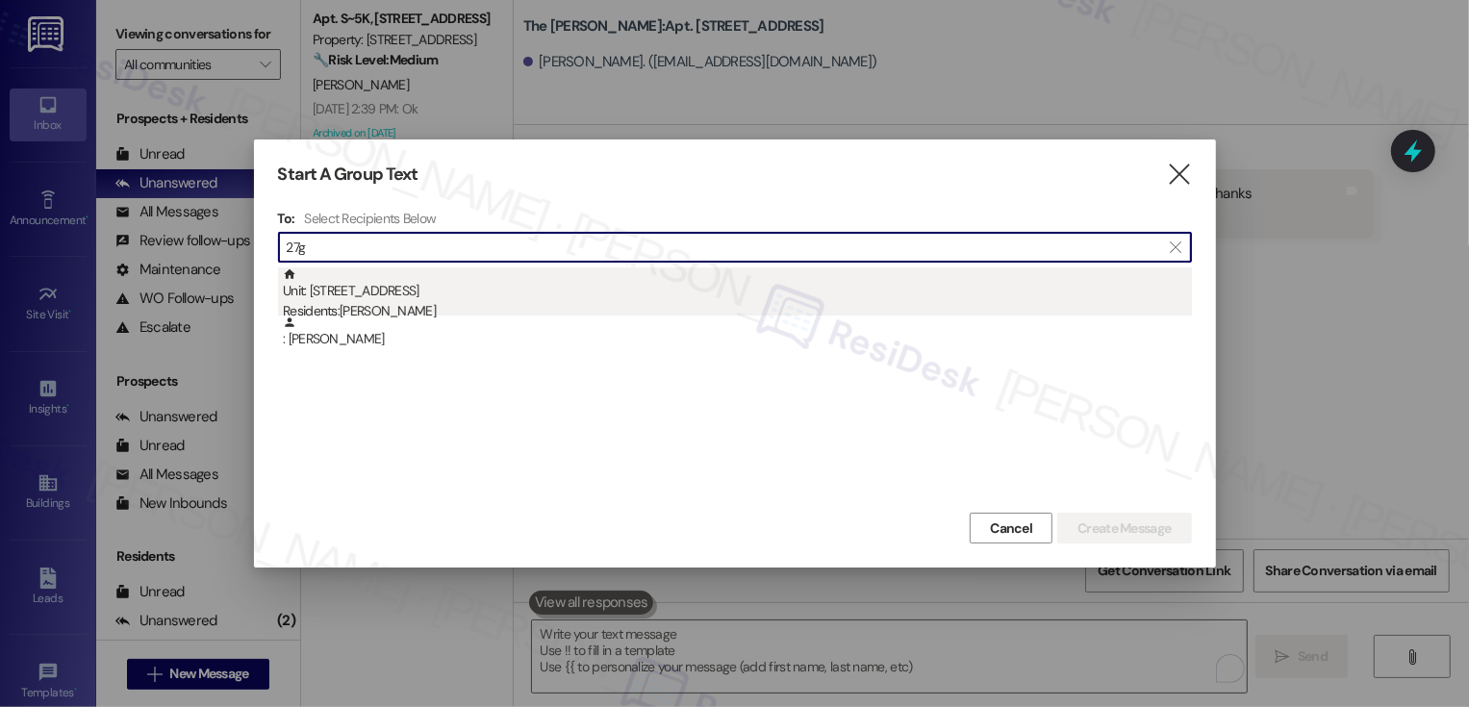
type input "27g"
click at [364, 301] on div "Residents: Jacob Pfeifer" at bounding box center [737, 311] width 909 height 20
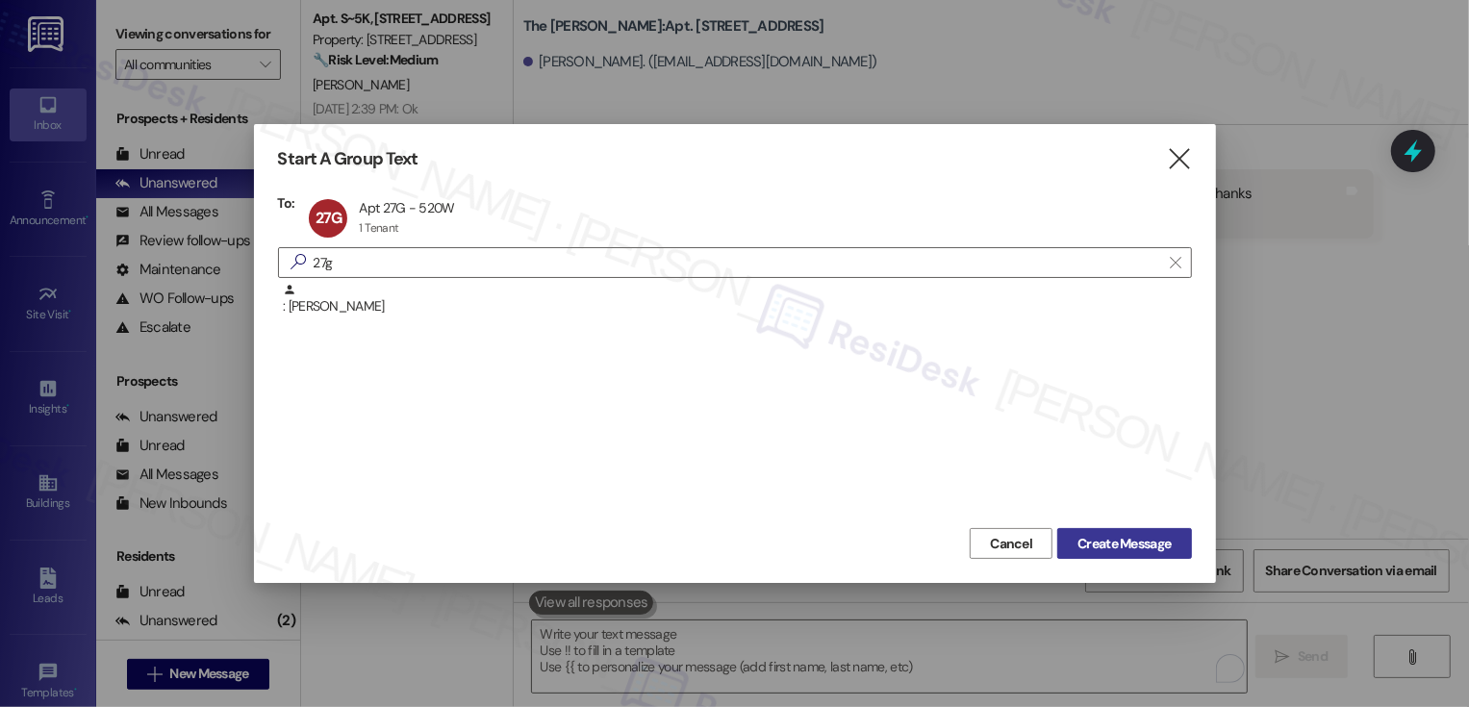
click at [1126, 539] on span "Create Message" at bounding box center [1124, 544] width 93 height 20
click at [1120, 547] on span "Create Message" at bounding box center [1124, 544] width 93 height 20
click at [391, 438] on div ": Jacob Pfeifer" at bounding box center [735, 403] width 914 height 241
click at [1091, 541] on span "Create Message" at bounding box center [1124, 544] width 93 height 20
click at [1176, 160] on icon "" at bounding box center [1179, 159] width 26 height 20
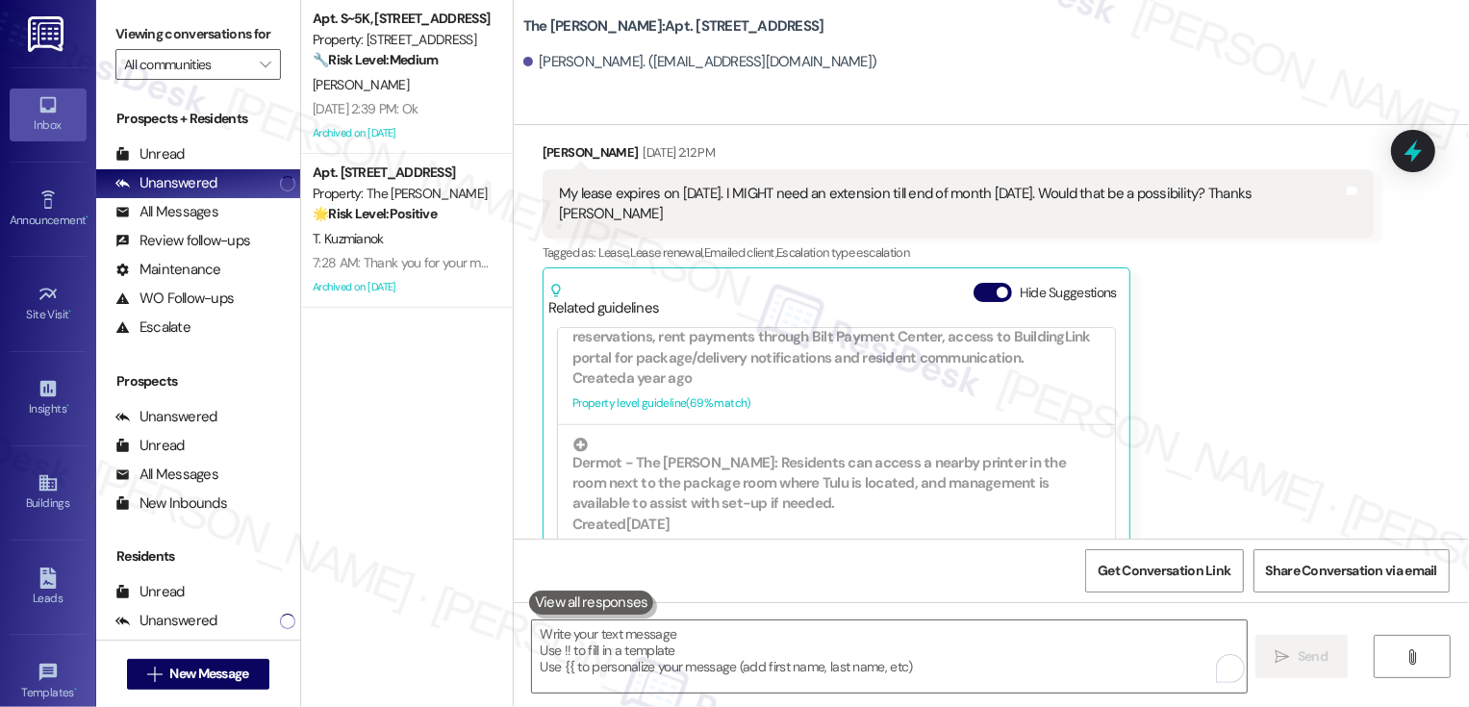
scroll to position [914, 0]
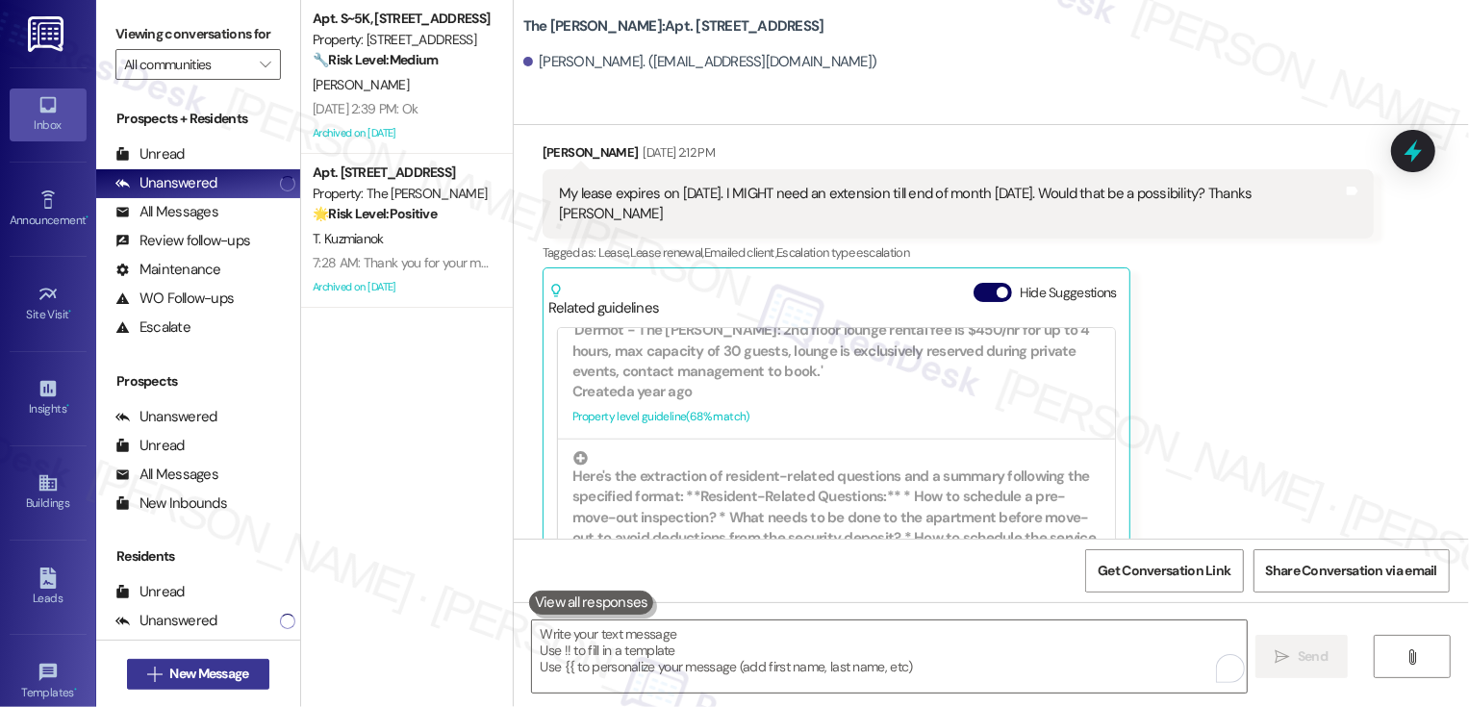
click at [230, 673] on span "New Message" at bounding box center [208, 674] width 79 height 20
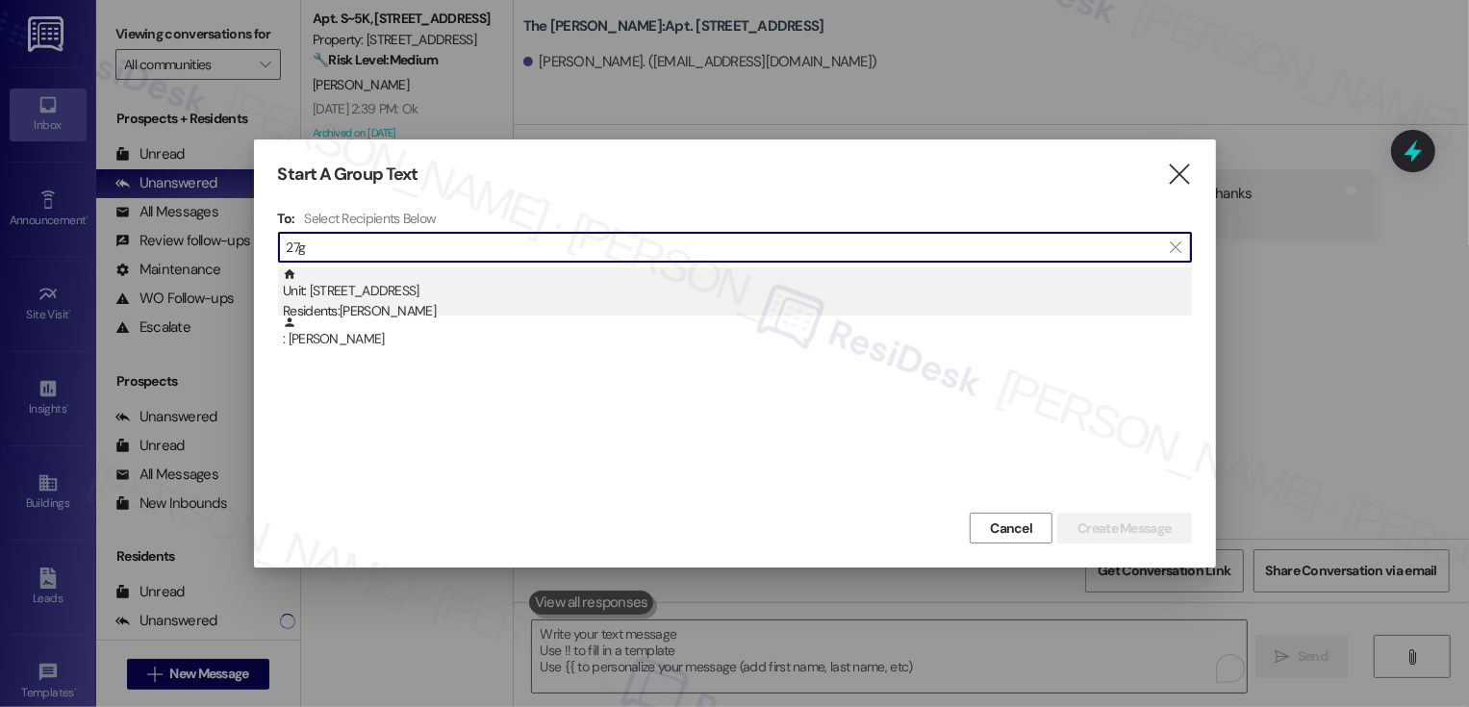
type input "27g"
click at [382, 292] on div "Unit: 27G - 520 W 43rd St Residents: Jacob Pfeifer" at bounding box center [737, 295] width 909 height 55
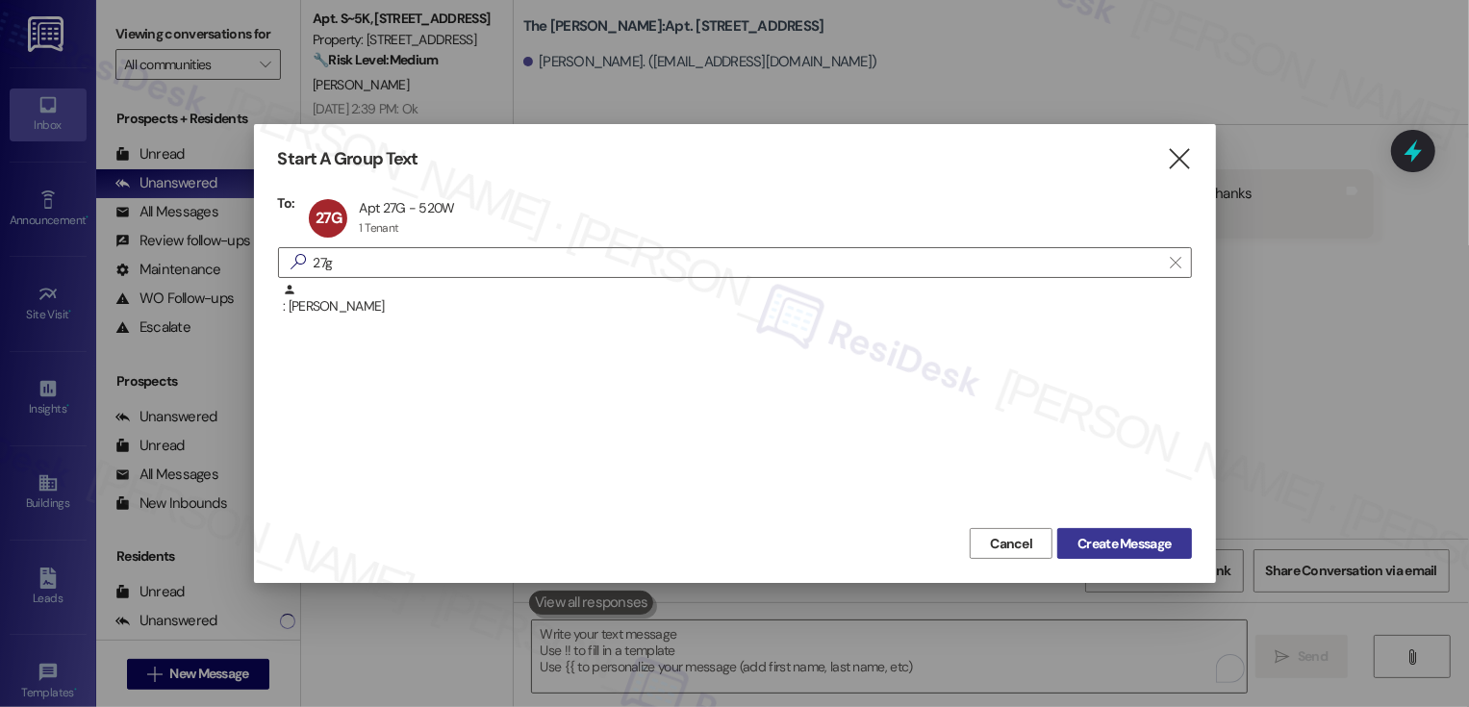
click at [1116, 549] on span "Create Message" at bounding box center [1124, 544] width 93 height 20
click at [1109, 544] on span "Create Message" at bounding box center [1124, 544] width 93 height 20
click at [1183, 167] on icon "" at bounding box center [1179, 159] width 26 height 20
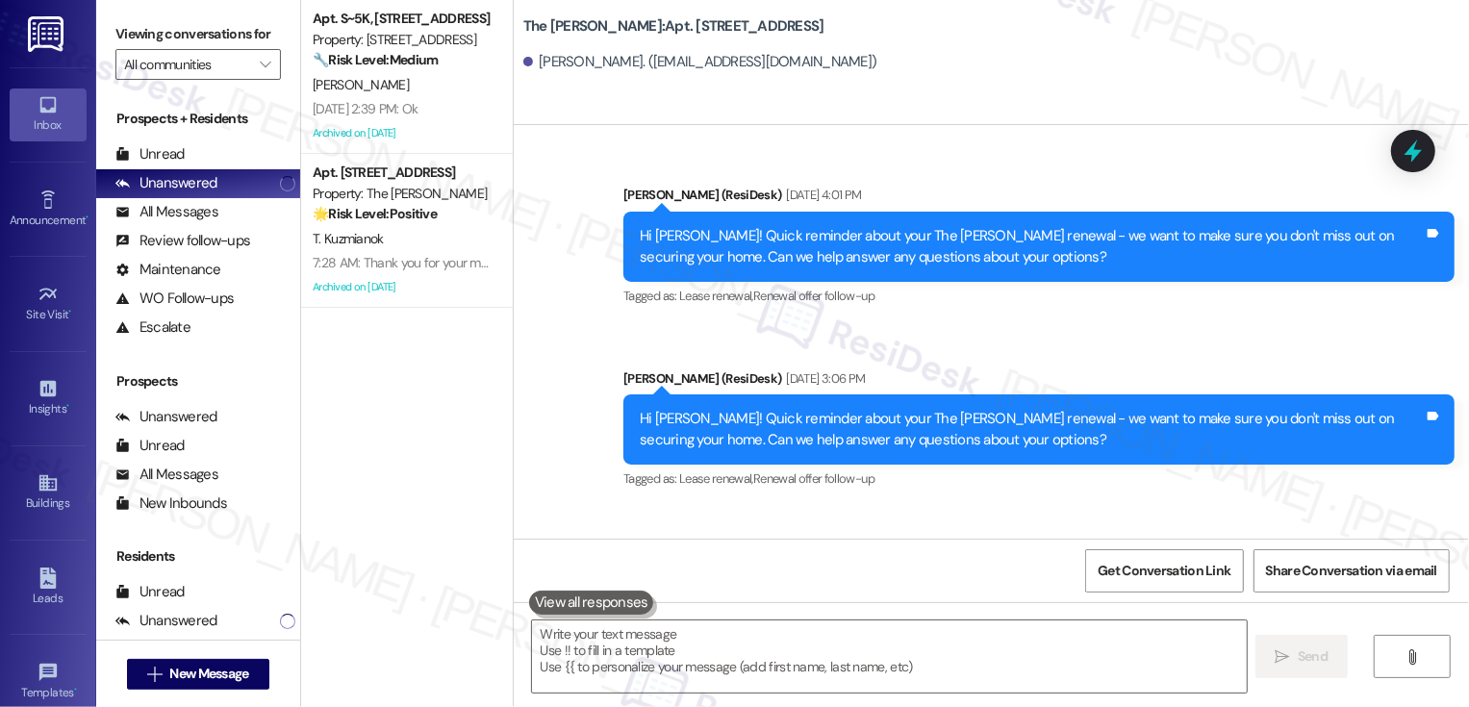
scroll to position [6490, 0]
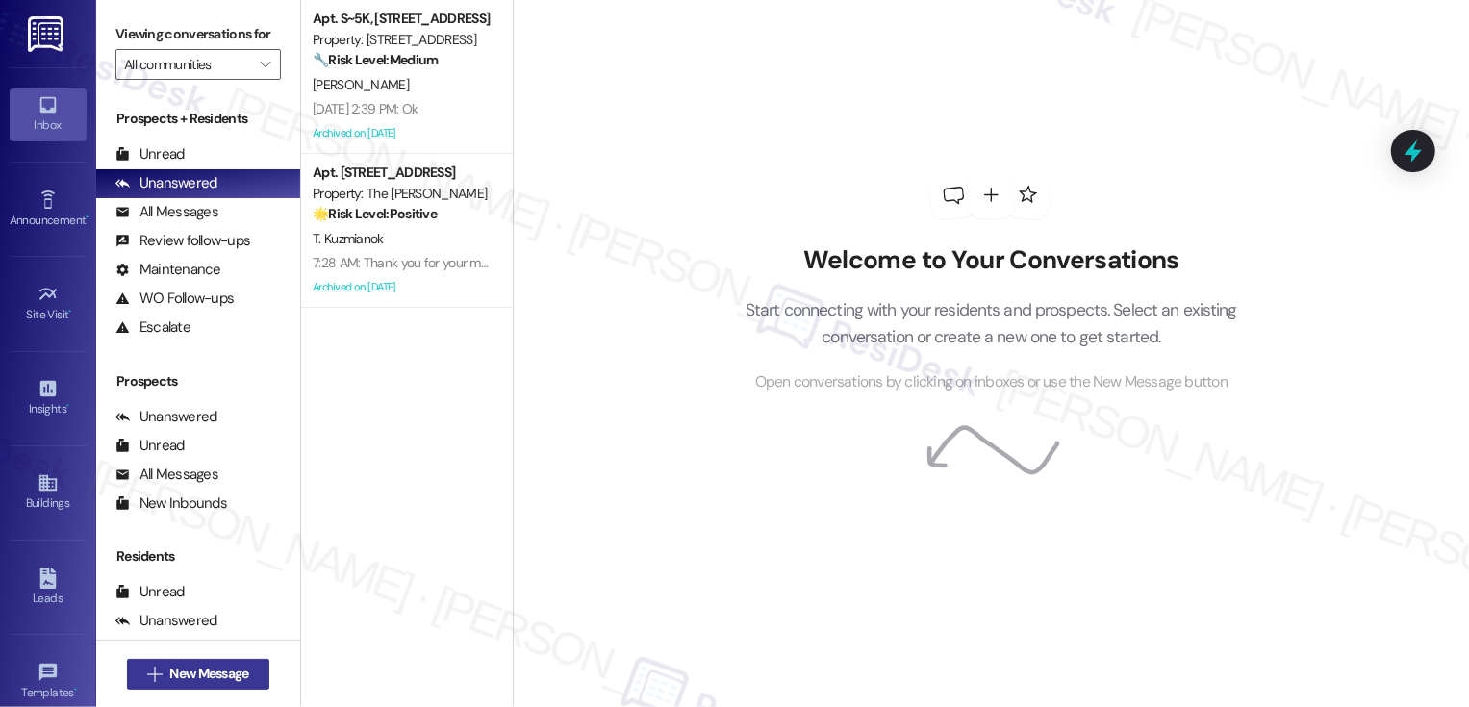
click at [231, 682] on span "New Message" at bounding box center [208, 674] width 79 height 20
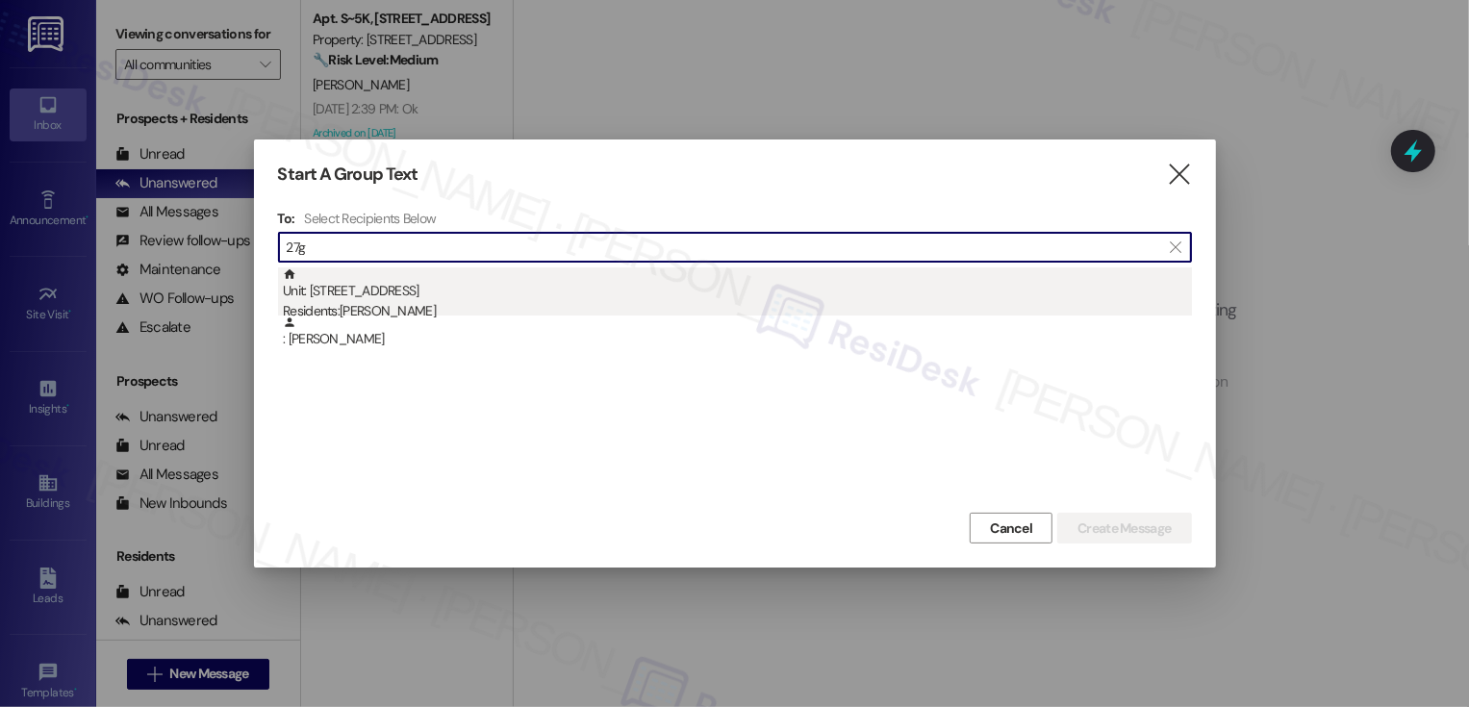
type input "27g"
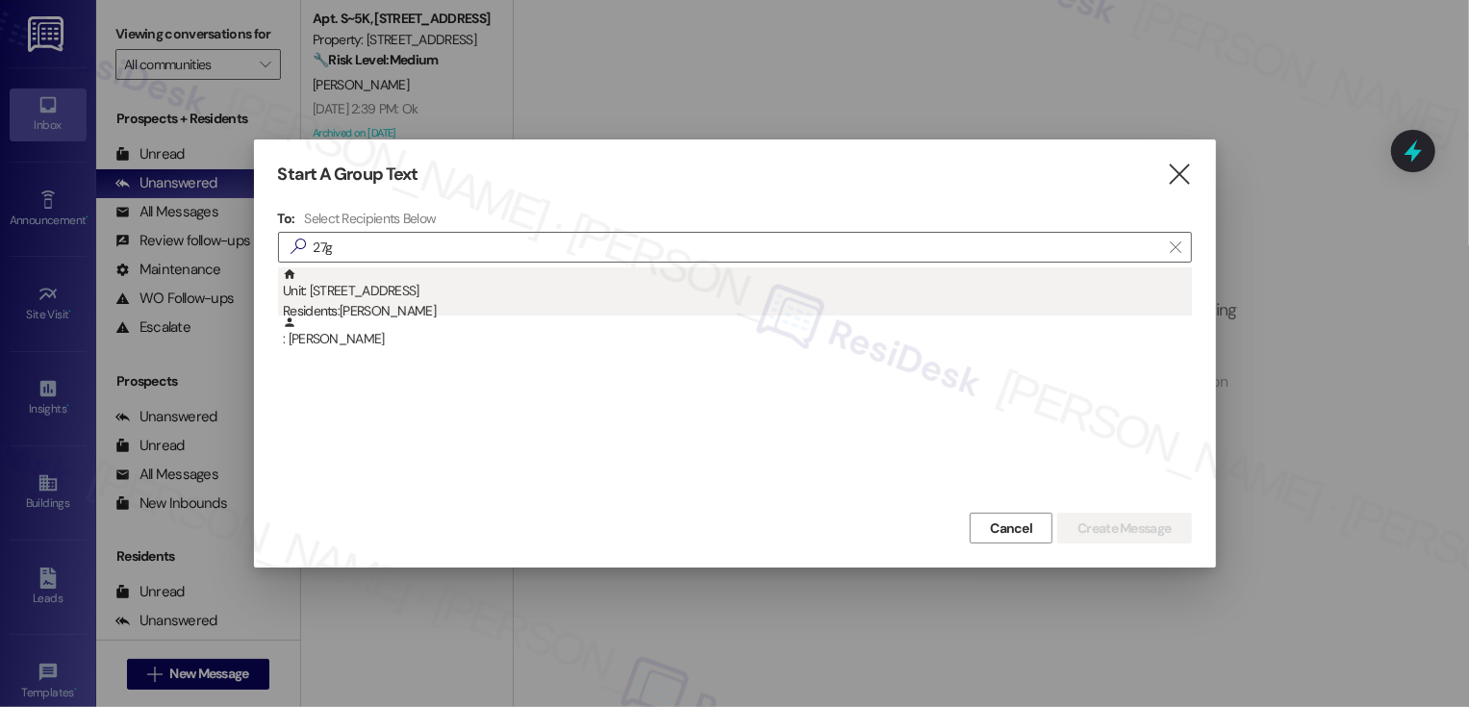
click at [335, 297] on div "Unit: 27G - [STREET_ADDRESS] Residents: [PERSON_NAME]" at bounding box center [737, 295] width 909 height 55
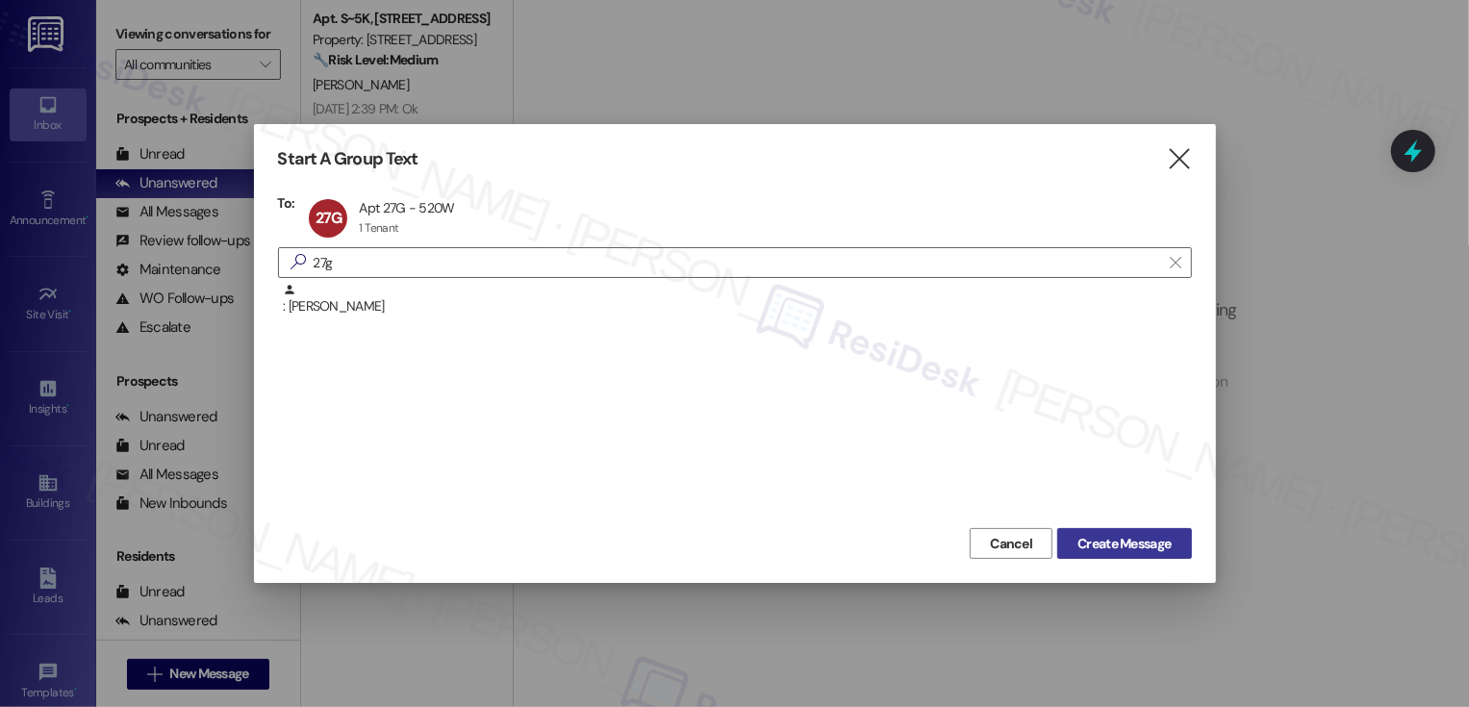
click at [1125, 542] on span "Create Message" at bounding box center [1124, 544] width 93 height 20
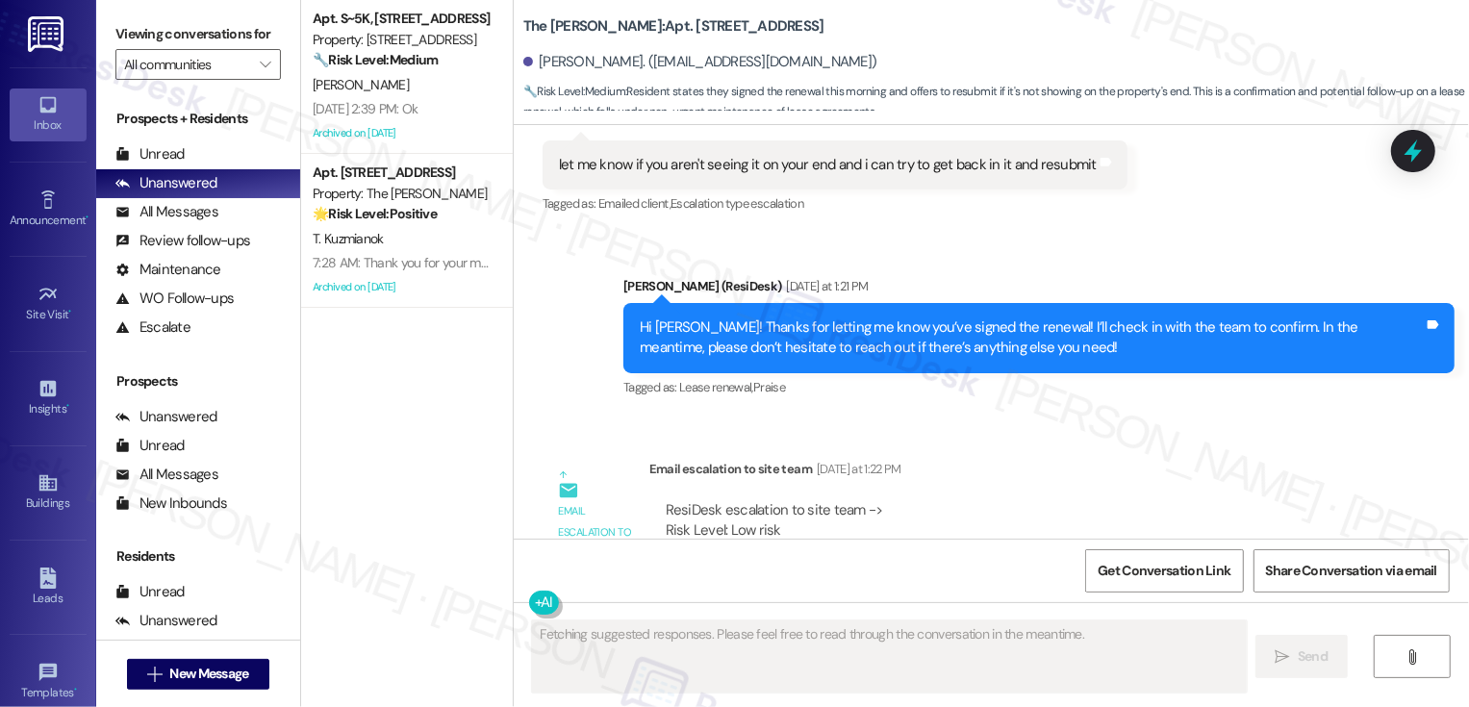
scroll to position [7720, 0]
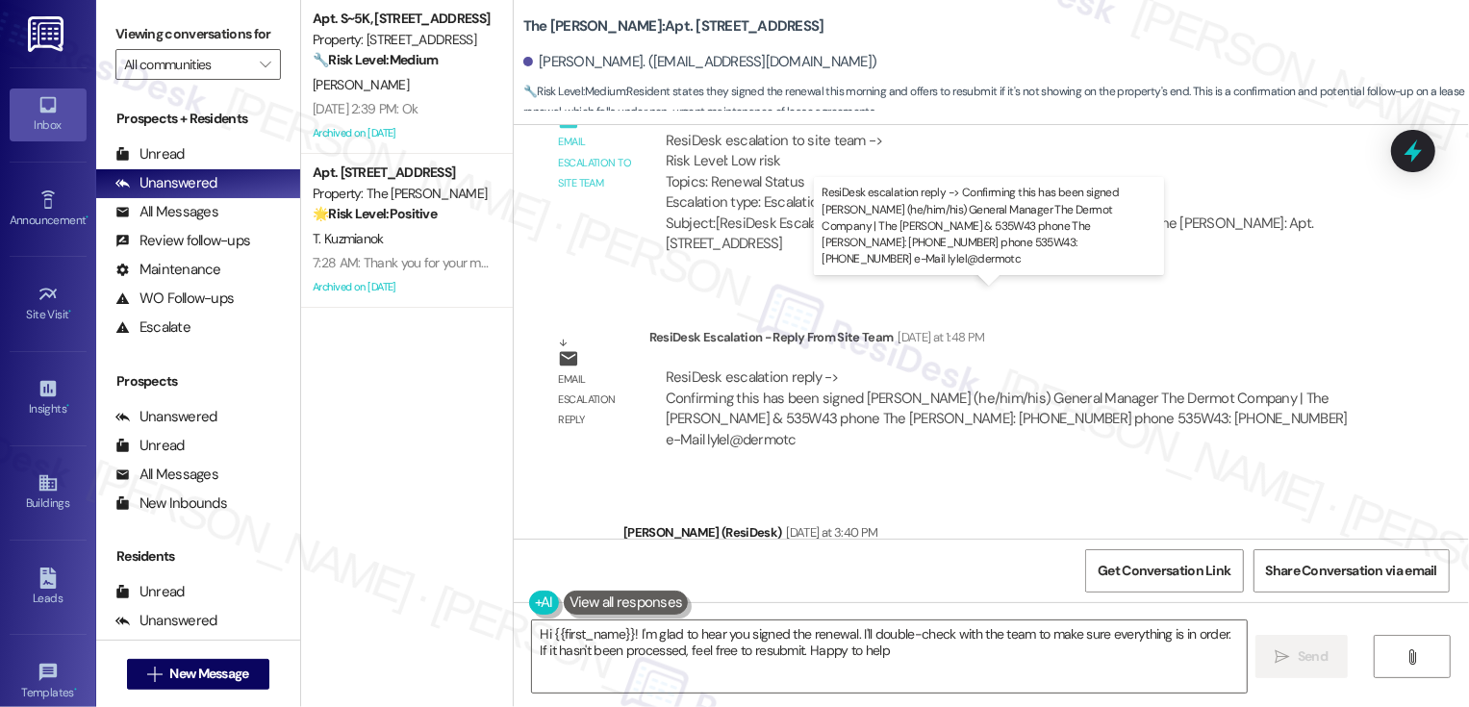
type textarea "Hi {{first_name}}! I'm glad to hear you signed the renewal. I'll double-check w…"
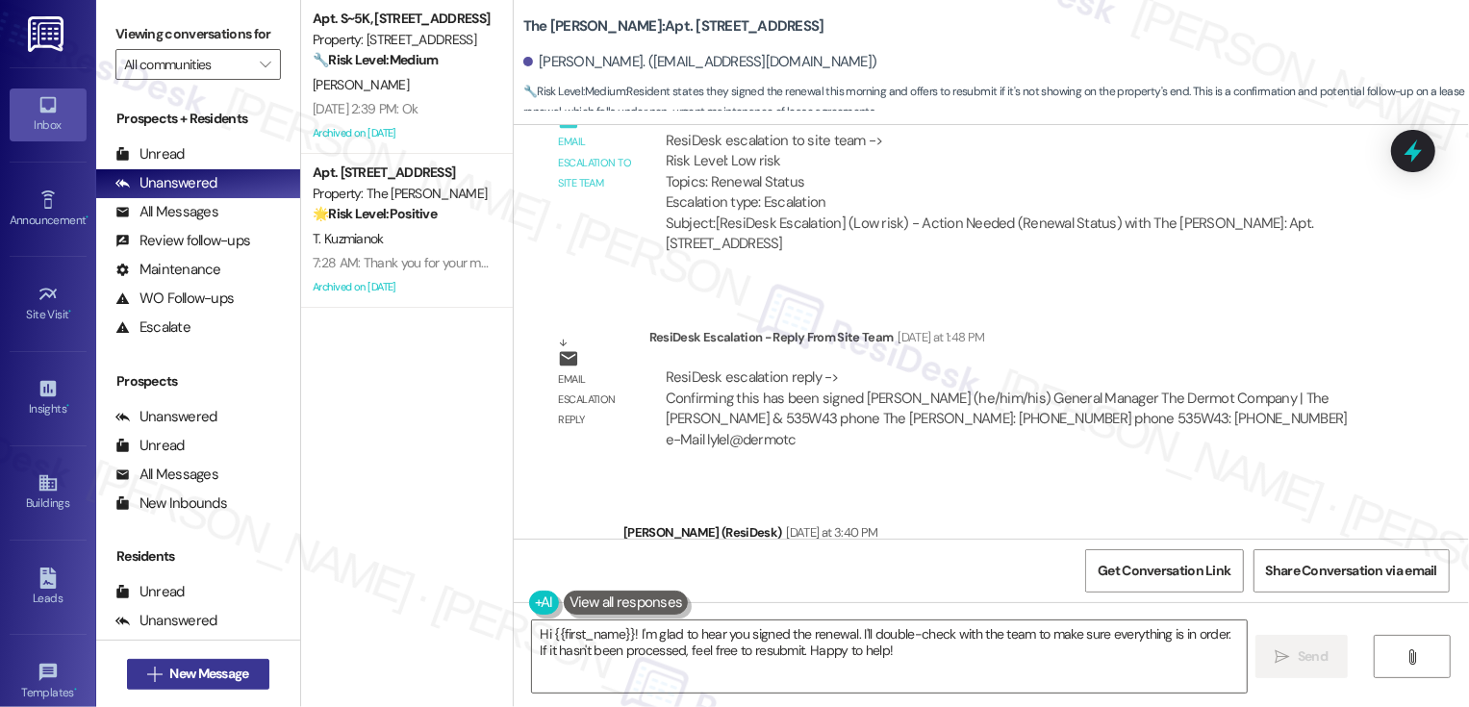
click at [206, 674] on span "New Message" at bounding box center [208, 674] width 79 height 20
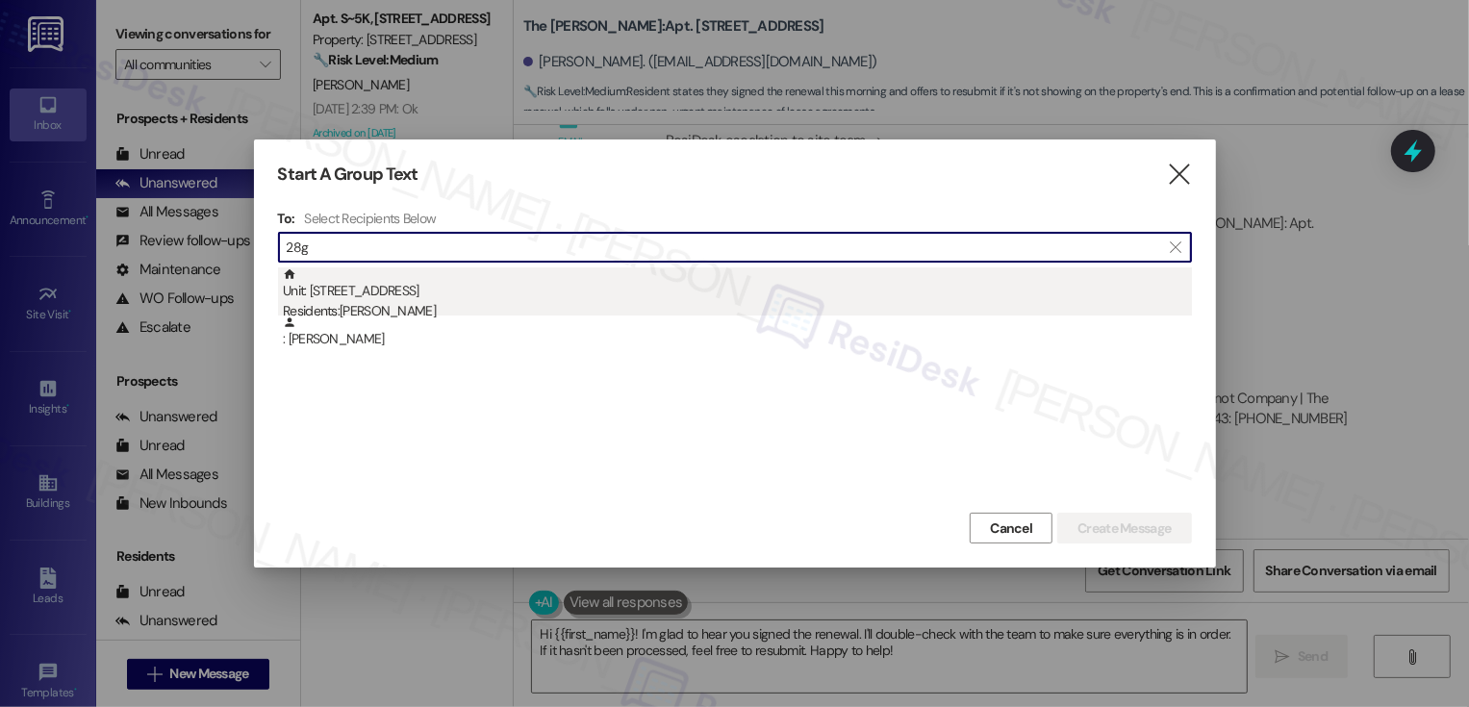
type input "28g"
click at [368, 293] on div "Unit: 28G - 520 W 43rd St Residents: Wentao Yu" at bounding box center [737, 295] width 909 height 55
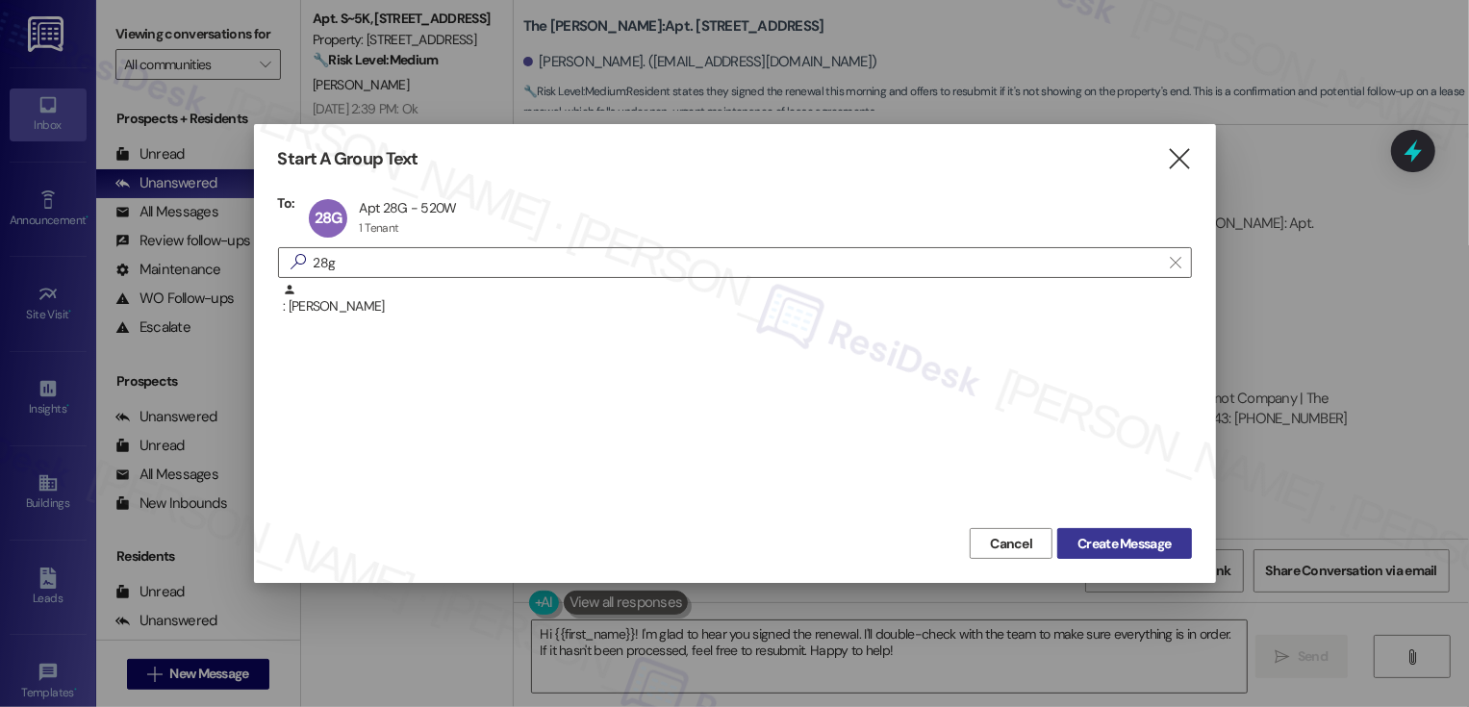
click at [1116, 551] on span "Create Message" at bounding box center [1124, 544] width 93 height 20
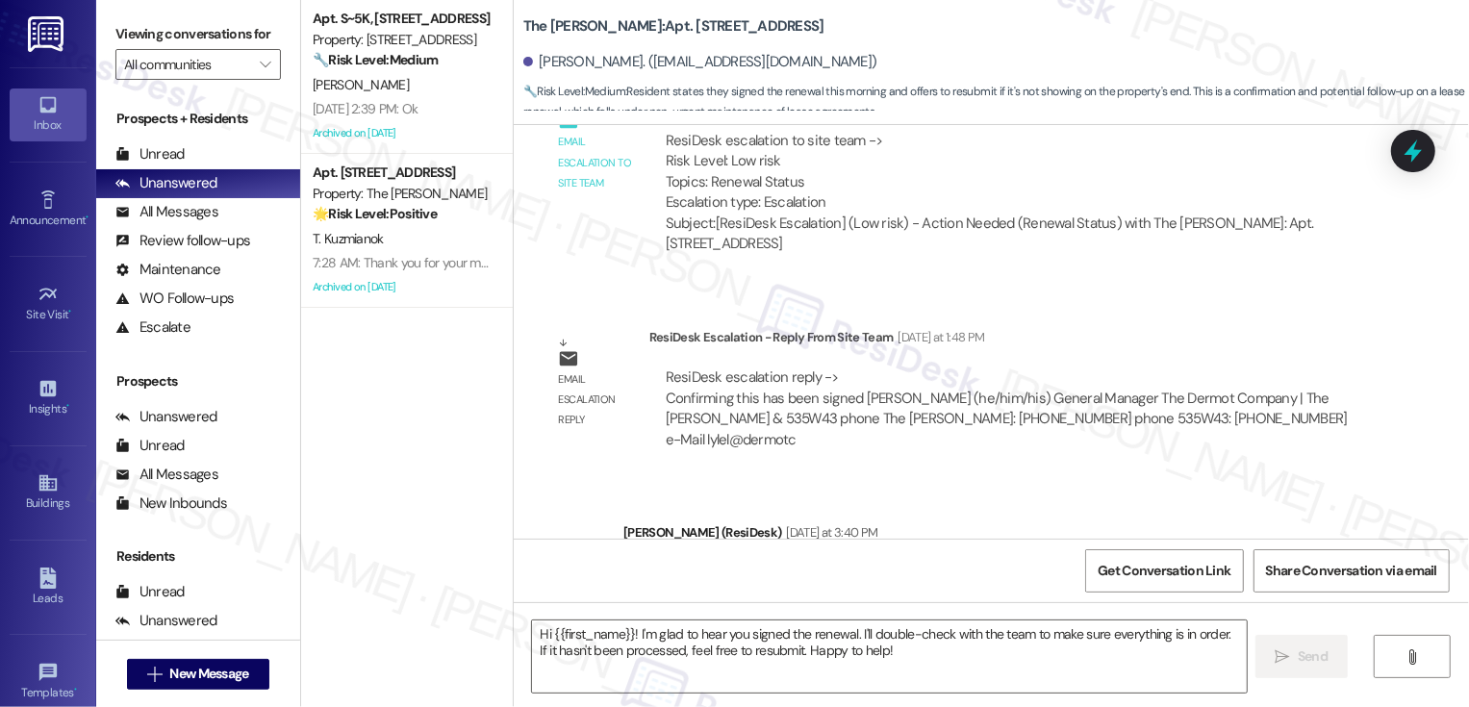
type textarea "Fetching suggested responses. Please feel free to read through the conversation…"
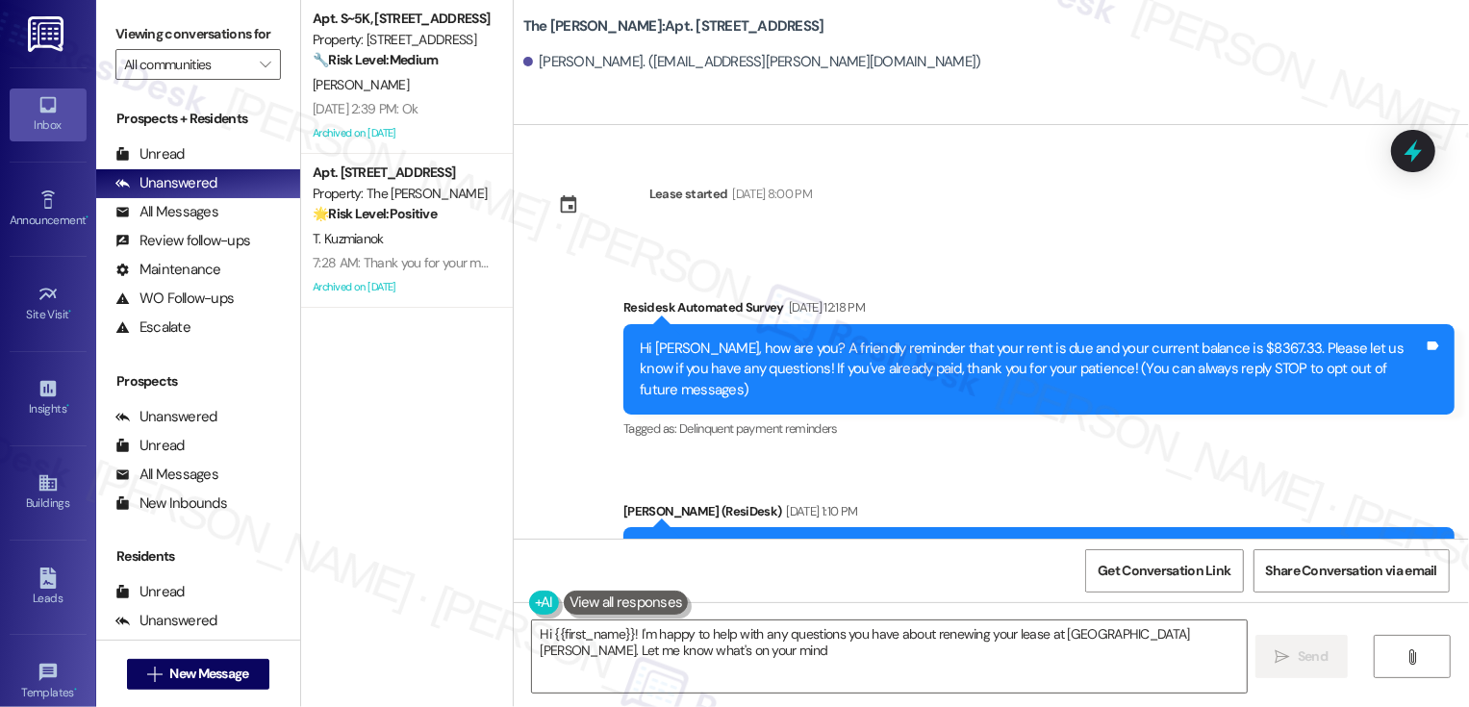
type textarea "Hi {{first_name}}! I'm happy to help with any questions you have about renewing…"
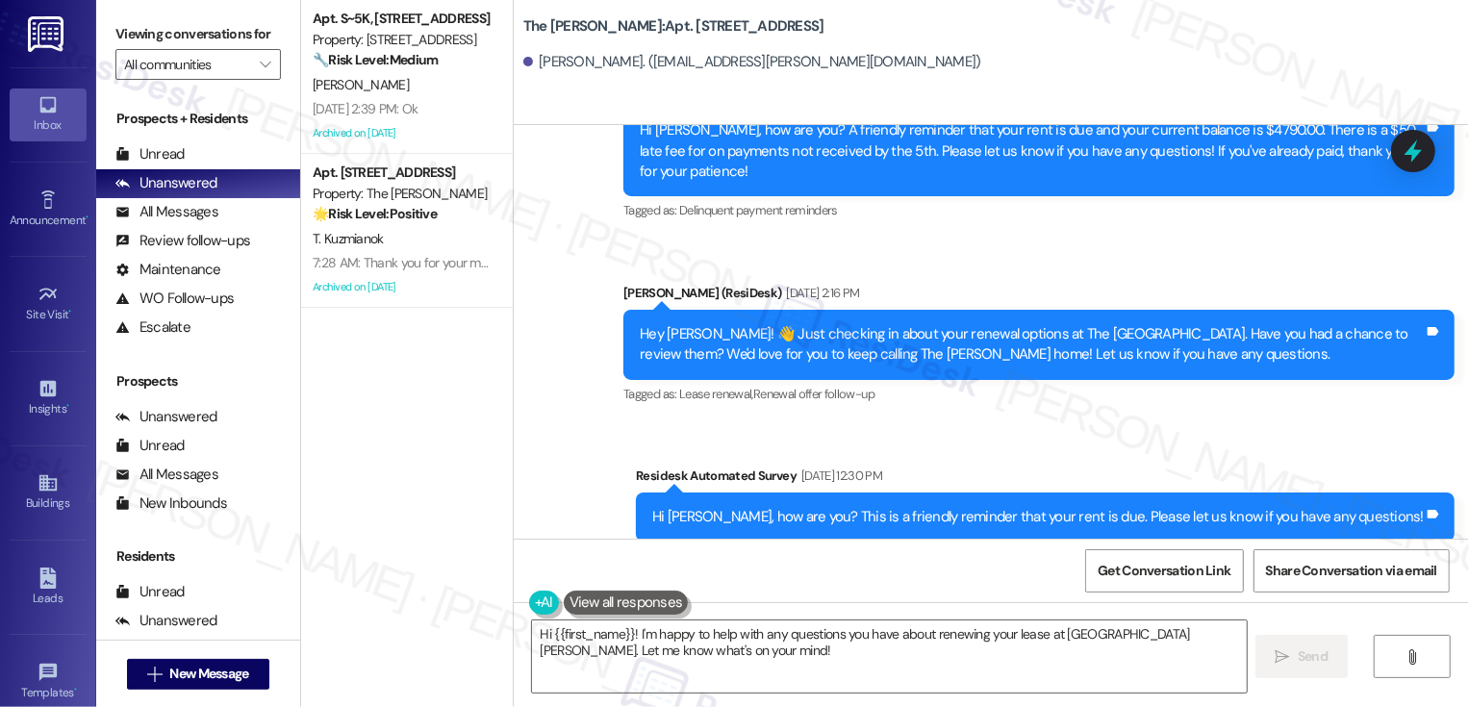
scroll to position [5125, 0]
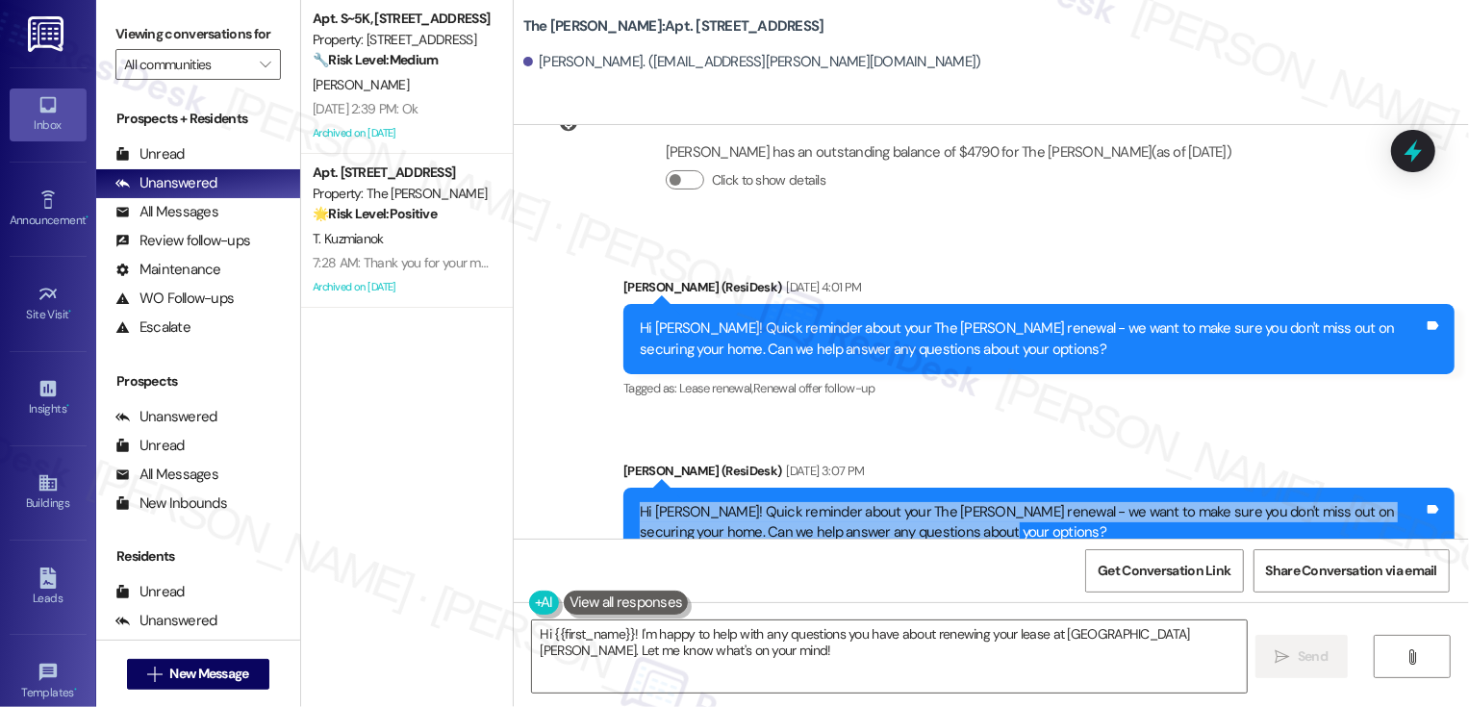
drag, startPoint x: 630, startPoint y: 448, endPoint x: 1002, endPoint y: 489, distance: 373.6
click at [1002, 491] on div "Hi Wentao! Quick reminder about your The Landon renewal - we want to make sure …" at bounding box center [1039, 523] width 831 height 70
copy div "Hi Wentao! Quick reminder about your The Landon renewal - we want to make sure …"
click at [624, 652] on textarea "Hi {{first_name}}! I'm happy to help with any questions you have about renewing…" at bounding box center [889, 657] width 715 height 72
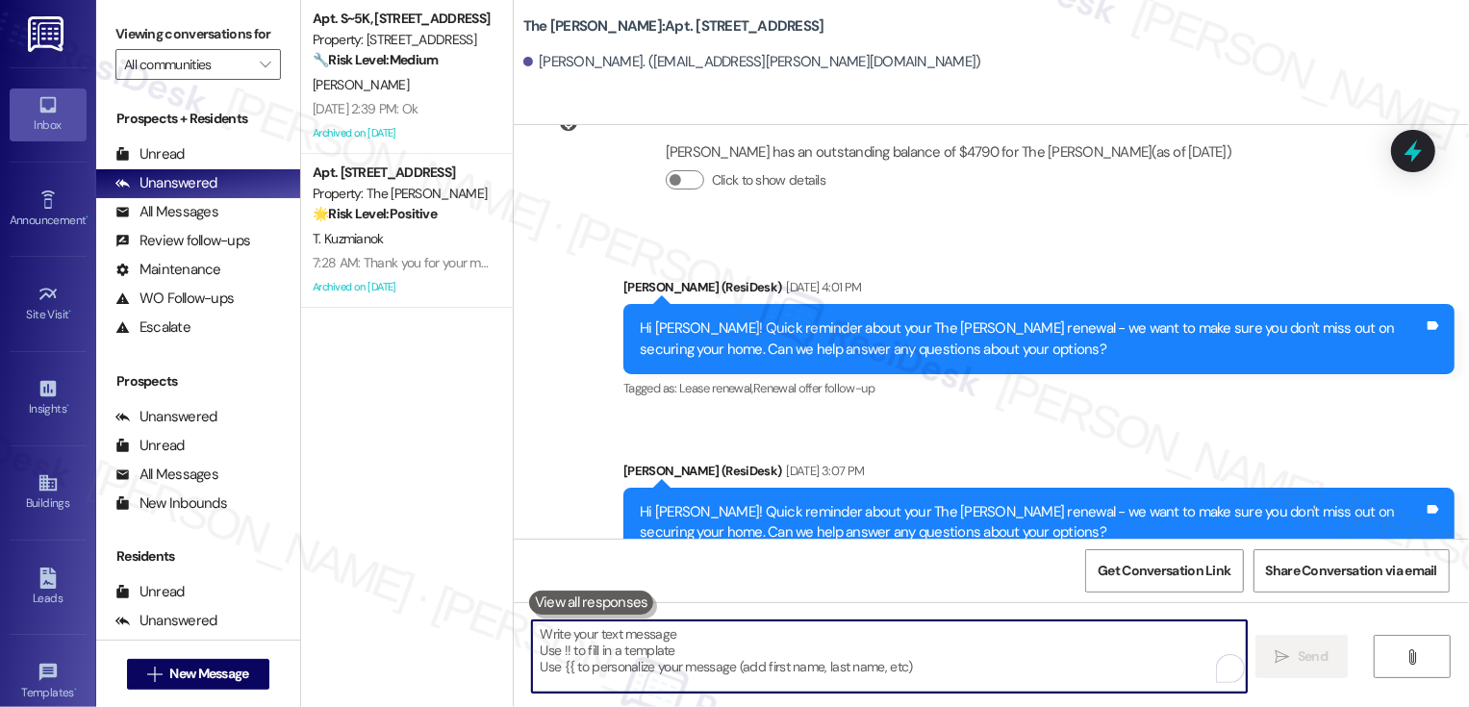
paste textarea "Hi Wentao! Quick reminder about your The Landon renewal - we want to make sure …"
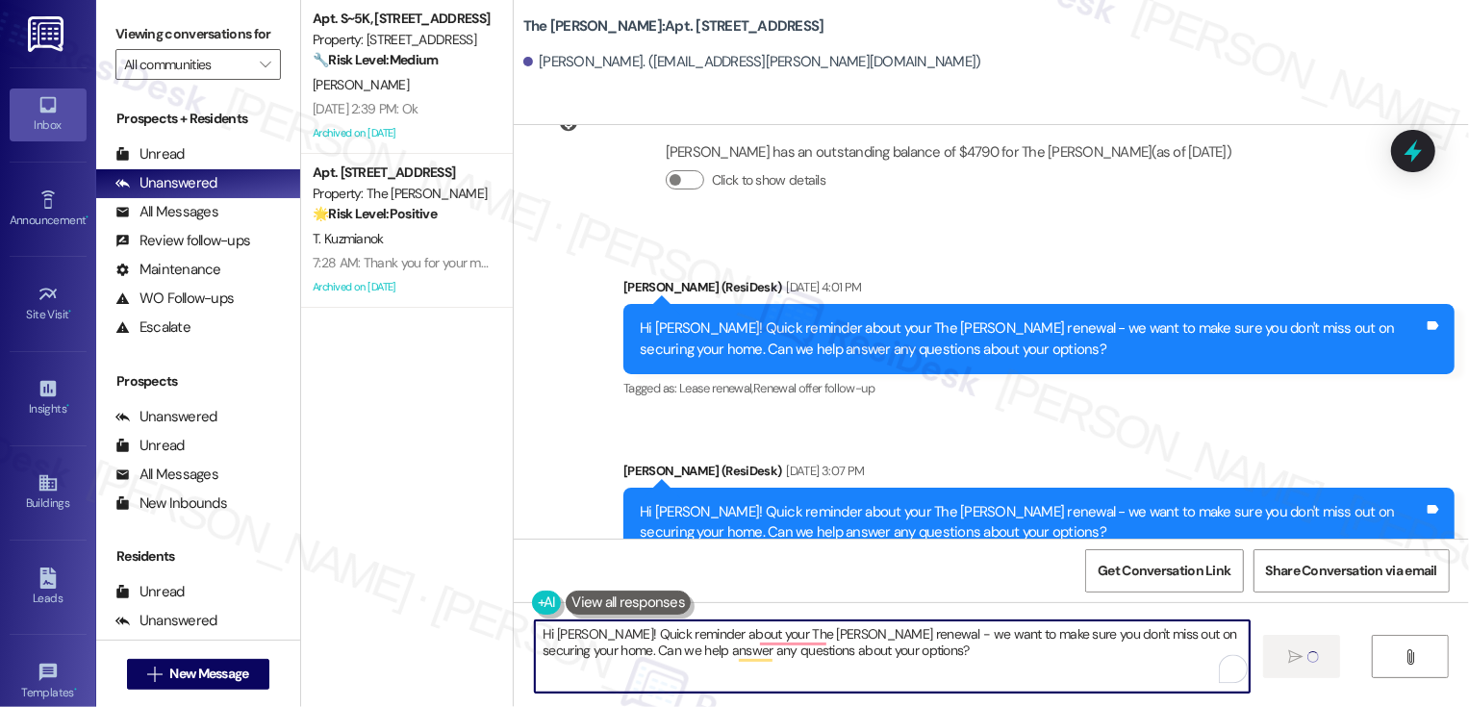
type textarea "Hi Wentao! Quick reminder about your The Landon renewal - we want to make sure …"
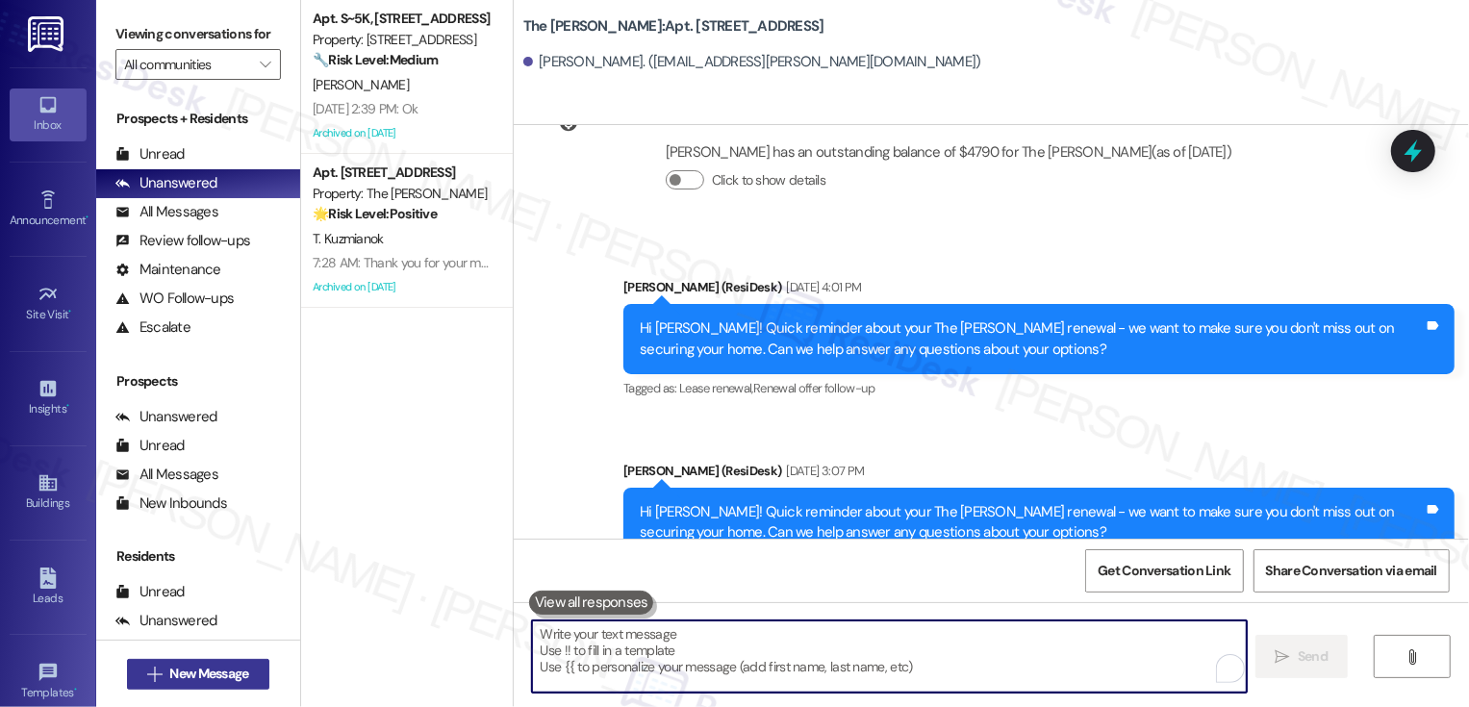
click at [209, 671] on span "New Message" at bounding box center [208, 674] width 79 height 20
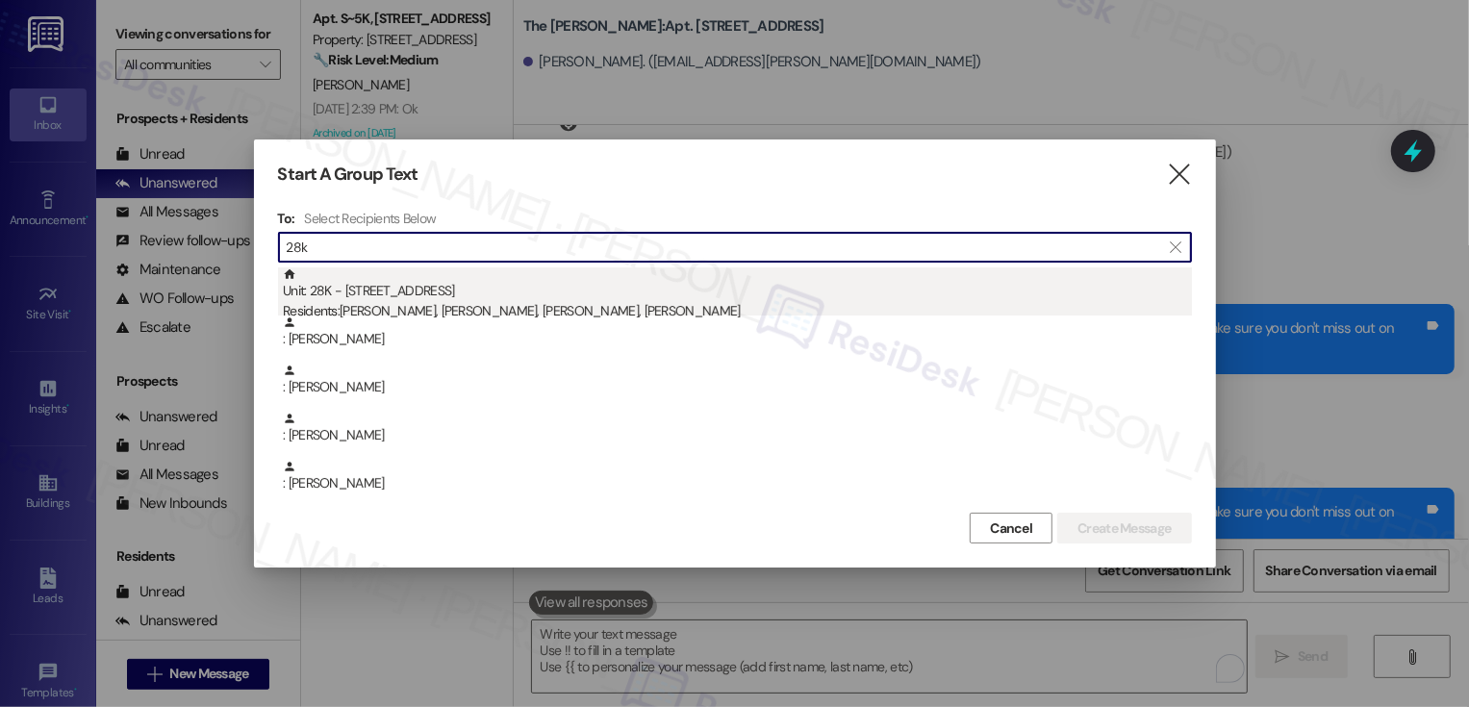
type input "28k"
click at [413, 309] on div "Residents: Jade Basset, Sofiya Sokolova, Siri Talatam, Sara Yun" at bounding box center [737, 311] width 909 height 20
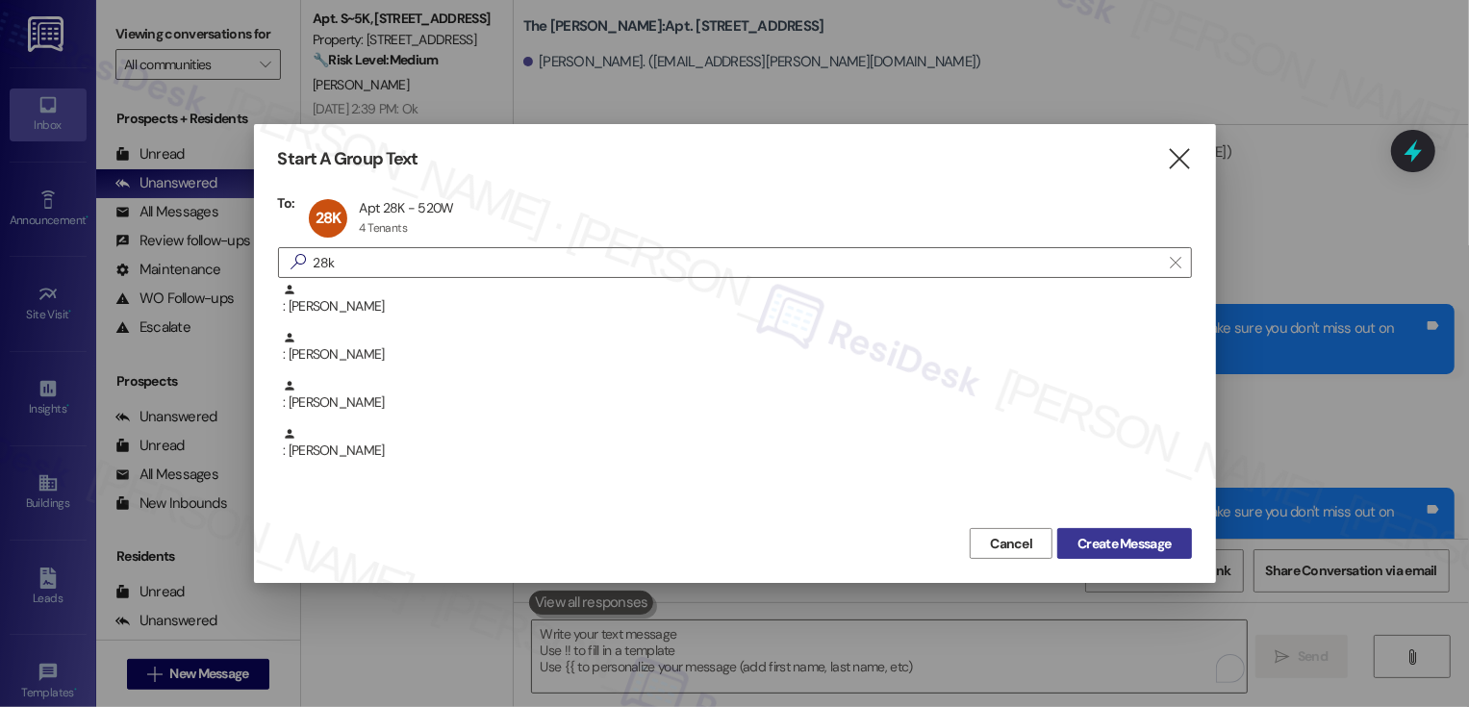
click at [1090, 548] on span "Create Message" at bounding box center [1124, 544] width 93 height 20
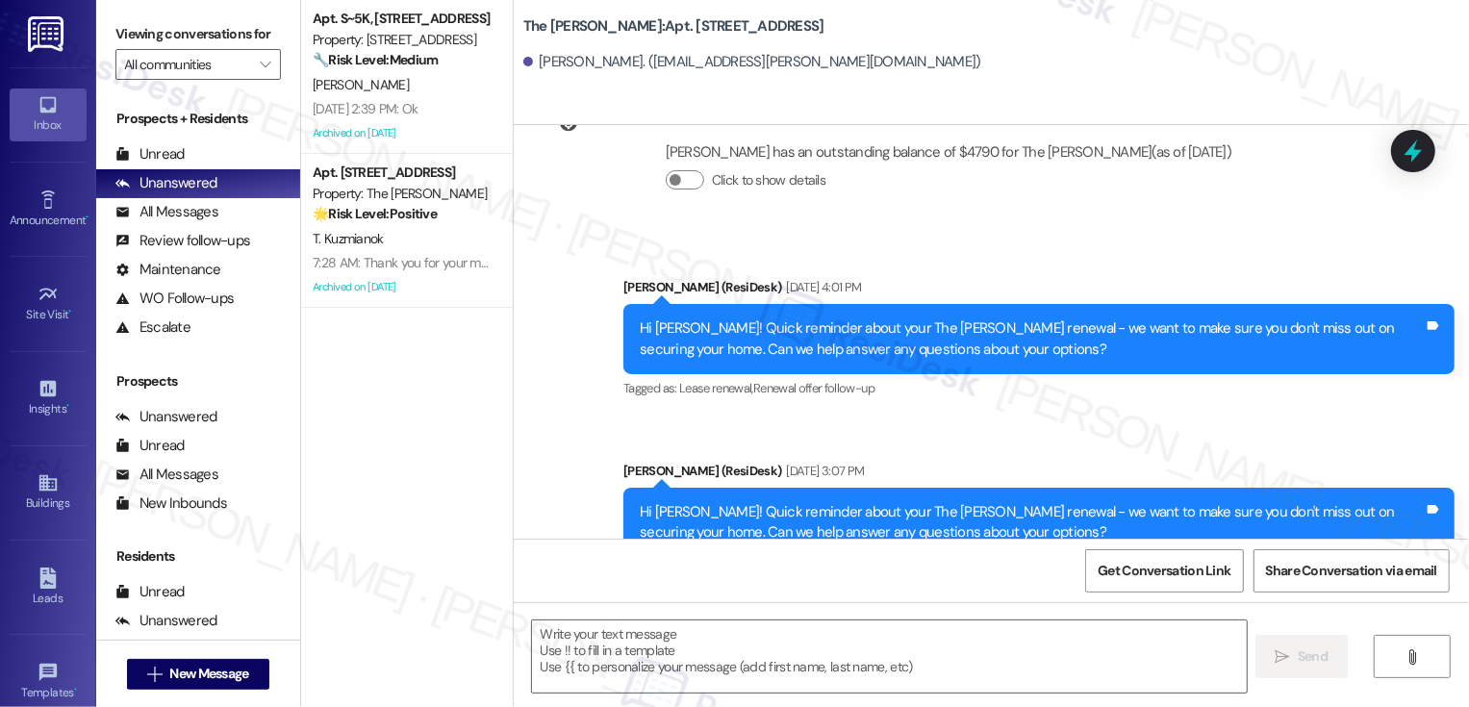
type textarea "Fetching suggested responses. Please feel free to read through the conversation…"
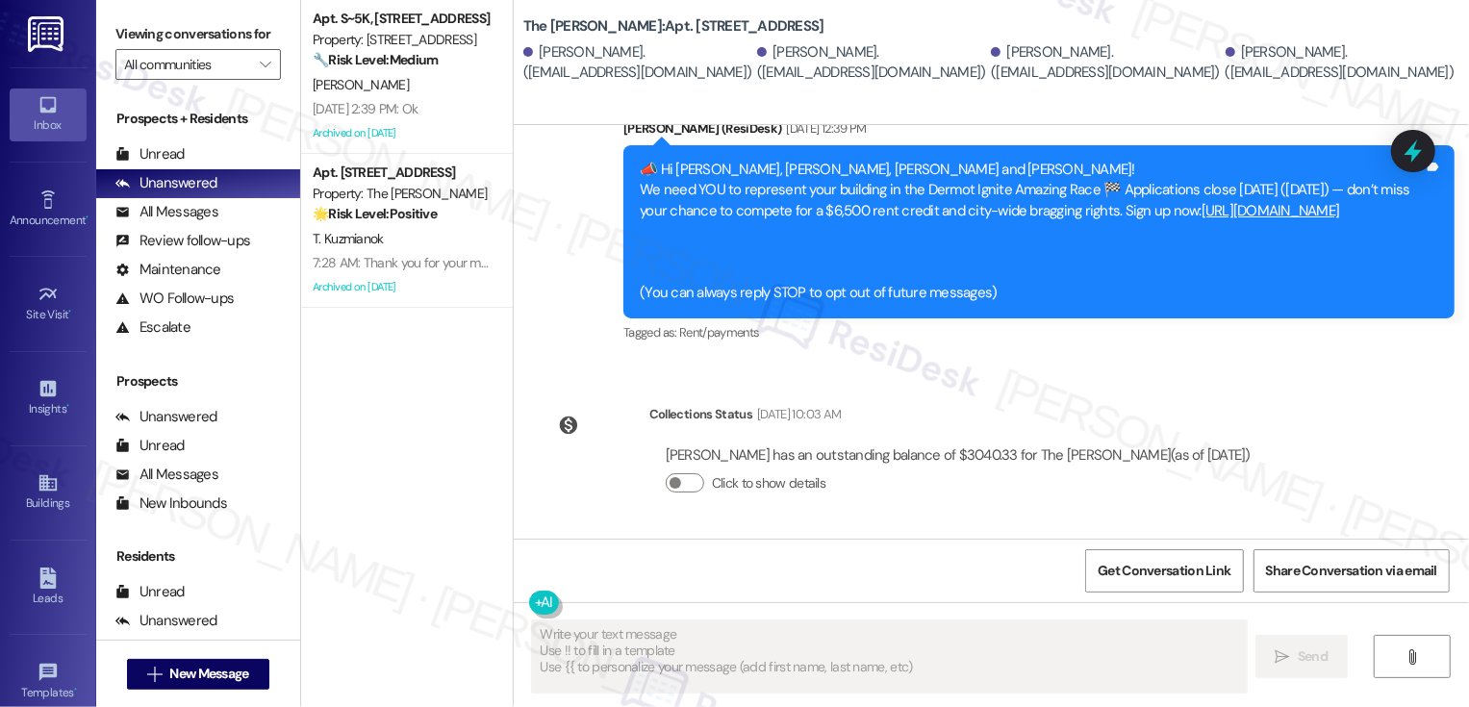
scroll to position [178, 0]
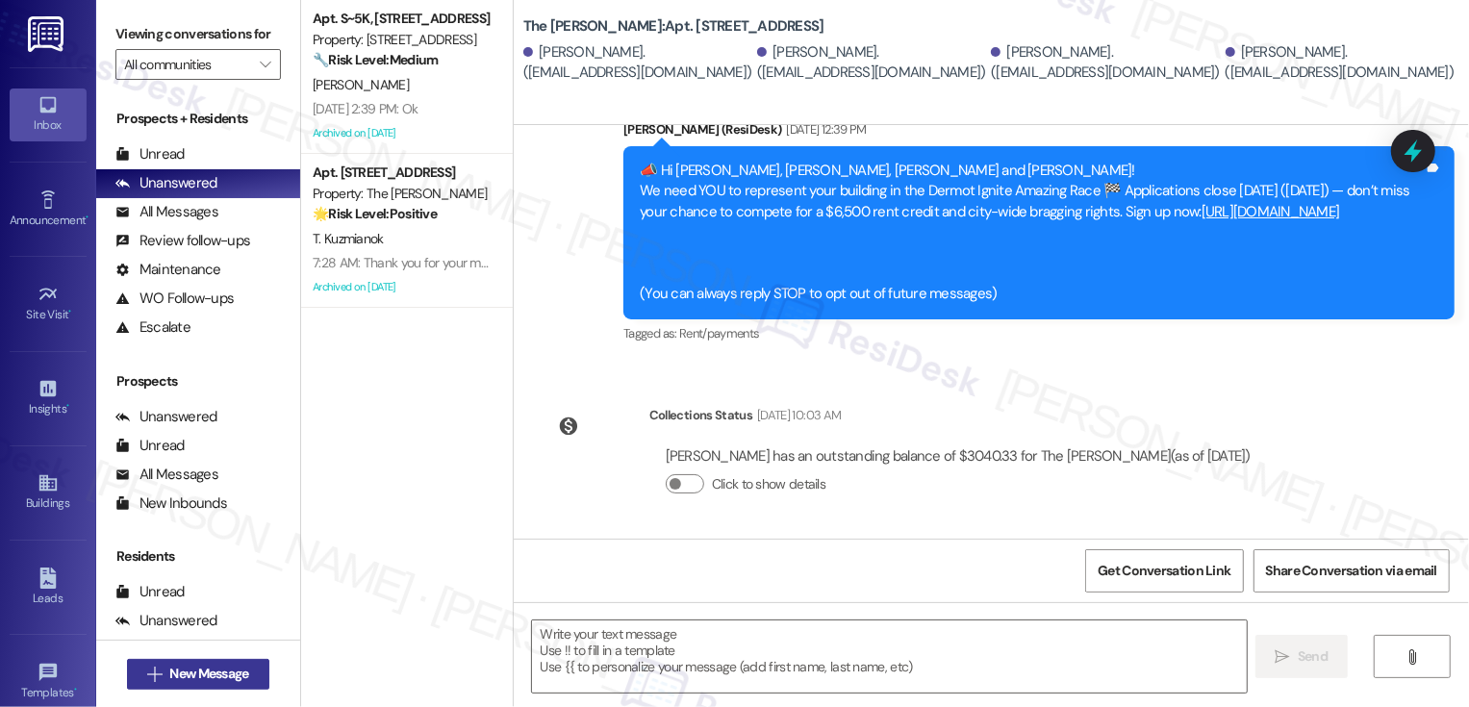
click at [218, 675] on span "New Message" at bounding box center [208, 674] width 79 height 20
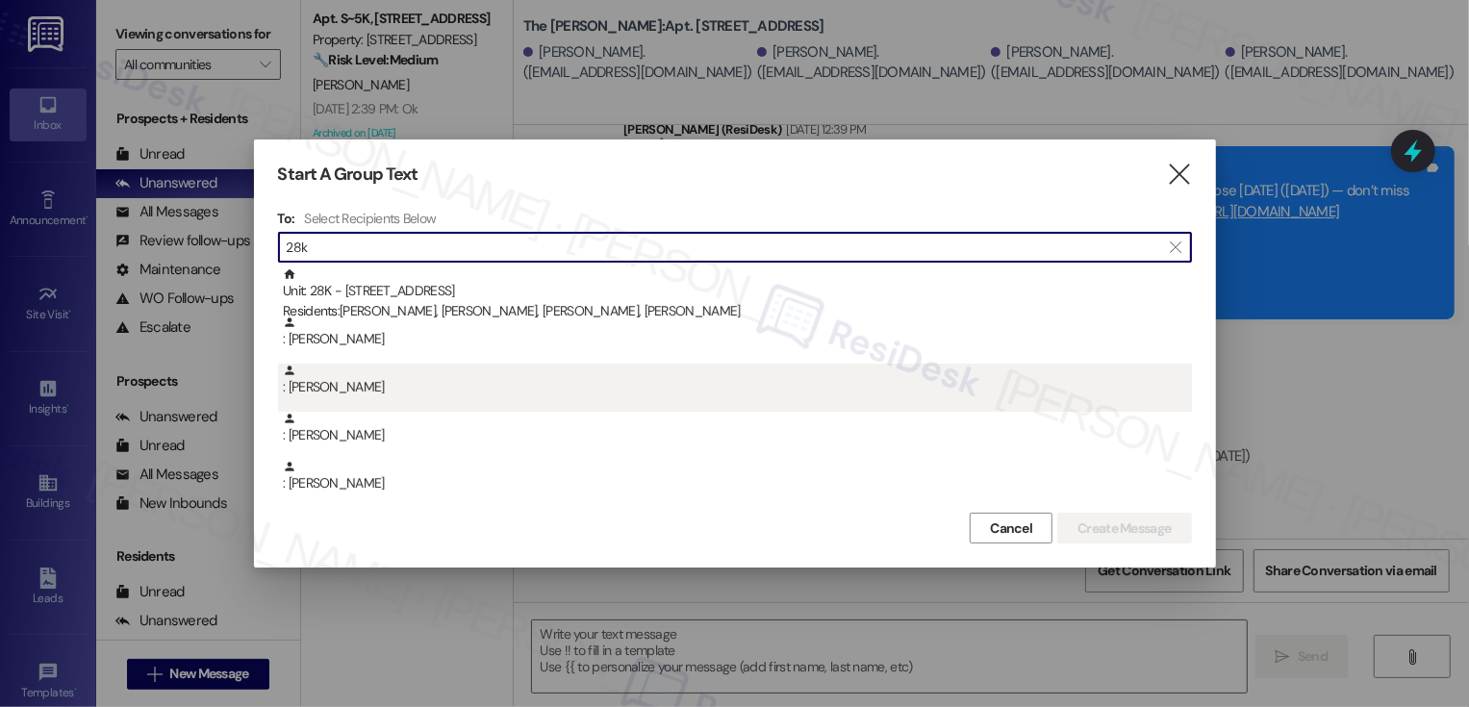
type input "28k"
click at [365, 395] on div ": Sofiya Sokolova" at bounding box center [737, 381] width 909 height 34
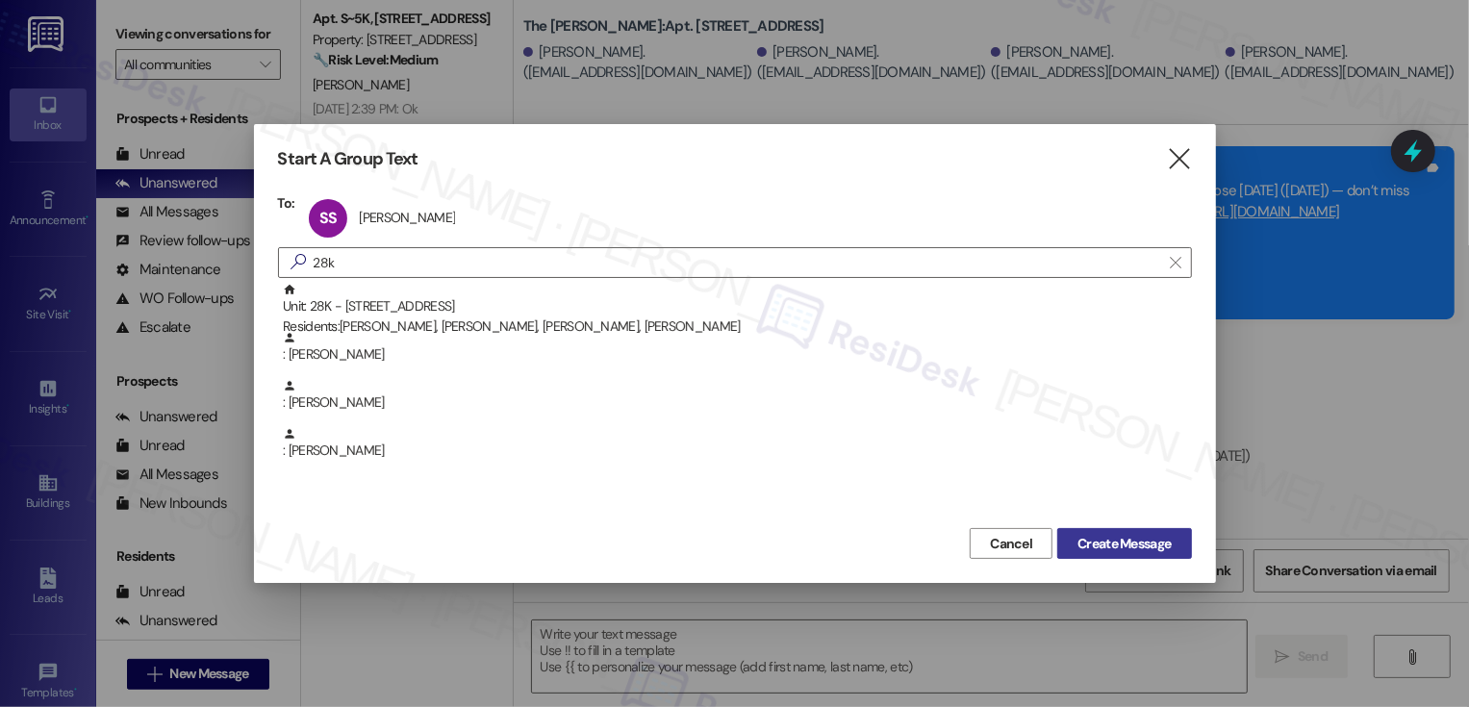
click at [1143, 544] on span "Create Message" at bounding box center [1124, 544] width 93 height 20
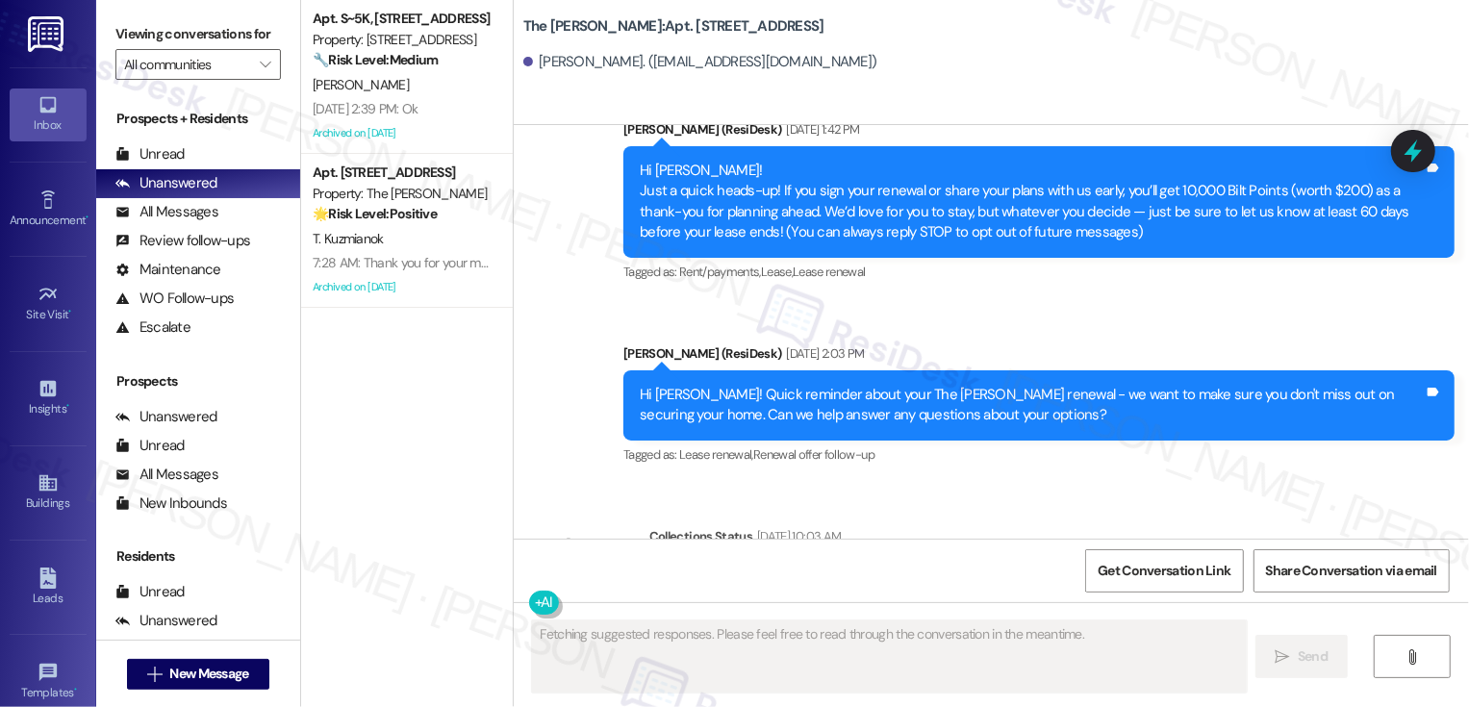
scroll to position [665, 0]
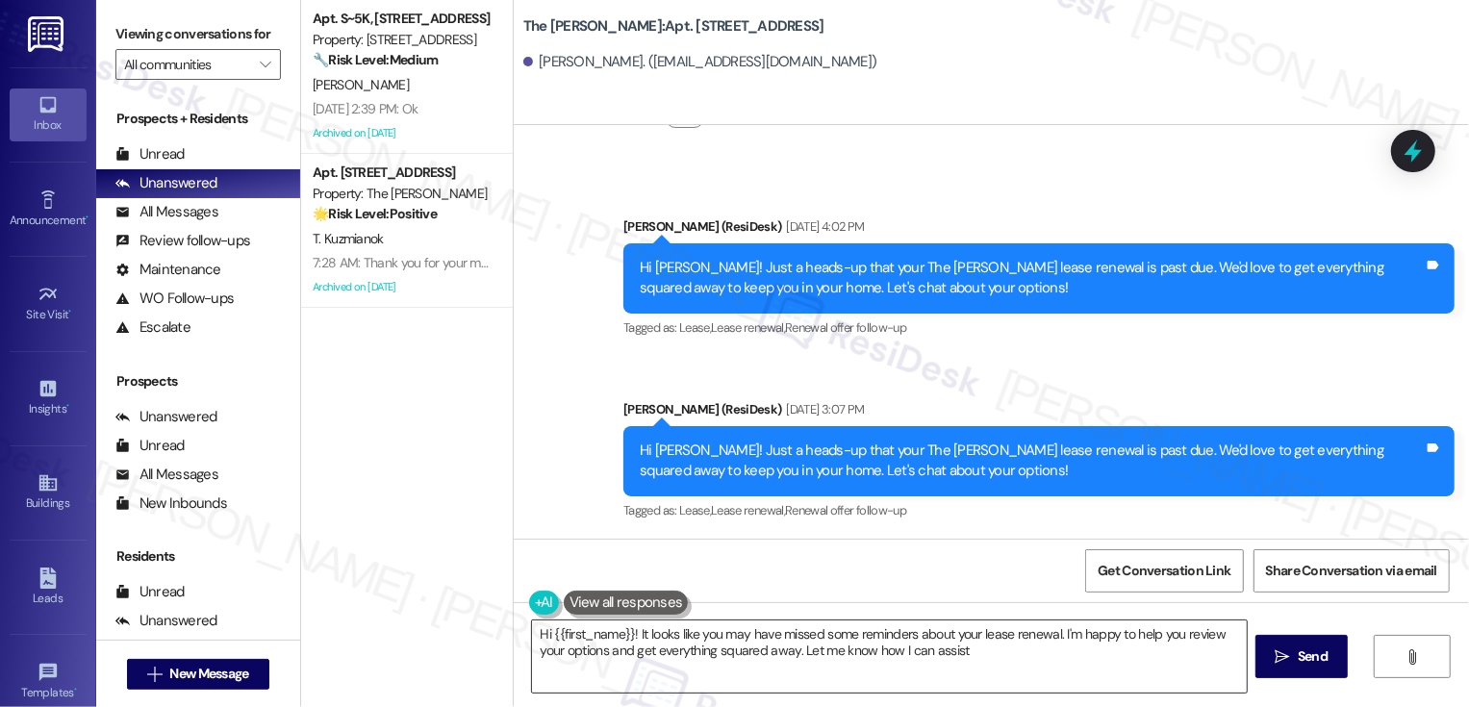
type textarea "Hi {{first_name}}! It looks like you may have missed some reminders about your …"
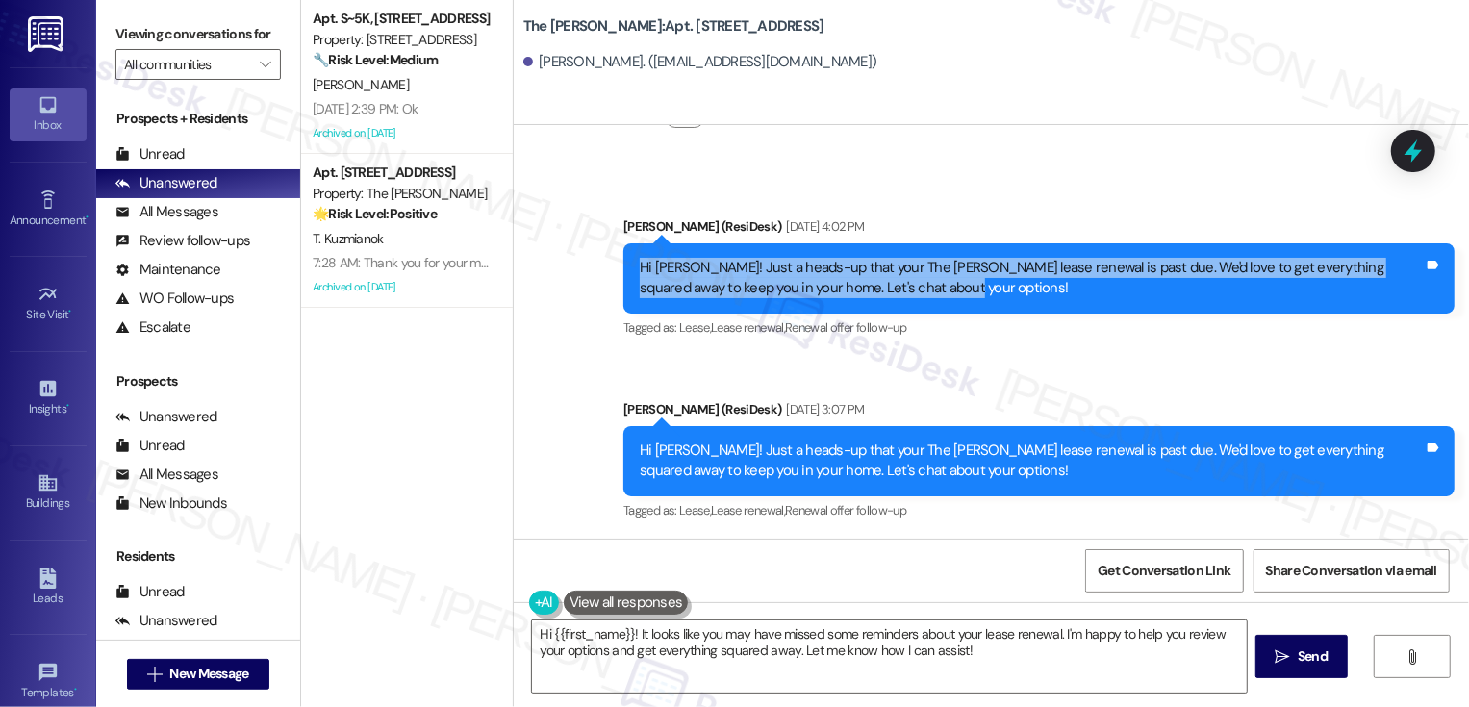
drag, startPoint x: 632, startPoint y: 263, endPoint x: 875, endPoint y: 285, distance: 243.5
click at [876, 285] on div "Hi Sofiya! Just a heads-up that your The Landon lease renewal is past due. We'd…" at bounding box center [1032, 278] width 784 height 41
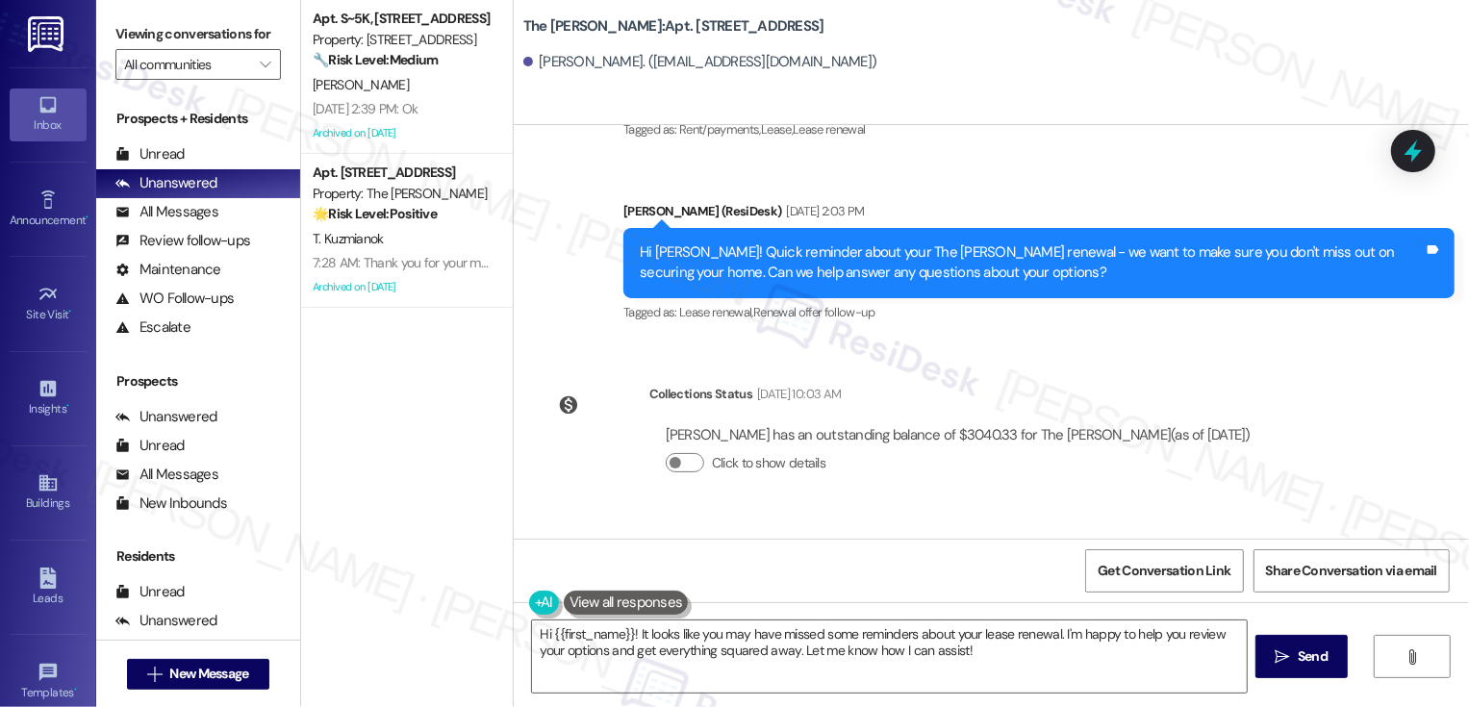
scroll to position [311, 0]
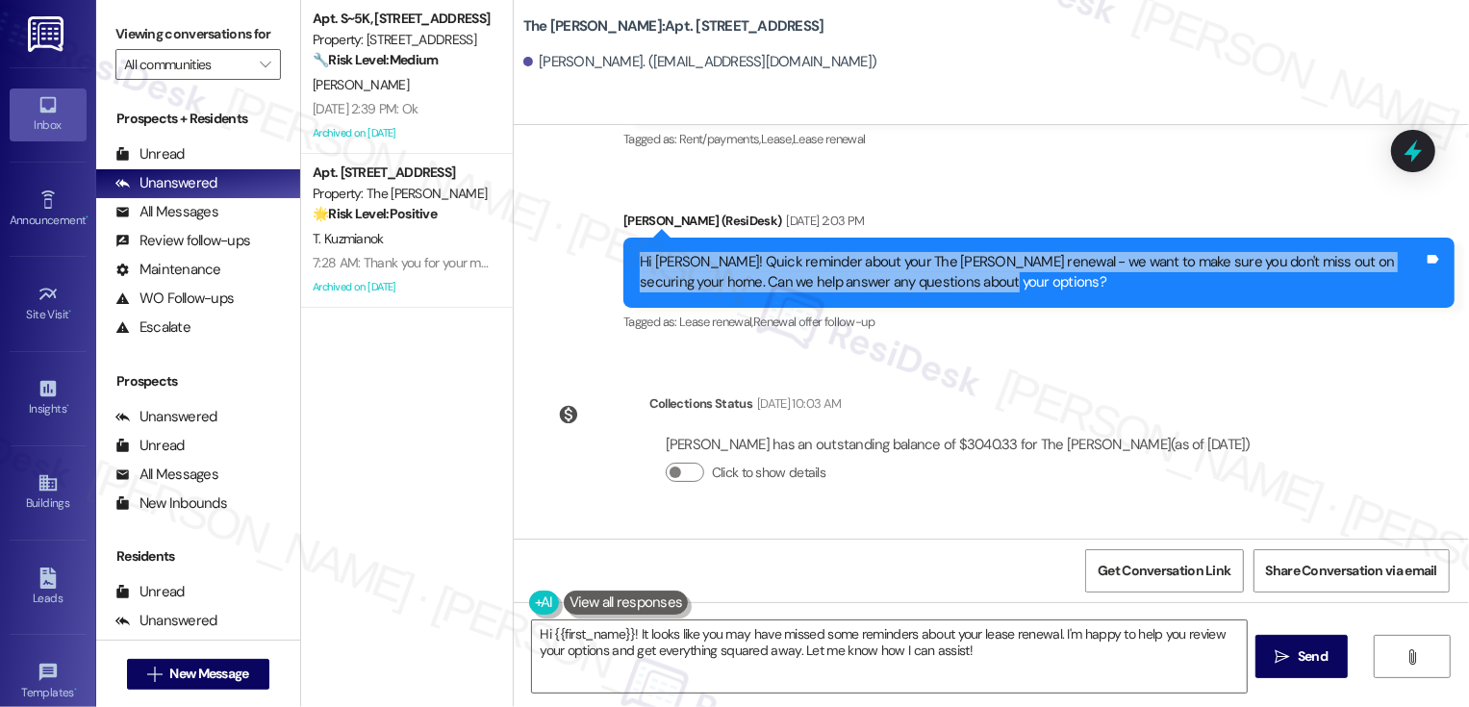
drag, startPoint x: 625, startPoint y: 260, endPoint x: 940, endPoint y: 292, distance: 316.3
click at [940, 292] on div "Hi Sofiya! Quick reminder about your The Landon renewal - we want to make sure …" at bounding box center [1032, 272] width 788 height 41
copy div "Hi Sofiya! Quick reminder about your The Landon renewal - we want to make sure …"
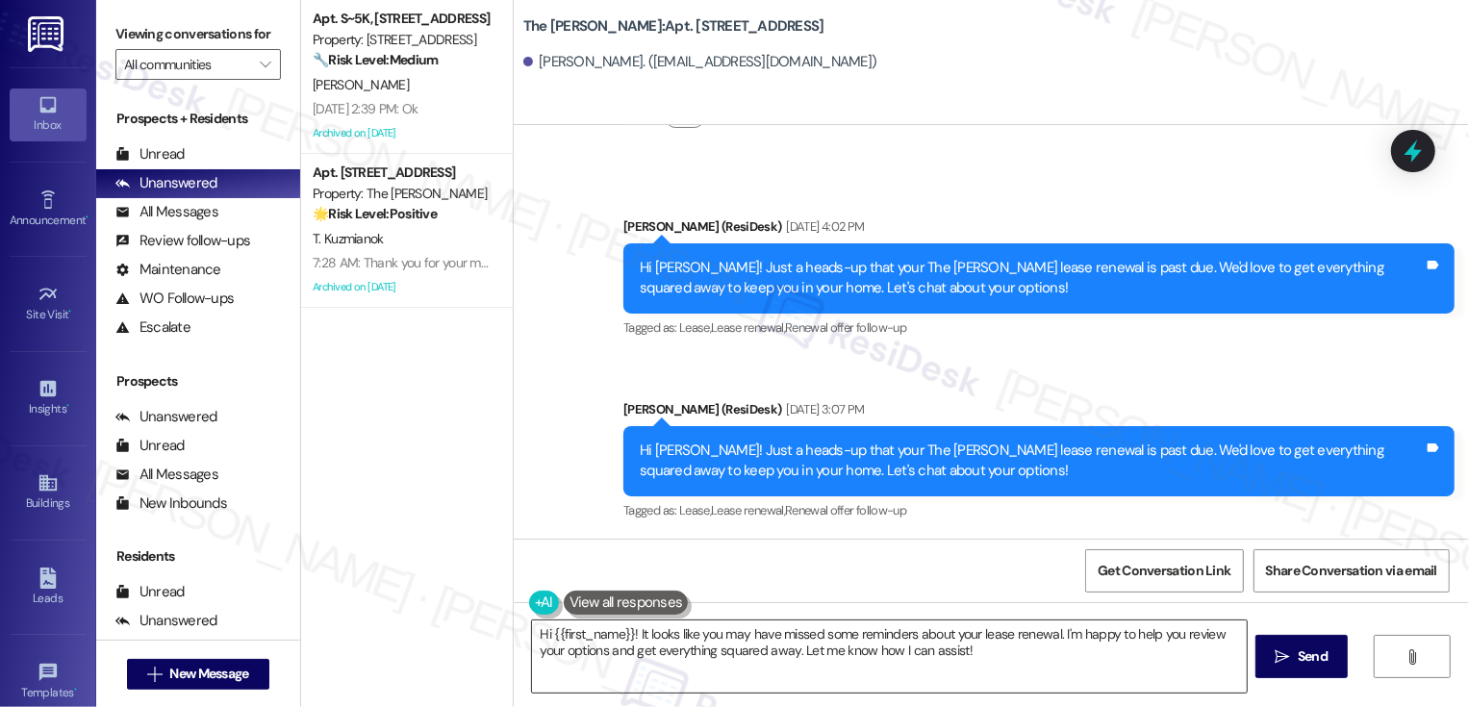
click at [787, 645] on textarea "Hi {{first_name}}! It looks like you may have missed some reminders about your …" at bounding box center [889, 657] width 715 height 72
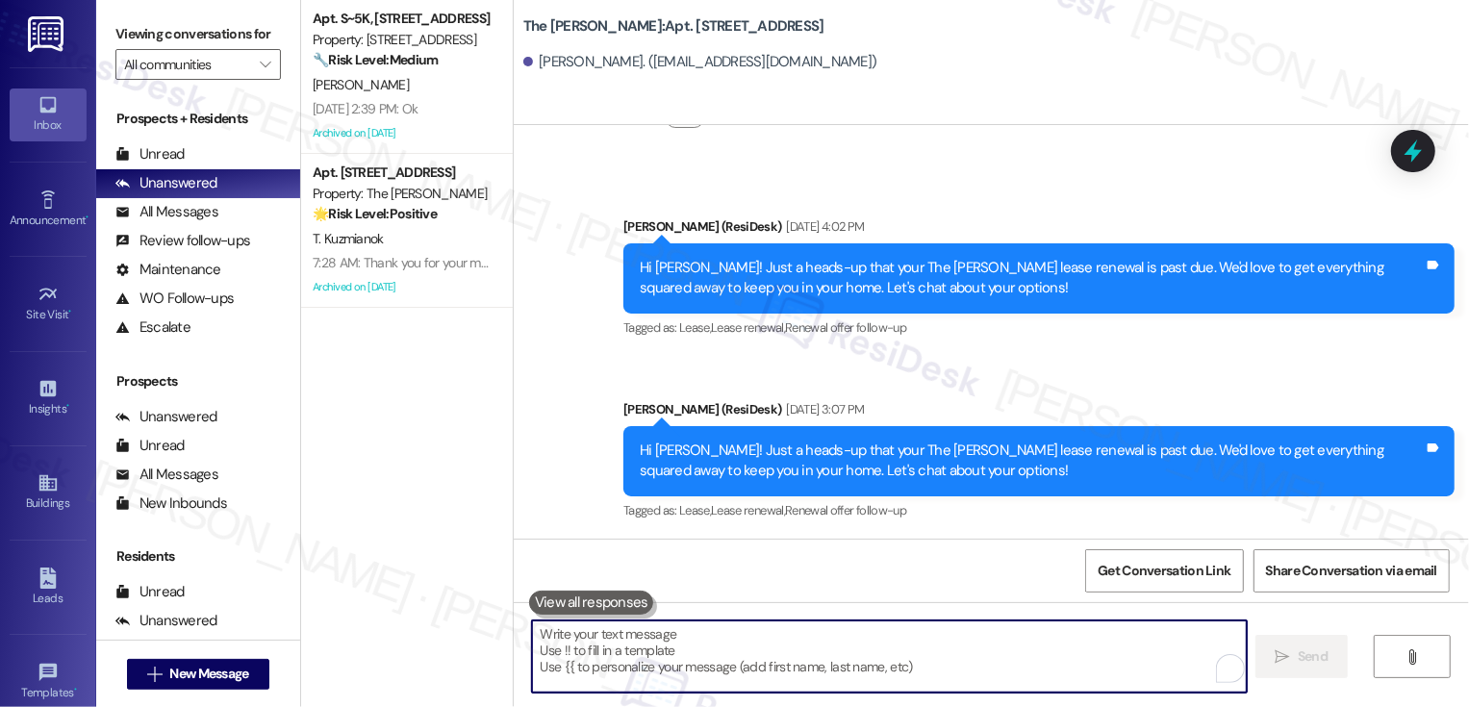
paste textarea "Hi Sofiya! Quick reminder about your The Landon renewal - we want to make sure …"
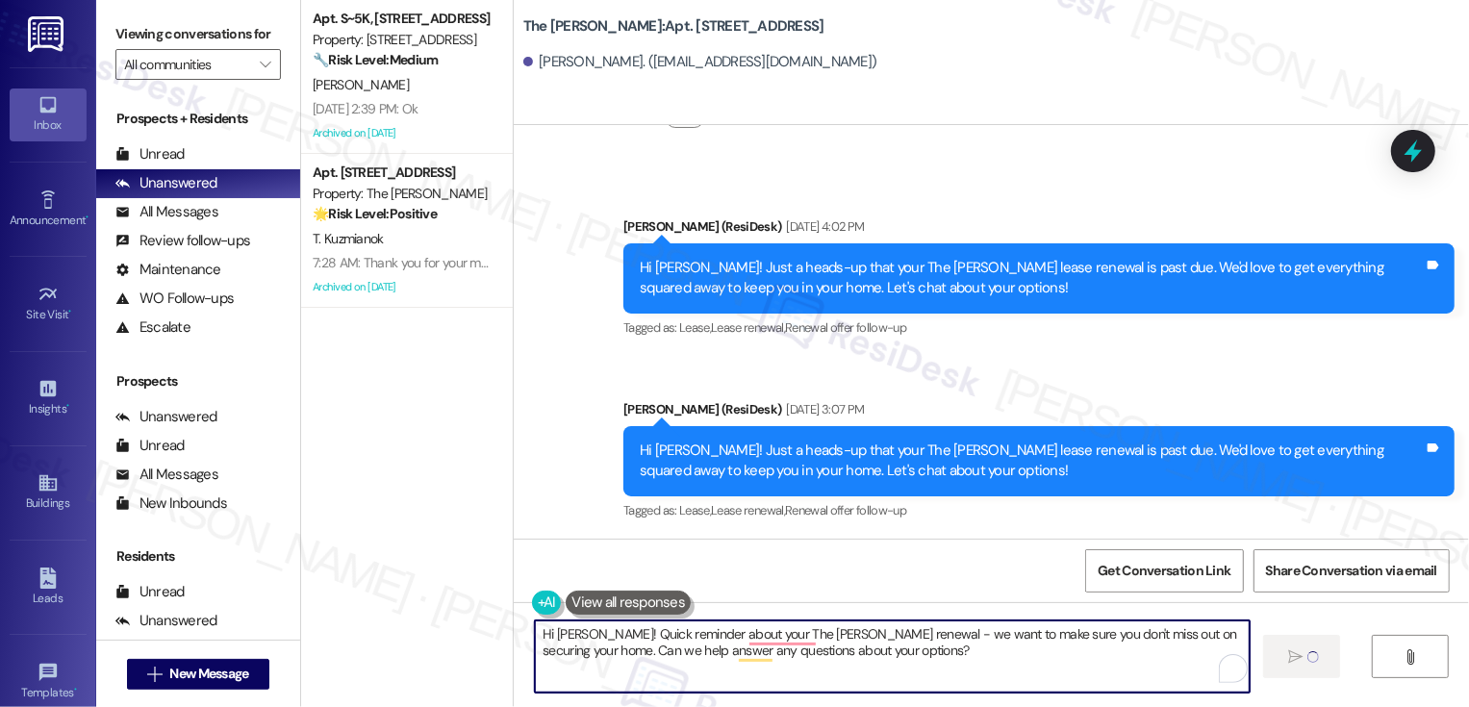
type textarea "Hi Sofiya! Quick reminder about your The Landon renewal - we want to make sure …"
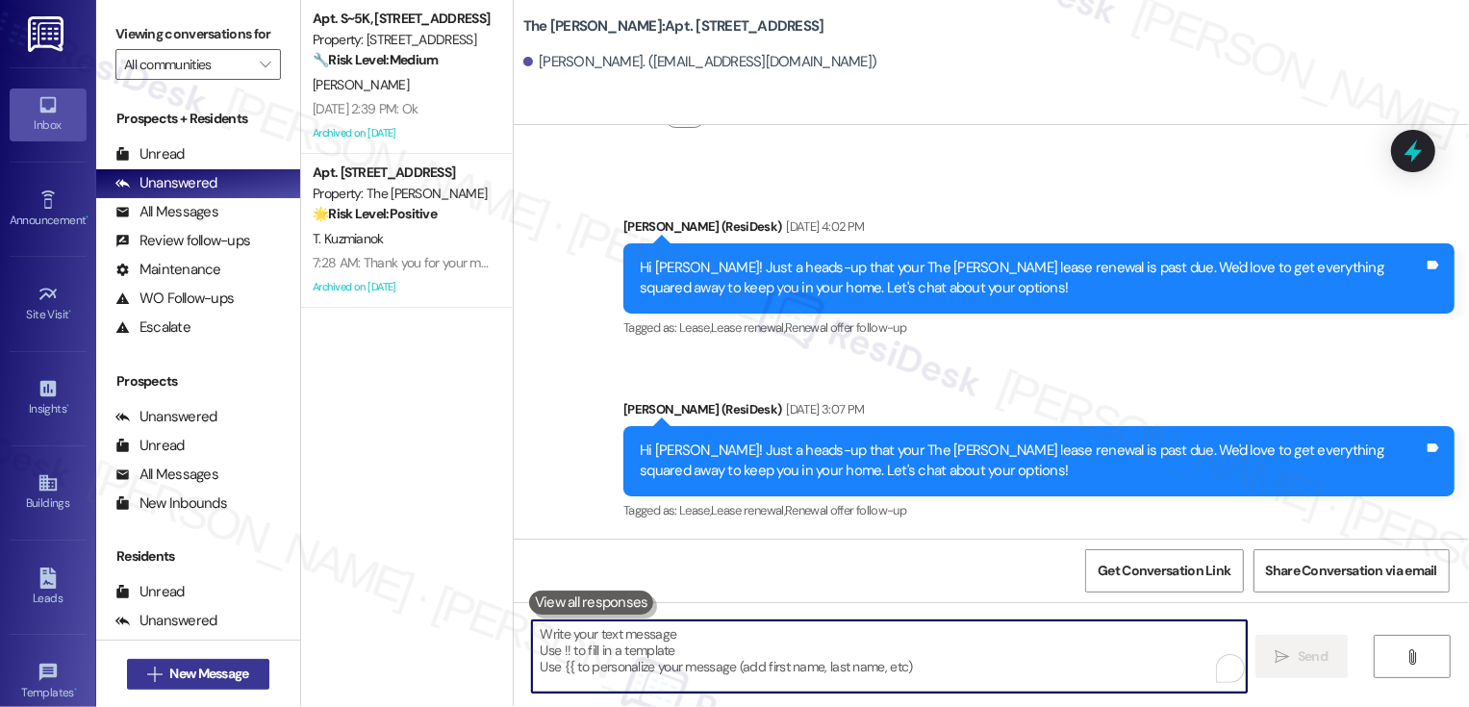
click at [212, 672] on span "New Message" at bounding box center [208, 674] width 79 height 20
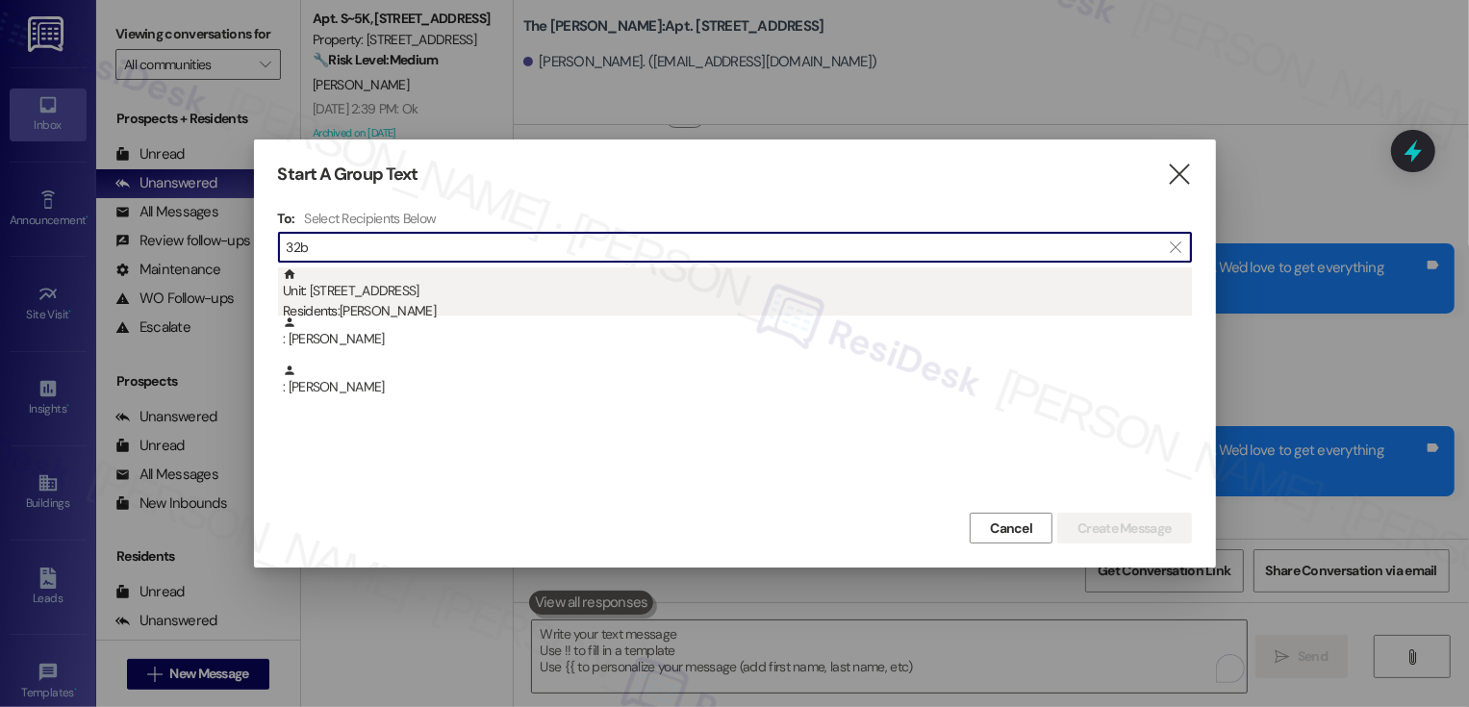
type input "32b"
click at [480, 297] on div "Unit: 32B - 520 W 43rd St Residents: Alara Turay, Cindy Ho" at bounding box center [737, 295] width 909 height 55
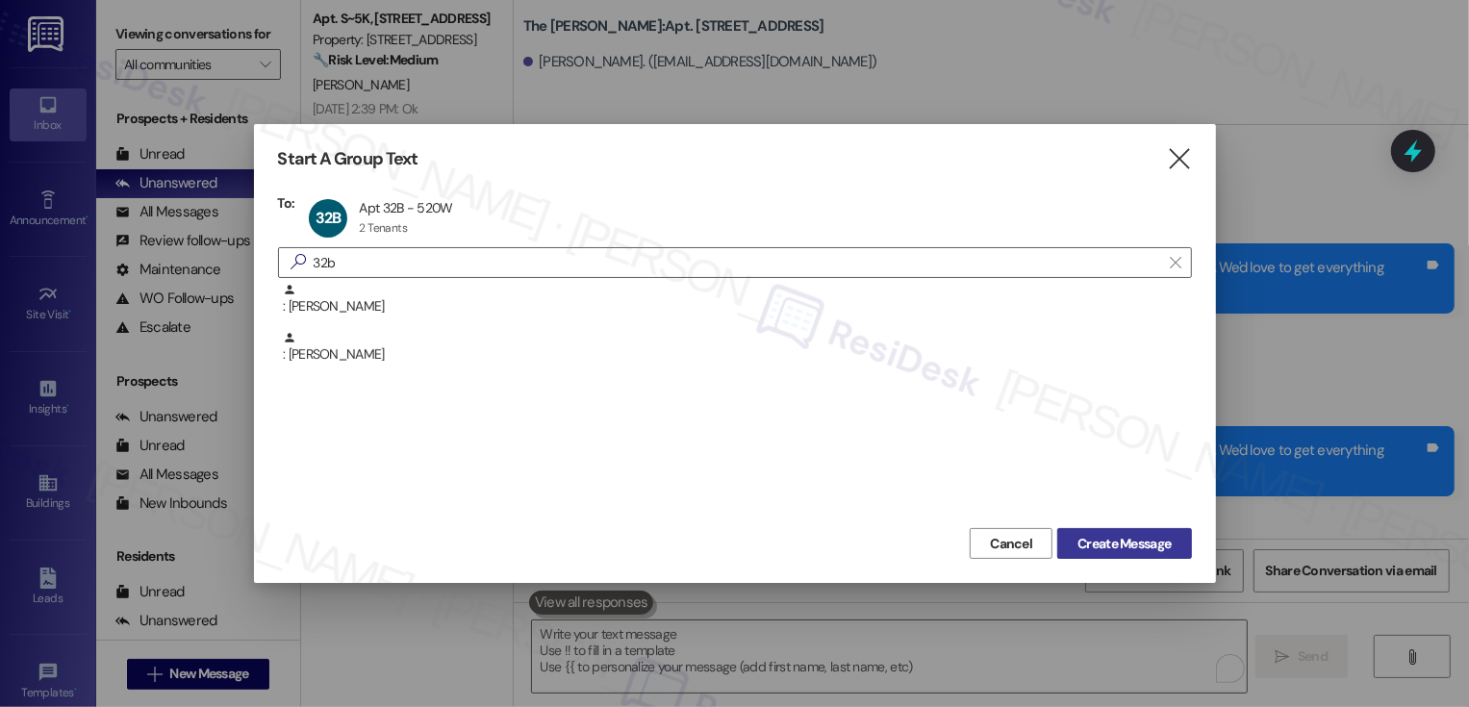
click at [1118, 549] on span "Create Message" at bounding box center [1124, 544] width 93 height 20
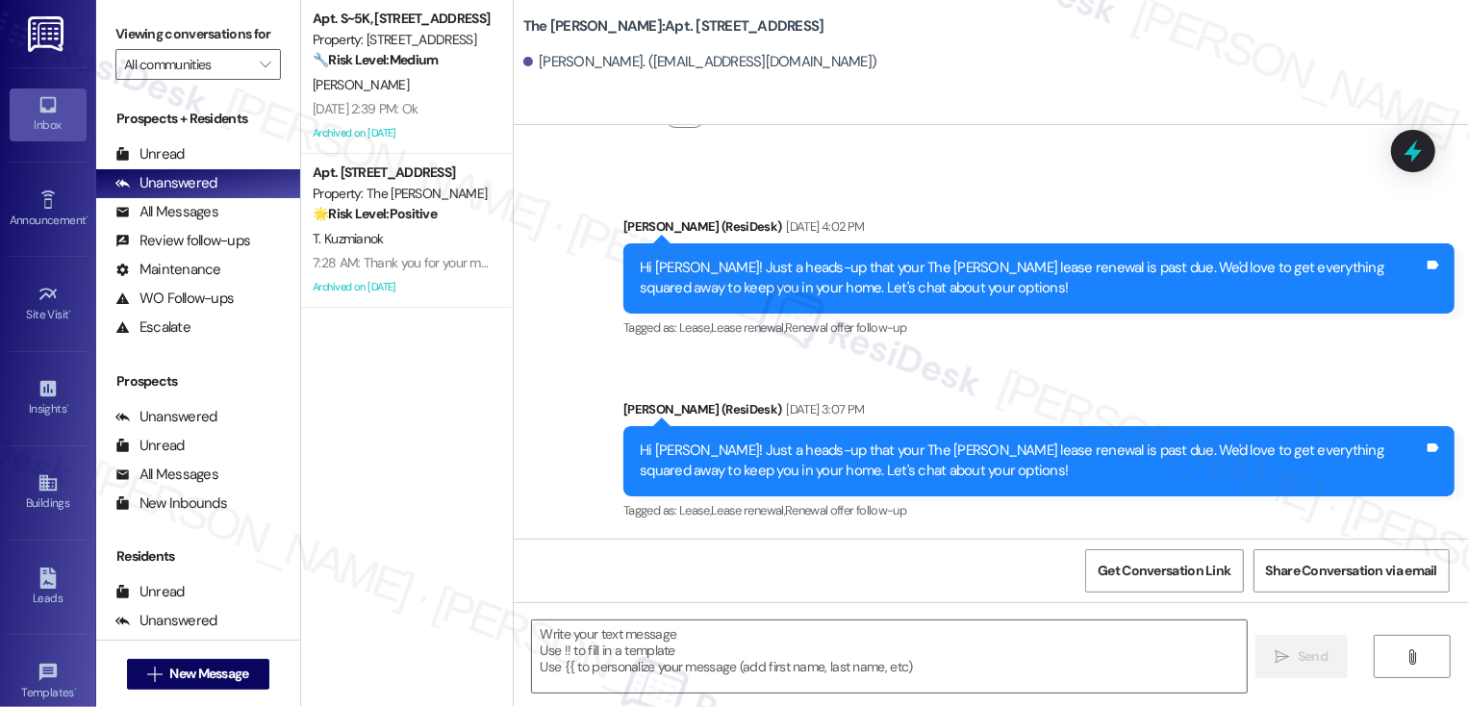
type textarea "Fetching suggested responses. Please feel free to read through the conversation…"
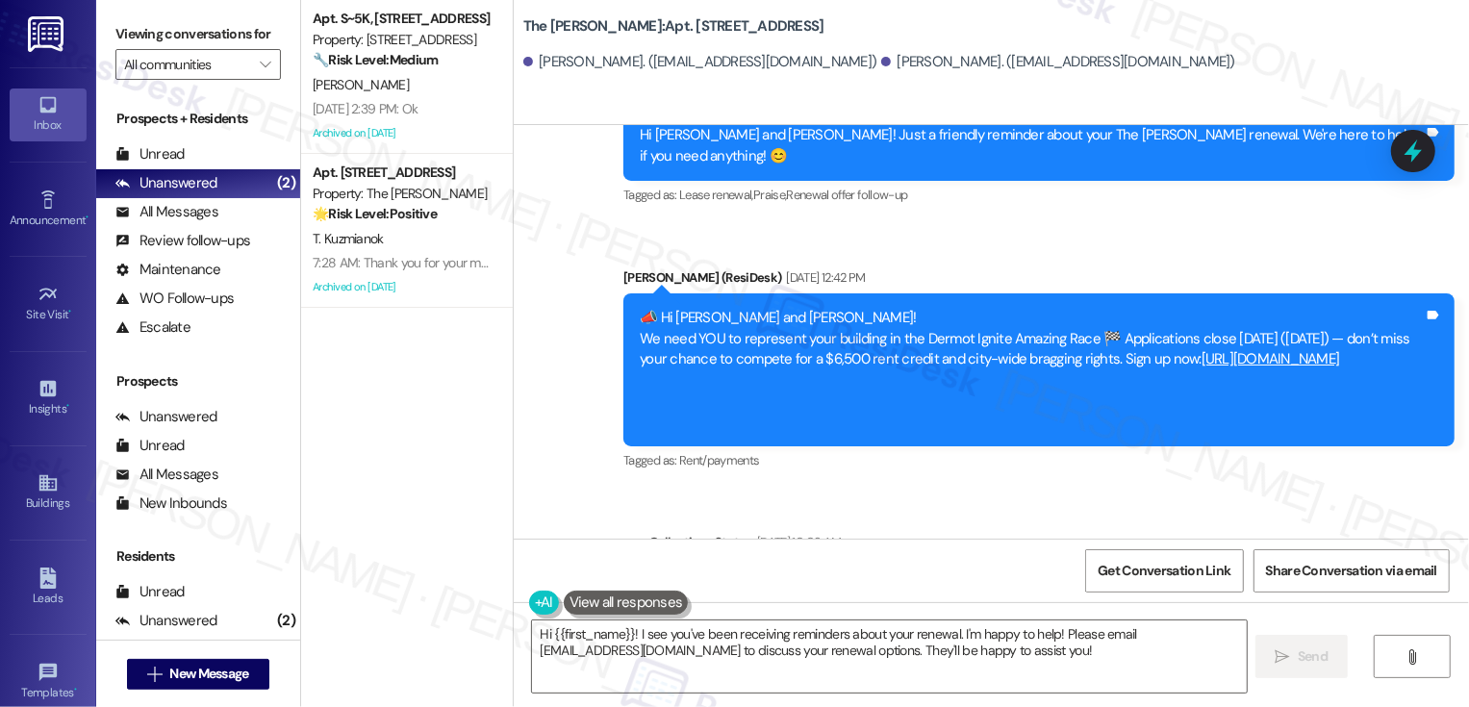
scroll to position [6413, 0]
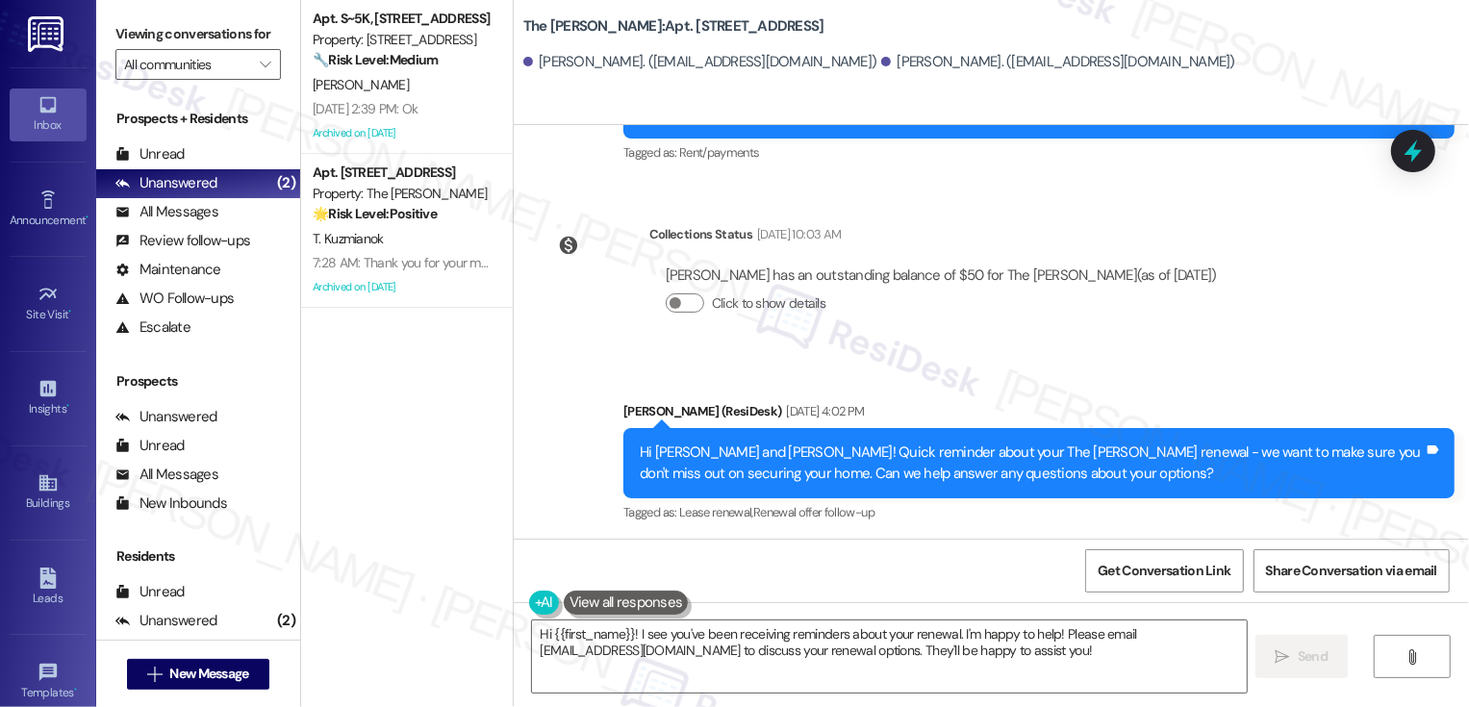
drag, startPoint x: 628, startPoint y: 447, endPoint x: 1058, endPoint y: 471, distance: 430.7
click at [1059, 625] on div "Hi Cindy and Alara! Quick reminder about your The Landon renewal - we want to m…" at bounding box center [1032, 645] width 784 height 41
copy div "Hi Cindy and Alara! Quick reminder about your The Landon renewal - we want to m…"
click at [907, 652] on textarea "Hi {{first_name}}! I see you've been receiving reminders about your renewal. I'…" at bounding box center [889, 657] width 715 height 72
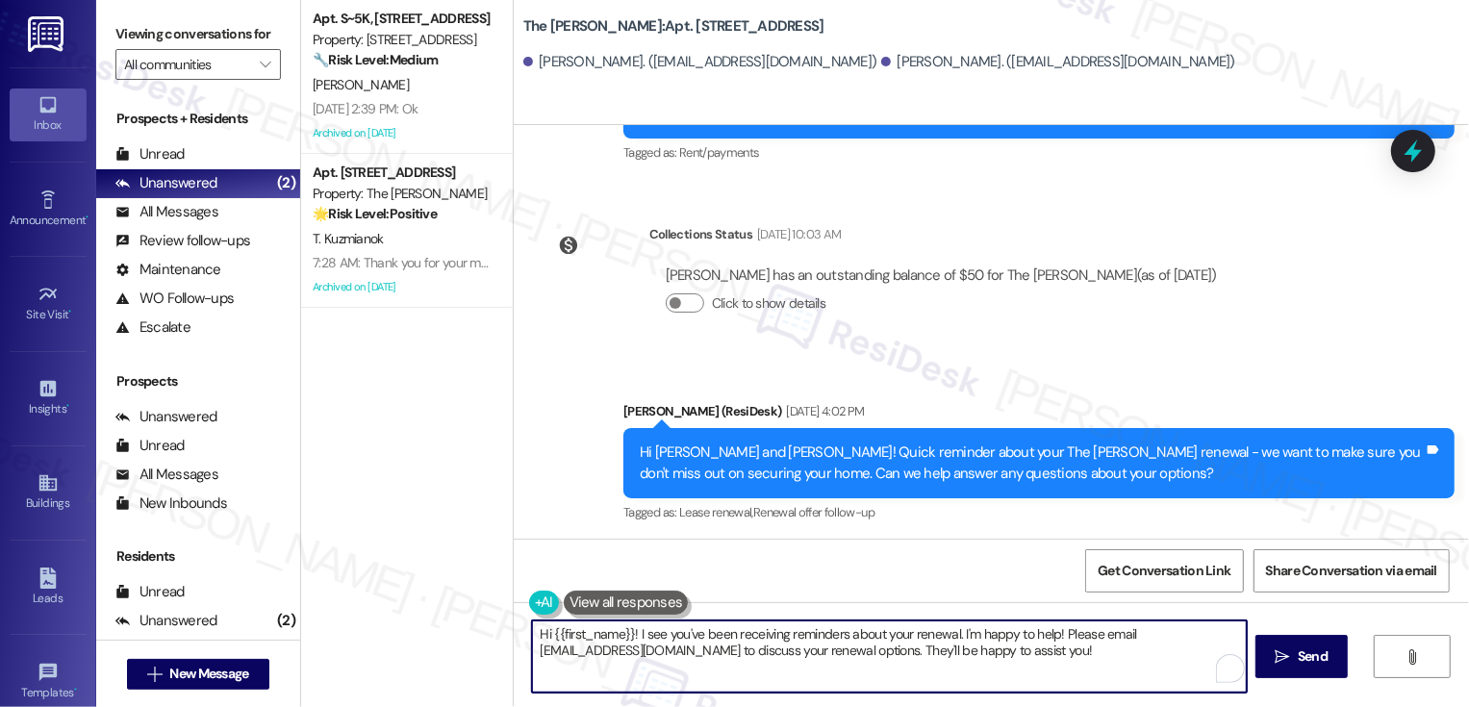
paste textarea "Cindy and Alara! Quick reminder about your The Landon renewal - we want to make…"
type textarea "Hi Cindy and Alara! Quick reminder about your The Landon renewal - we want to m…"
click at [1294, 662] on span "Send" at bounding box center [1313, 657] width 38 height 20
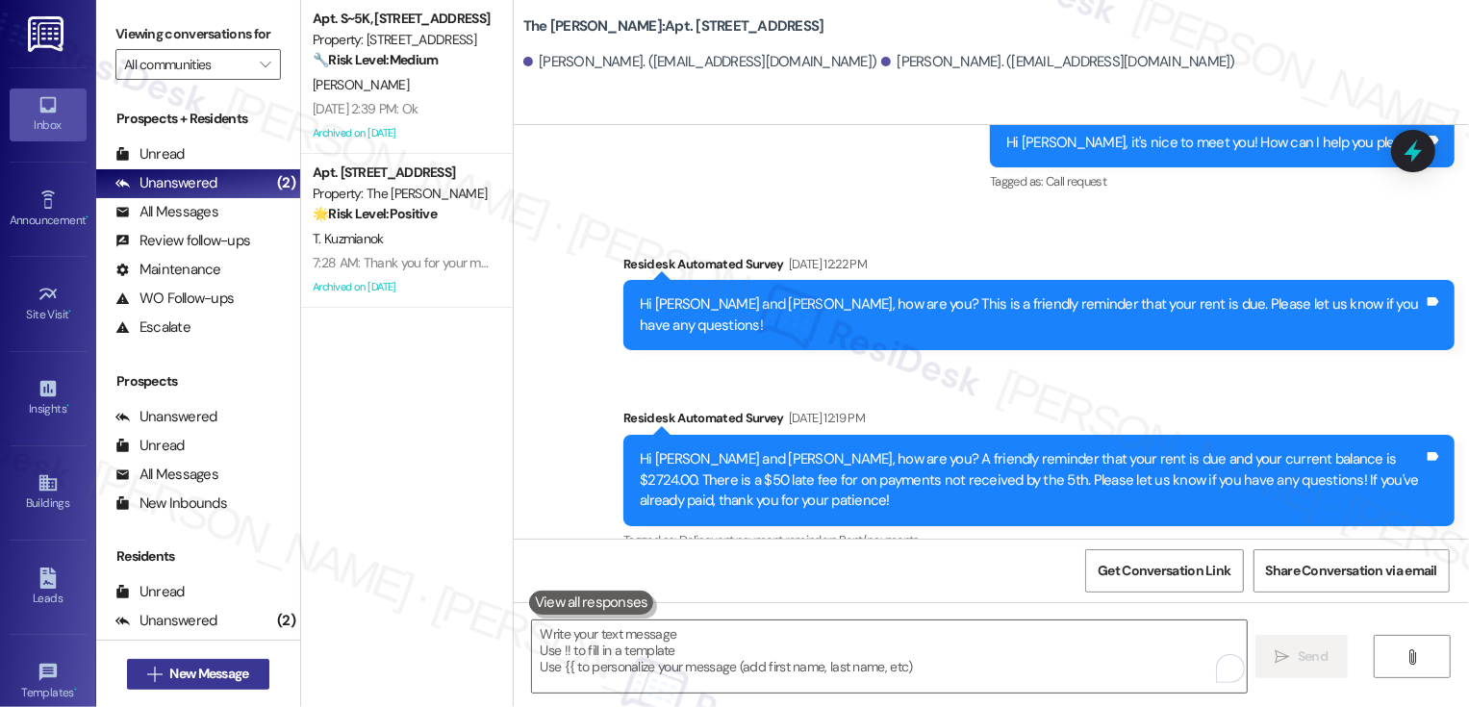
scroll to position [1420, 0]
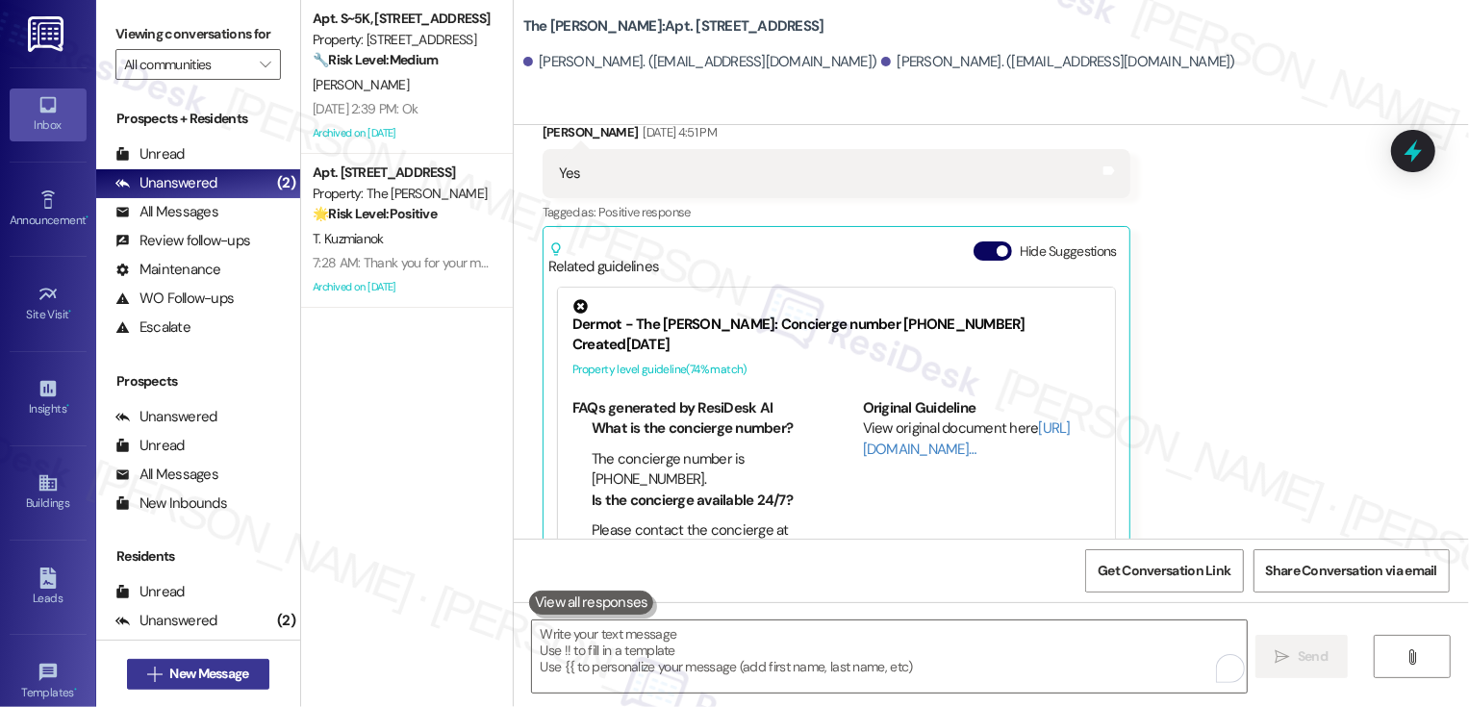
click at [236, 677] on span "New Message" at bounding box center [208, 674] width 79 height 20
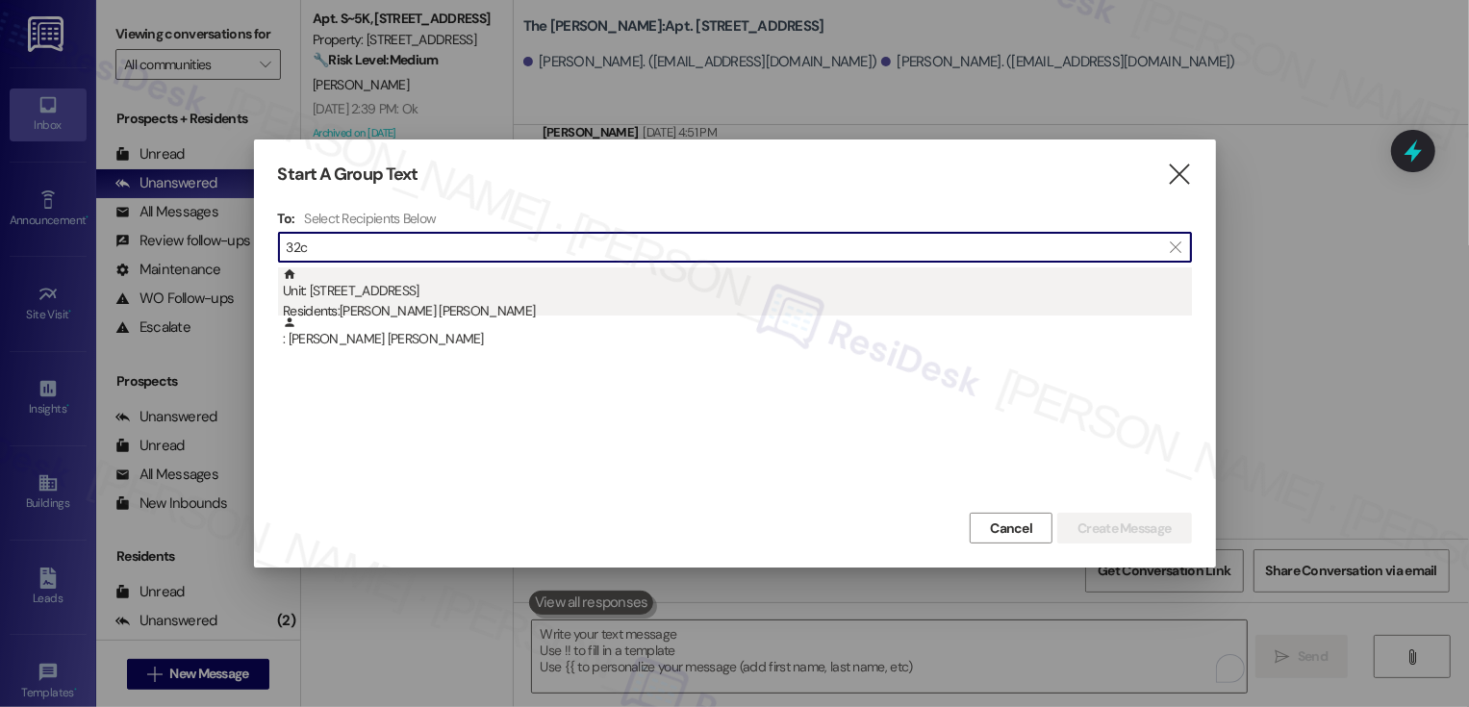
type input "32c"
click at [355, 295] on div "Unit: 32C - 520 W 43rd St Residents: Ryan Hoong Yao Ng" at bounding box center [737, 295] width 909 height 55
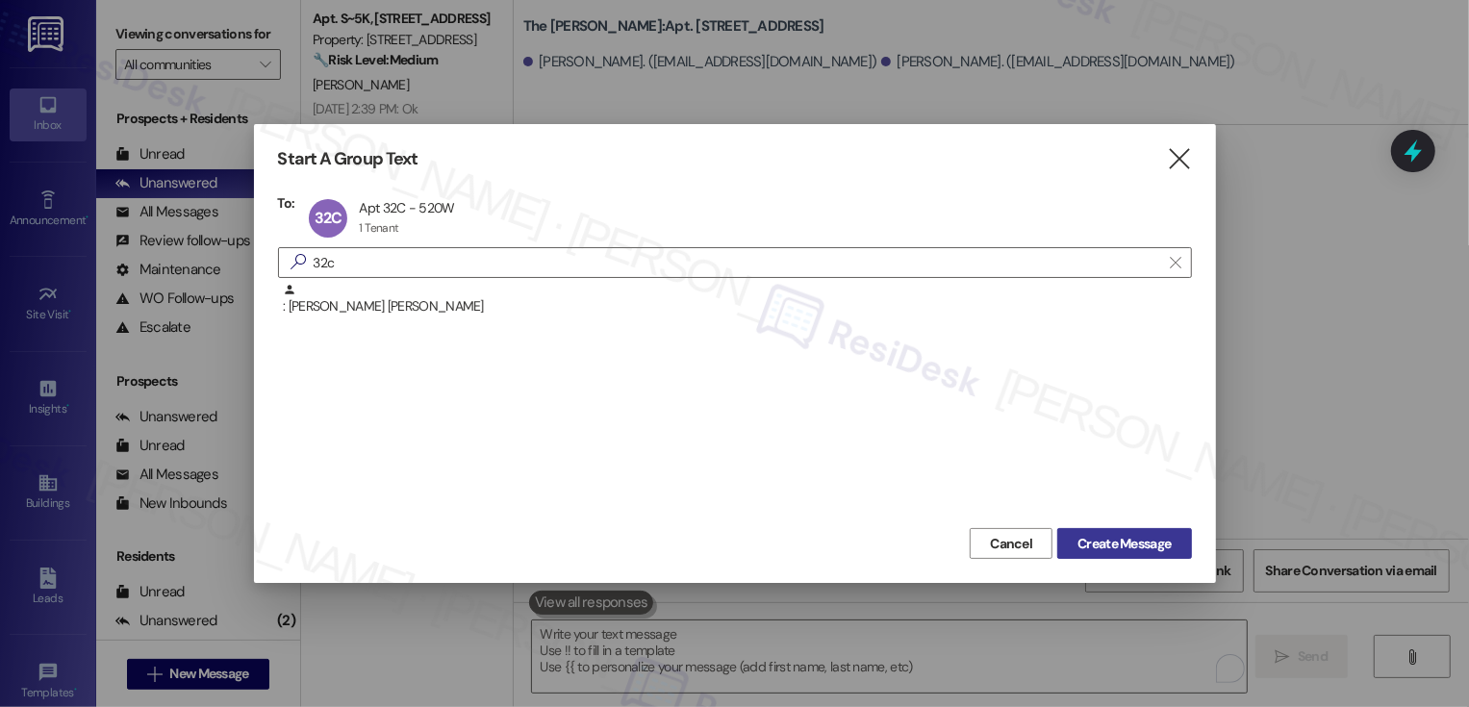
click at [1096, 539] on span "Create Message" at bounding box center [1124, 544] width 93 height 20
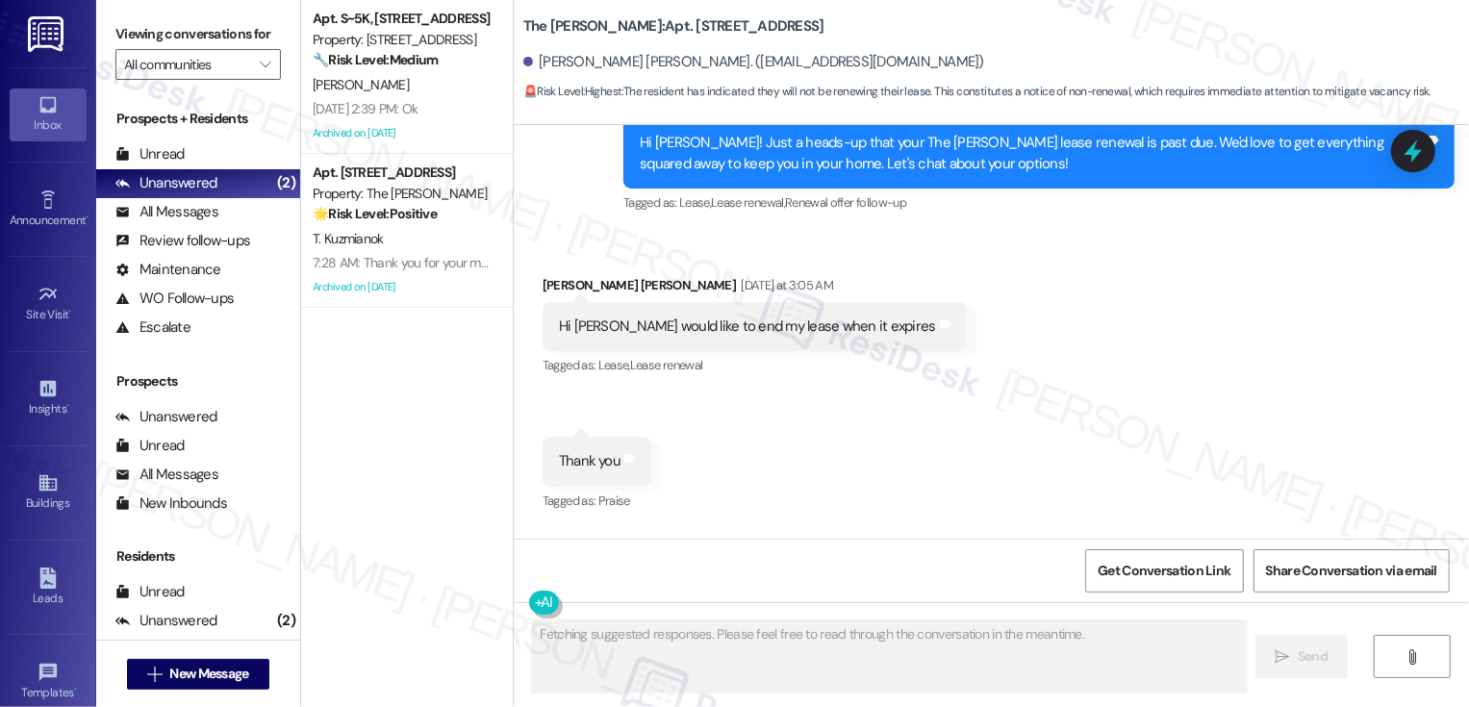
scroll to position [6516, 0]
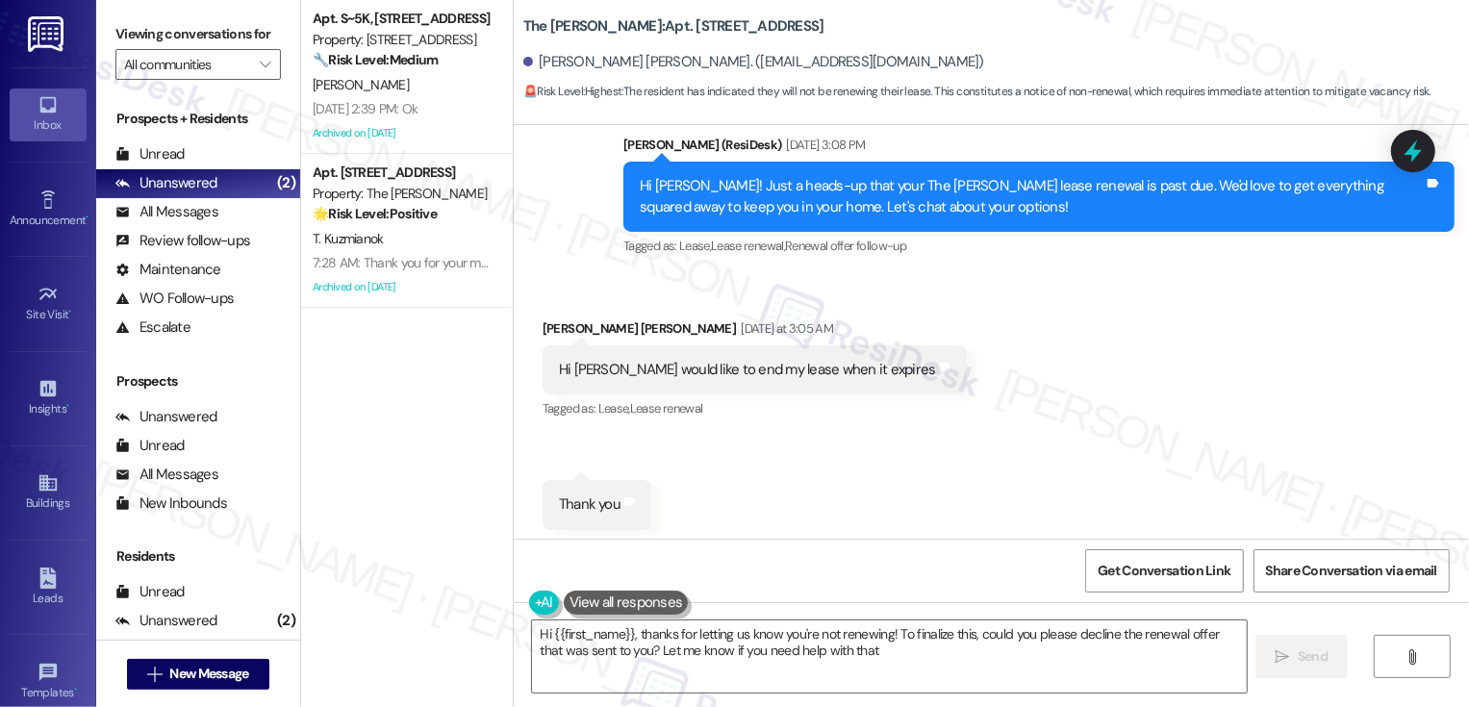
type textarea "Hi {{first_name}}, thanks for letting us know you're not renewing! To finalize …"
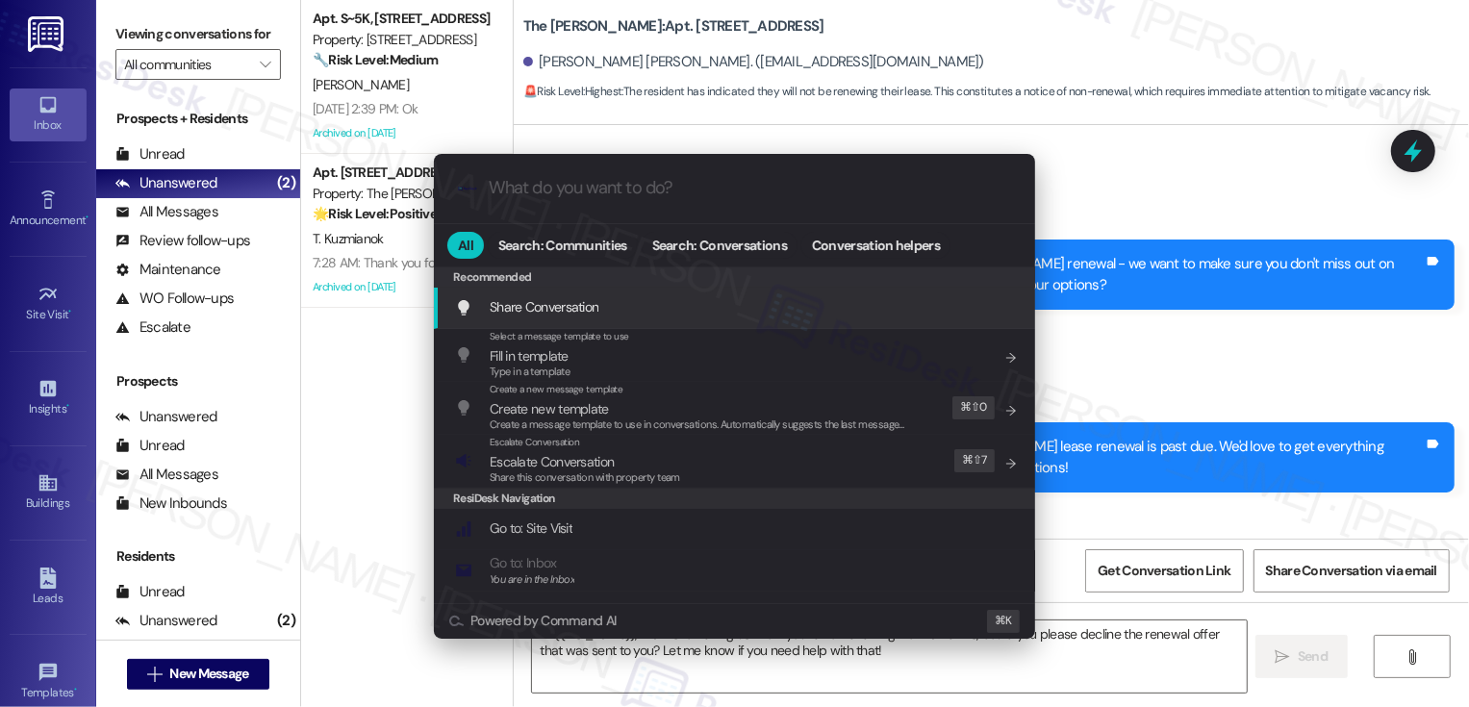
scroll to position [6134, 0]
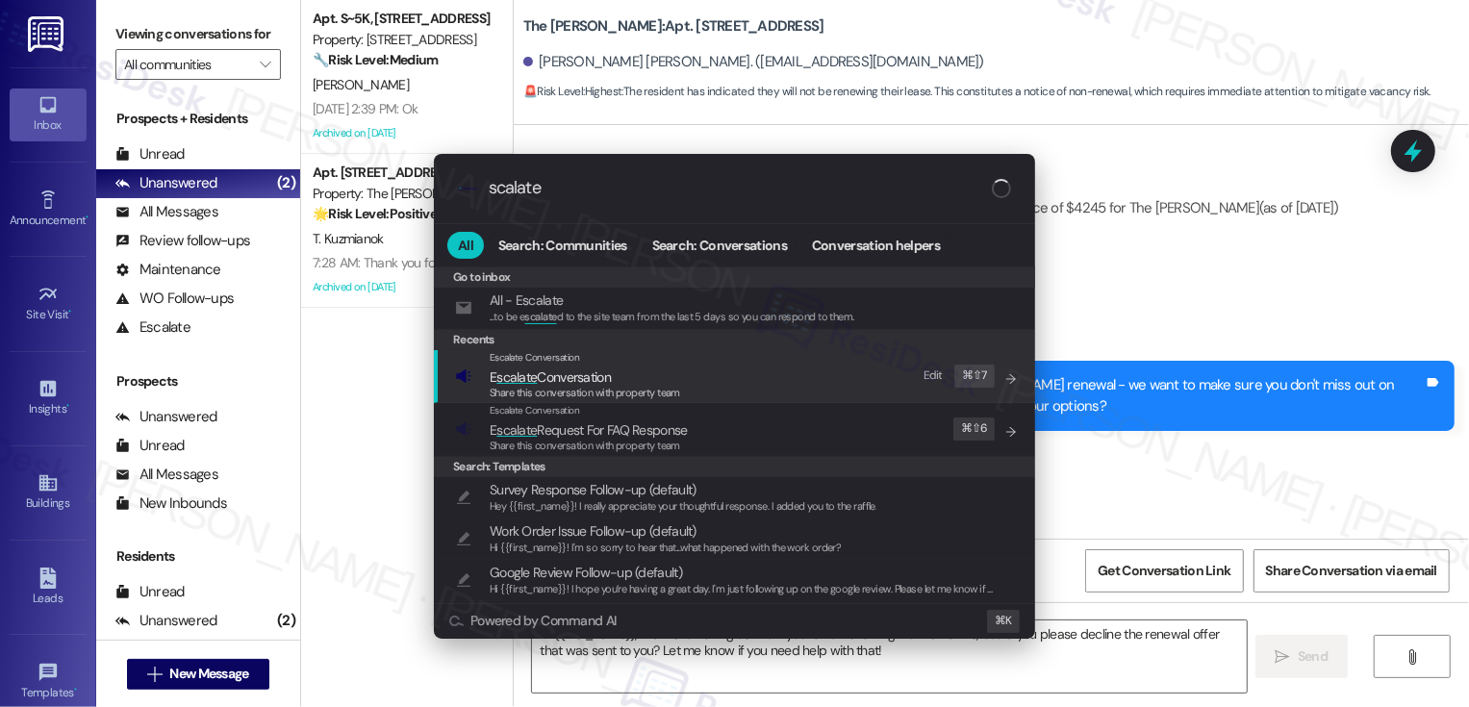
type input "scalate"
click at [647, 374] on span "E scalate Conversation" at bounding box center [585, 377] width 191 height 21
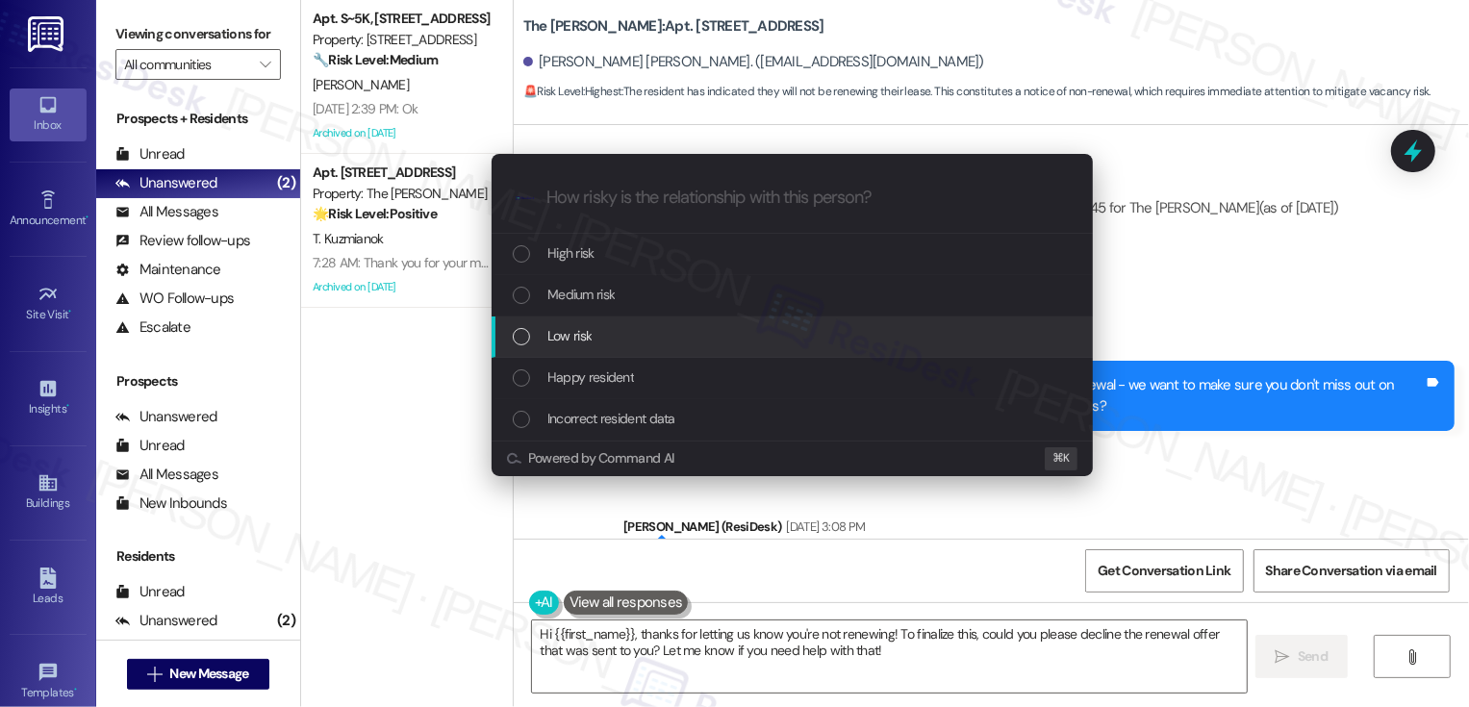
click at [594, 344] on div "Low risk" at bounding box center [794, 335] width 563 height 21
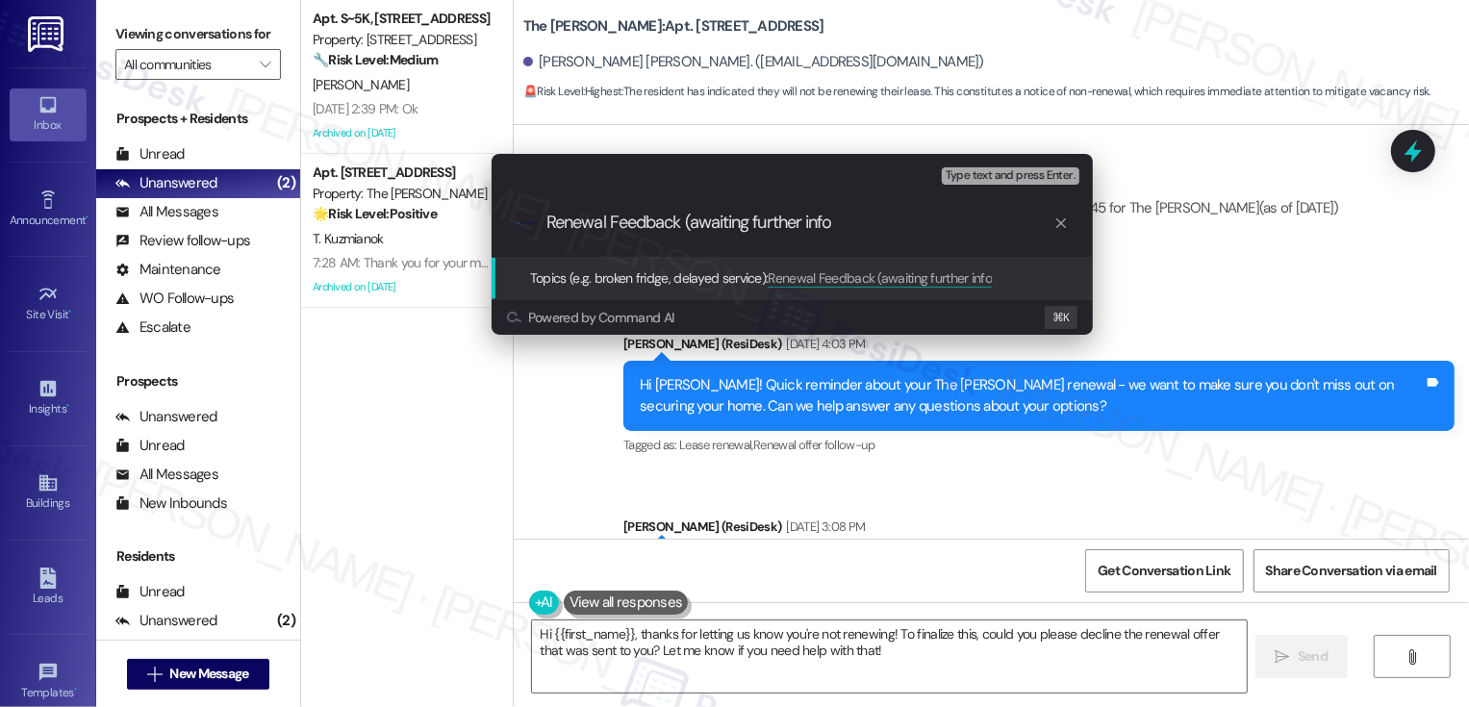
type input "Renewal Feedback (awaiting further info)"
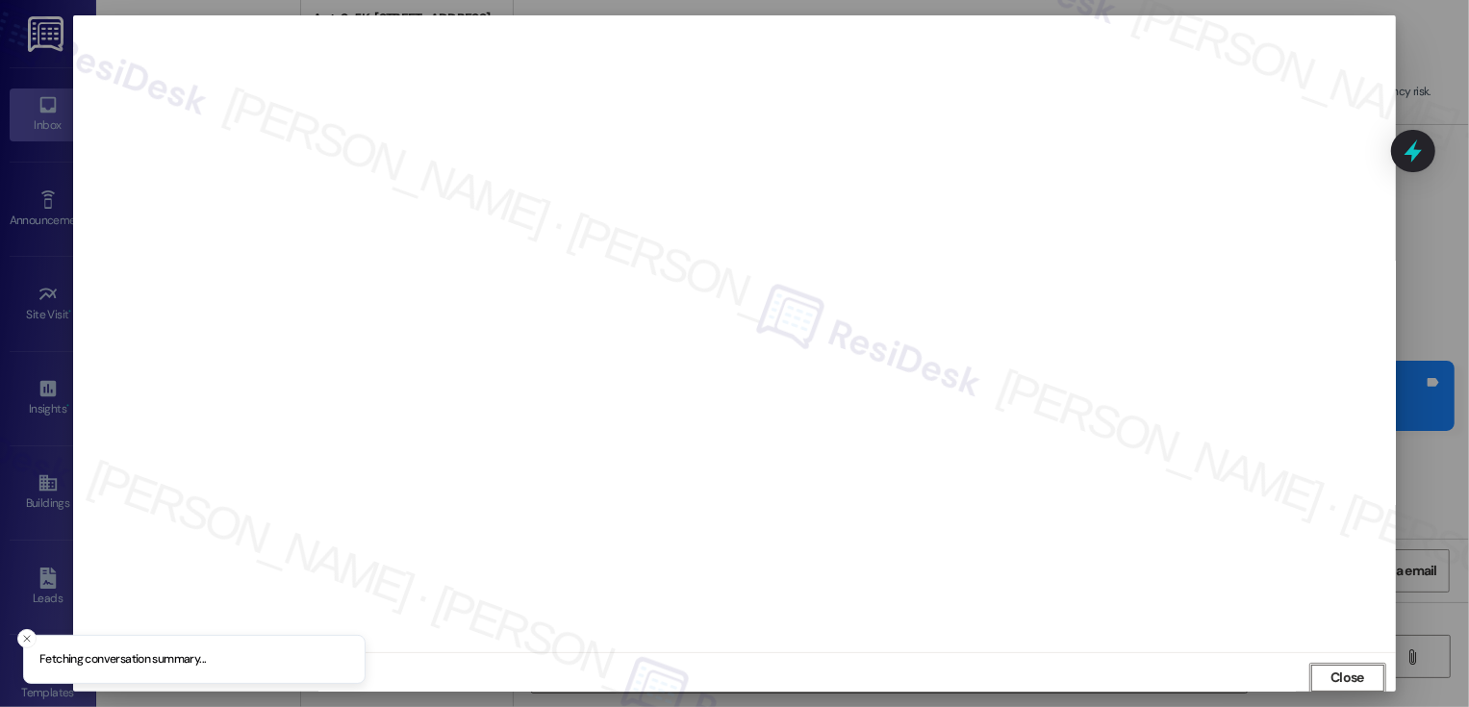
scroll to position [1, 0]
click at [1361, 674] on button "Close" at bounding box center [1348, 677] width 77 height 31
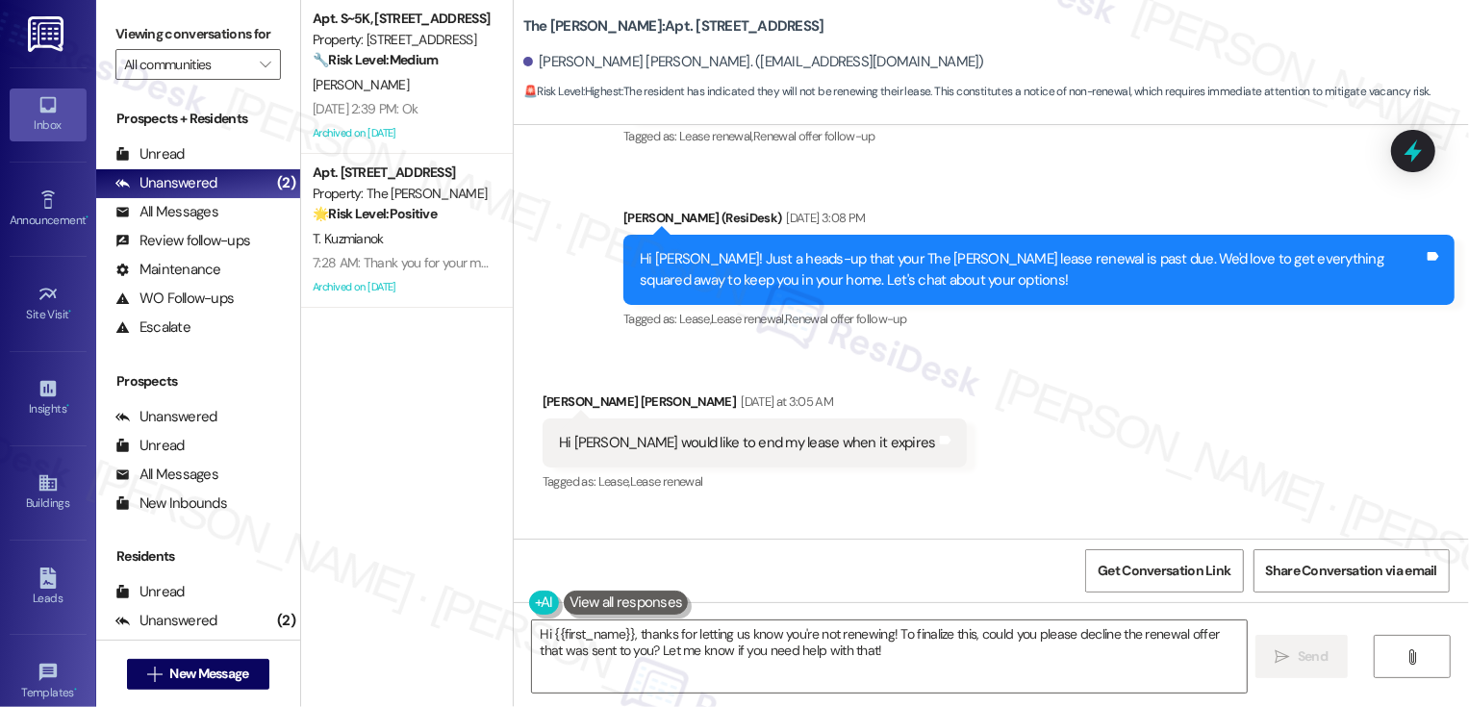
scroll to position [6429, 0]
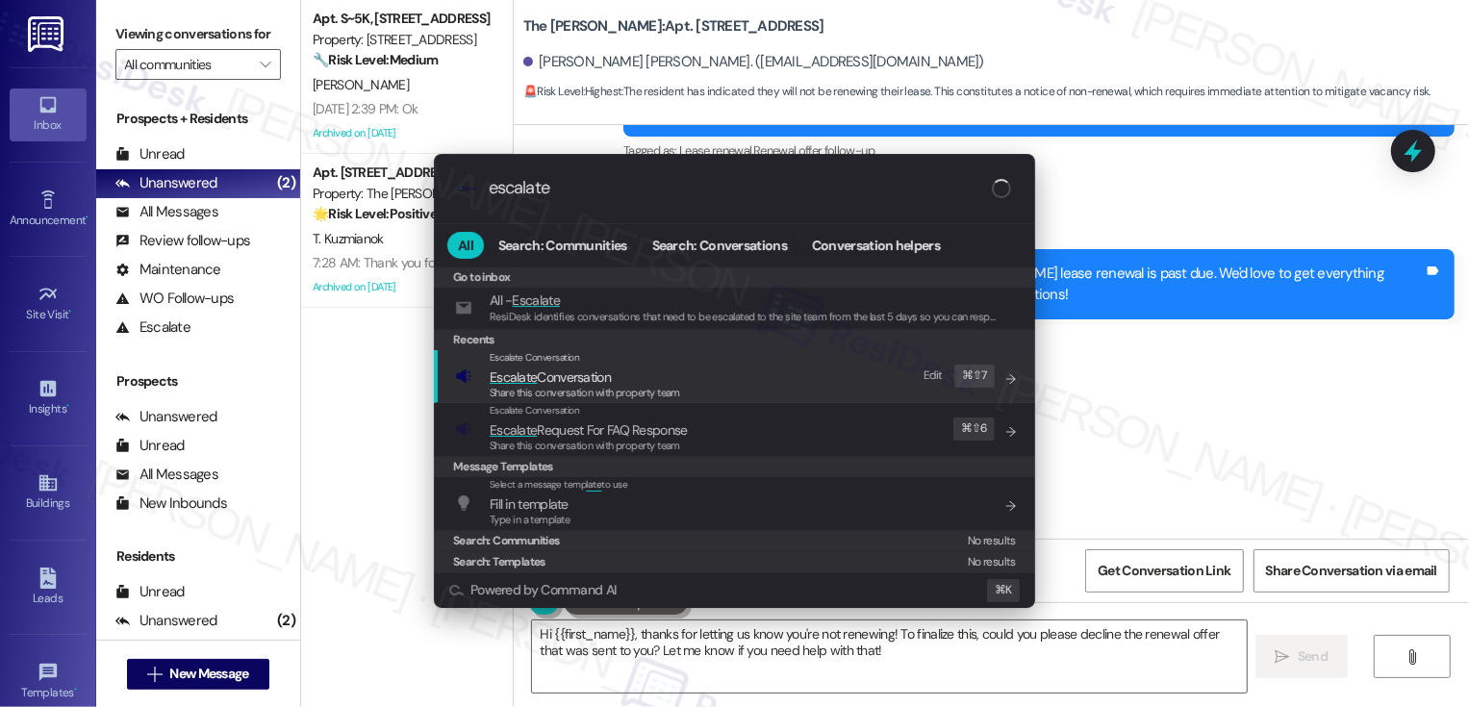
type input "escalate"
click at [685, 356] on div "Escalate Conversation Escalate Conversation Share this conversation with proper…" at bounding box center [736, 376] width 563 height 52
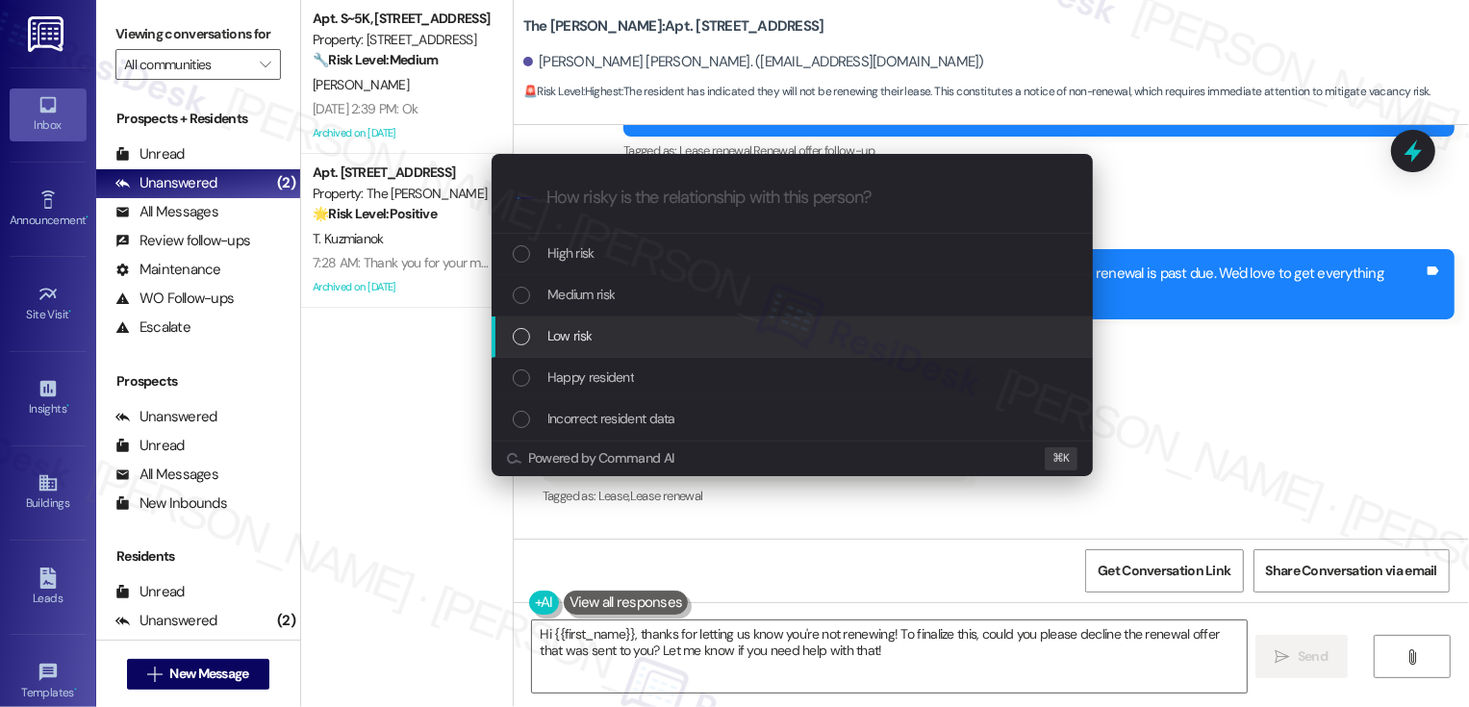
click at [593, 334] on div "Low risk" at bounding box center [794, 335] width 563 height 21
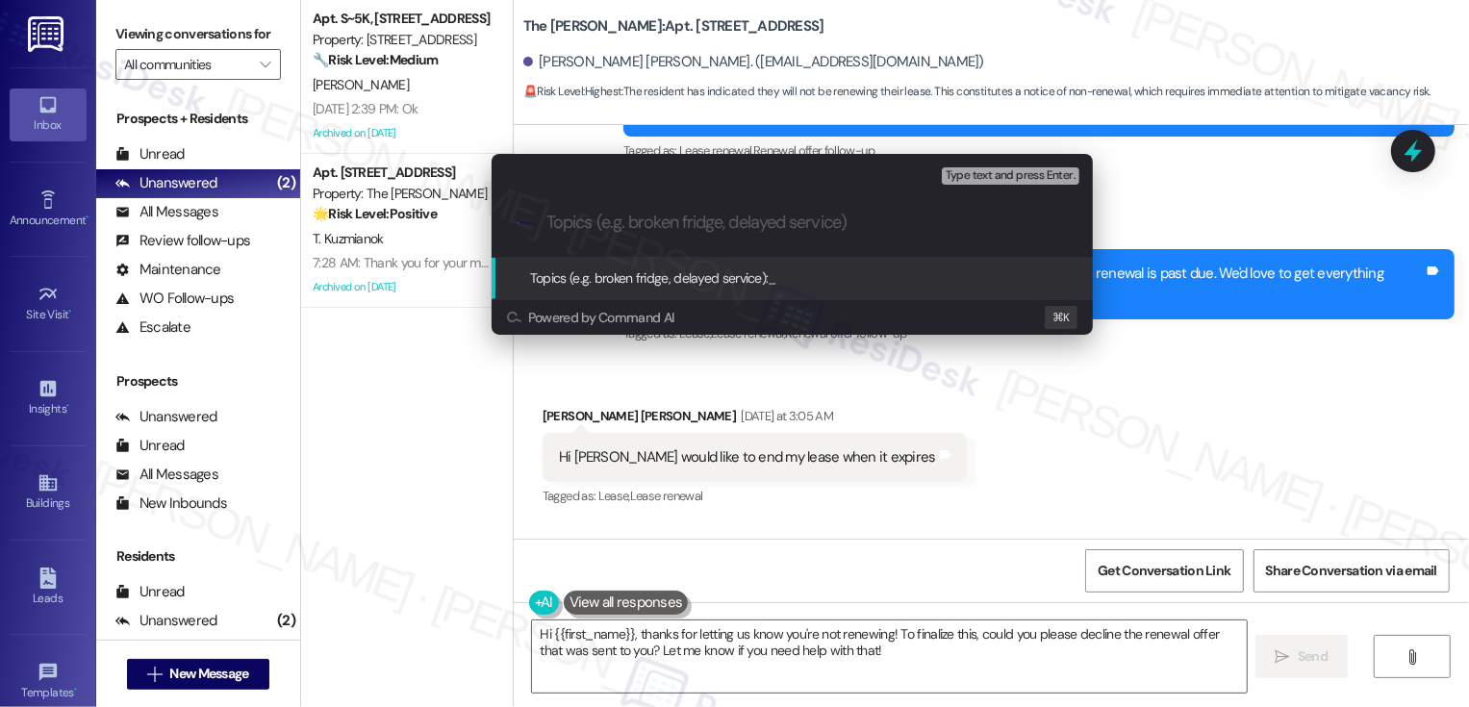
click at [800, 421] on div "Escalate Conversation Low risk Topics (e.g. broken fridge, delayed service) Any…" at bounding box center [734, 353] width 1469 height 707
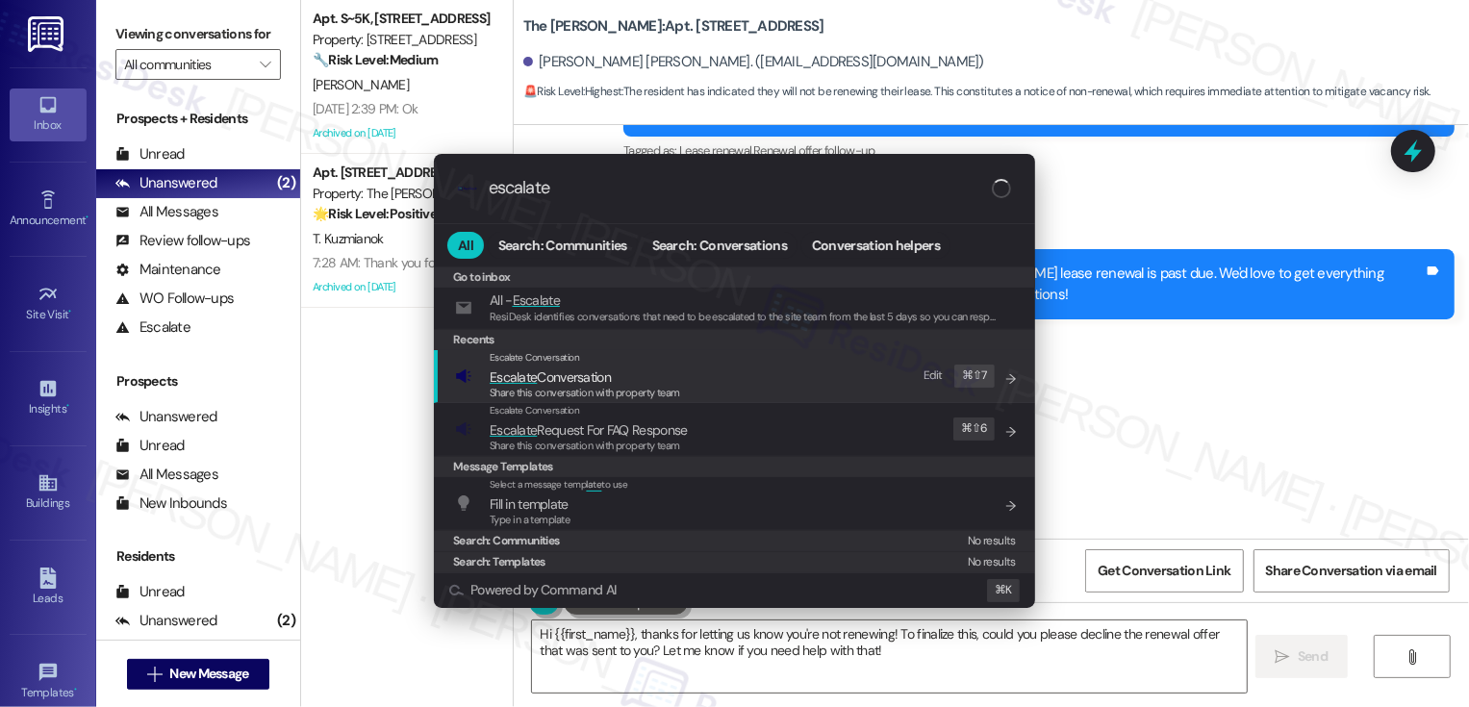
type input "escalate"
click at [487, 387] on div "Escalate Conversation Escalate Conversation Share this conversation with proper…" at bounding box center [736, 376] width 563 height 52
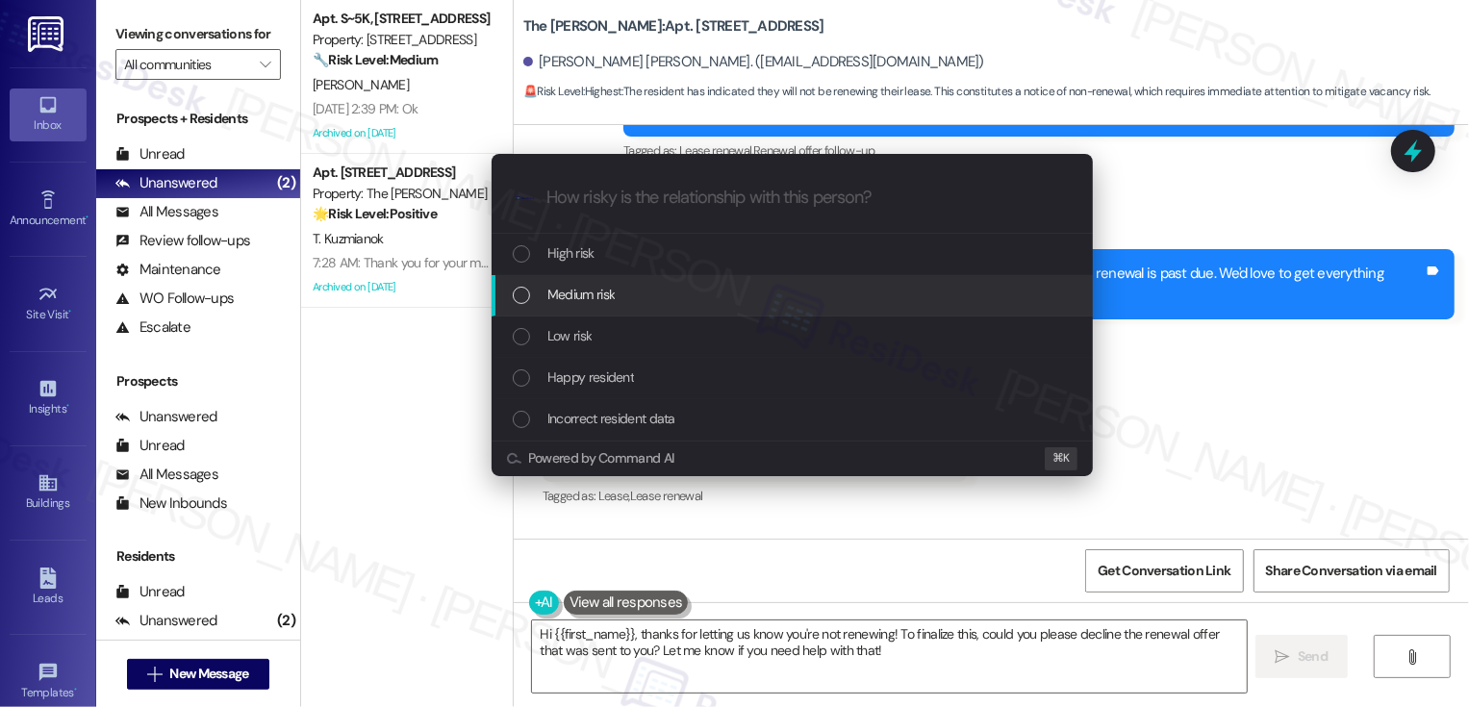
click at [563, 303] on span "Medium risk" at bounding box center [581, 294] width 67 height 21
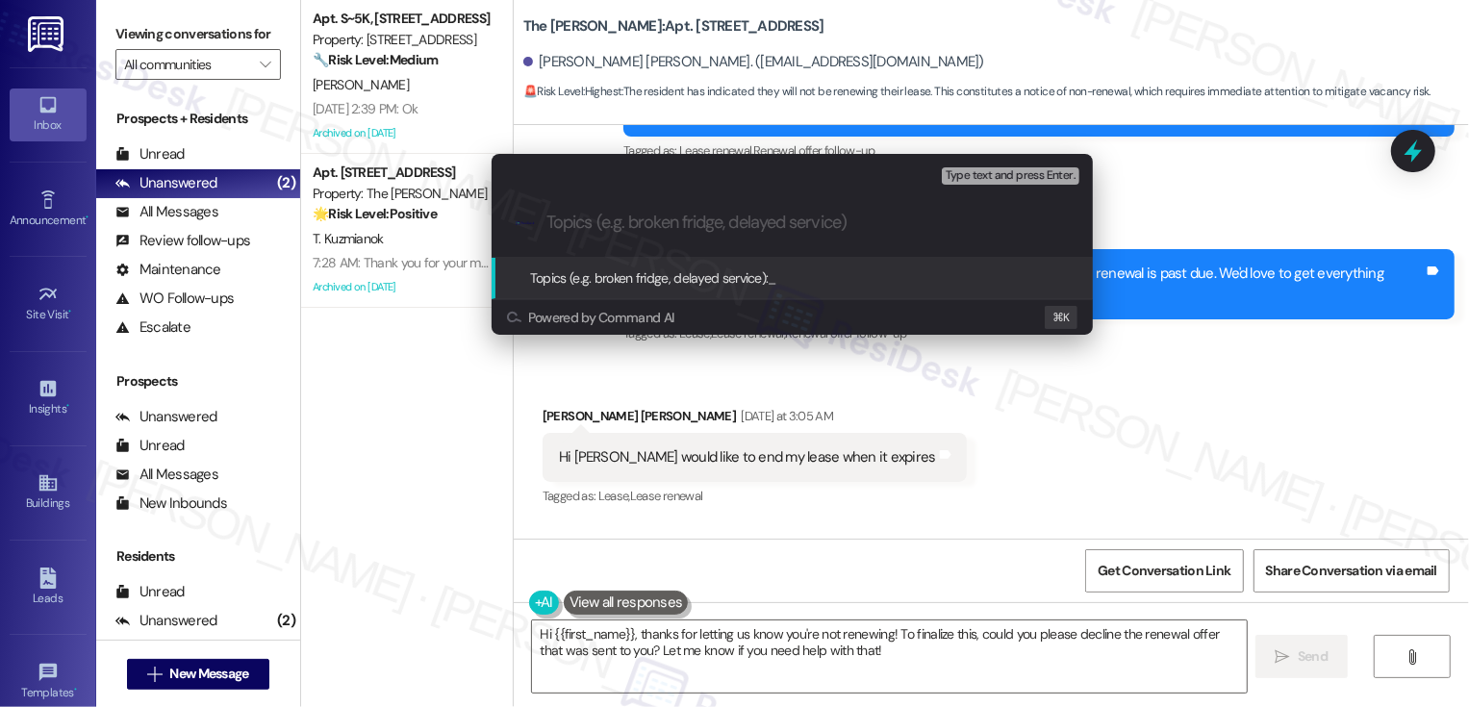
paste input "Renewal Feedback (awaiting further info)"
type input "Renewal Feedback (awaiting further info)"
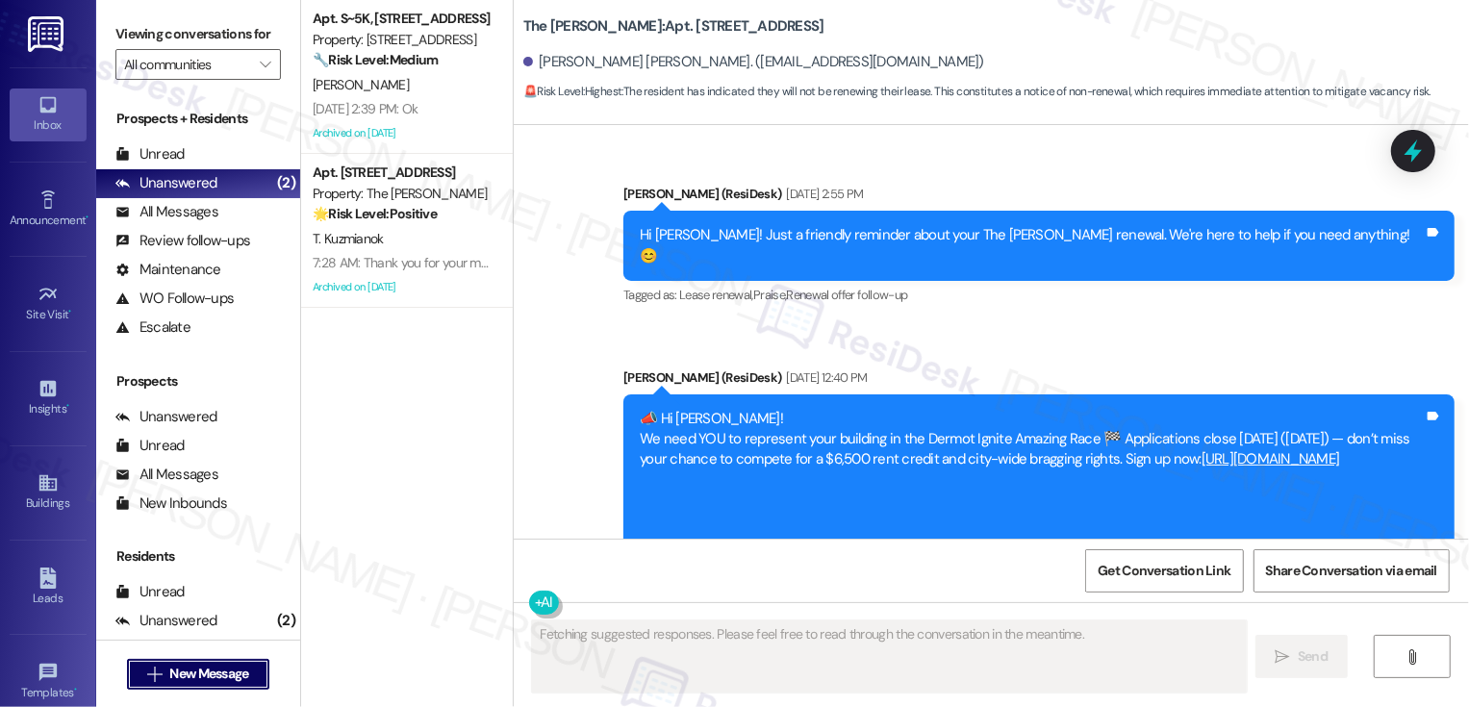
scroll to position [6406, 0]
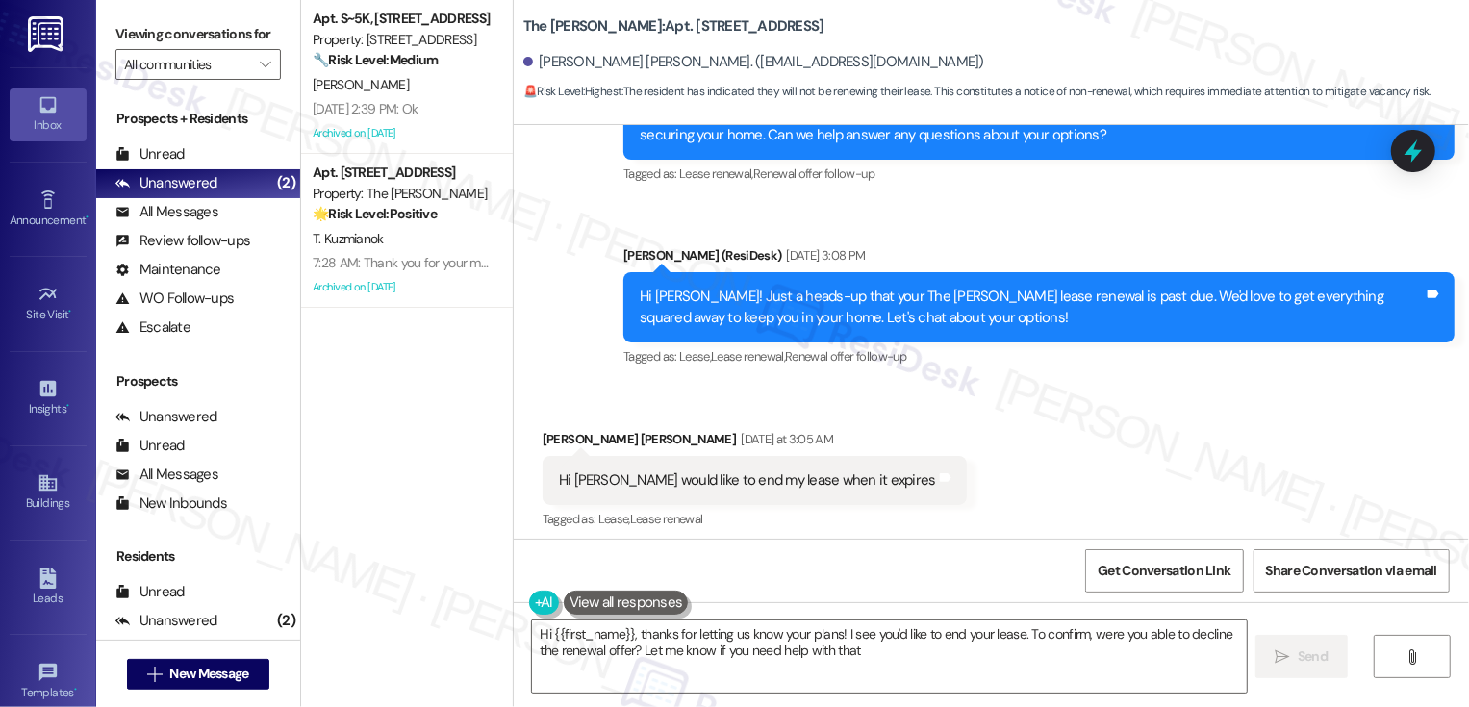
type textarea "Hi {{first_name}}, thanks for letting us know your plans! I see you'd like to e…"
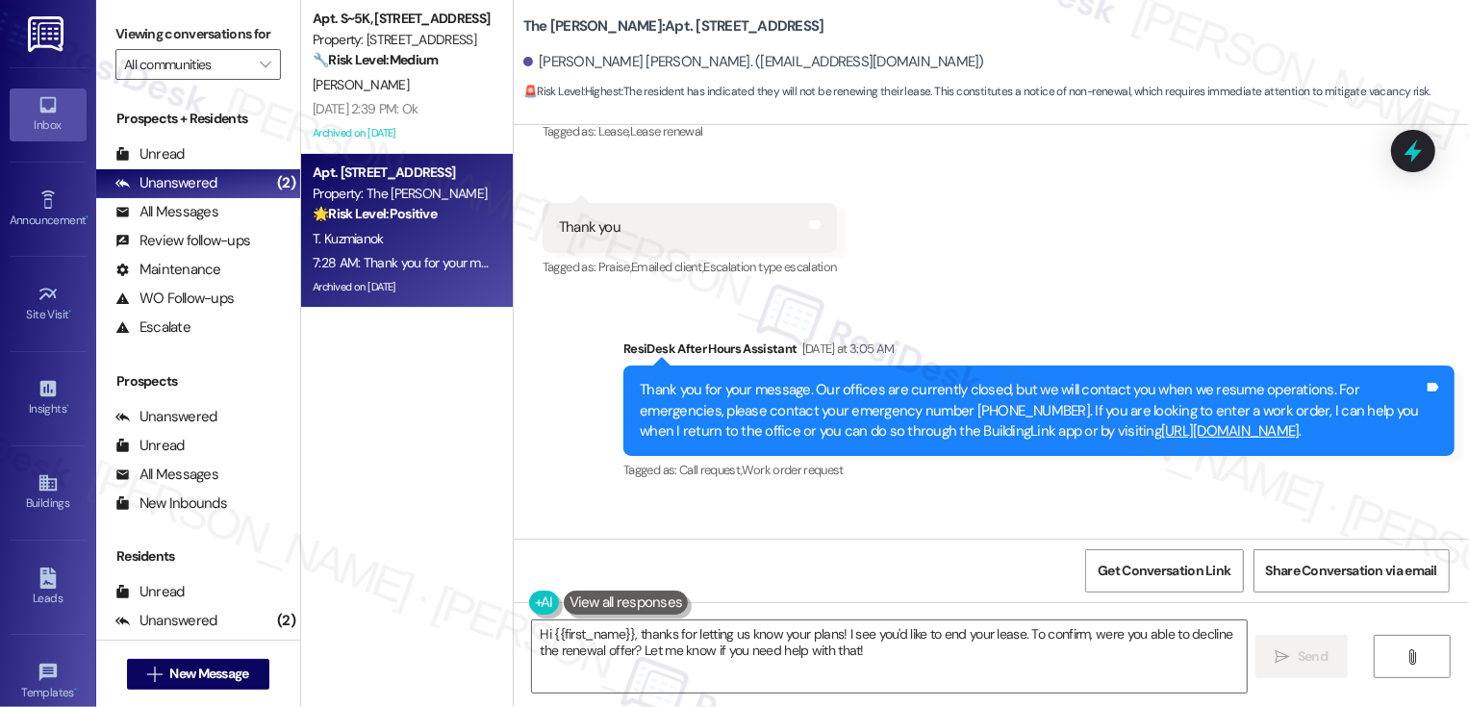
click at [394, 228] on div "T. Kuzmianok" at bounding box center [402, 239] width 182 height 24
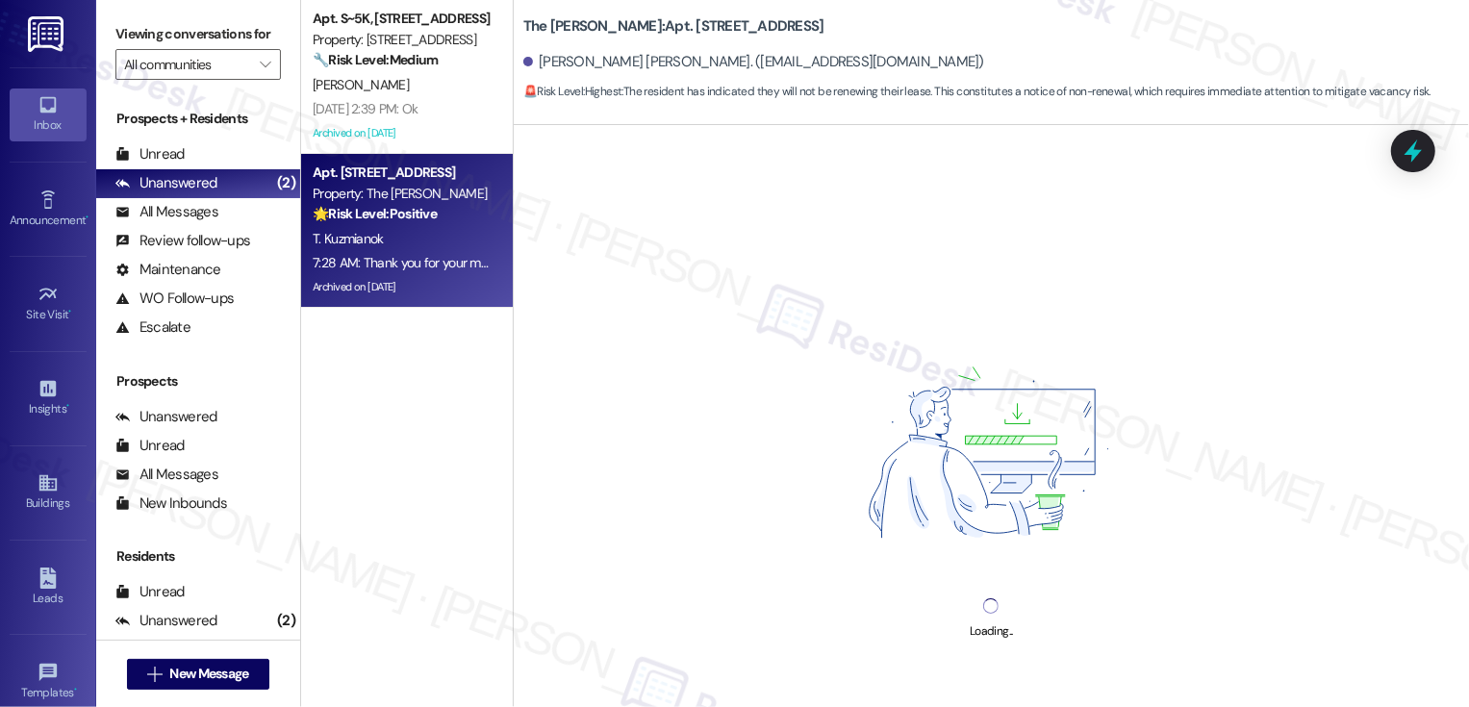
click at [394, 228] on div "T. Kuzmianok" at bounding box center [402, 239] width 182 height 24
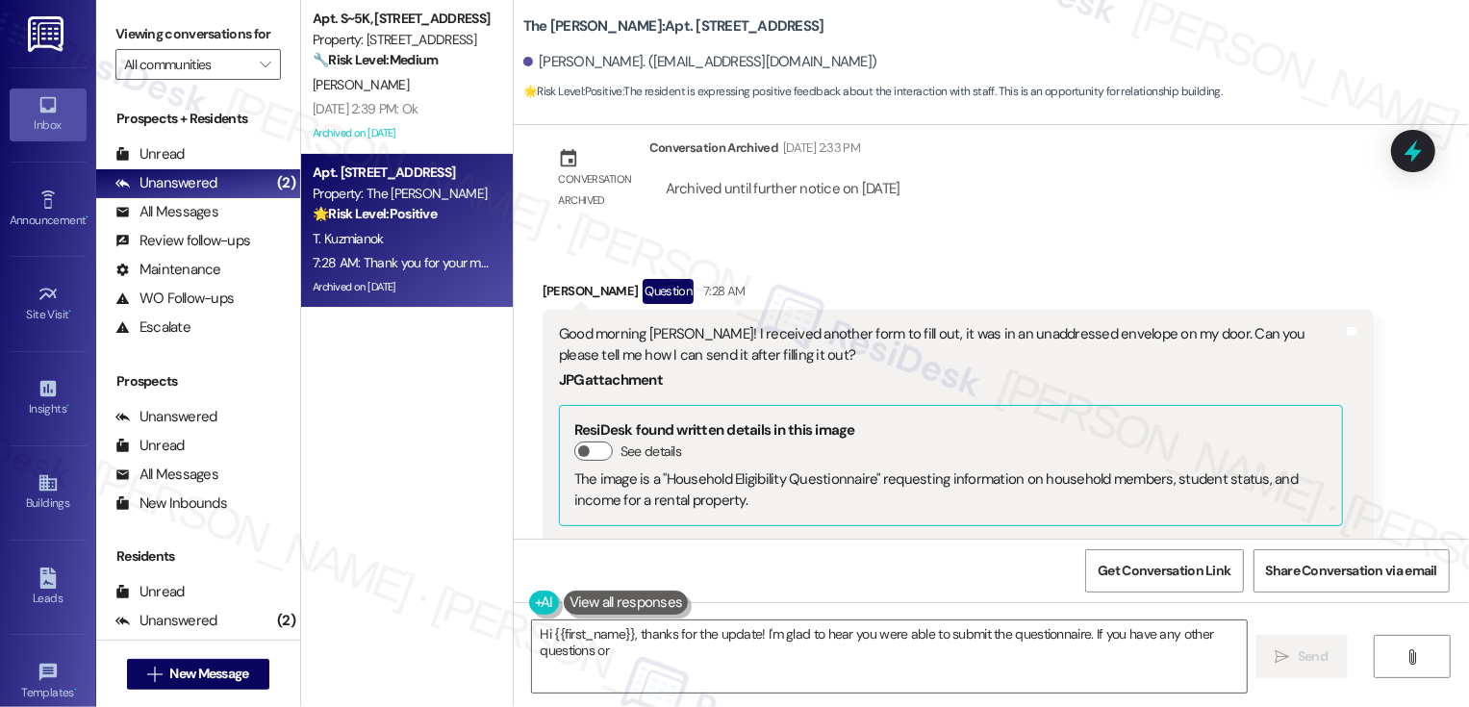
scroll to position [22134, 0]
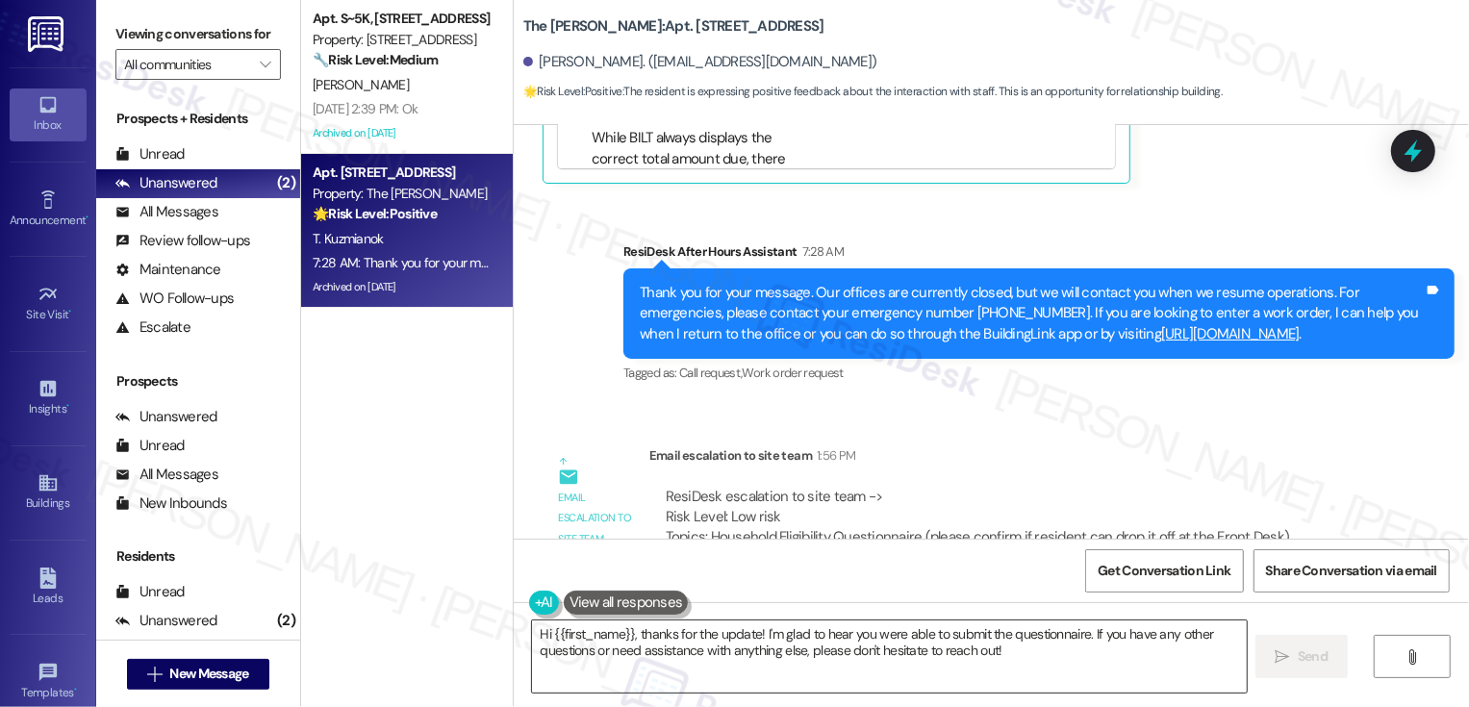
click at [639, 641] on textarea "Hi {{first_name}}, thanks for the update! I'm glad to hear you were able to sub…" at bounding box center [889, 657] width 715 height 72
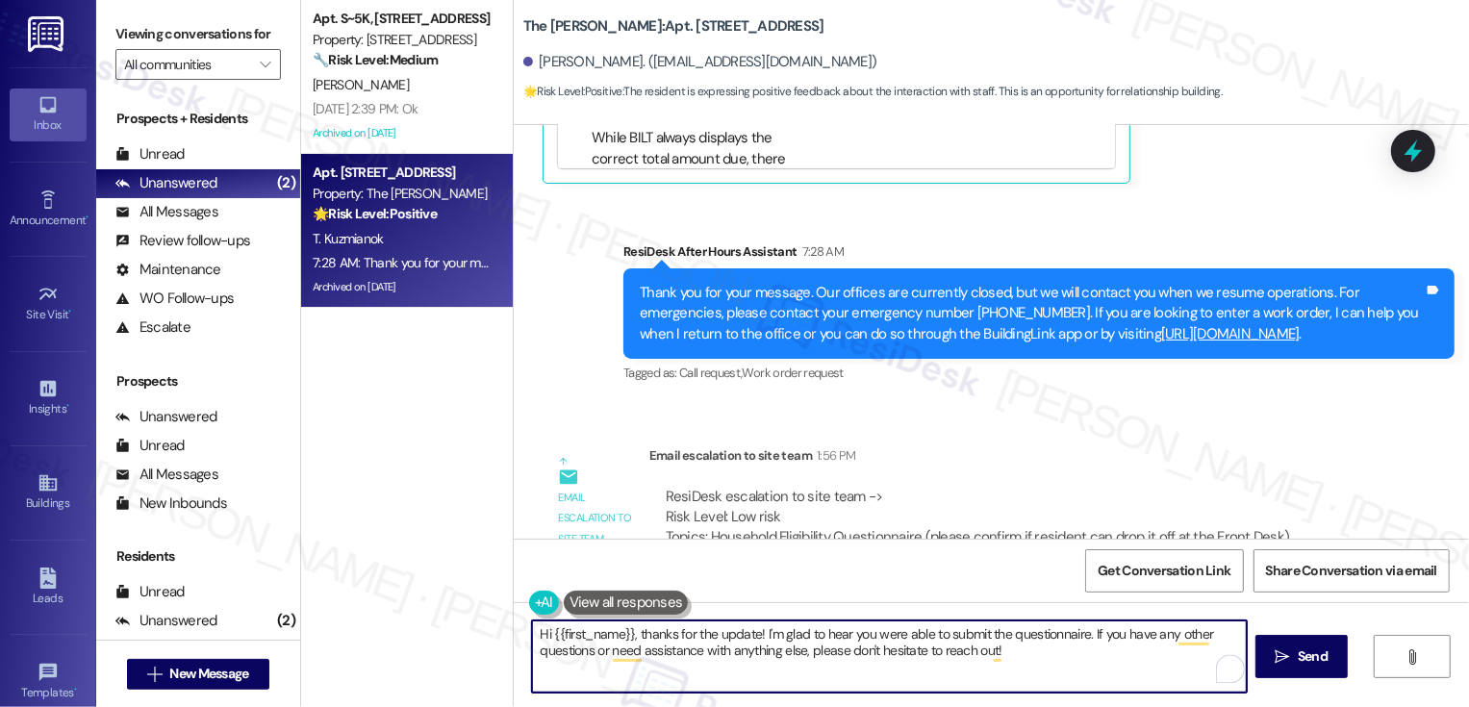
drag, startPoint x: 627, startPoint y: 633, endPoint x: 1071, endPoint y: 666, distance: 444.8
click at [1071, 668] on textarea "Hi {{first_name}}, thanks for the update! I'm glad to hear you were able to sub…" at bounding box center [889, 657] width 715 height 72
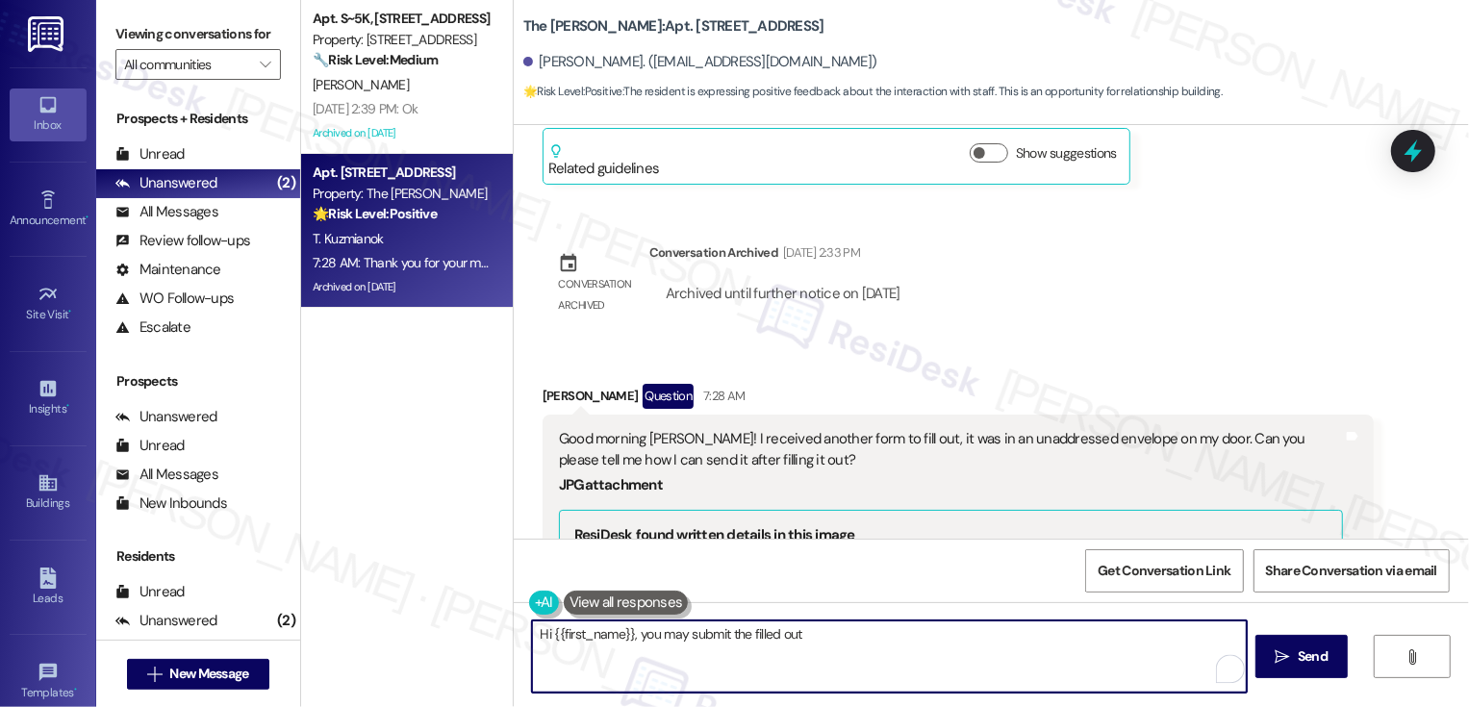
scroll to position [21015, 0]
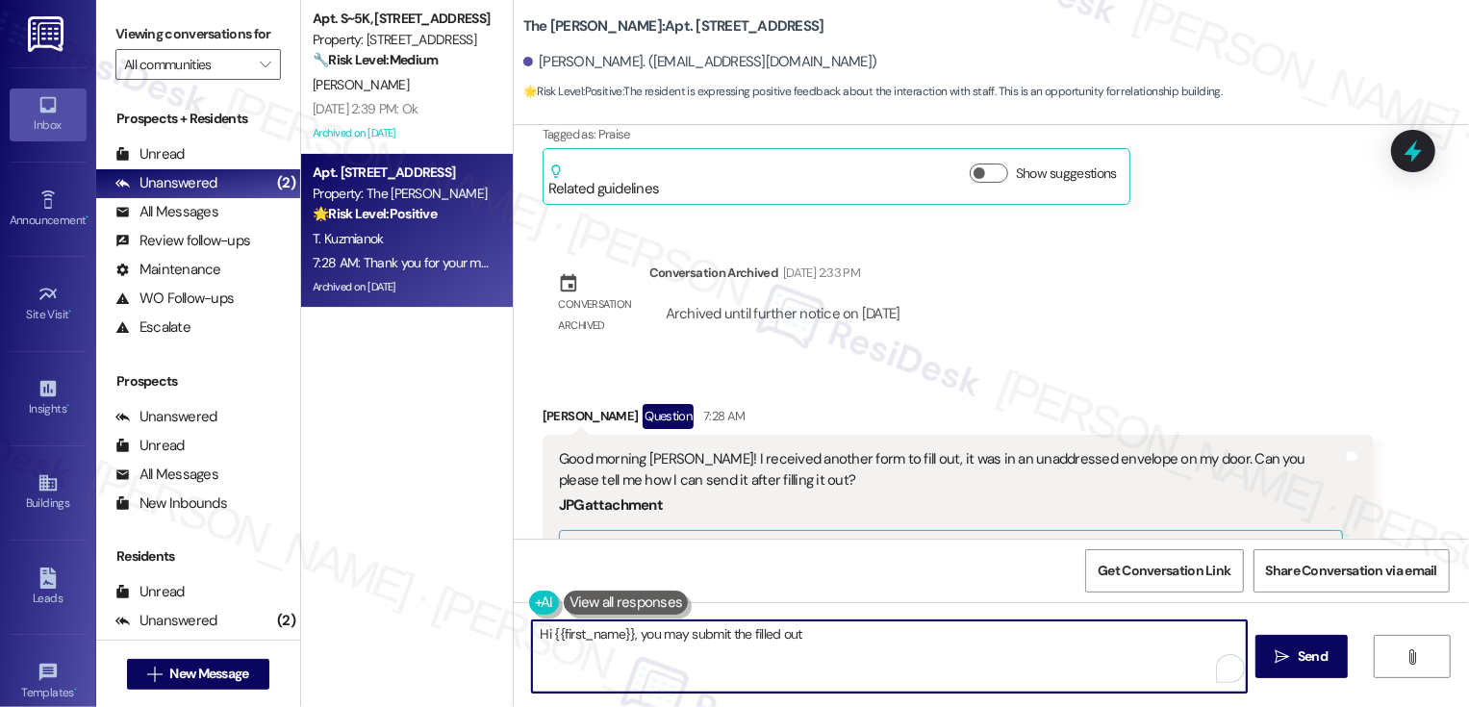
click at [815, 595] on div "The image is a "Household Eligibility Questionnaire" requesting information on …" at bounding box center [950, 615] width 753 height 41
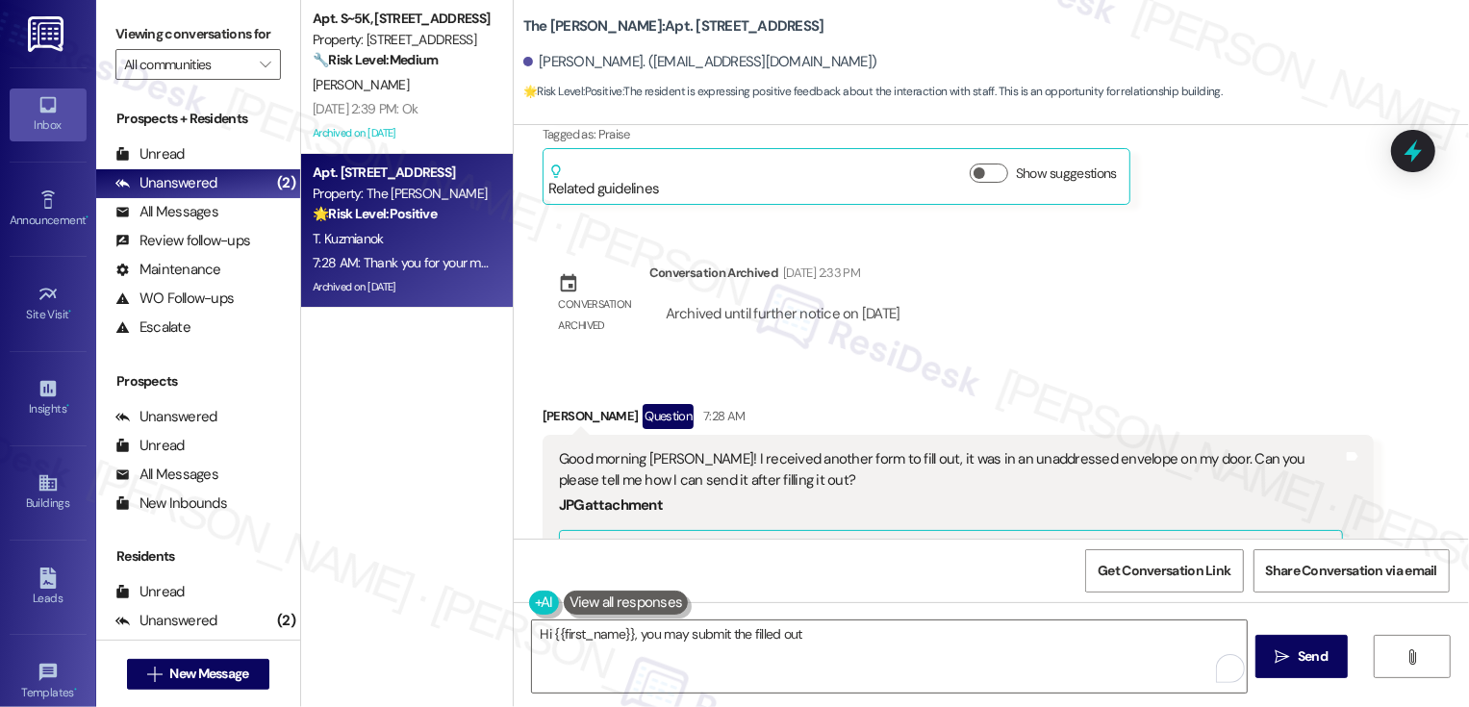
click at [815, 595] on div "The image is a "Household Eligibility Questionnaire" requesting information on …" at bounding box center [950, 615] width 753 height 41
copy div "Questionnaire"
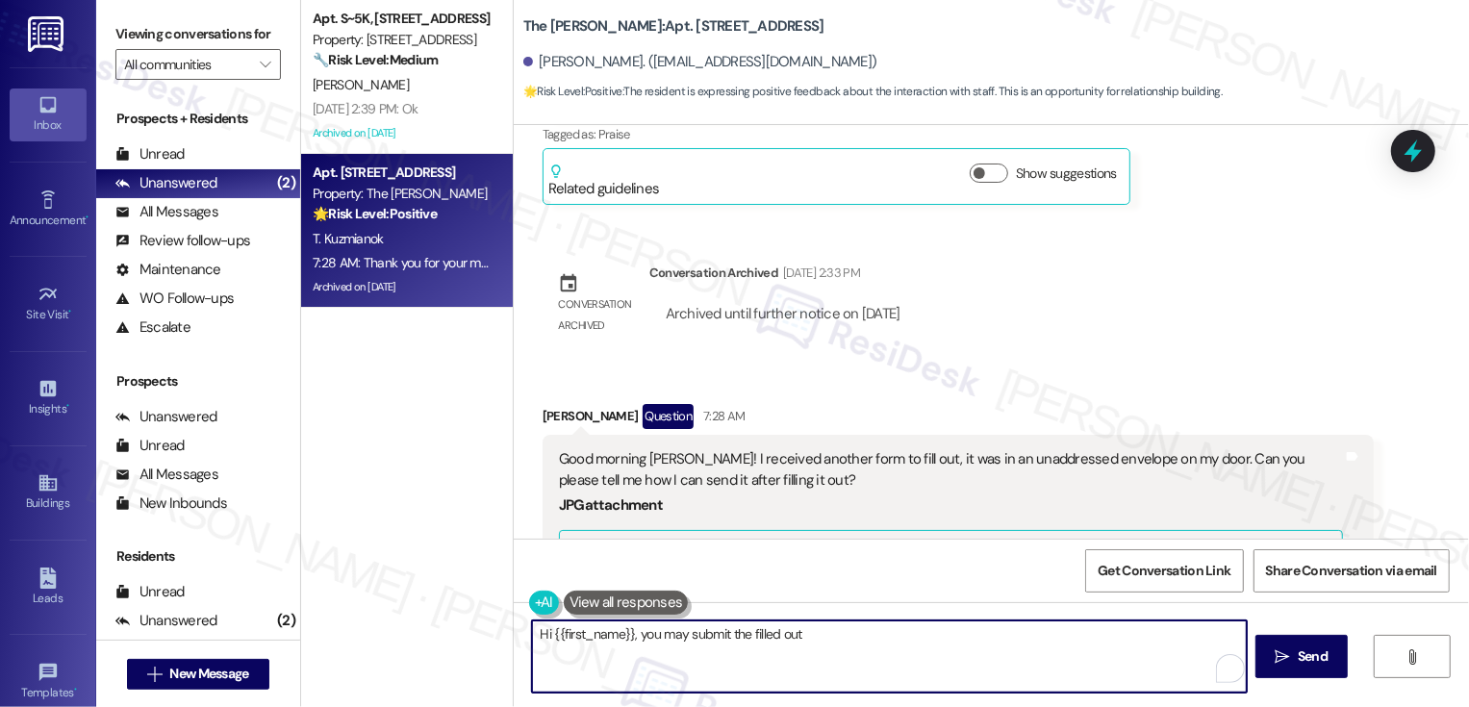
click at [852, 652] on textarea "Hi {{first_name}}, you may submit the filled out" at bounding box center [889, 657] width 715 height 72
paste textarea "Questionnaire"
click at [803, 633] on textarea "Hi {{first_name}}, you may submit the filled out Questionnaire" at bounding box center [889, 657] width 715 height 72
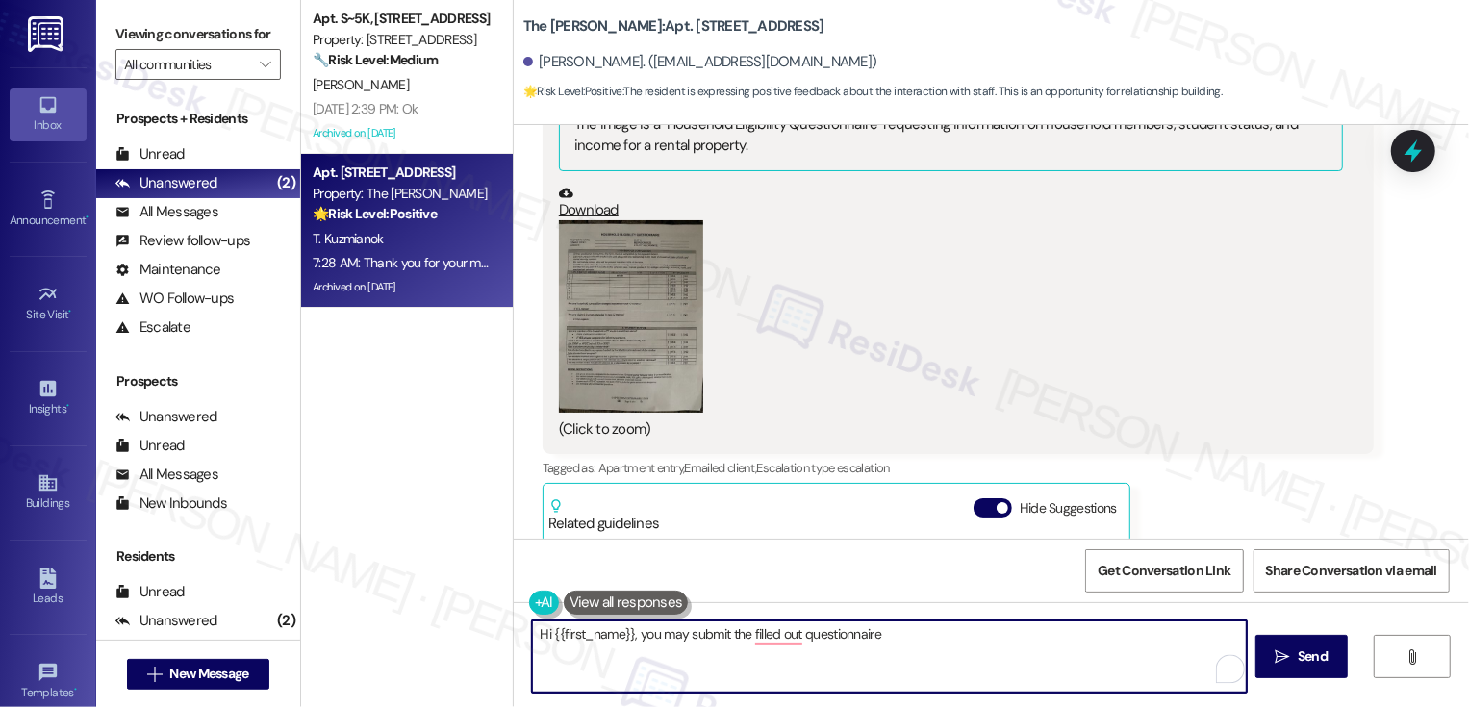
scroll to position [21556, 0]
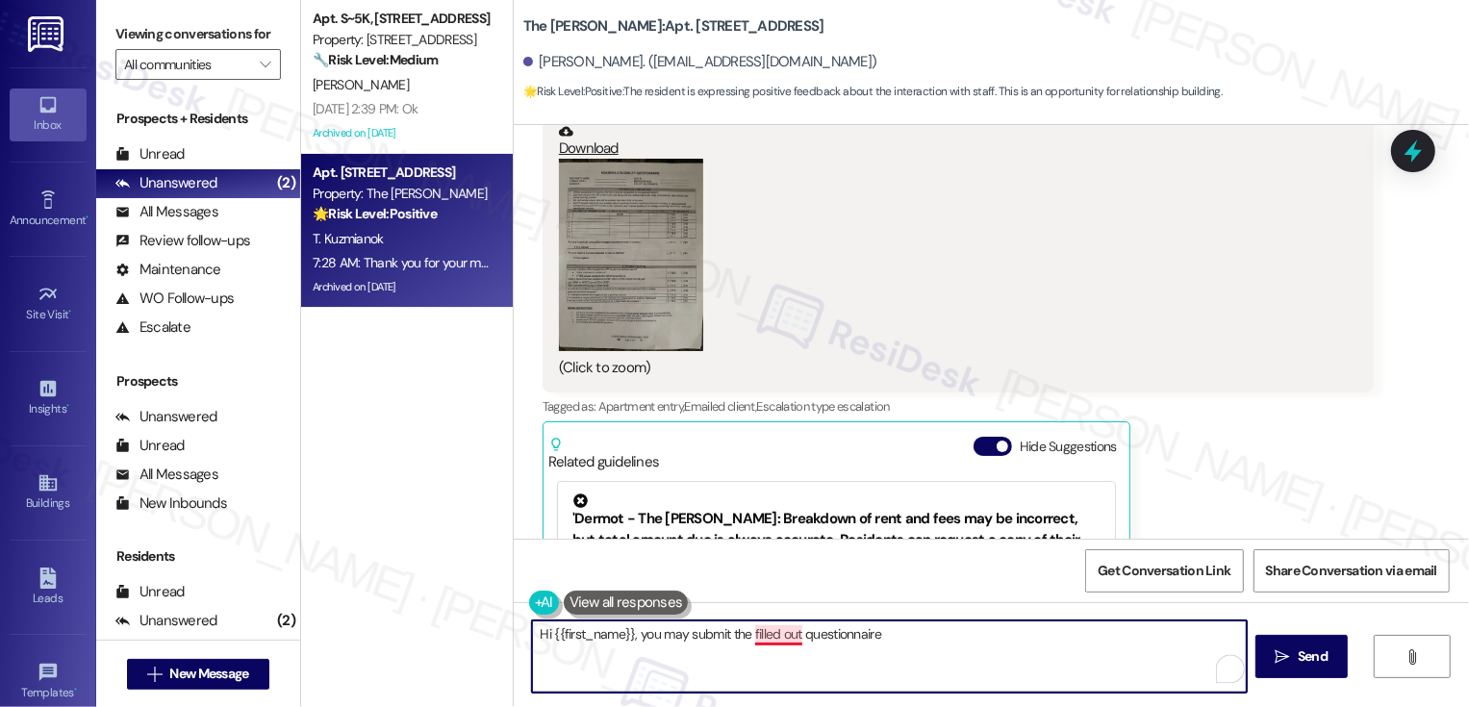
click at [769, 637] on textarea "Hi {{first_name}}, you may submit the filled out questionnaire" at bounding box center [889, 657] width 715 height 72
click at [688, 626] on textarea "Hi {{first_name}}, you may submit the filled-out questionnaire" at bounding box center [889, 657] width 715 height 72
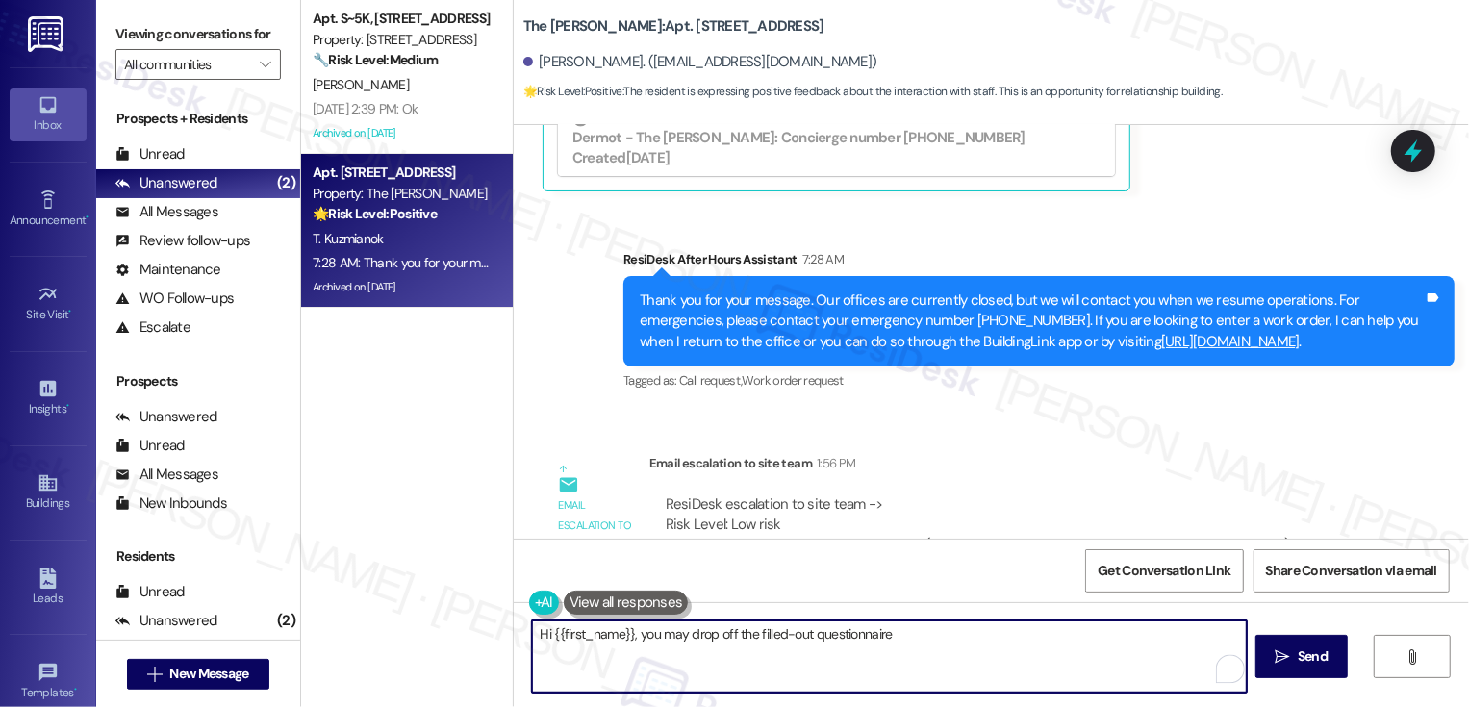
scroll to position [22134, 0]
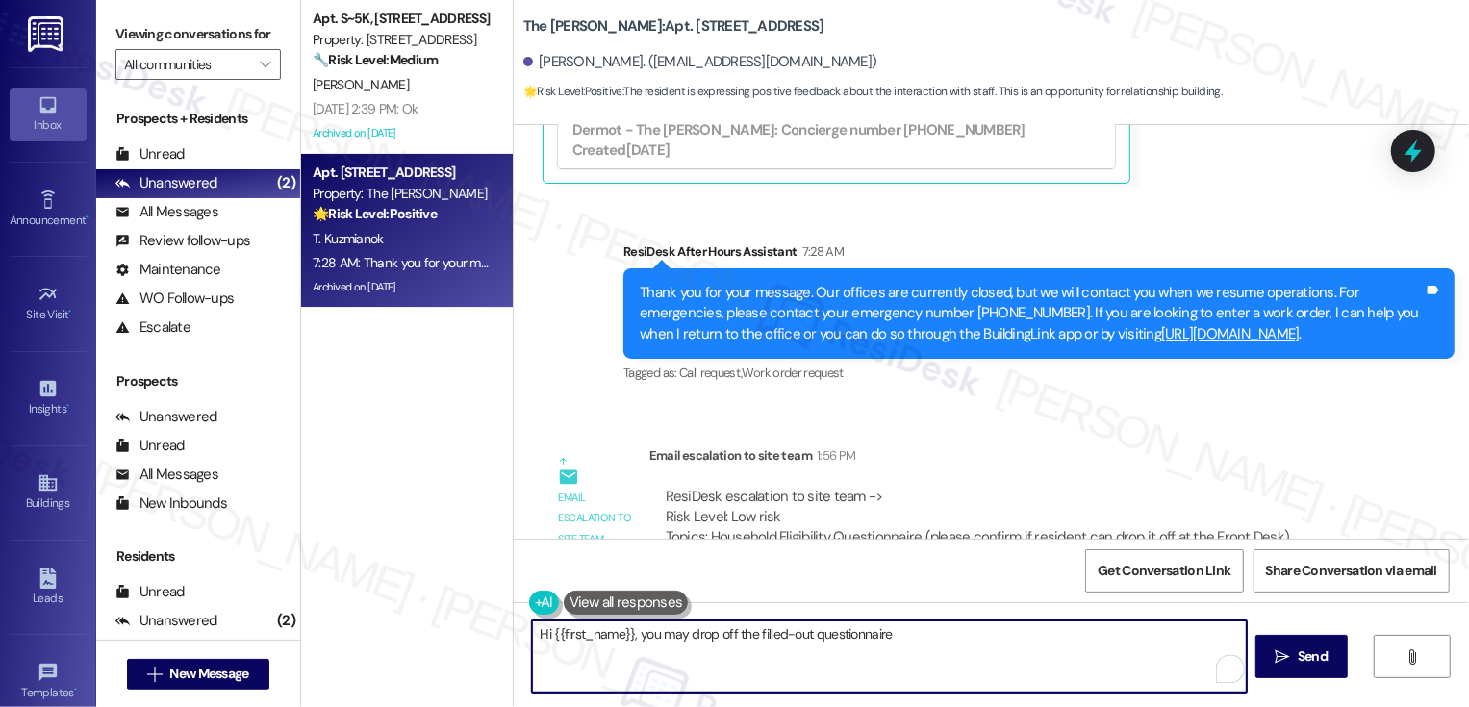
click at [946, 643] on textarea "Hi {{first_name}}, you may drop off the filled-out questionnaire" at bounding box center [889, 657] width 715 height 72
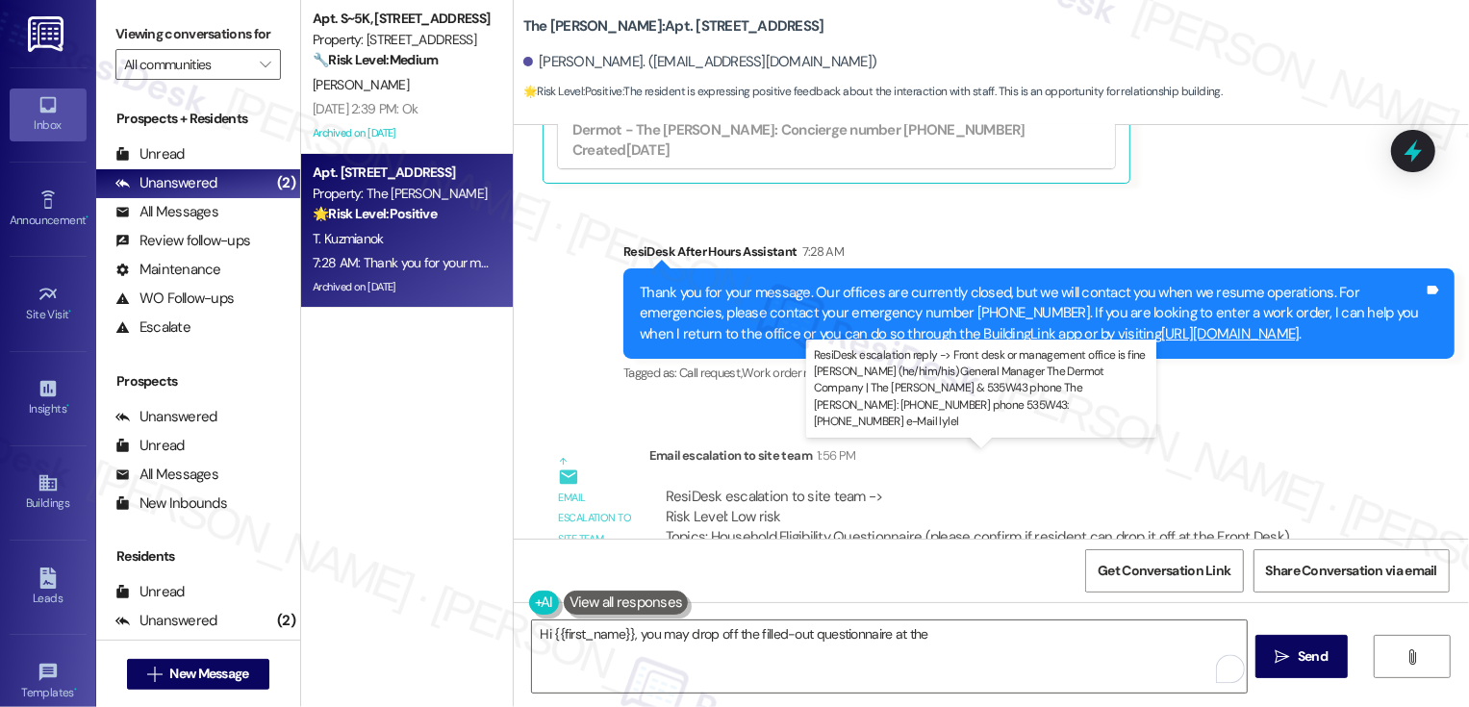
drag, startPoint x: 650, startPoint y: 480, endPoint x: 856, endPoint y: 483, distance: 205.9
copy div "Front desk or management office"
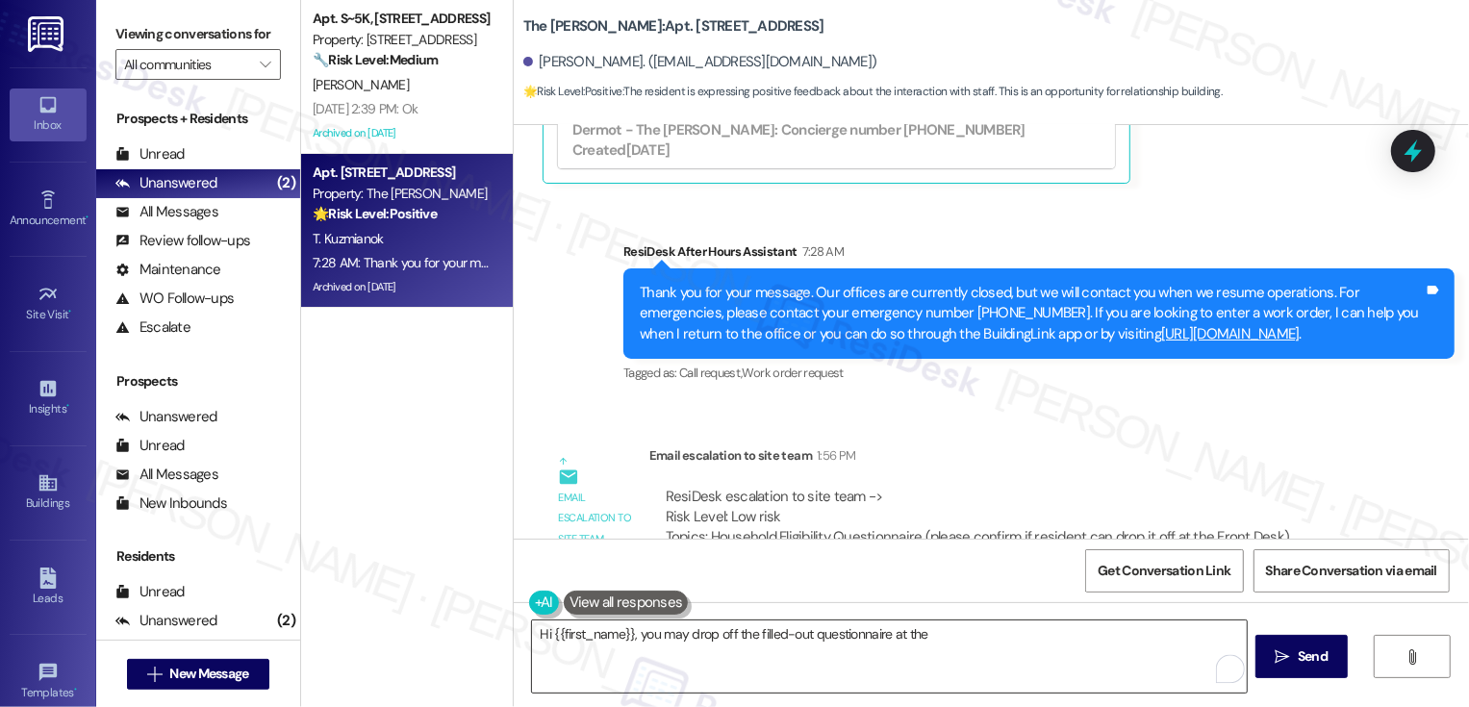
click at [980, 676] on textarea "Hi {{first_name}}, you may drop off the filled-out questionnaire at the" at bounding box center [889, 657] width 715 height 72
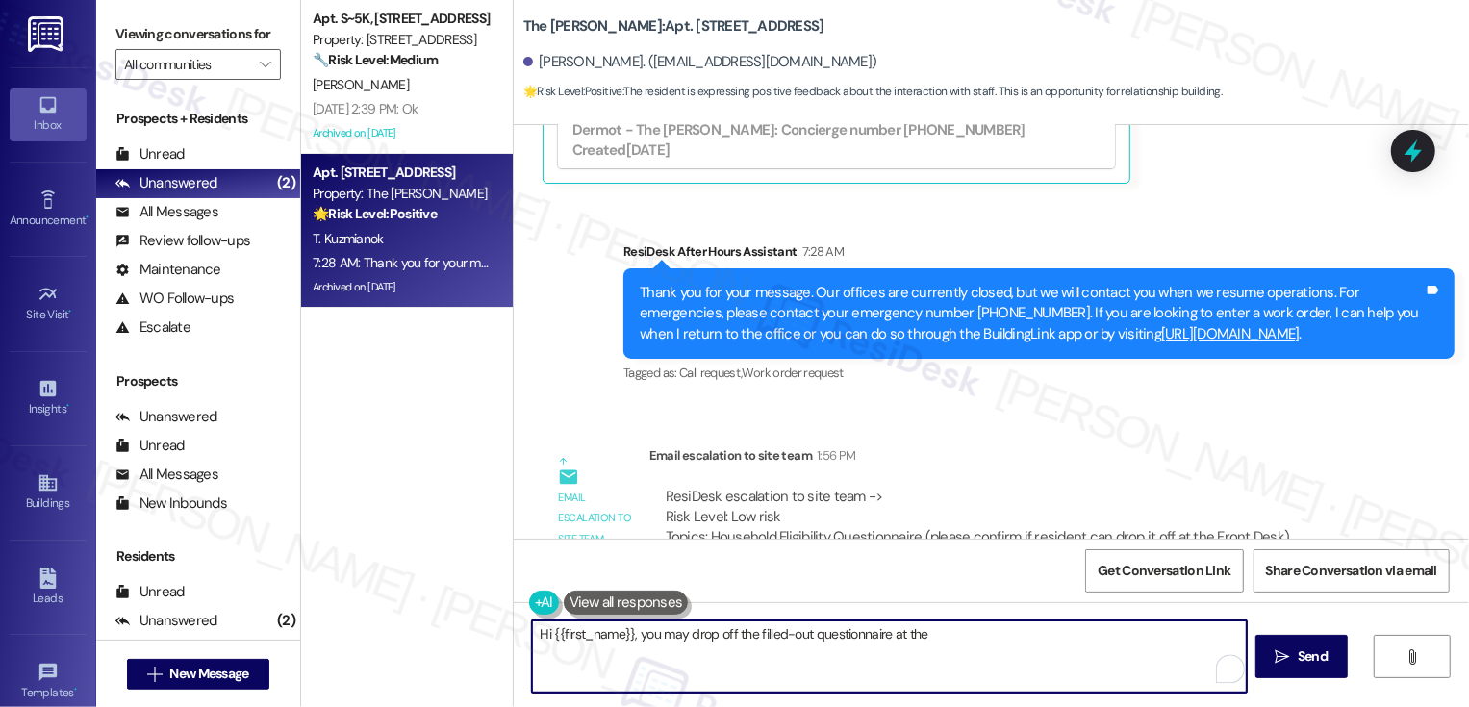
paste textarea "Front desk or management office"
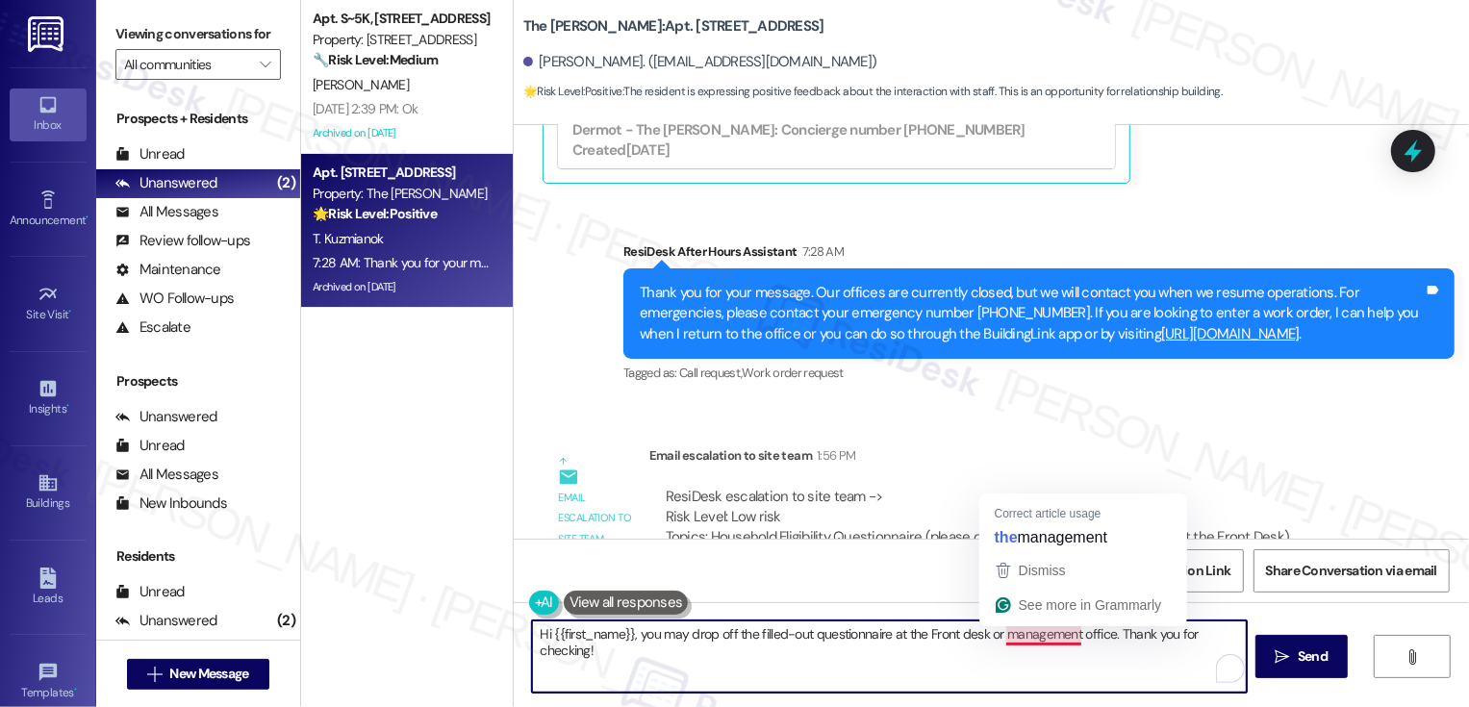
click at [1039, 629] on textarea "Hi {{first_name}}, you may drop off the filled-out questionnaire at the Front d…" at bounding box center [889, 657] width 715 height 72
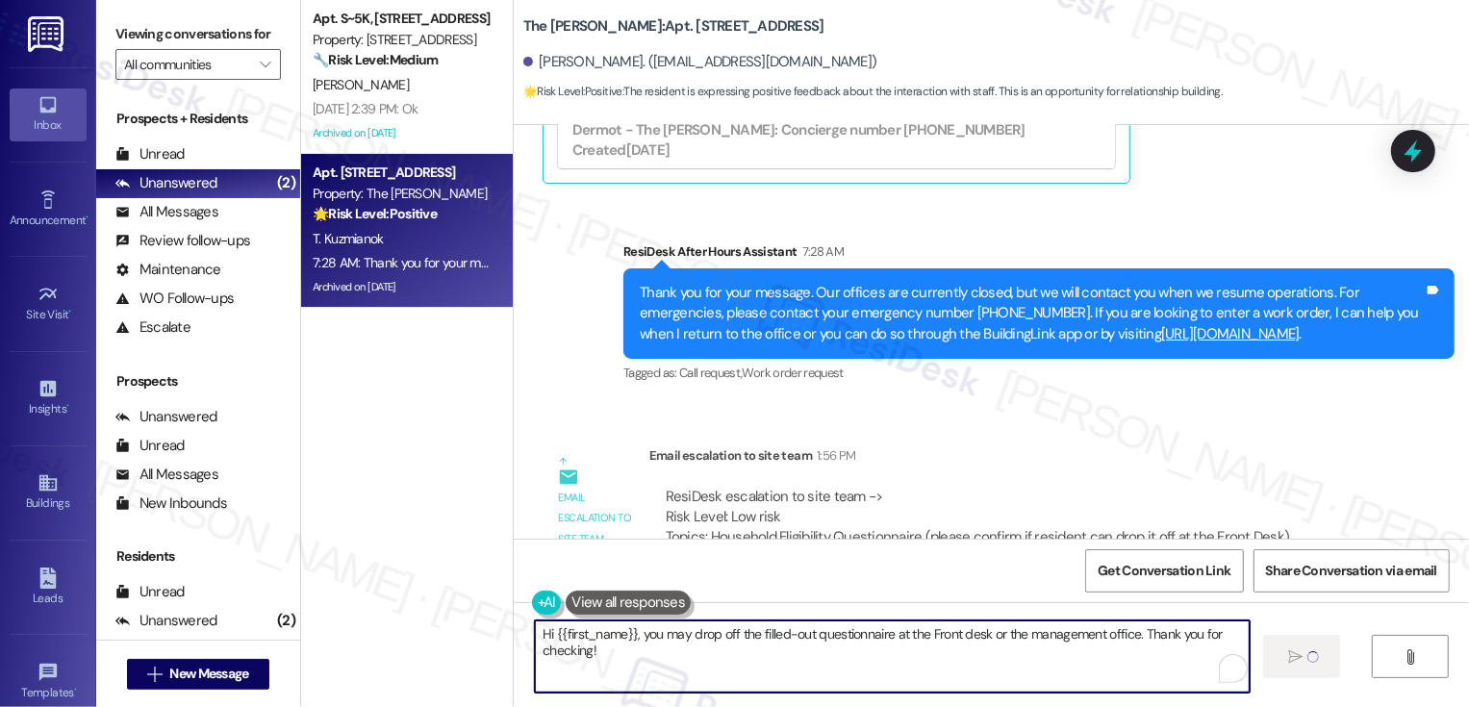
type textarea "Hi {{first_name}}, you may drop off the filled-out questionnaire at the Front d…"
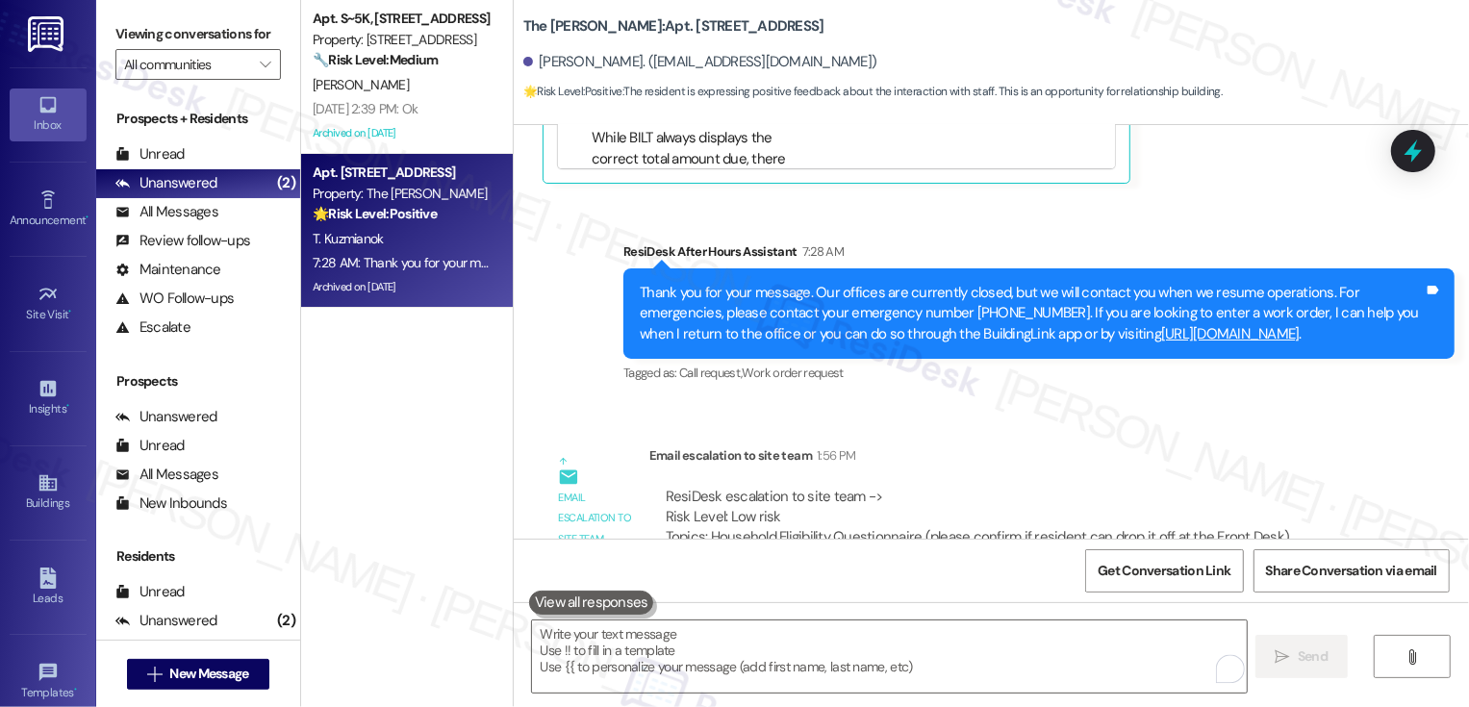
scroll to position [21517, 0]
